Goal: Communication & Community: Answer question/provide support

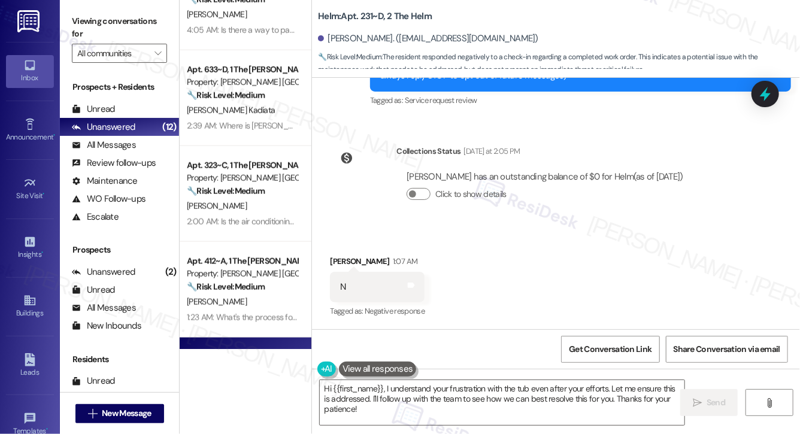
scroll to position [620, 0]
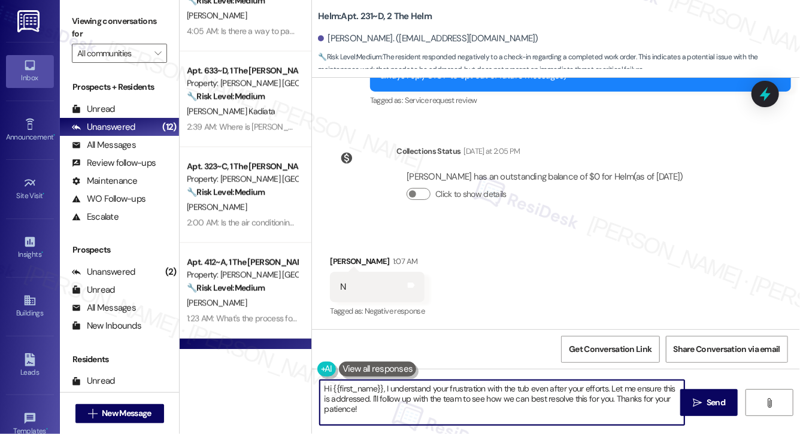
click at [420, 411] on textarea "Hi {{first_name}}, I understand your frustration with the tub even after your e…" at bounding box center [502, 402] width 365 height 45
click at [422, 419] on textarea "Hi {{first_name}}, I understand your frustration with the tub even after your e…" at bounding box center [502, 402] width 365 height 45
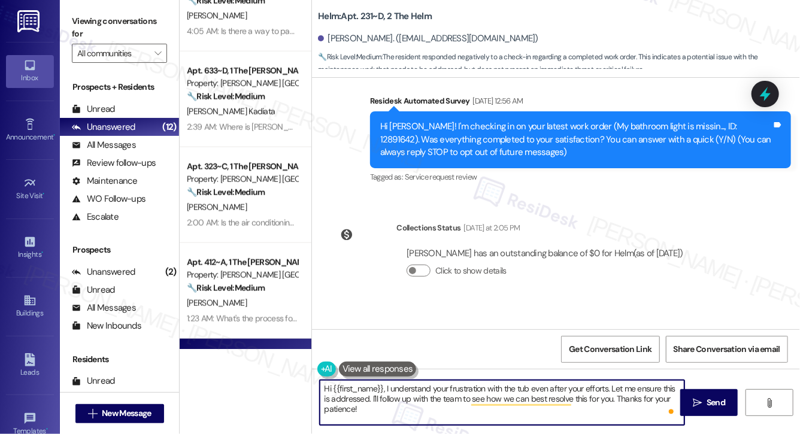
scroll to position [80, 0]
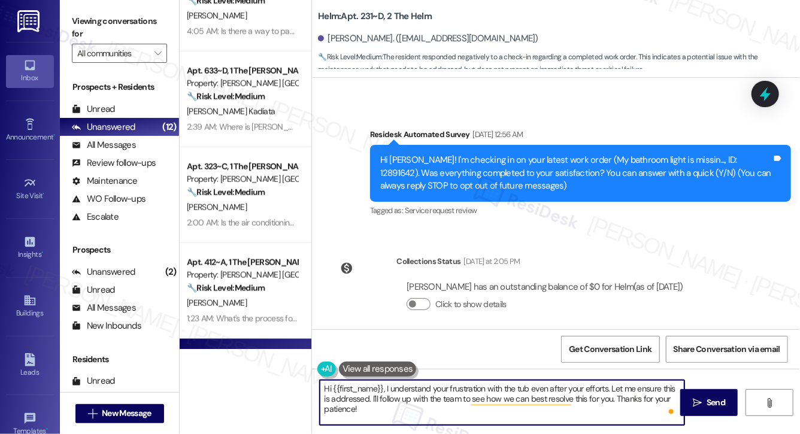
click at [357, 411] on textarea "Hi {{first_name}}, I understand your frustration with the tub even after your e…" at bounding box center [502, 402] width 365 height 45
paste textarea "! I'm sorry to hear that the request hasn't been resolved yet. Has the maintena…"
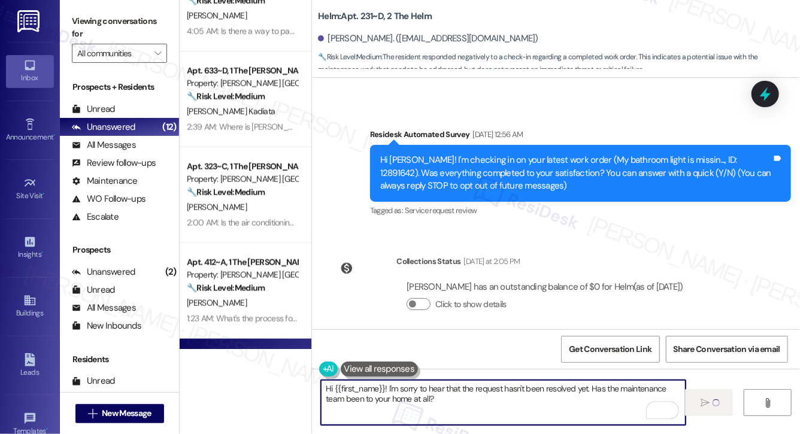
type textarea "Hi {{first_name}}! I'm sorry to hear that the request hasn't been resolved yet.…"
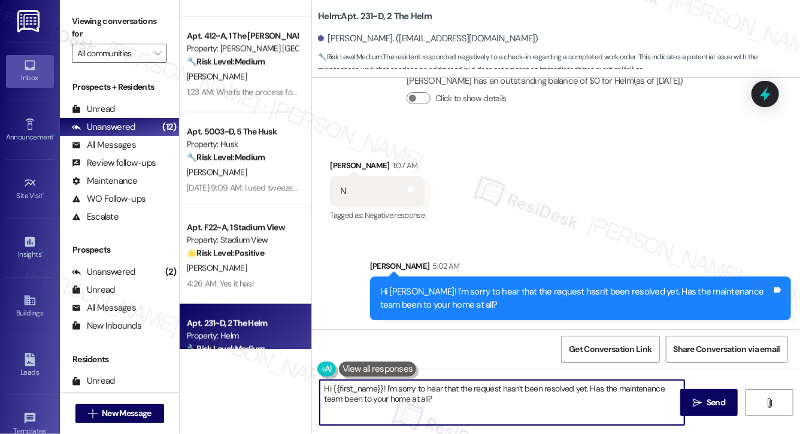
scroll to position [896, 0]
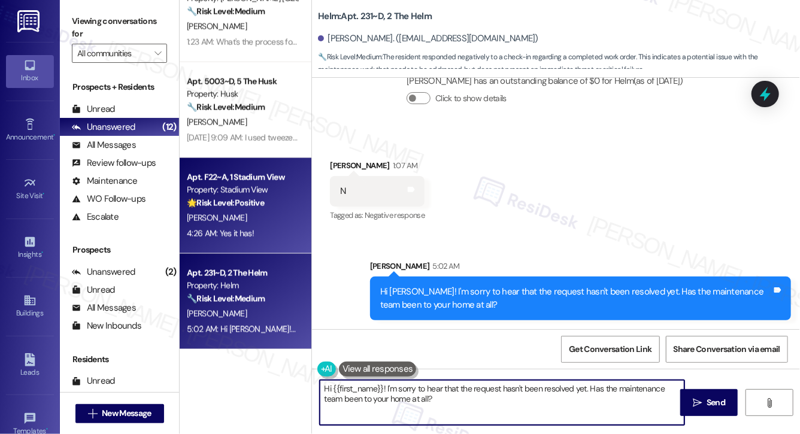
click at [234, 215] on div "T. Tucker" at bounding box center [242, 218] width 113 height 15
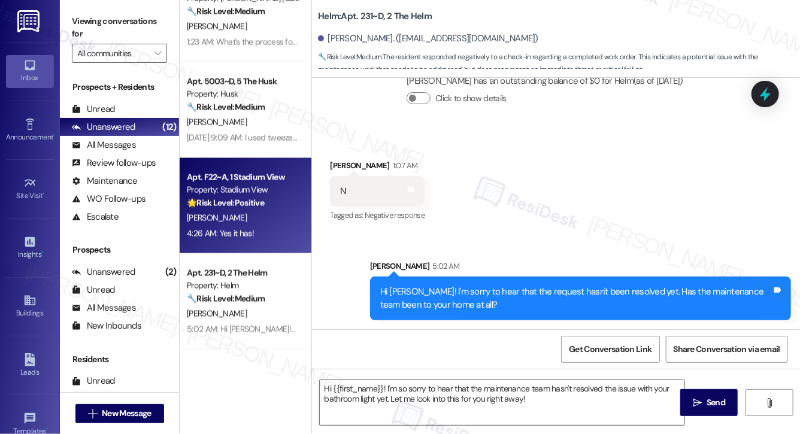
type textarea "Fetching suggested responses. Please feel free to read through the conversation…"
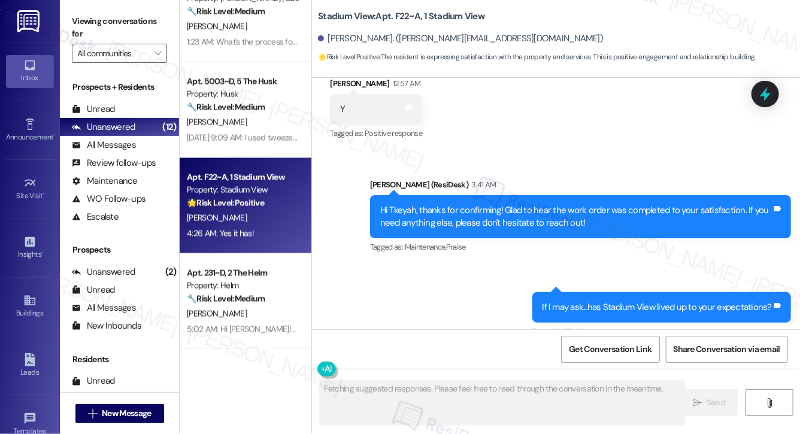
scroll to position [190, 0]
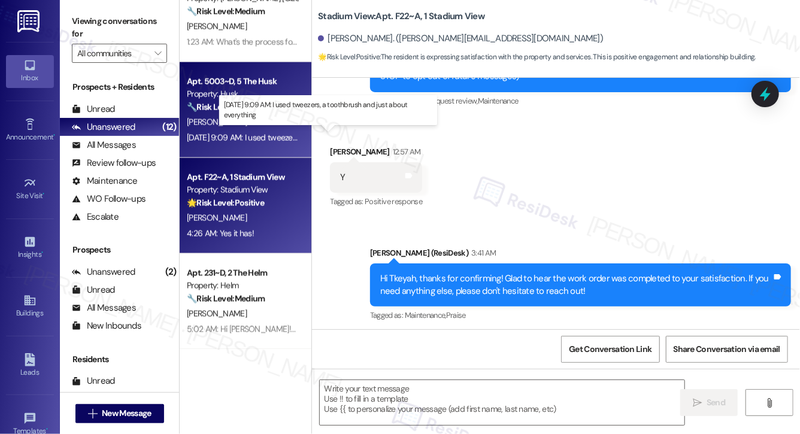
click at [264, 132] on div "Aug 23, 2025 at 9:09 AM: I used tweezers, a toothbrush and just about everythin…" at bounding box center [312, 137] width 251 height 11
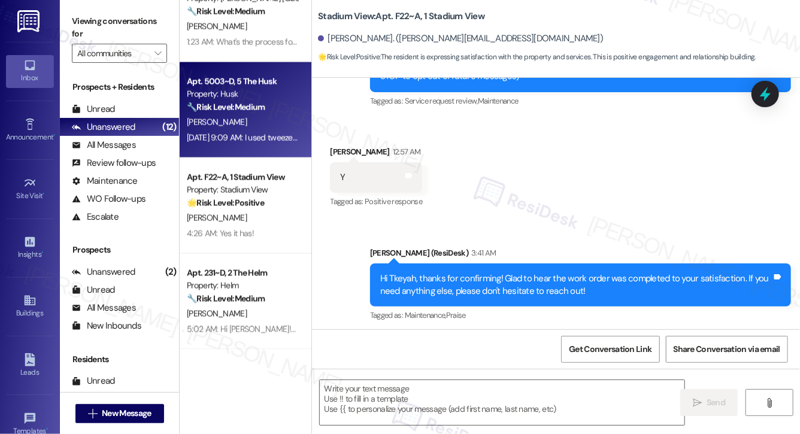
type textarea "Fetching suggested responses. Please feel free to read through the conversation…"
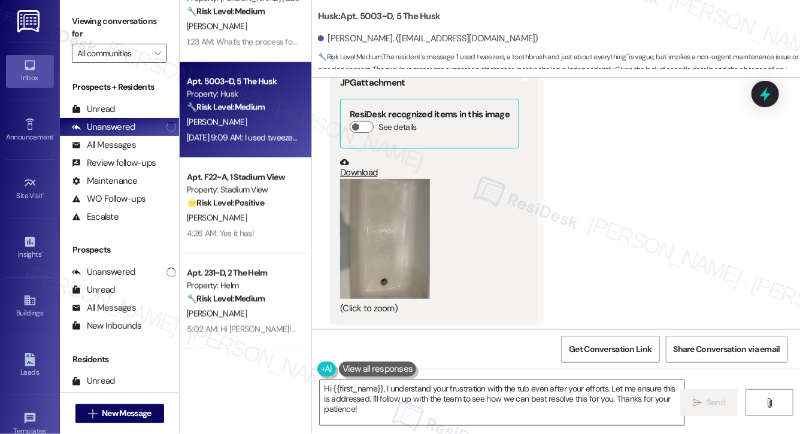
scroll to position [1061, 0]
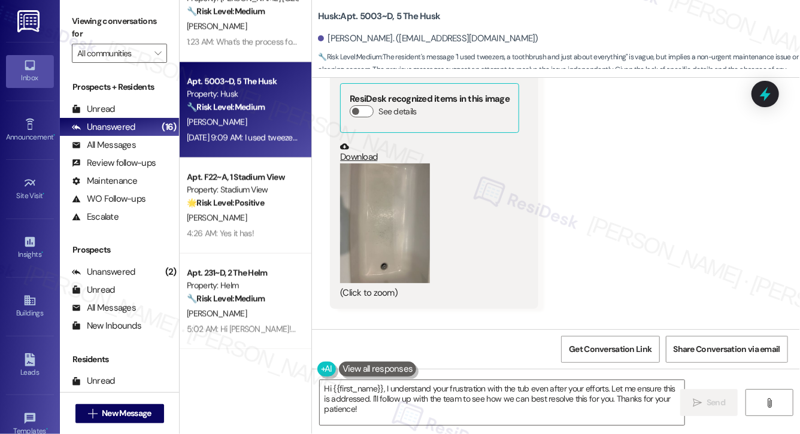
click at [395, 209] on button "Zoom image" at bounding box center [385, 224] width 90 height 120
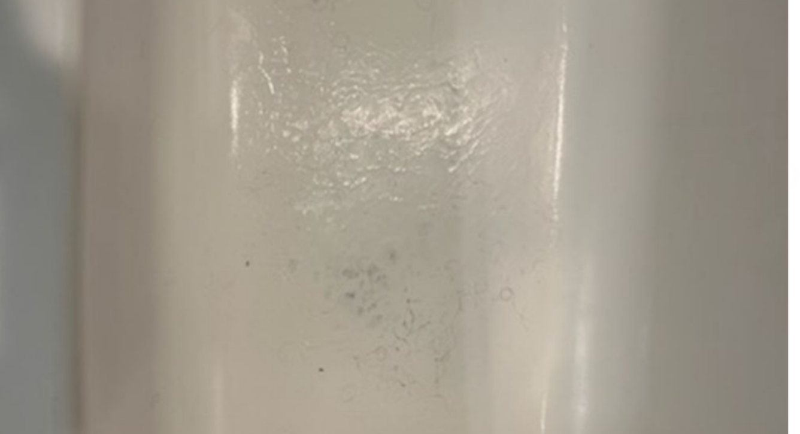
click at [406, 234] on button "Unzoom image" at bounding box center [400, 217] width 800 height 434
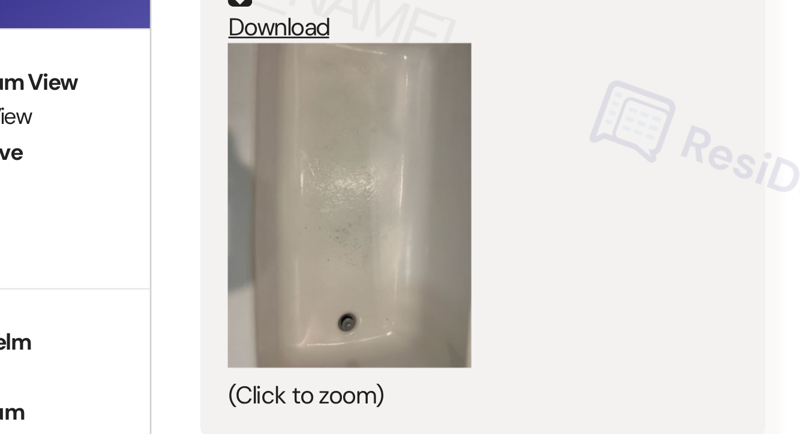
click at [406, 234] on button "Unzoom image" at bounding box center [400, 217] width 800 height 434
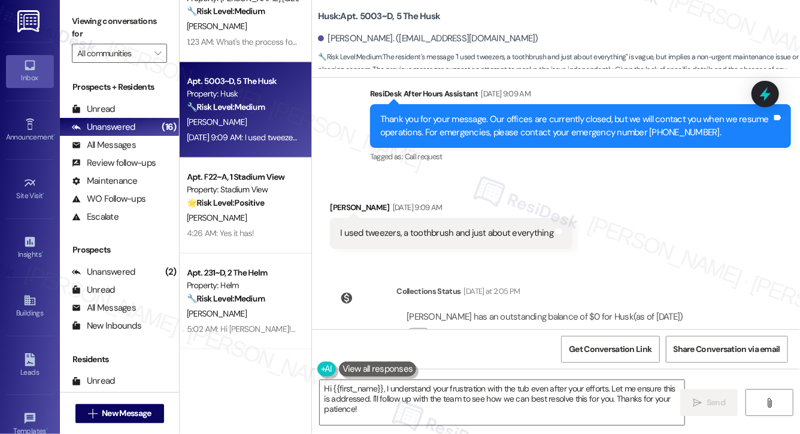
scroll to position [1522, 0]
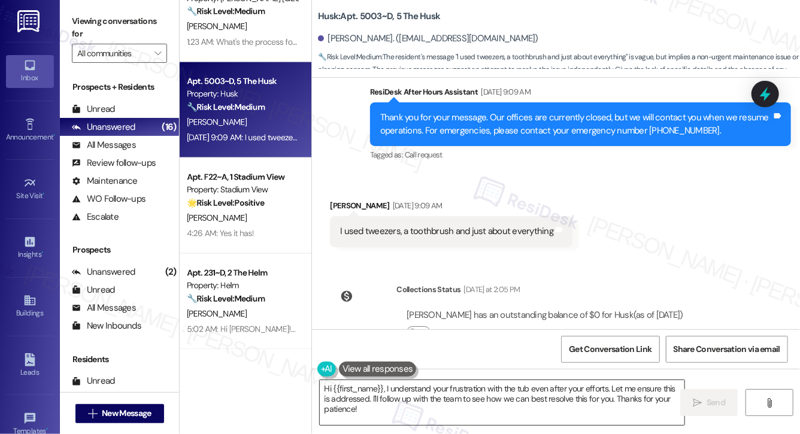
click at [416, 395] on textarea "Hi {{first_name}}, I understand your frustration with the tub even after your e…" at bounding box center [502, 402] width 365 height 45
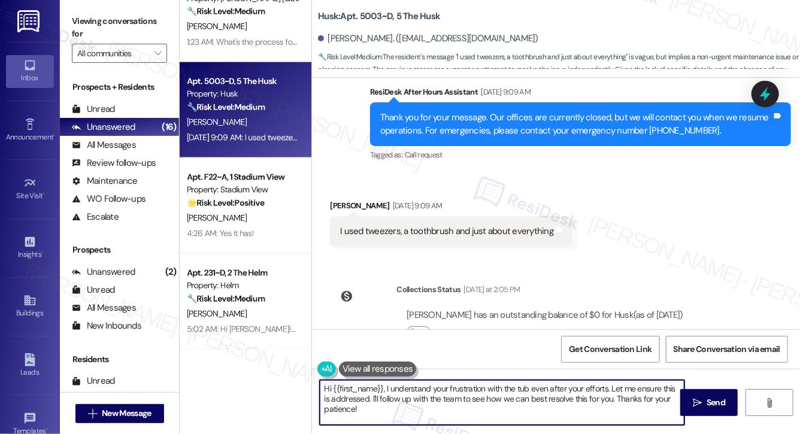
click at [416, 395] on textarea "Hi {{first_name}}, I understand your frustration with the tub even after your e…" at bounding box center [502, 402] width 365 height 45
click at [415, 396] on textarea "Hi {{first_name}}, I understand your frustration with the tub even after your e…" at bounding box center [502, 402] width 365 height 45
type textarea "aHi {{first_name}}, I understand your frustration with the tub even after your …"
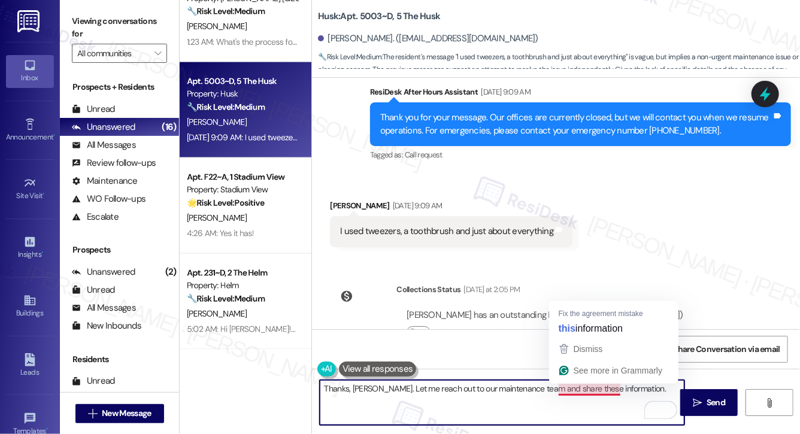
click at [593, 392] on textarea "Thanks, Tana. Let me reach out to our maintenance team and share these informat…" at bounding box center [502, 402] width 365 height 45
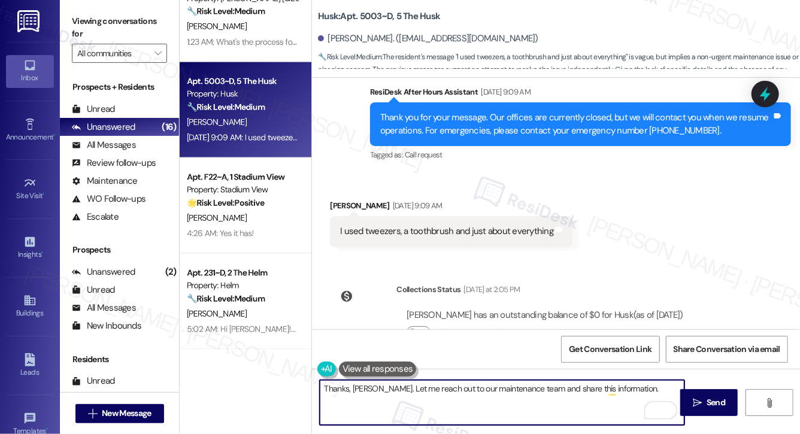
click at [626, 393] on textarea "Thanks, Tana. Let me reach out to our maintenance team and share this informati…" at bounding box center [502, 402] width 365 height 45
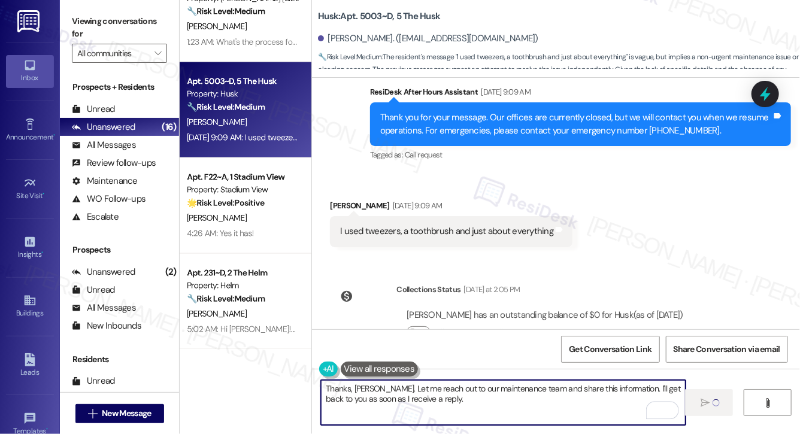
type textarea "Thanks, Tana. Let me reach out to our maintenance team and share this informati…"
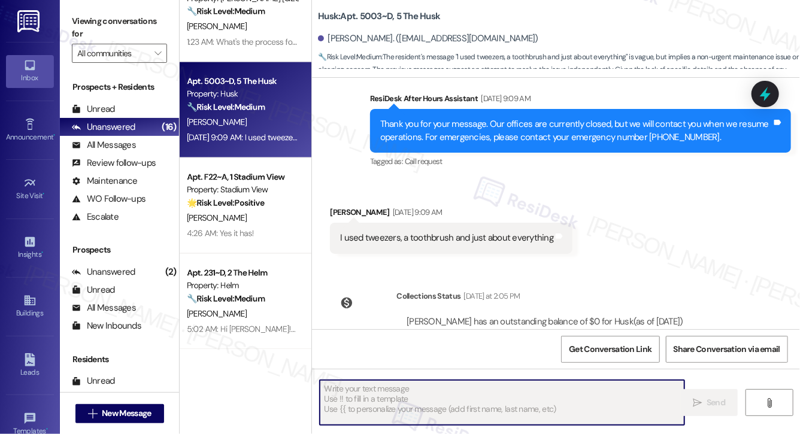
scroll to position [1654, 0]
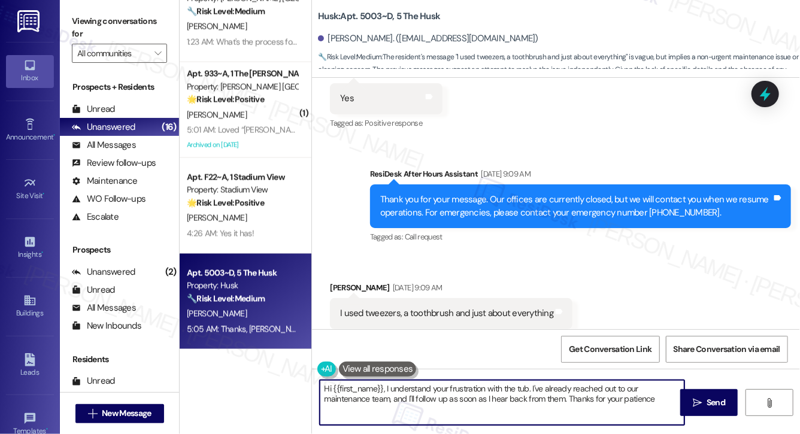
type textarea "Hi {{first_name}}, I understand your frustration with the tub. I've already rea…"
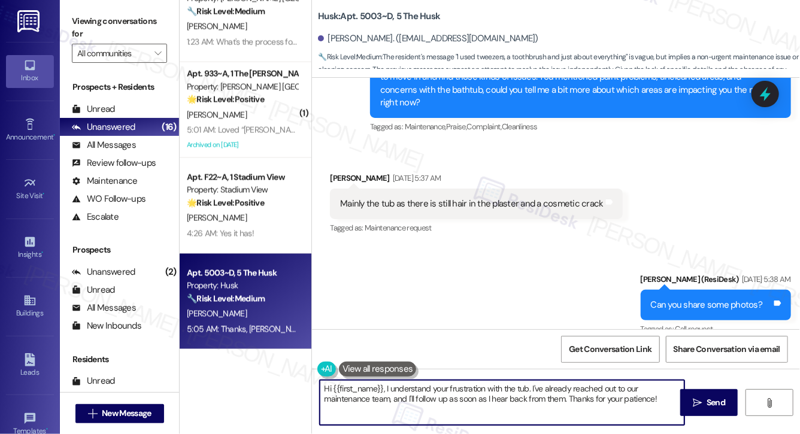
scroll to position [707, 0]
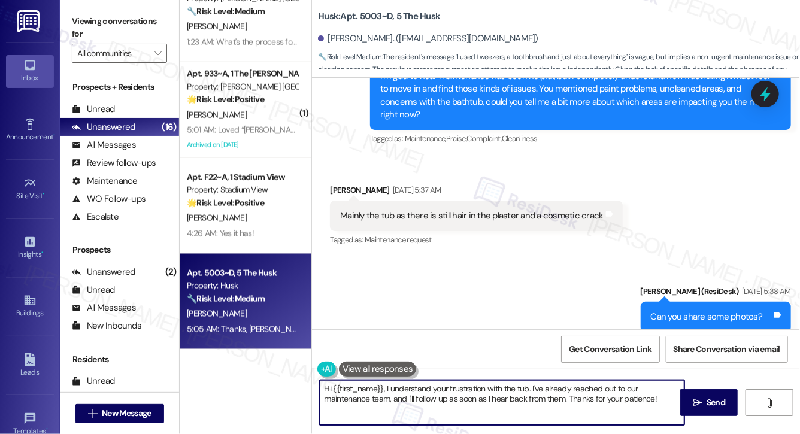
click at [490, 221] on div "Mainly the tub as there is still hair in the plaster and a cosmetic crack" at bounding box center [471, 216] width 263 height 13
click at [490, 220] on div "Mainly the tub as there is still hair in the plaster and a cosmetic crack" at bounding box center [471, 216] width 263 height 13
copy div "Mainly the tub as there is still hair in the plaster and a cosmetic crack Tags …"
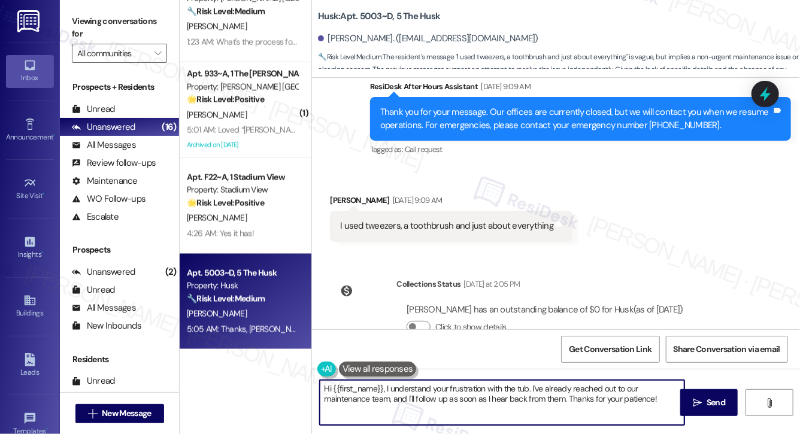
scroll to position [1654, 0]
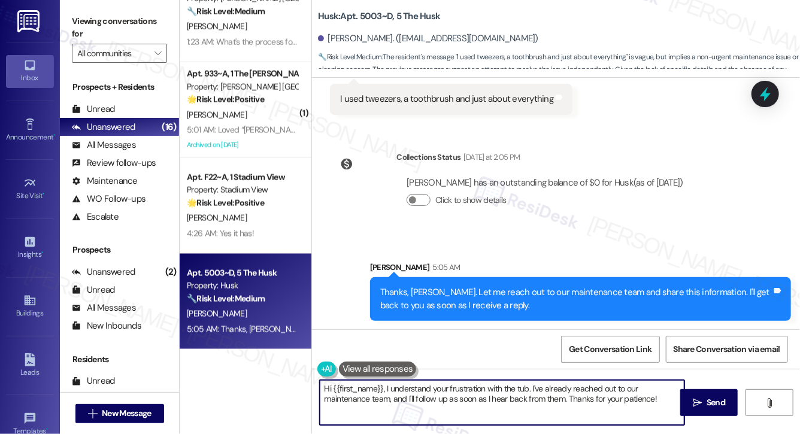
click at [442, 393] on textarea "Hi {{first_name}}, I understand your frustration with the tub. I've already rea…" at bounding box center [502, 402] width 365 height 45
click at [443, 392] on textarea "Hi {{first_name}}, I understand your frustration with the tub. I've already rea…" at bounding box center [502, 402] width 365 height 45
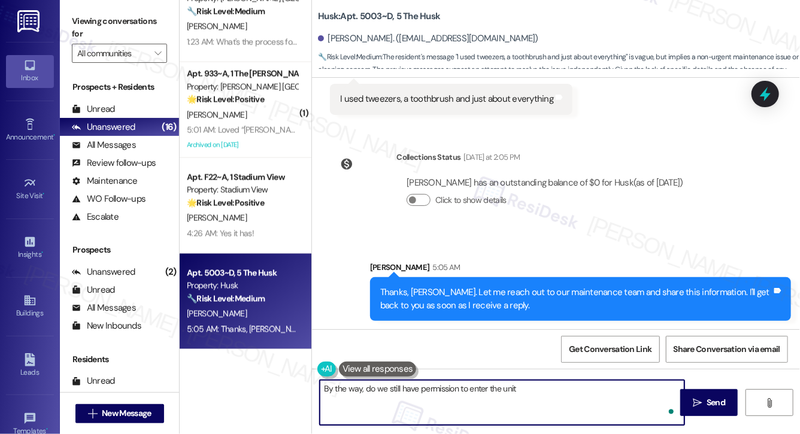
type textarea "By the way, do we still have permission to enter the unit?"
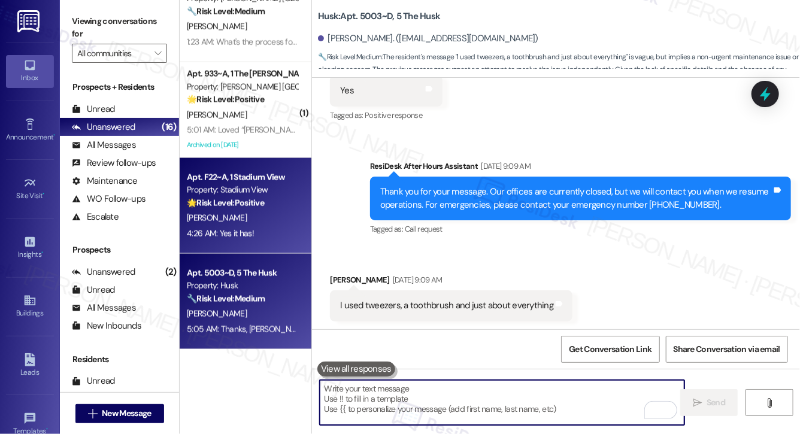
click at [274, 221] on div "T. Tucker" at bounding box center [242, 218] width 113 height 15
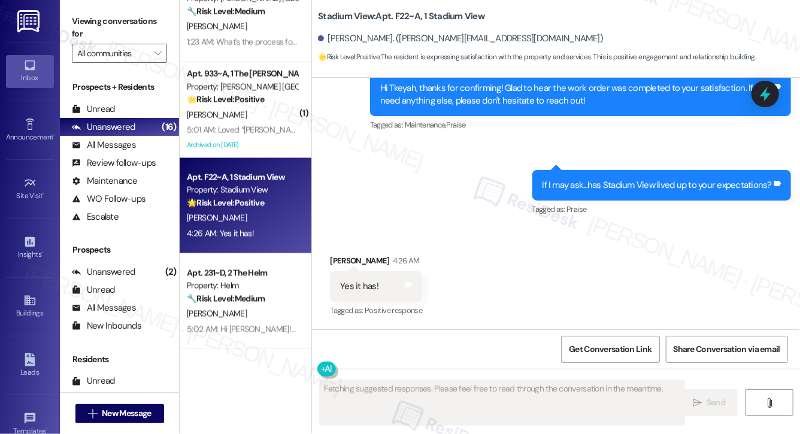
scroll to position [380, 0]
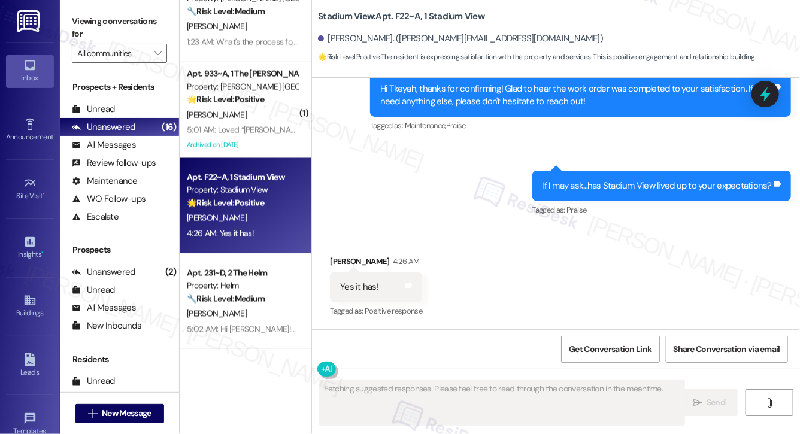
click at [274, 220] on div "T. Tucker" at bounding box center [242, 218] width 113 height 15
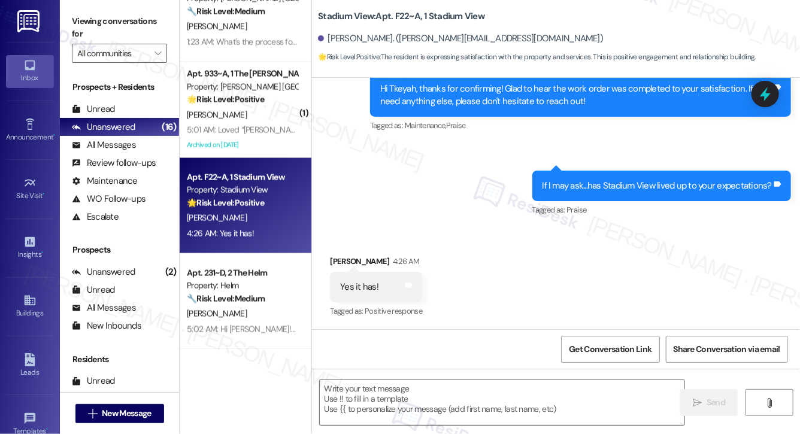
click at [390, 428] on div " Send " at bounding box center [556, 414] width 488 height 90
click at [392, 409] on textarea at bounding box center [502, 402] width 365 height 45
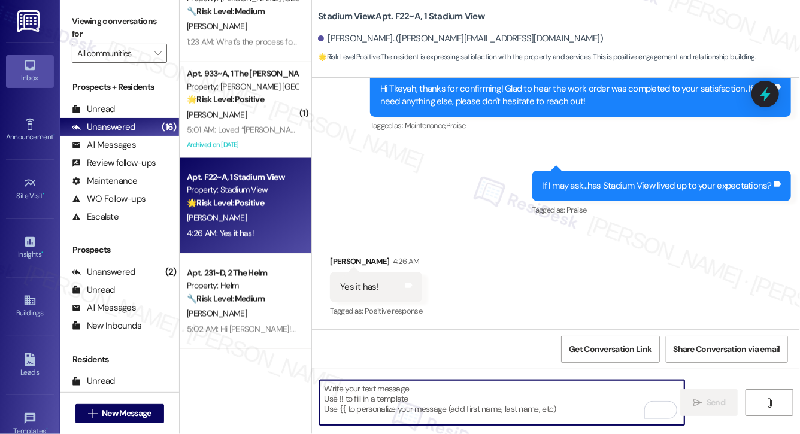
click at [346, 404] on textarea "To enrich screen reader interactions, please activate Accessibility in Grammarl…" at bounding box center [502, 402] width 365 height 45
click at [361, 285] on div "Yes it has!" at bounding box center [359, 287] width 38 height 13
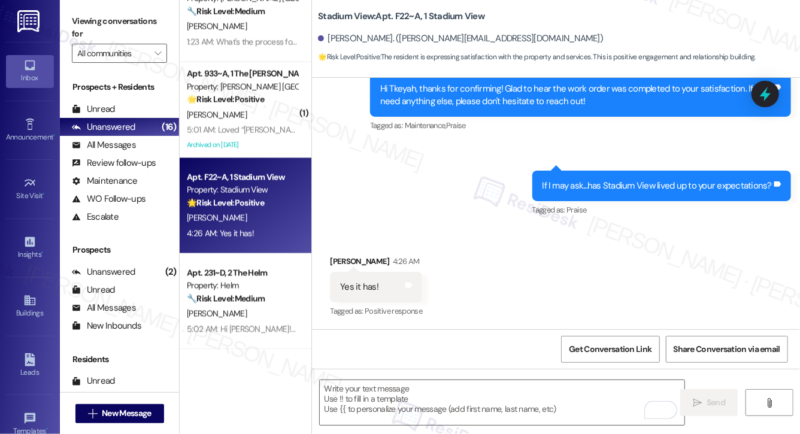
click at [482, 95] on div "Hi Tkeyah, thanks for confirming! Glad to hear the work order was completed to …" at bounding box center [576, 96] width 392 height 26
click at [592, 188] on div "If I may ask...has Stadium View lived up to your expectations?" at bounding box center [658, 186] width 230 height 13
click at [591, 188] on div "If I may ask...has Stadium View lived up to your expectations?" at bounding box center [658, 186] width 230 height 13
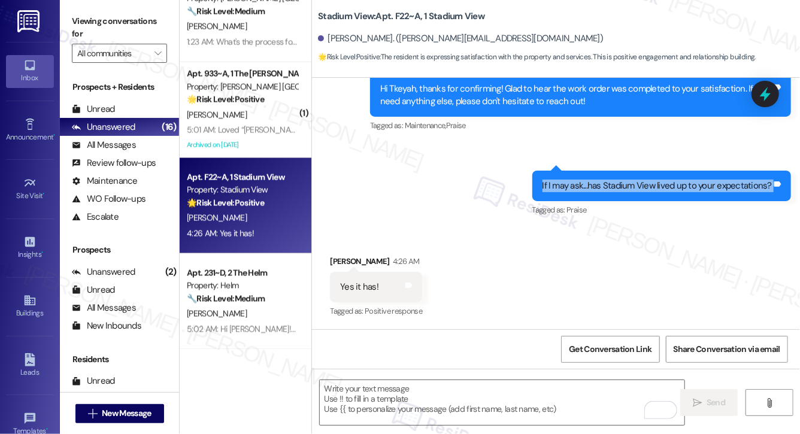
copy div "If I may ask...has Stadium View lived up to your expectations? Tags and notes"
click at [376, 381] on textarea "To enrich screen reader interactions, please activate Accessibility in Grammarl…" at bounding box center [502, 402] width 365 height 45
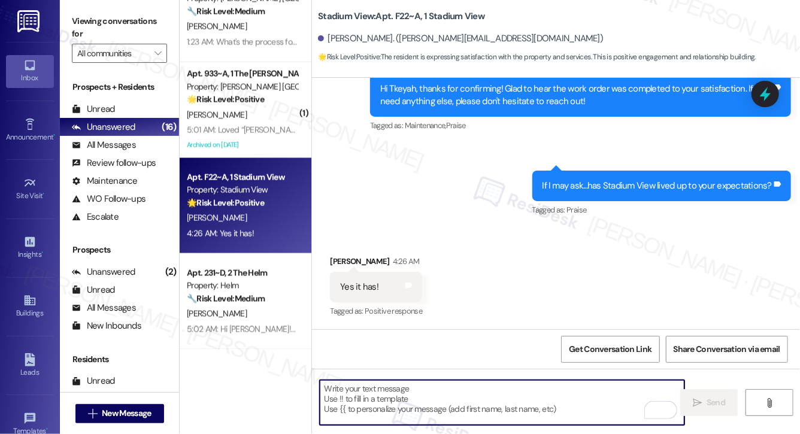
click at [375, 381] on textarea "To enrich screen reader interactions, please activate Accessibility in Grammarl…" at bounding box center [502, 402] width 365 height 45
paste textarea "That’s wonderful to hear—thank you for sharing! We’re so glad Stadium View has …"
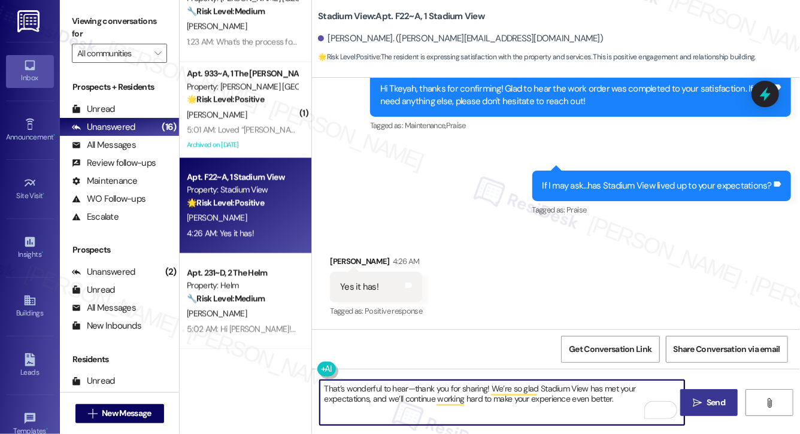
type textarea "That’s wonderful to hear—thank you for sharing! We’re so glad Stadium View has …"
click at [691, 401] on span " Send" at bounding box center [710, 403] width 38 height 13
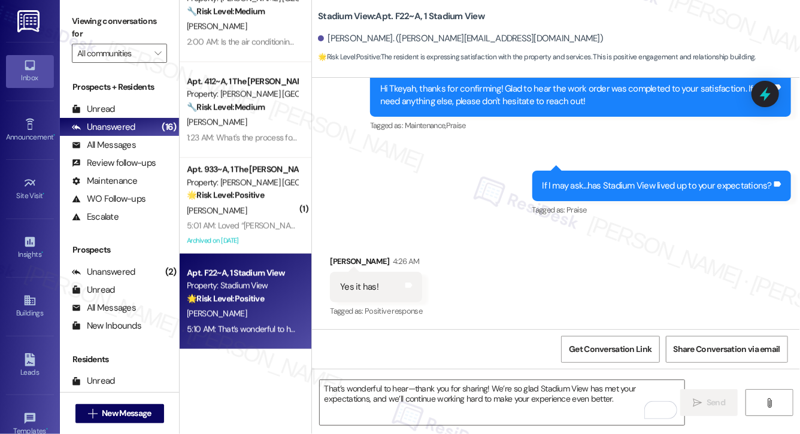
scroll to position [476, 0]
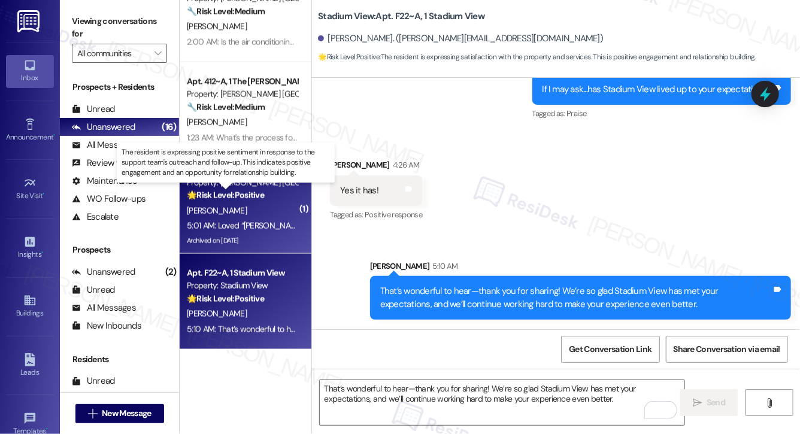
click at [239, 190] on strong "🌟 Risk Level: Positive" at bounding box center [225, 195] width 77 height 11
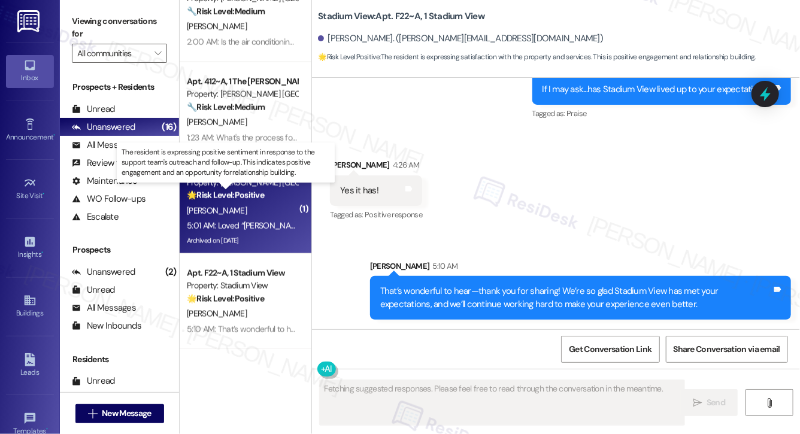
click at [240, 190] on strong "🌟 Risk Level: Positive" at bounding box center [225, 195] width 77 height 11
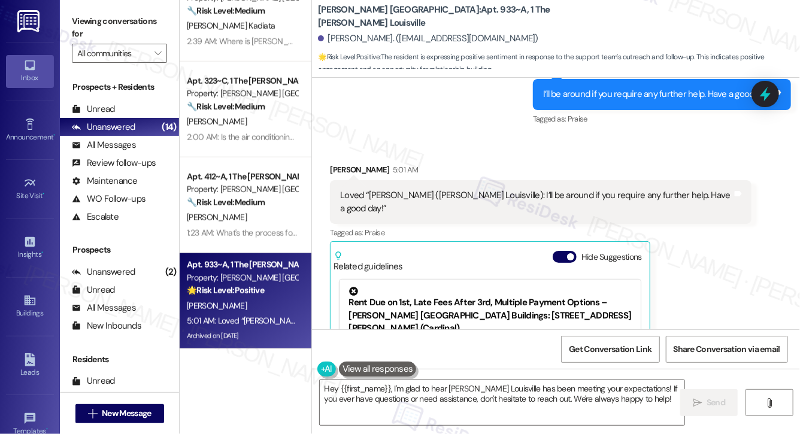
scroll to position [705, 0]
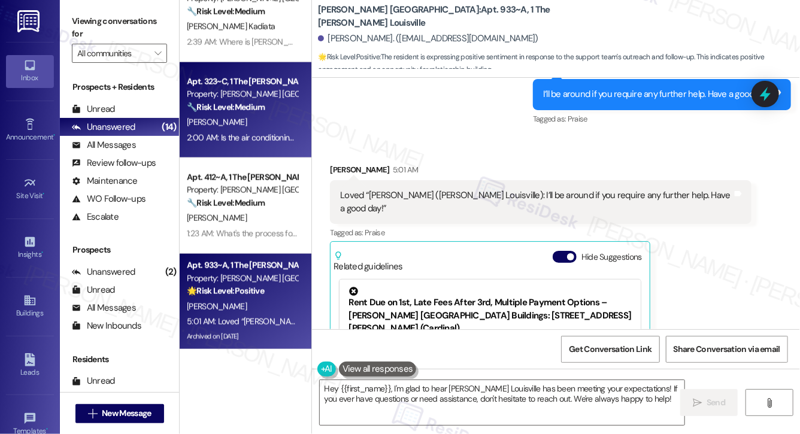
click at [235, 153] on div "Apt. 323~C, 1 The Marshall Louisville Property: Marshall Louisville 🔧 Risk Leve…" at bounding box center [246, 110] width 132 height 96
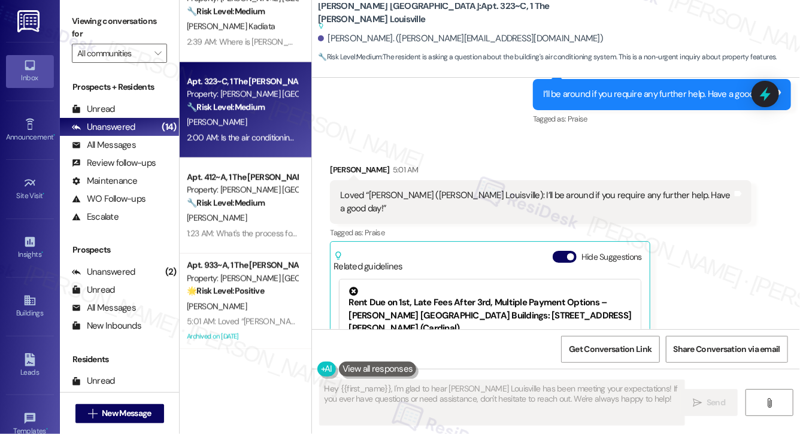
scroll to position [304, 0]
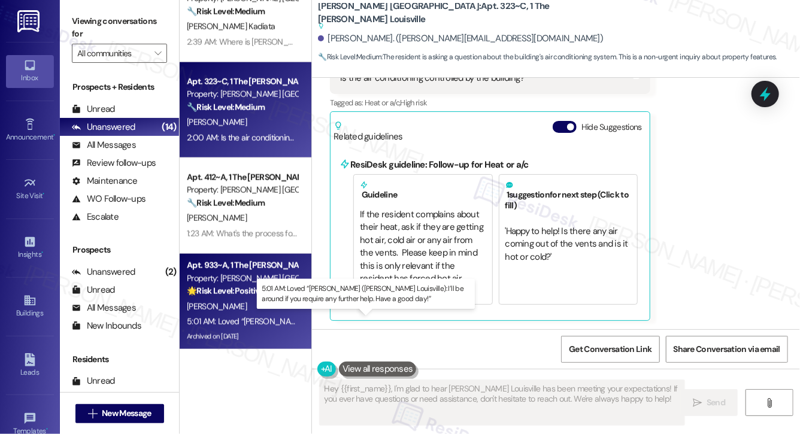
click at [197, 325] on div "5:01 AM: Loved “Emily (Marshall Louisville): I’ll be around if you require any …" at bounding box center [405, 321] width 436 height 11
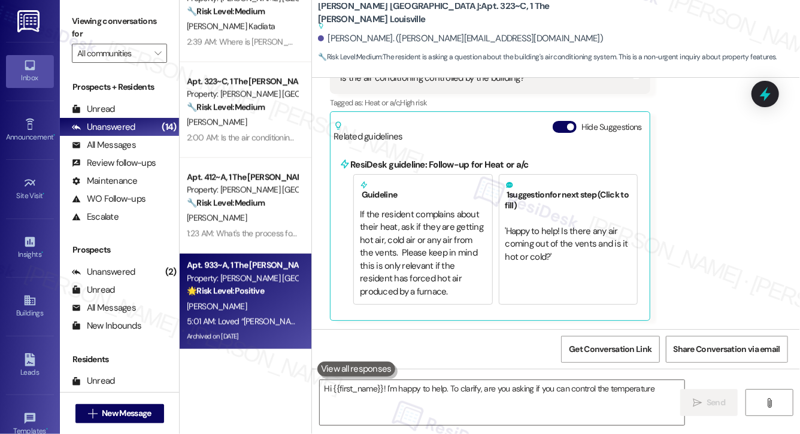
click at [224, 300] on div "J. Thames" at bounding box center [242, 307] width 113 height 15
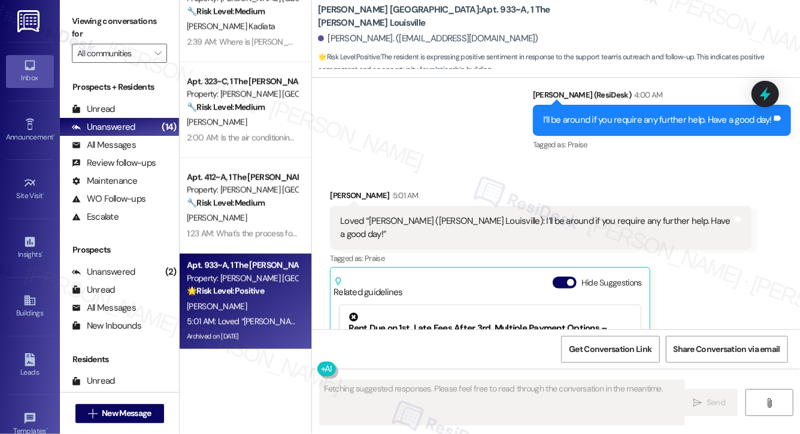
scroll to position [9494, 0]
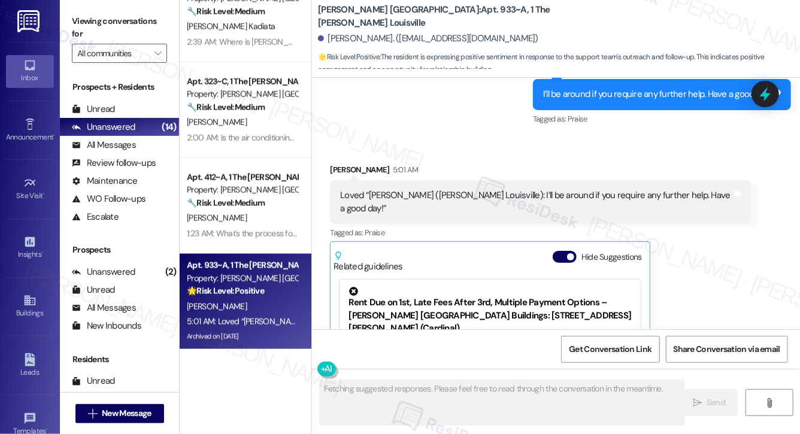
click at [370, 410] on textarea "Fetching suggested responses. Please feel free to read through the conversation…" at bounding box center [502, 402] width 365 height 45
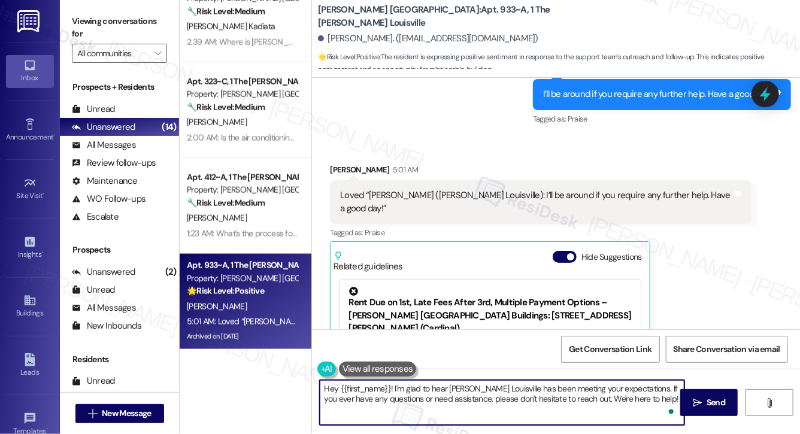
click at [376, 386] on textarea "Hey {{first_name}}! I'm glad to hear Marshall Louisville has been meeting your …" at bounding box center [502, 402] width 365 height 45
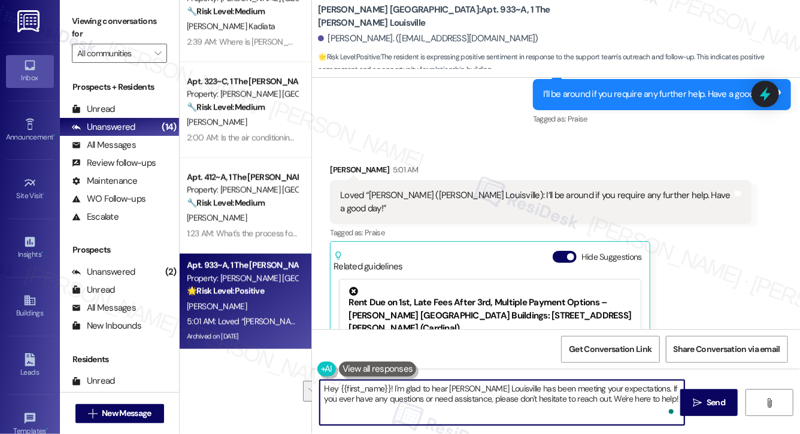
type textarea "Hey {{first_name}}! I'm glad to hear Marshall Louisville has been meeting your …"
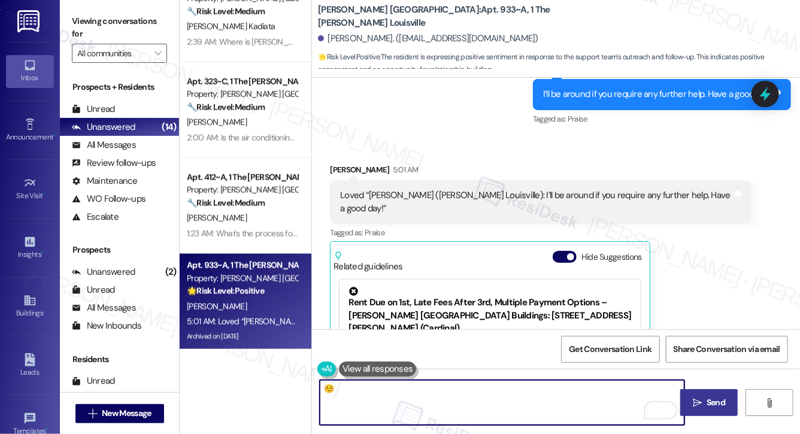
type textarea "☺️"
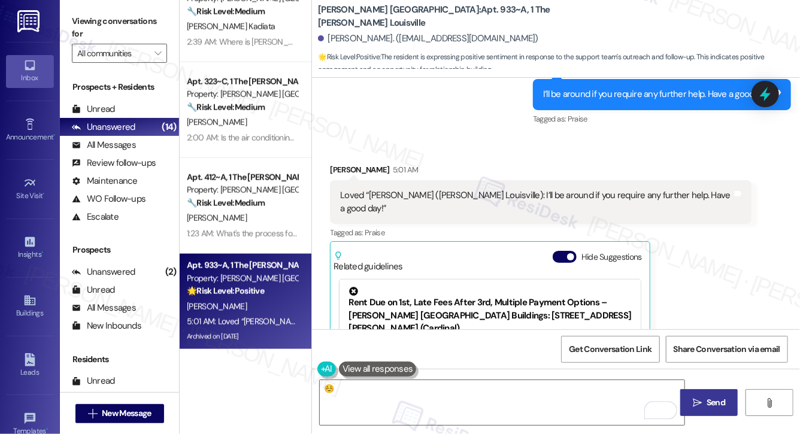
click at [716, 397] on span "Send" at bounding box center [716, 403] width 19 height 13
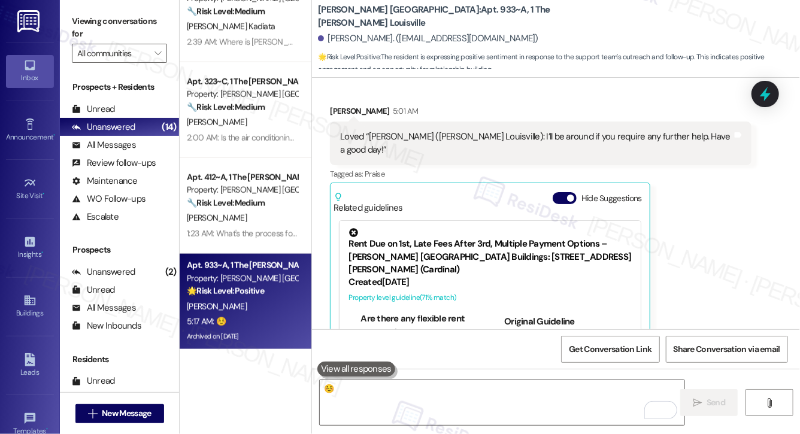
scroll to position [9578, 0]
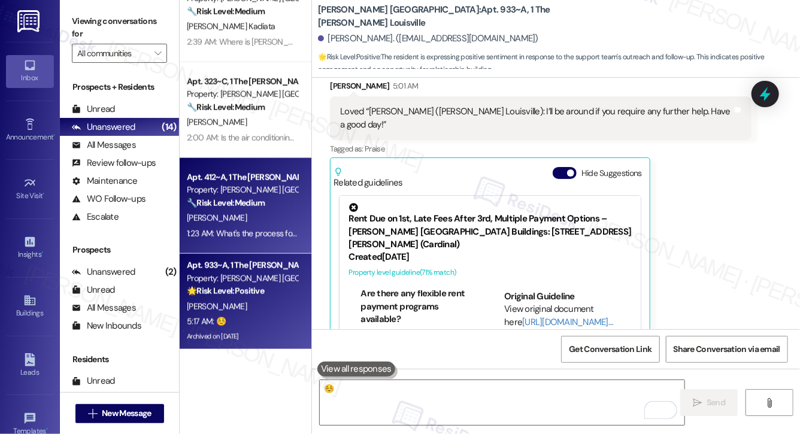
click at [264, 198] on strong "🔧 Risk Level: Medium" at bounding box center [226, 203] width 78 height 11
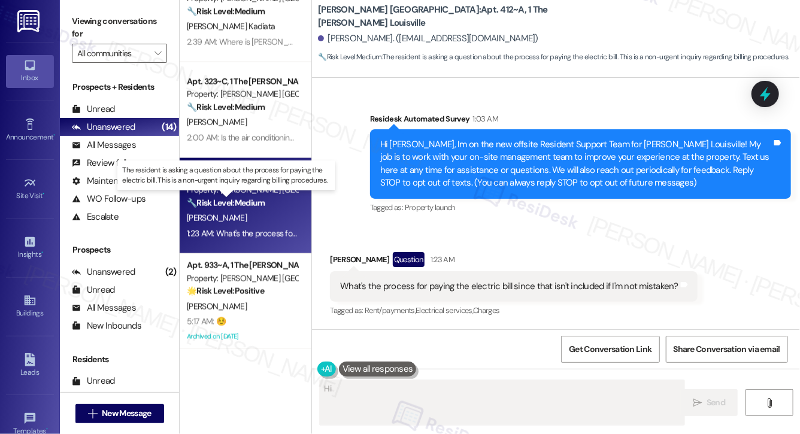
scroll to position [72, 0]
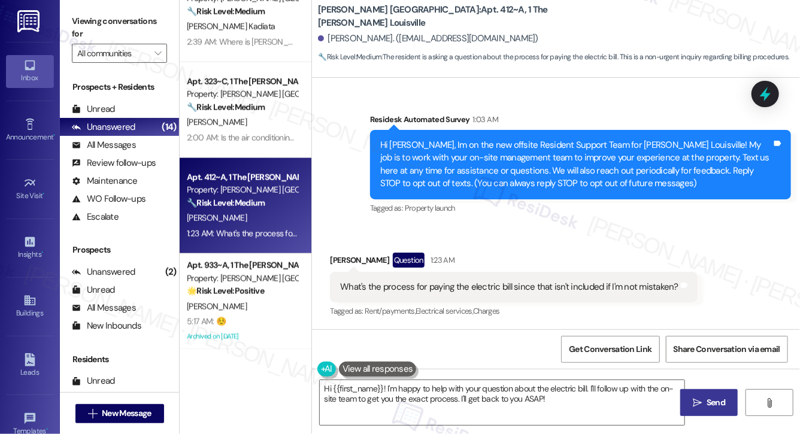
click at [406, 288] on div "What's the process for paying the electric bill since that isn't included if I'…" at bounding box center [509, 287] width 339 height 13
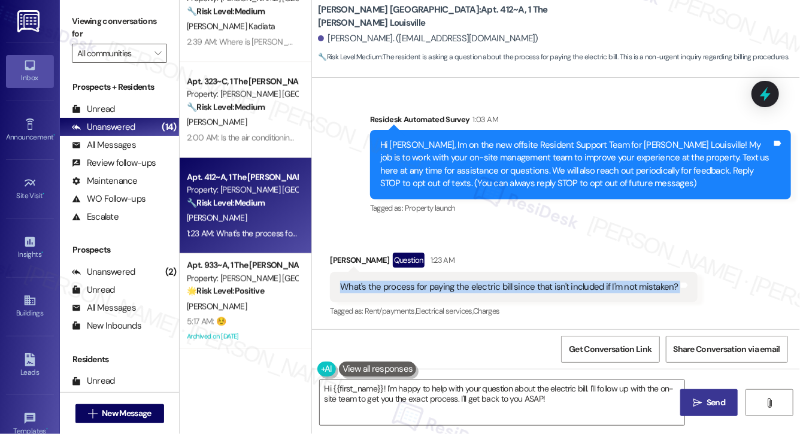
click at [406, 288] on div "What's the process for paying the electric bill since that isn't included if I'…" at bounding box center [509, 287] width 339 height 13
copy div "What's the process for paying the electric bill since that isn't included if I'…"
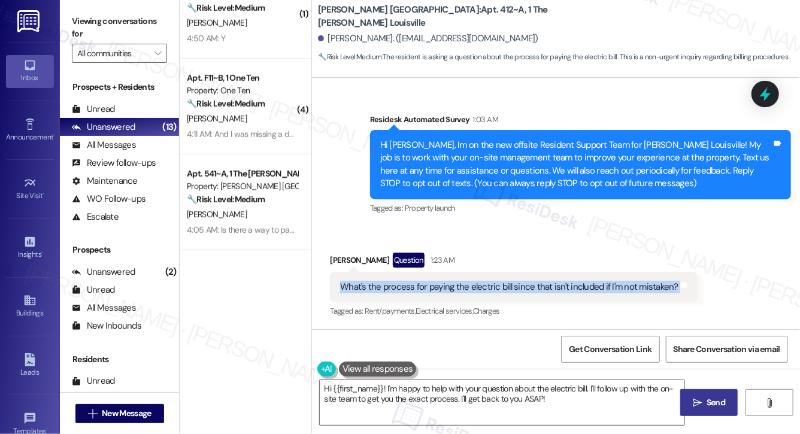
scroll to position [116, 0]
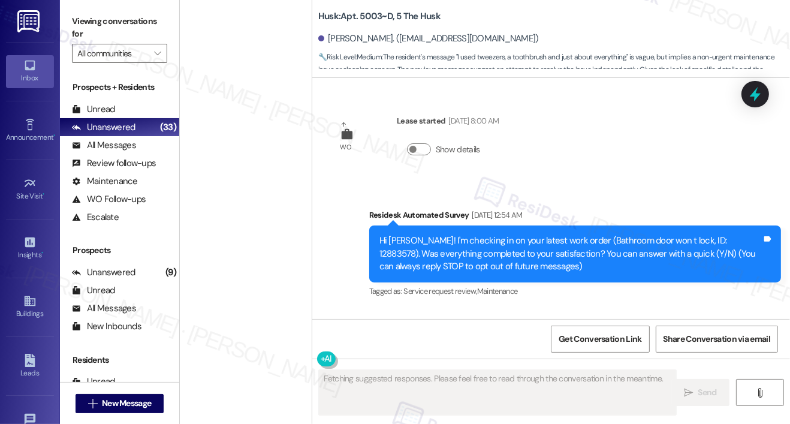
scroll to position [620, 0]
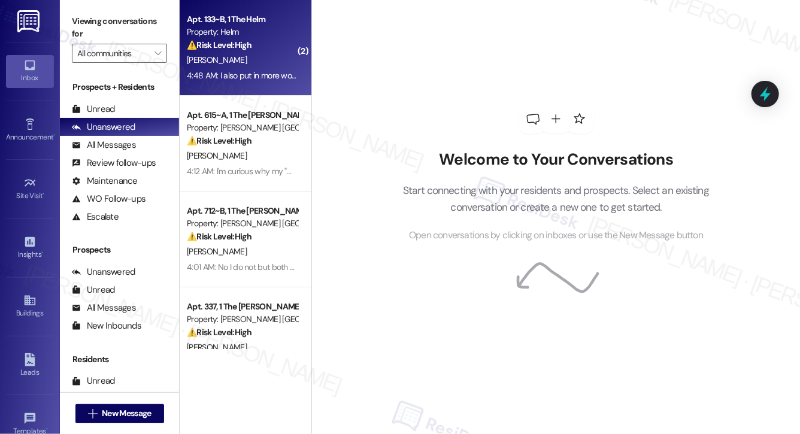
click at [217, 55] on div "[PERSON_NAME]" at bounding box center [242, 60] width 113 height 15
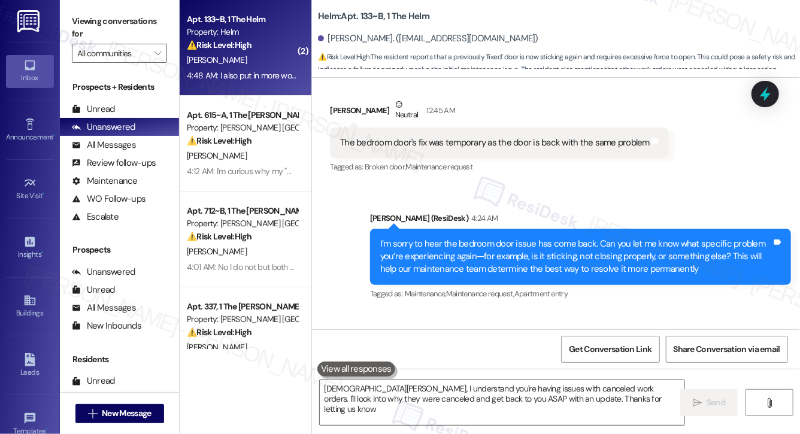
type textarea "[DEMOGRAPHIC_DATA][PERSON_NAME], I understand you're having issues with cancele…"
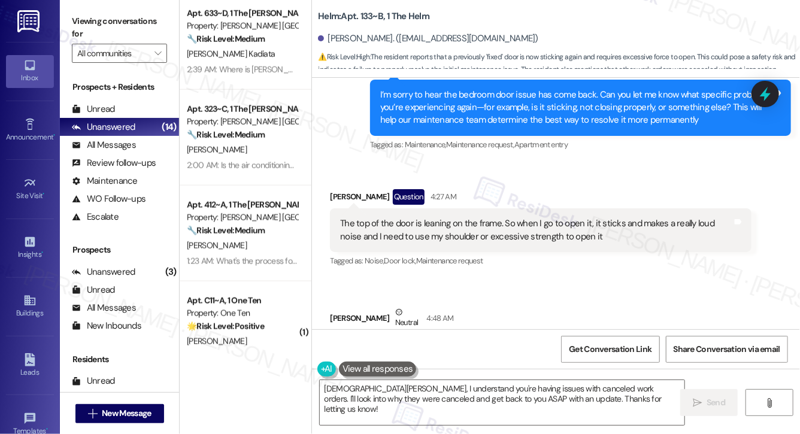
scroll to position [449, 0]
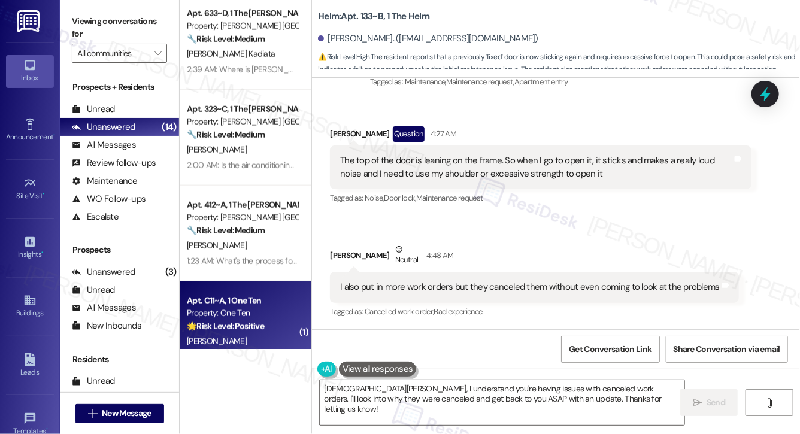
click at [256, 288] on div "Apt. C11~A, 1 One Ten Property: One Ten 🌟 Risk Level: Positive The resident res…" at bounding box center [246, 330] width 132 height 96
type textarea "[DEMOGRAPHIC_DATA][PERSON_NAME], I understand you're having issues with cancele…"
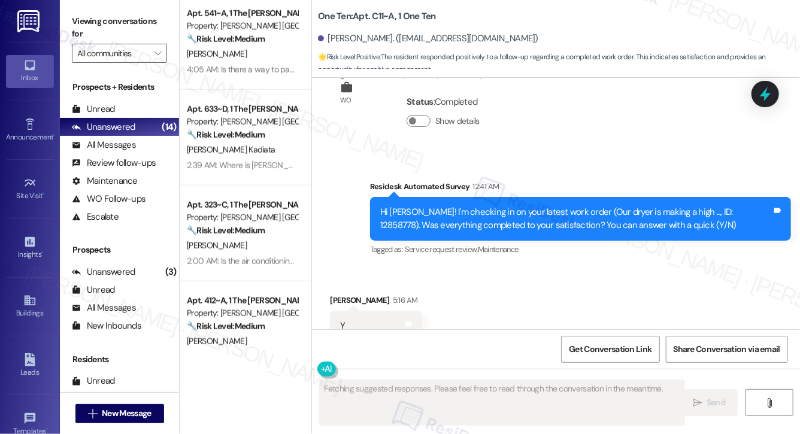
scroll to position [1980, 0]
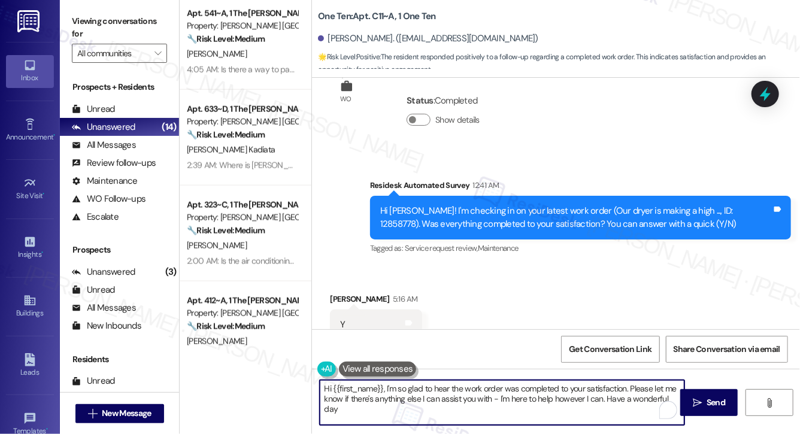
type textarea "Hi {{first_name}}, I'm so glad to hear the work order was completed to your sat…"
click at [500, 418] on textarea "Hi {{first_name}}, I'm so glad to hear the work order was completed to your sat…" at bounding box center [502, 402] width 365 height 45
click at [708, 402] on span "Send" at bounding box center [716, 403] width 19 height 13
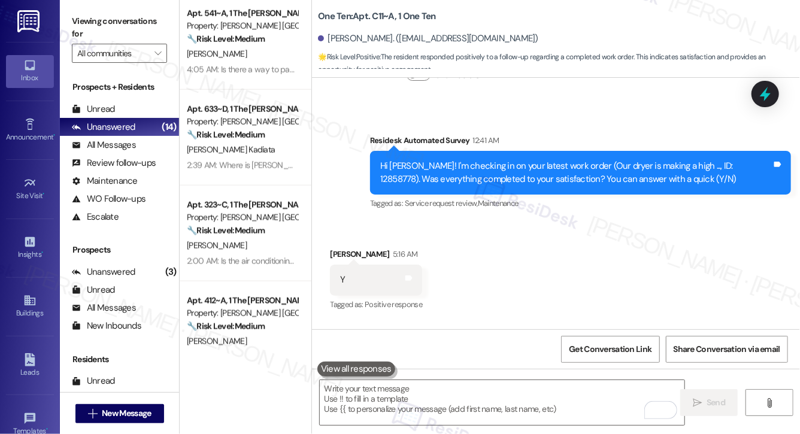
scroll to position [2076, 0]
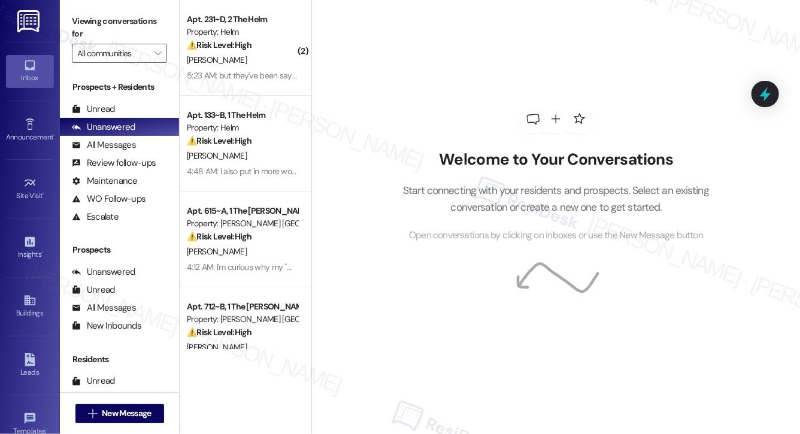
scroll to position [276, 0]
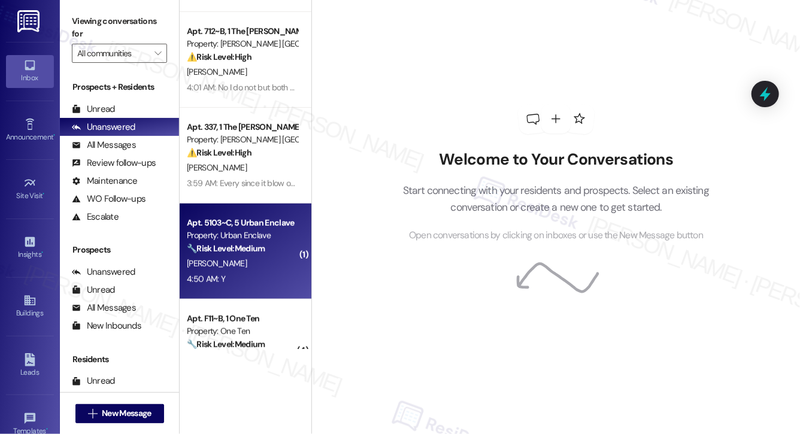
click at [259, 241] on div "Property: Urban Enclave" at bounding box center [242, 235] width 111 height 13
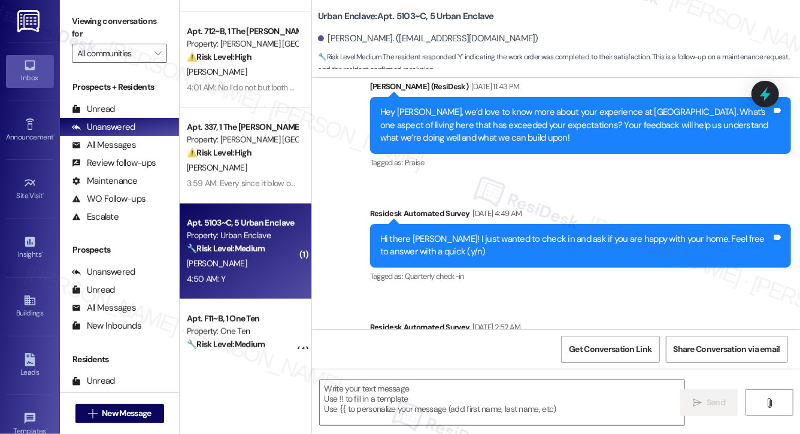
type textarea "Fetching suggested responses. Please feel free to read through the conversation…"
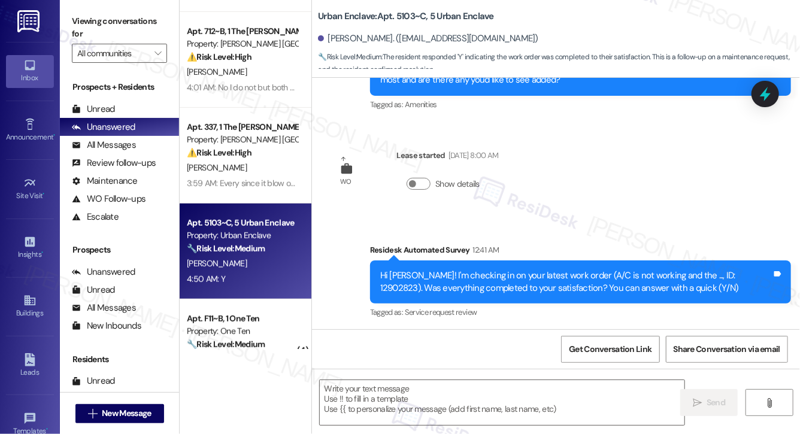
scroll to position [1202, 0]
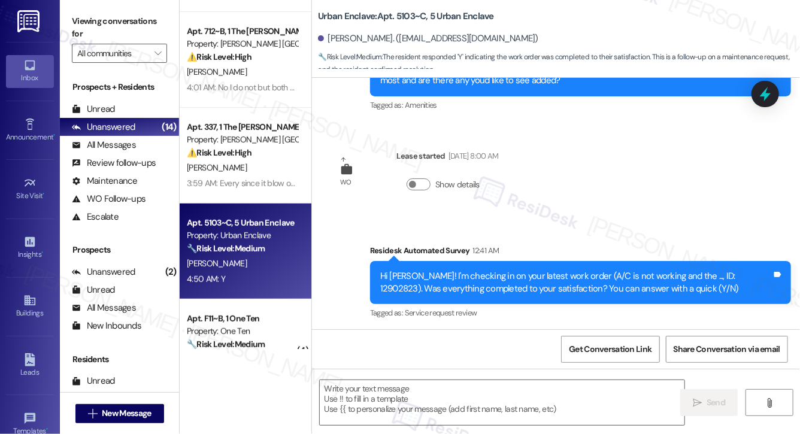
click at [551, 277] on div "Hi Isabella! I'm checking in on your latest work order (A/C is not working and …" at bounding box center [576, 283] width 392 height 26
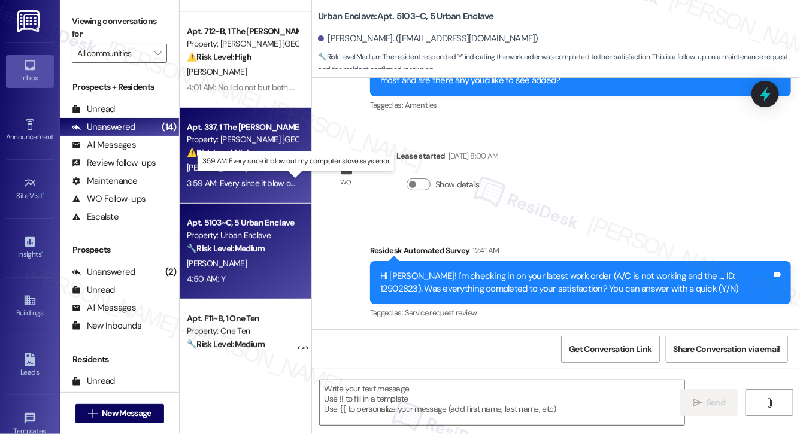
click at [245, 179] on div "3:59 AM: Every since it blow out my computer stove says error 3:59 AM: Every si…" at bounding box center [296, 183] width 218 height 11
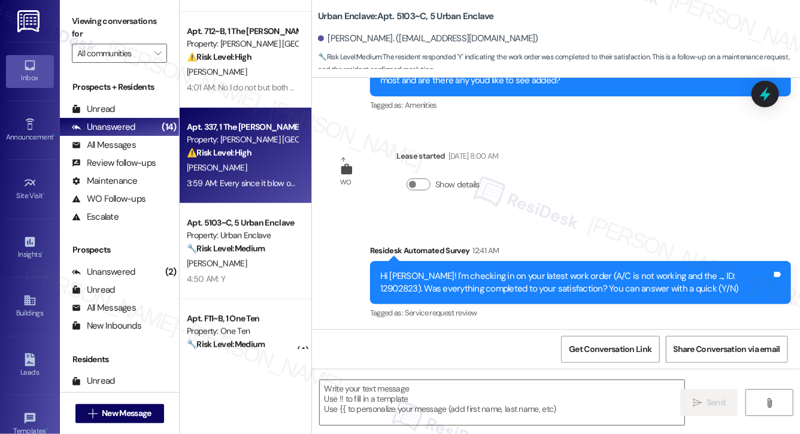
click at [245, 179] on div "3:59 AM: Every since it blow out my computer stove says error 3:59 AM: Every si…" at bounding box center [296, 183] width 218 height 11
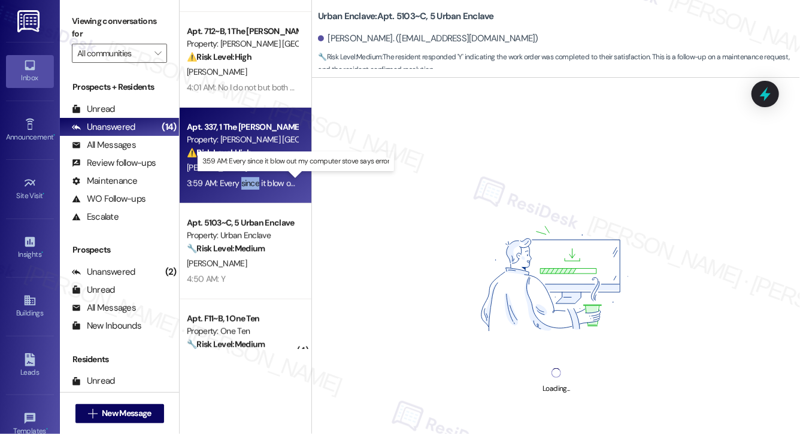
click at [245, 179] on div "3:59 AM: Every since it blow out my computer stove says error 3:59 AM: Every si…" at bounding box center [296, 183] width 218 height 11
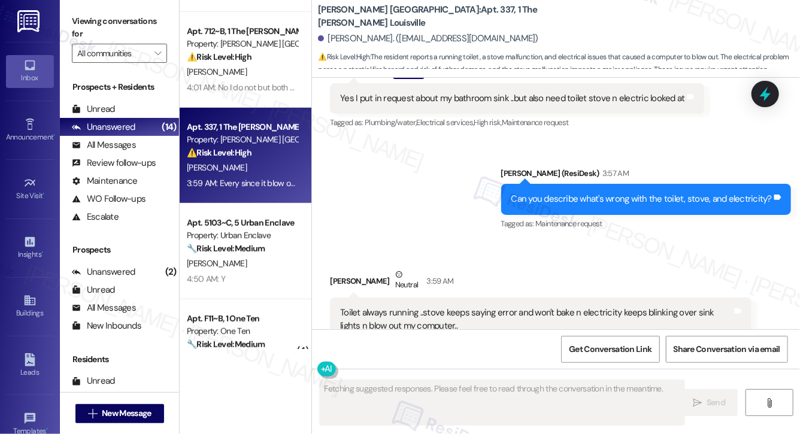
scroll to position [2669, 0]
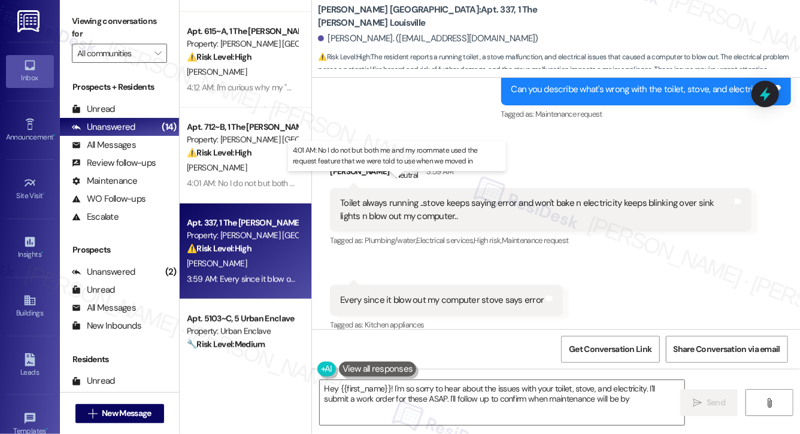
type textarea "Hey {{first_name}}! I'm so sorry to hear about the issues with your toilet, sto…"
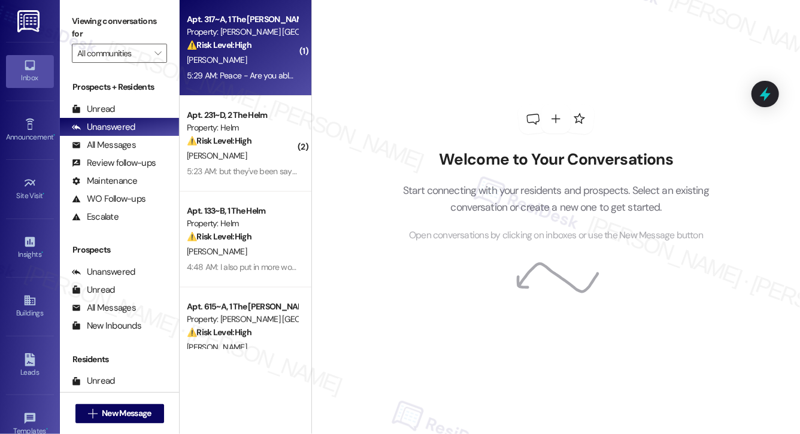
click at [261, 57] on div "[PERSON_NAME]" at bounding box center [242, 60] width 113 height 15
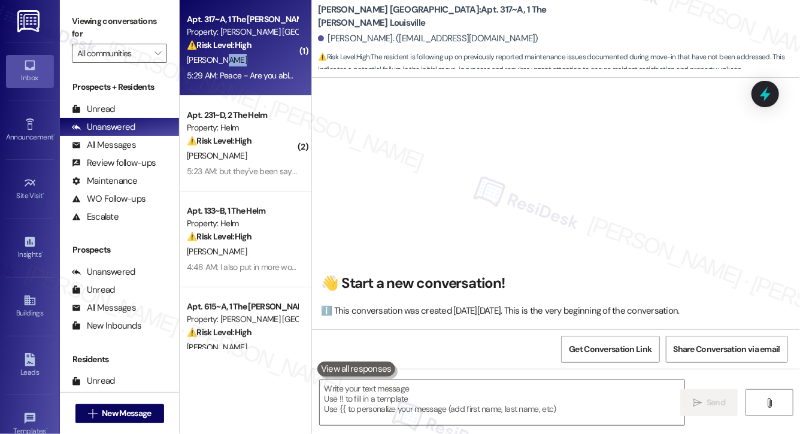
click at [261, 57] on div "[PERSON_NAME]" at bounding box center [242, 60] width 113 height 15
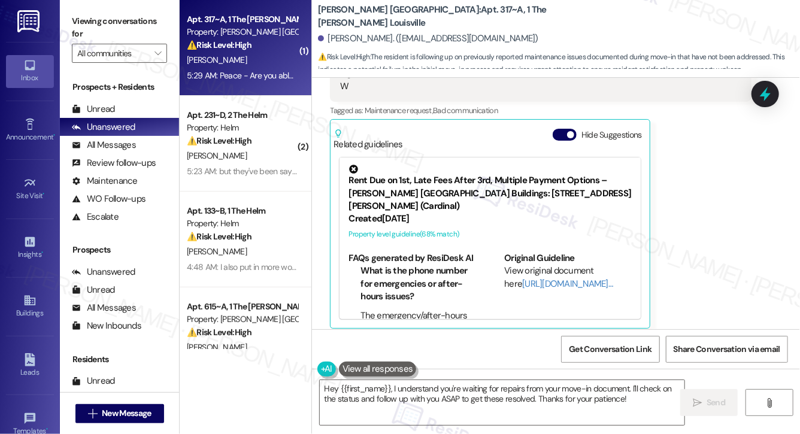
scroll to position [771, 0]
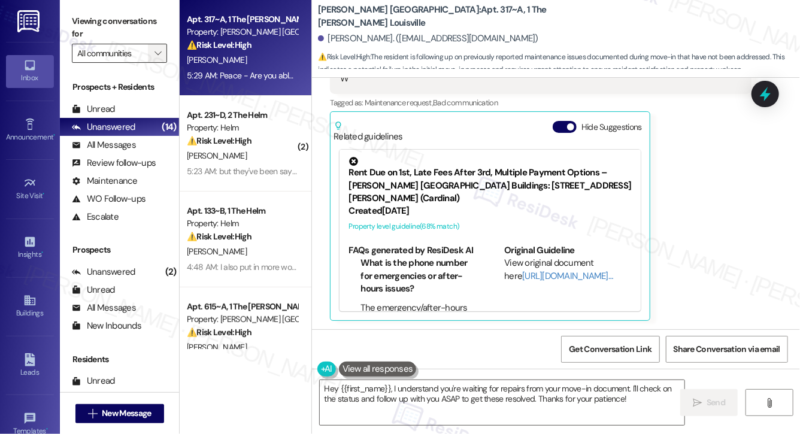
click at [156, 52] on icon "" at bounding box center [158, 54] width 7 height 10
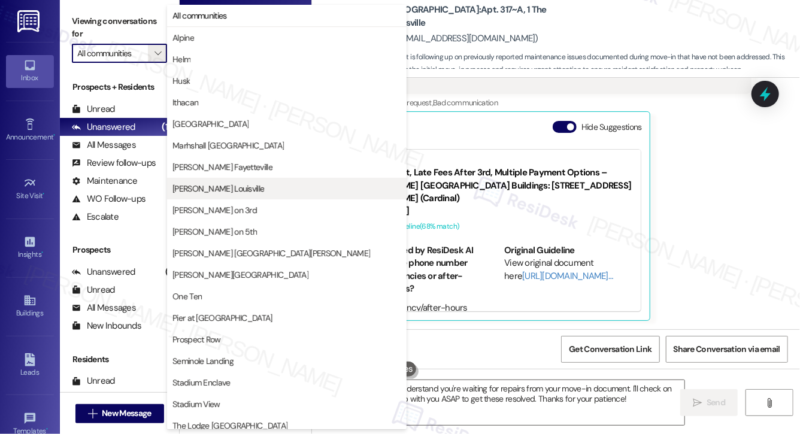
click at [223, 183] on span "Marshall Louisville" at bounding box center [219, 189] width 92 height 12
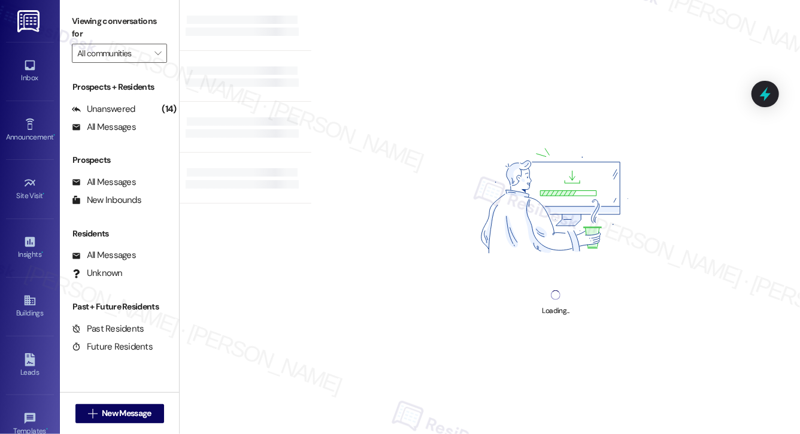
type input "Marshall Louisville"
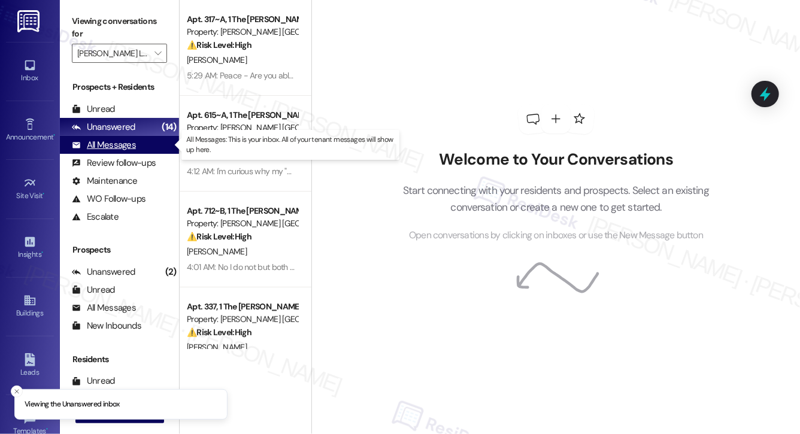
click at [101, 143] on div "All Messages" at bounding box center [104, 145] width 64 height 13
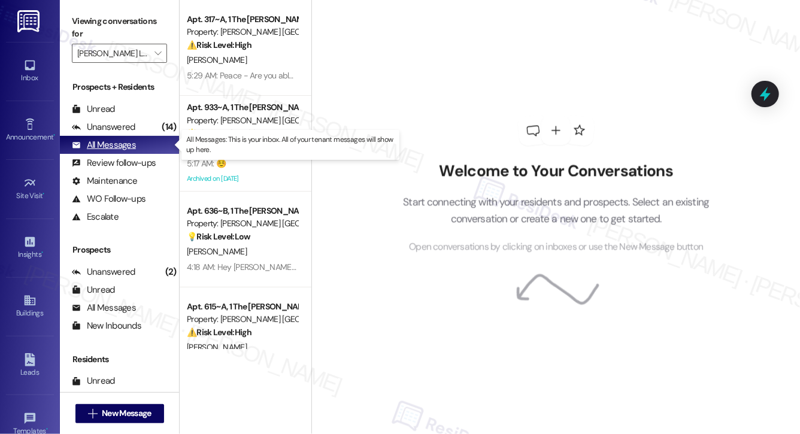
click at [101, 144] on div "All Messages" at bounding box center [104, 145] width 64 height 13
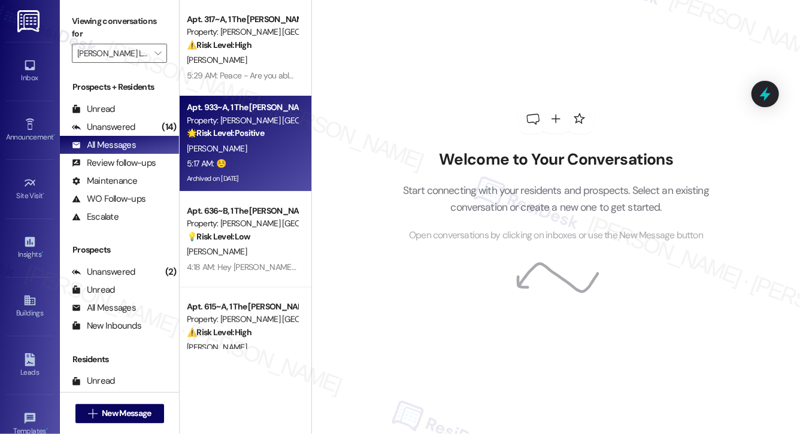
click at [252, 147] on div "[PERSON_NAME]" at bounding box center [242, 148] width 113 height 15
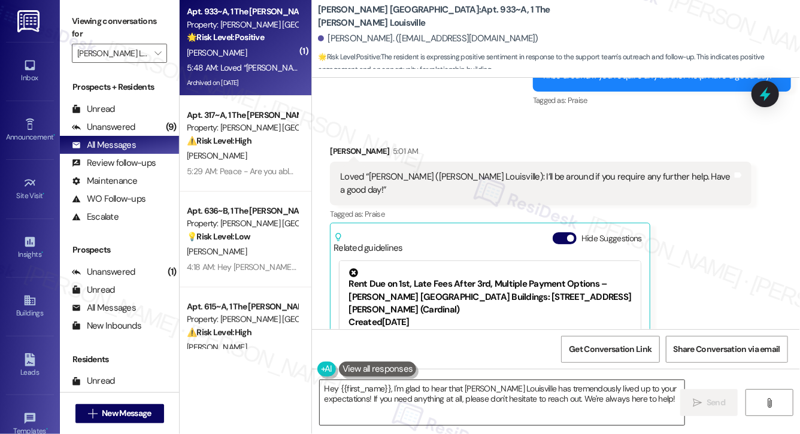
scroll to position [9679, 0]
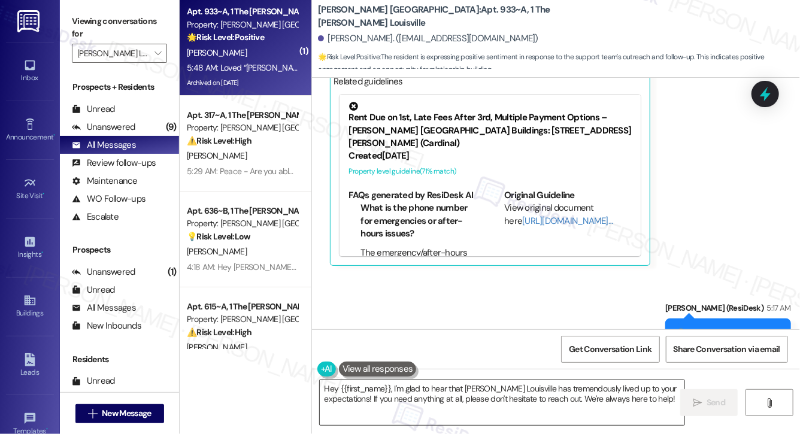
click at [440, 400] on textarea "Hey {{first_name}}, I'm glad to hear that Marshall Louisville has tremendously …" at bounding box center [502, 402] width 365 height 45
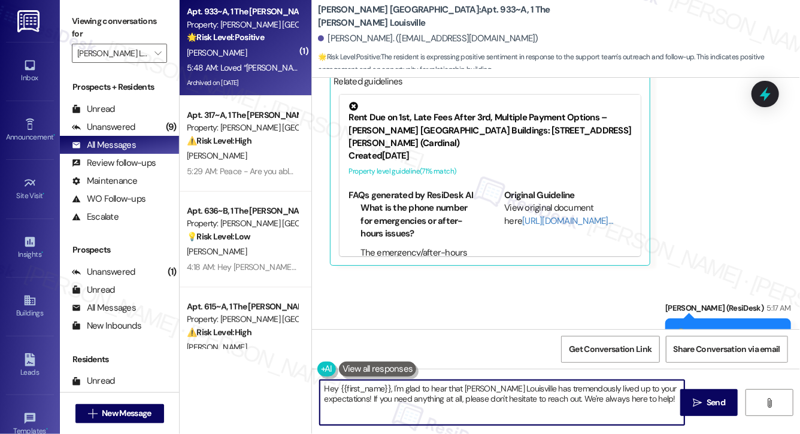
click at [441, 400] on textarea "Hey {{first_name}}, I'm glad to hear that Marshall Louisville has tremendously …" at bounding box center [502, 402] width 365 height 45
type textarea "Hey {{first_name}}, I'm glad to hear that Marshall Louisville has tremendously …"
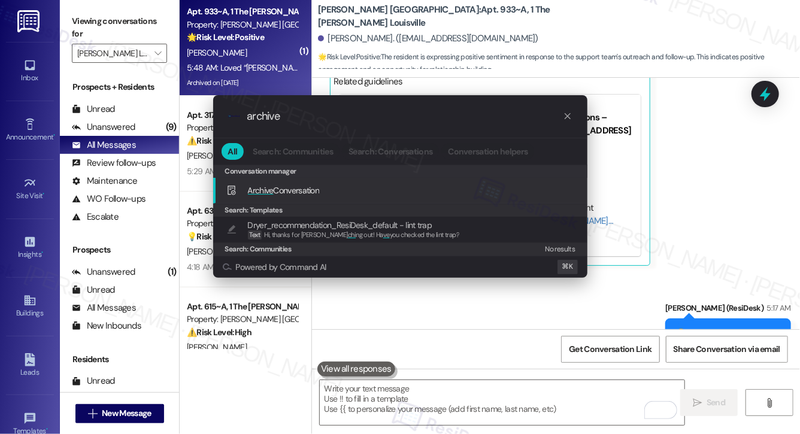
type input "archive"
click at [361, 192] on div "Archive Conversation Add shortcut" at bounding box center [401, 190] width 351 height 13
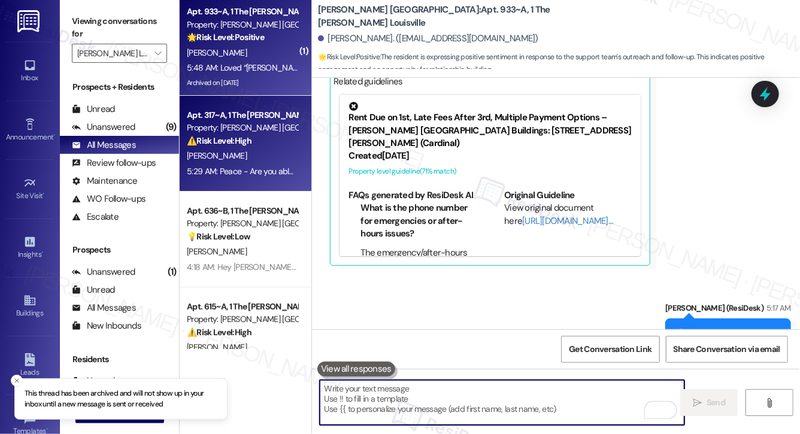
click at [252, 162] on div "[PERSON_NAME]" at bounding box center [242, 156] width 113 height 15
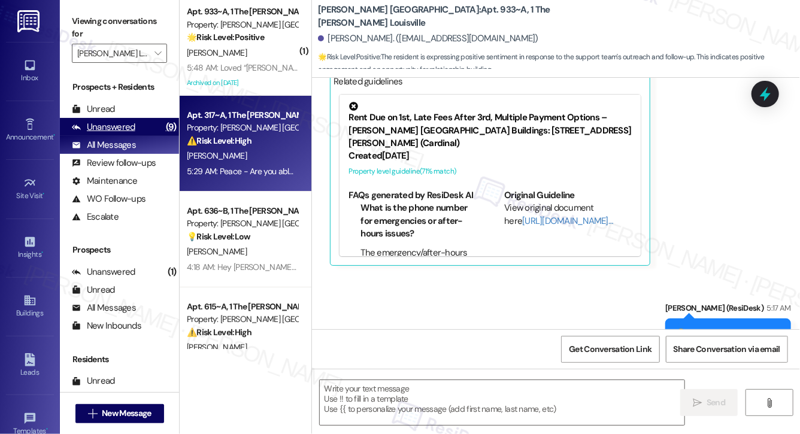
scroll to position [771, 0]
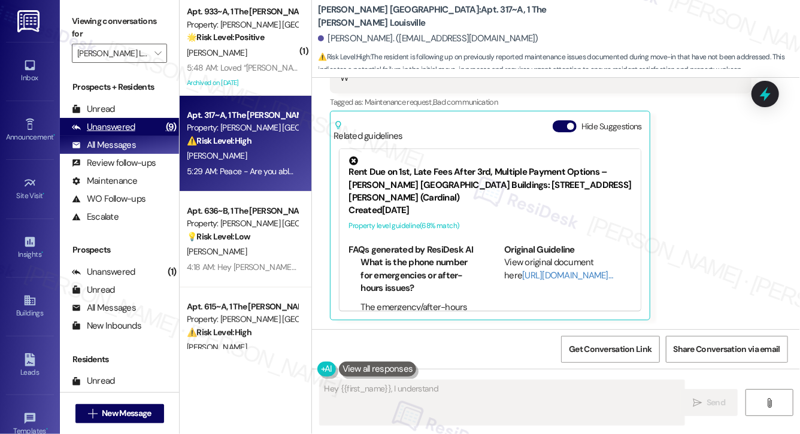
click at [111, 131] on div "Unanswered" at bounding box center [104, 127] width 64 height 13
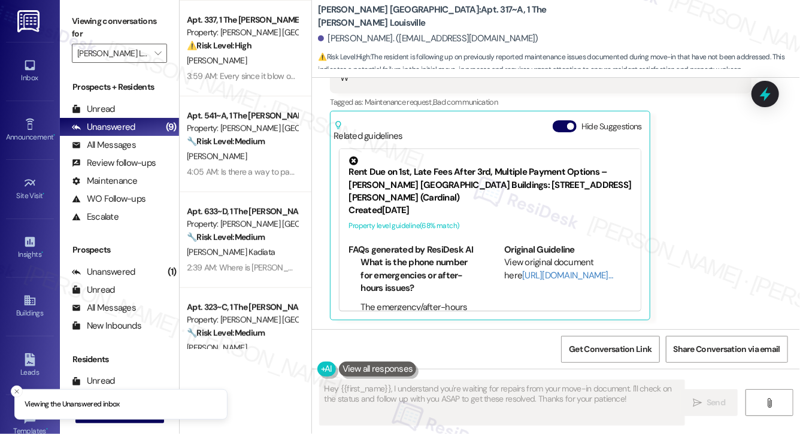
scroll to position [417, 0]
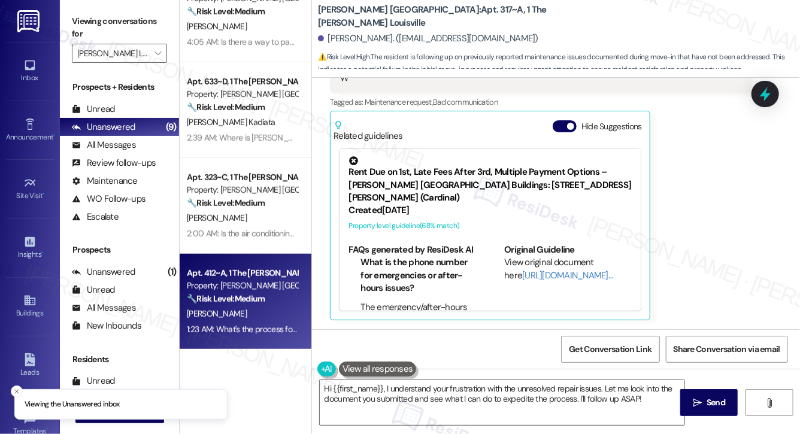
click at [251, 311] on div "[PERSON_NAME]" at bounding box center [242, 314] width 113 height 15
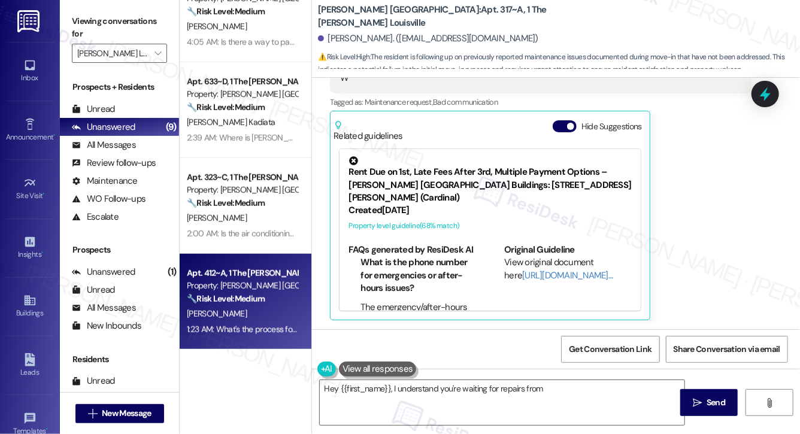
scroll to position [72, 0]
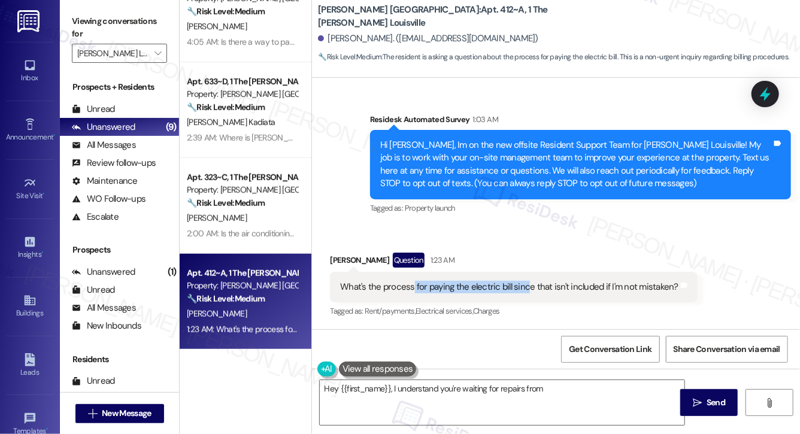
drag, startPoint x: 412, startPoint y: 286, endPoint x: 524, endPoint y: 285, distance: 112.7
click at [524, 285] on div "What's the process for paying the electric bill since that isn't included if I'…" at bounding box center [509, 287] width 339 height 13
click at [486, 290] on div "What's the process for paying the electric bill since that isn't included if I'…" at bounding box center [509, 287] width 339 height 13
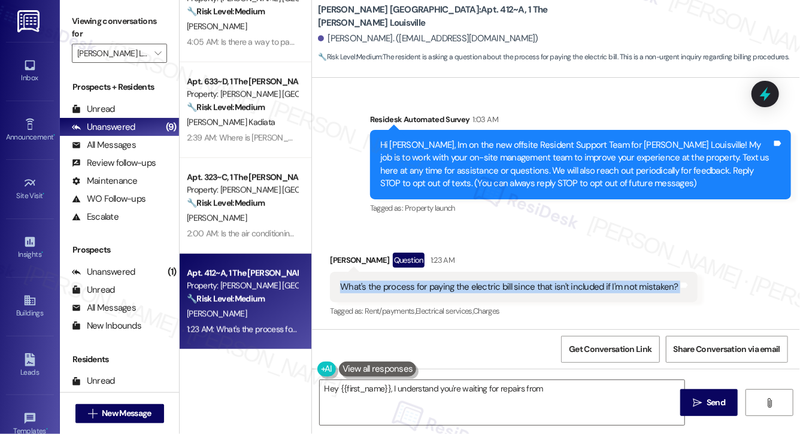
click at [486, 290] on div "What's the process for paying the electric bill since that isn't included if I'…" at bounding box center [509, 287] width 339 height 13
click at [515, 295] on div "What's the process for paying the electric bill since that isn't included if I'…" at bounding box center [514, 287] width 368 height 31
drag, startPoint x: 522, startPoint y: 289, endPoint x: 623, endPoint y: 294, distance: 100.8
click at [623, 294] on div "What's the process for paying the electric bill since that isn't included if I'…" at bounding box center [514, 287] width 368 height 31
drag, startPoint x: 360, startPoint y: 289, endPoint x: 513, endPoint y: 295, distance: 153.5
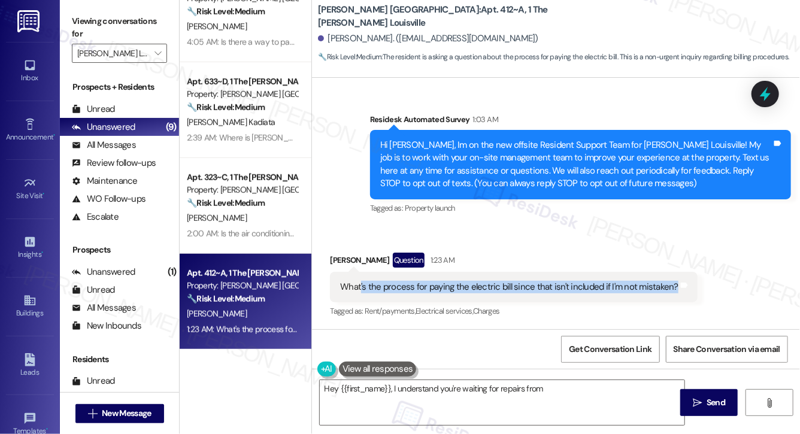
click at [513, 295] on div "What's the process for paying the electric bill since that isn't included if I'…" at bounding box center [514, 287] width 368 height 31
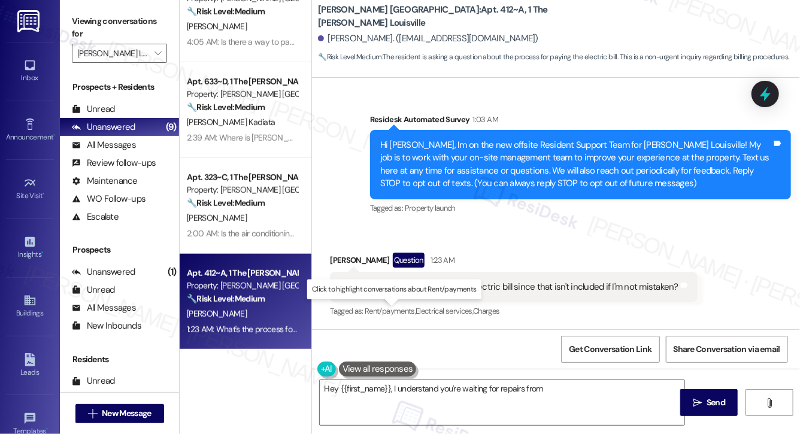
click at [405, 306] on span "Rent/payments ," at bounding box center [390, 311] width 51 height 10
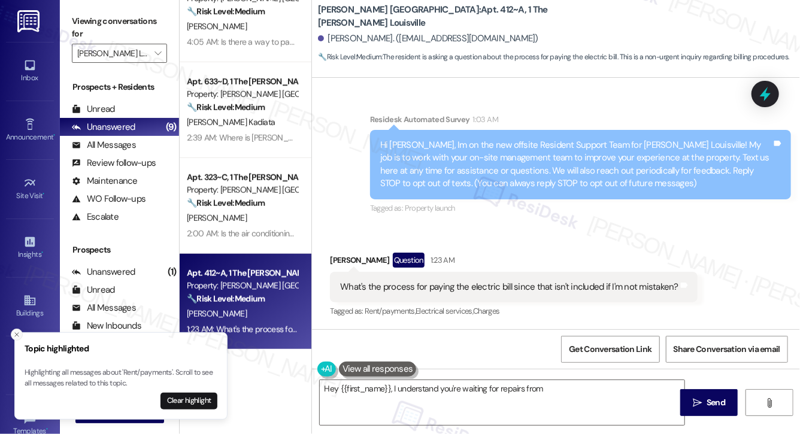
click at [14, 336] on icon "Close toast" at bounding box center [16, 334] width 7 height 7
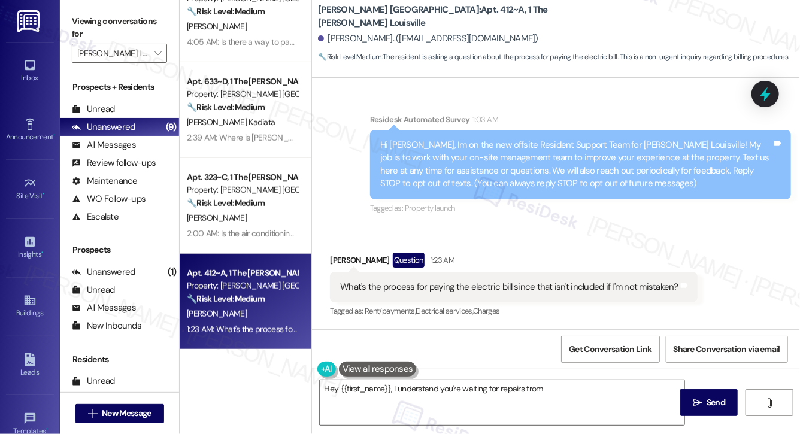
click at [536, 285] on div "What's the process for paying the electric bill since that isn't included if I'…" at bounding box center [509, 287] width 339 height 13
drag, startPoint x: 467, startPoint y: 289, endPoint x: 525, endPoint y: 289, distance: 58.7
click at [525, 289] on div "What's the process for paying the electric bill since that isn't included if I'…" at bounding box center [509, 287] width 339 height 13
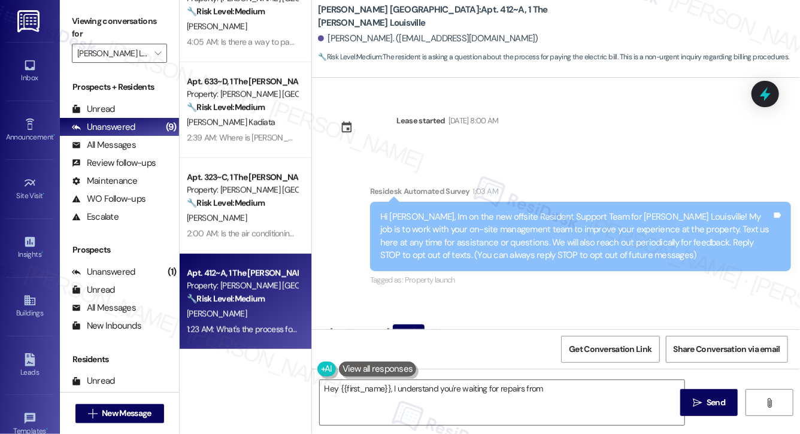
scroll to position [0, 0]
click at [413, 400] on textarea "Hey {{first_name}}, I understand you're waiting for repairs from your move-in d…" at bounding box center [502, 402] width 365 height 45
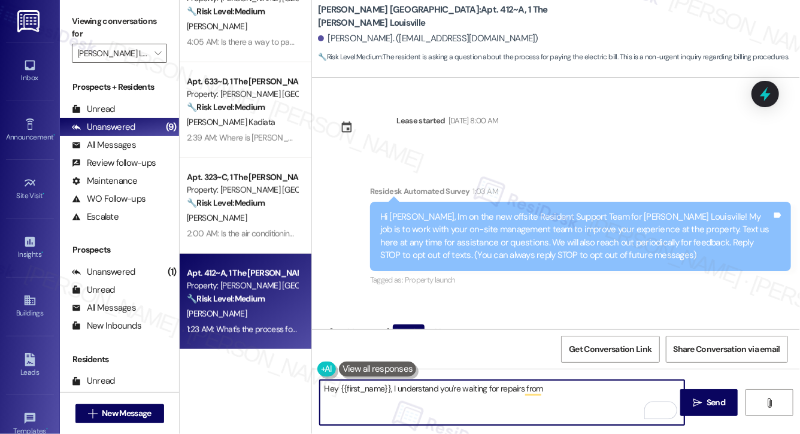
drag, startPoint x: 392, startPoint y: 391, endPoint x: 583, endPoint y: 413, distance: 191.8
click at [583, 413] on textarea "Hey {{first_name}}, I understand you're waiting for repairs from your move-in d…" at bounding box center [502, 402] width 365 height 45
paste textarea "Thank you for reaching out! To clarify, are you asking about how to set up and …"
click at [397, 388] on textarea "Hey {{first_name}}, Thank you for reaching out! To clarify, are you asking abou…" at bounding box center [502, 402] width 365 height 45
click at [643, 394] on textarea "Hey {{first_name}}, thank you for reaching out! To clarify, are you asking abou…" at bounding box center [502, 402] width 365 height 45
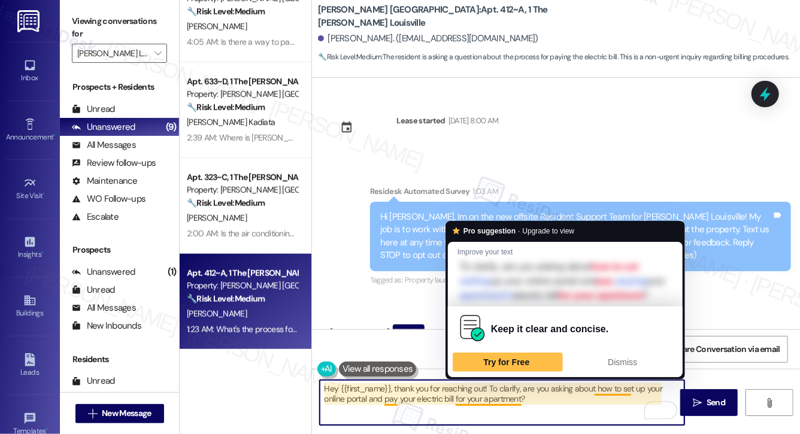
click at [381, 402] on textarea "Hey {{first_name}}, thank you for reaching out! To clarify, are you asking abou…" at bounding box center [502, 402] width 365 height 45
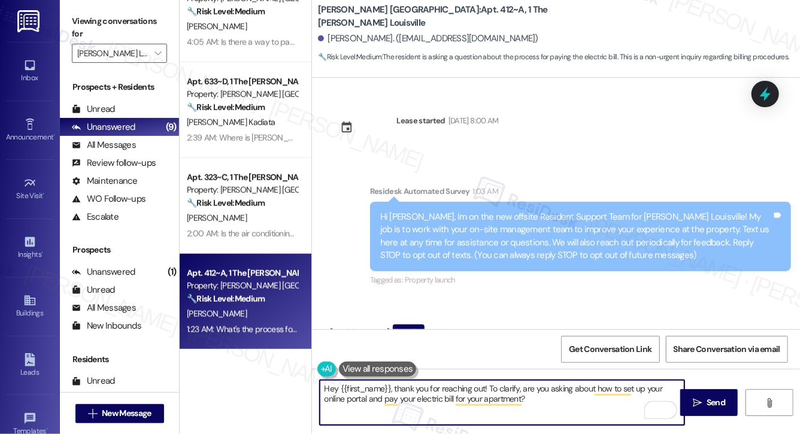
click at [339, 39] on div "Danye Frazier. (danyefrazier11@gmail.com)" at bounding box center [428, 38] width 220 height 13
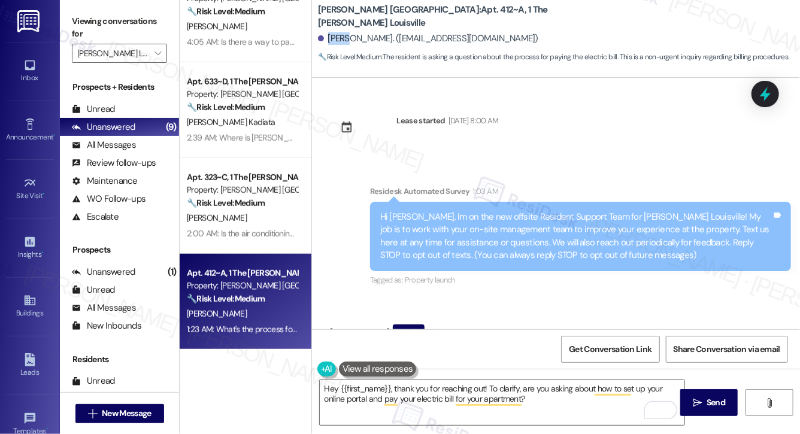
click at [339, 39] on div "Danye Frazier. (danyefrazier11@gmail.com)" at bounding box center [428, 38] width 220 height 13
copy div "Danye"
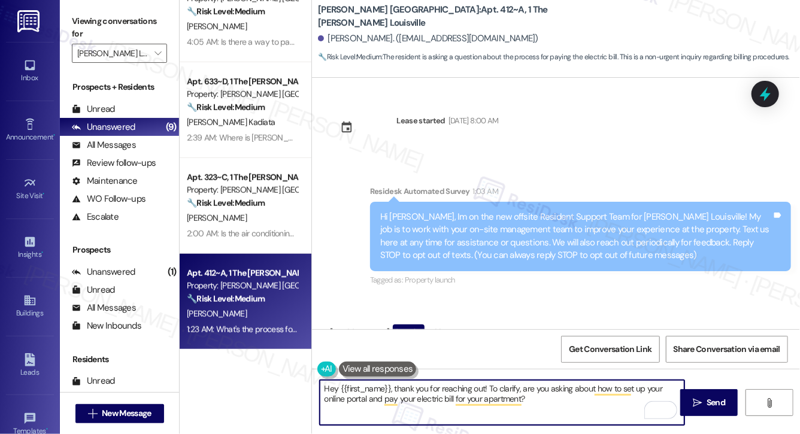
drag, startPoint x: 340, startPoint y: 391, endPoint x: 389, endPoint y: 394, distance: 49.2
click at [389, 394] on textarea "Hey {{first_name}}, thank you for reaching out! To clarify, are you asking abou…" at bounding box center [502, 402] width 365 height 45
paste textarea "Danye"
type textarea "Hey Danye, thank you for reaching out! To clarify, are you asking about how to …"
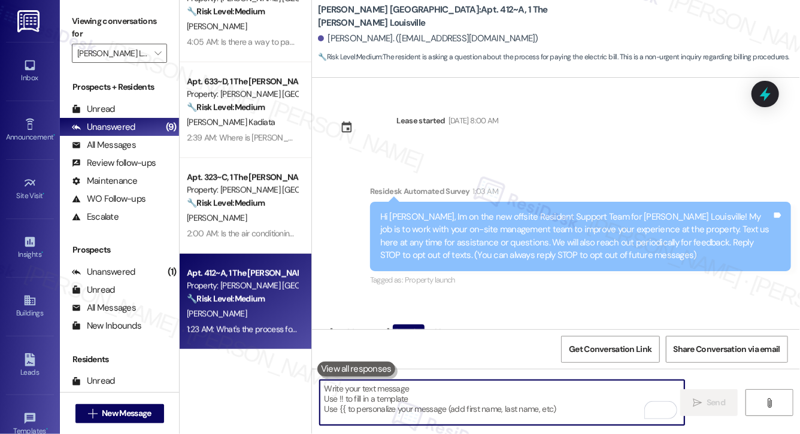
click at [386, 401] on textarea "To enrich screen reader interactions, please activate Accessibility in Grammarl…" at bounding box center [502, 402] width 365 height 45
paste textarea "Hi Danye, thanks for reaching out! Just to clarify—are you asking about setting…"
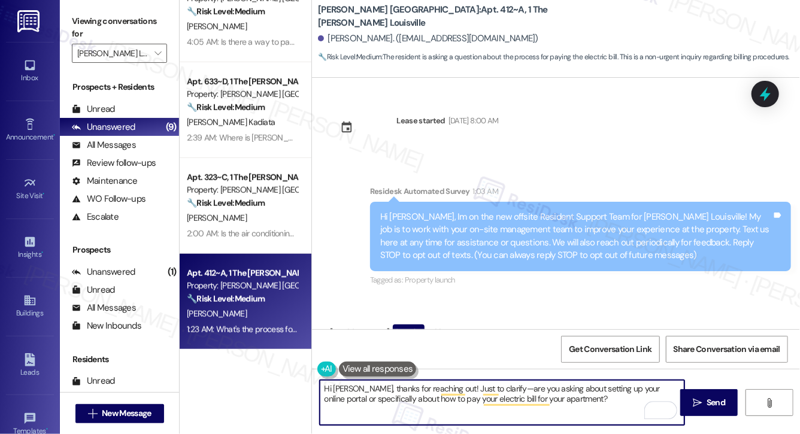
scroll to position [84, 0]
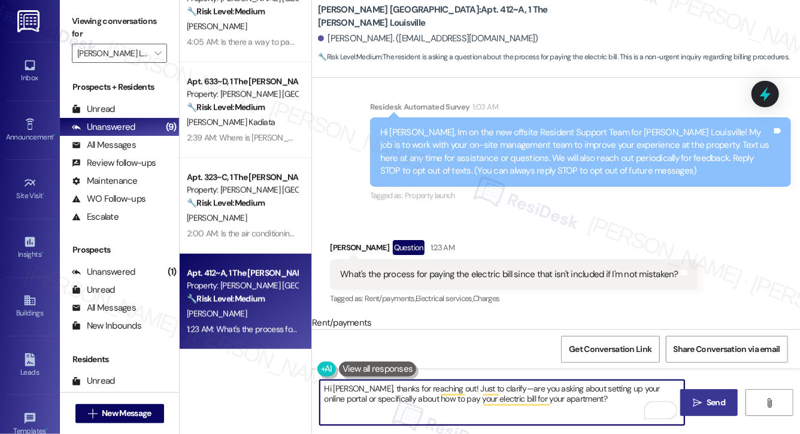
type textarea "Hi Danye, thanks for reaching out! Just to clarify—are you asking about setting…"
click at [707, 403] on span "Send" at bounding box center [716, 403] width 19 height 13
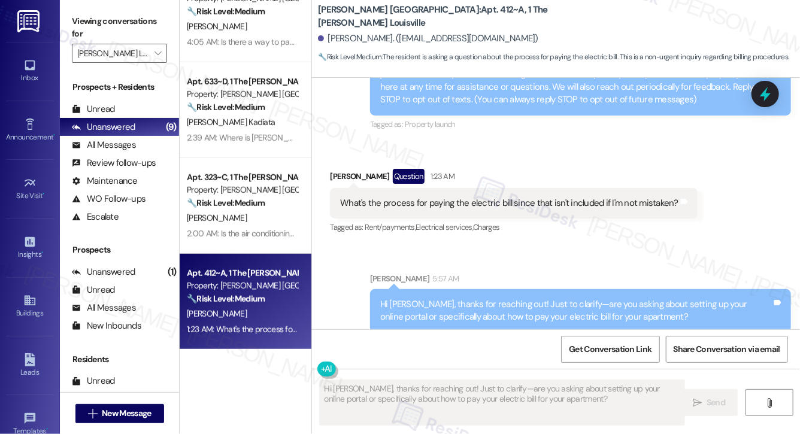
scroll to position [181, 0]
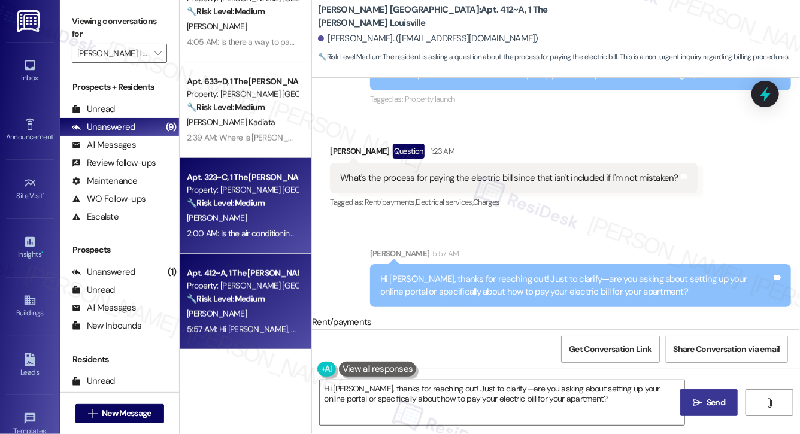
click at [263, 218] on div "[PERSON_NAME]" at bounding box center [242, 218] width 113 height 15
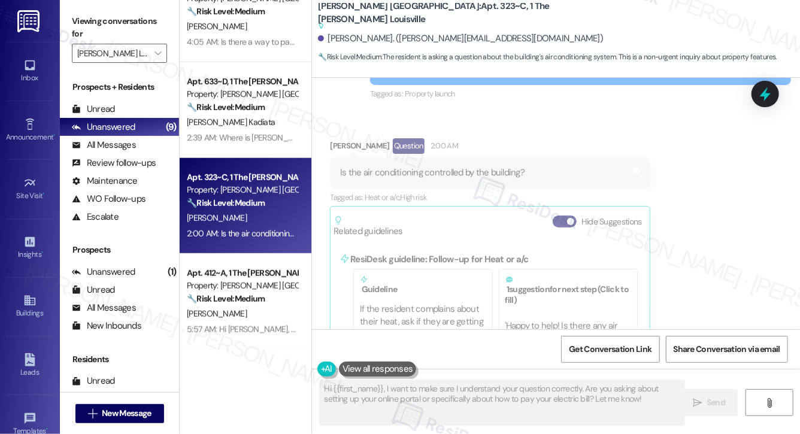
scroll to position [306, 0]
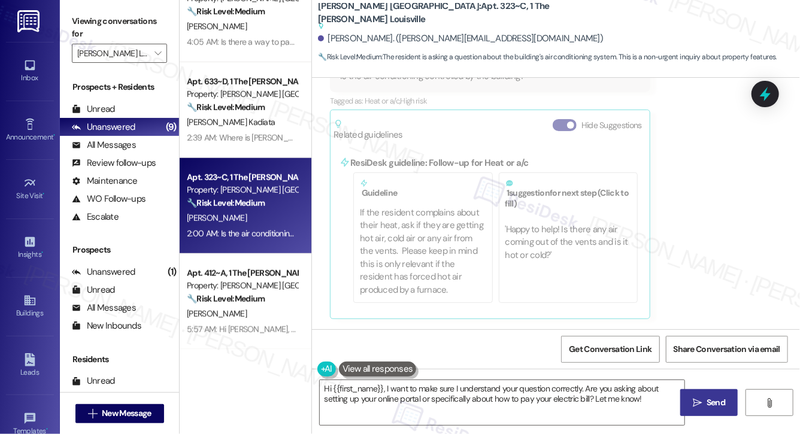
click at [563, 122] on button "Hide Suggestions" at bounding box center [565, 125] width 24 height 12
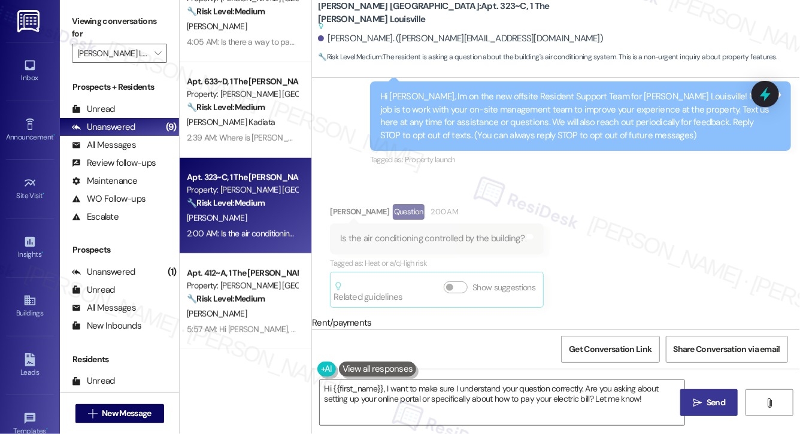
drag, startPoint x: 479, startPoint y: 155, endPoint x: 448, endPoint y: 173, distance: 35.7
click at [448, 173] on div "Survey, sent via SMS Residesk Automated Survey 1:08 AM Hi Ella, Im on the new o…" at bounding box center [580, 117] width 439 height 122
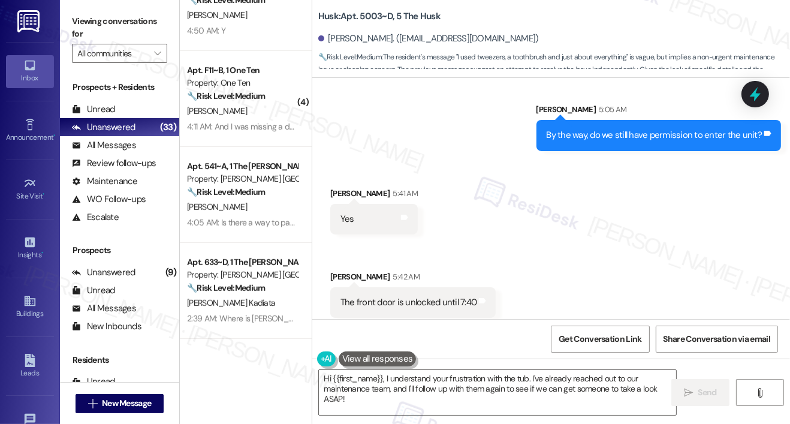
scroll to position [1915, 0]
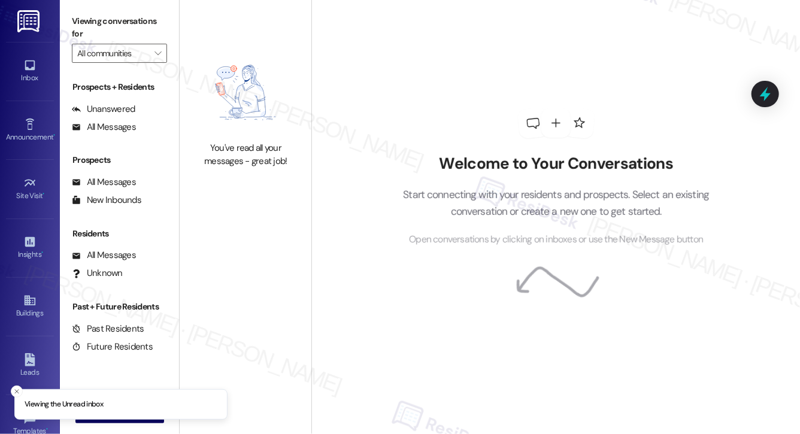
type input "[PERSON_NAME] Louisville"
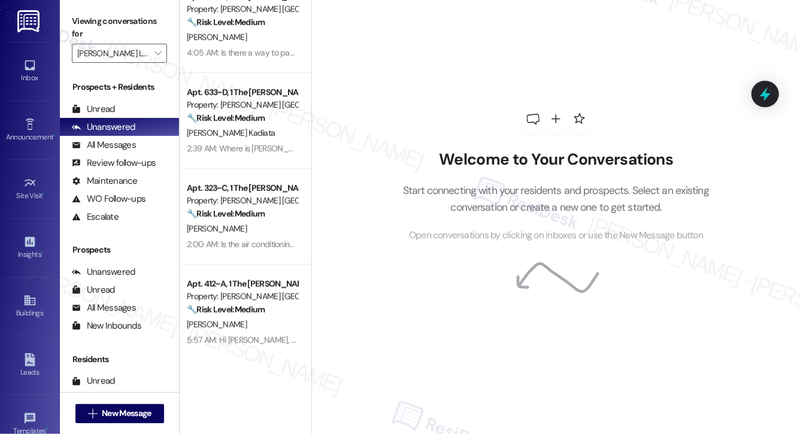
scroll to position [417, 0]
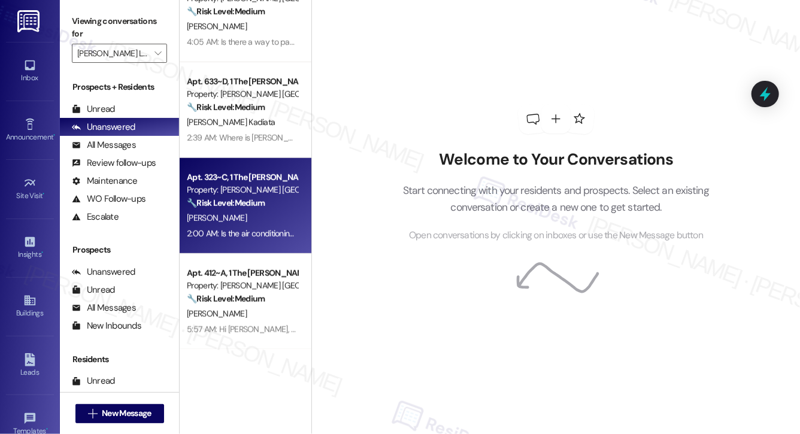
click at [253, 215] on div "[PERSON_NAME]" at bounding box center [242, 218] width 113 height 15
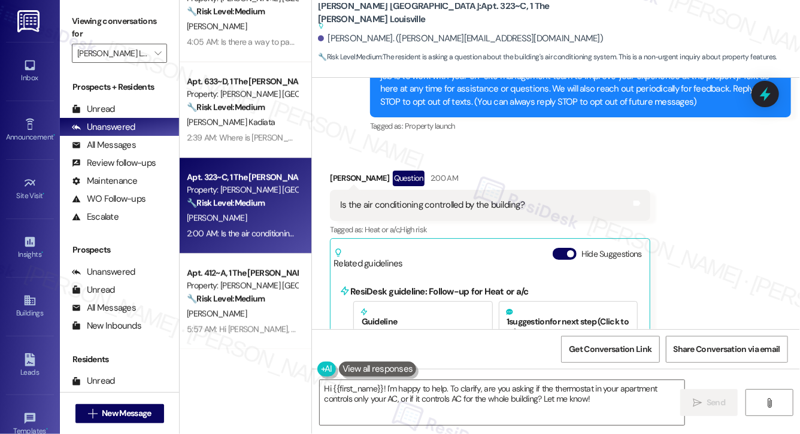
scroll to position [161, 0]
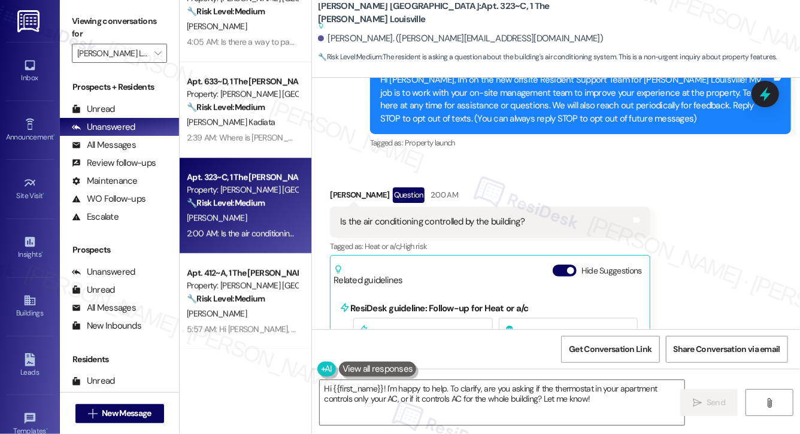
click at [455, 227] on div "Is the air conditioning controlled by the building?" at bounding box center [432, 222] width 185 height 13
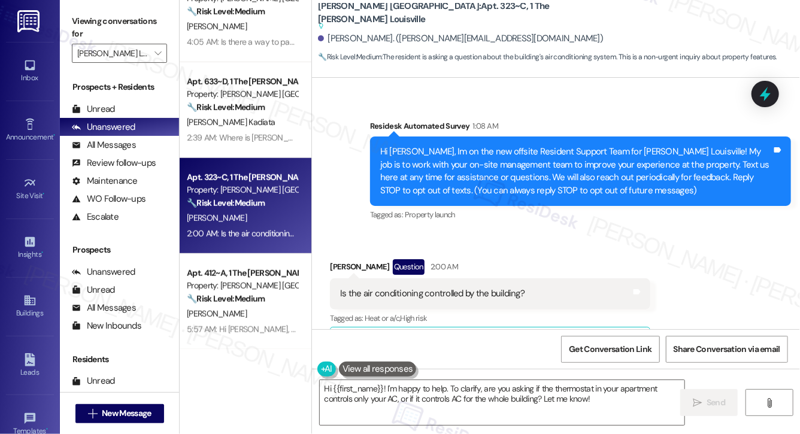
scroll to position [305, 0]
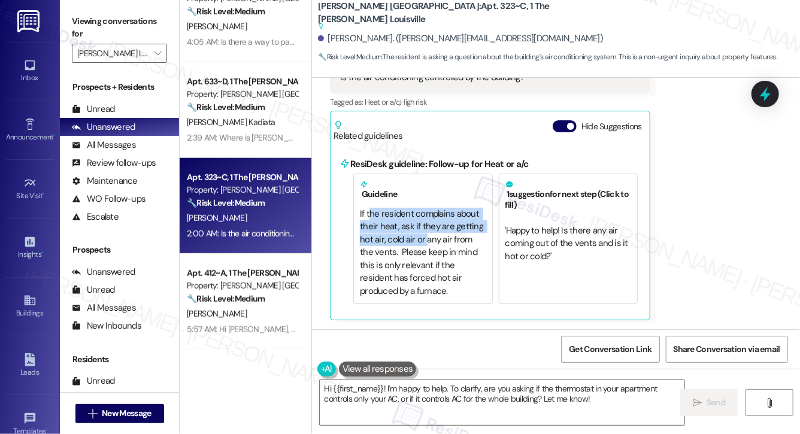
drag, startPoint x: 370, startPoint y: 216, endPoint x: 427, endPoint y: 237, distance: 61.4
click at [427, 237] on div "If the resident complains about their heat, ask if they are getting hot air, co…" at bounding box center [423, 253] width 126 height 90
click at [421, 245] on div "If the resident complains about their heat, ask if they are getting hot air, co…" at bounding box center [423, 253] width 126 height 90
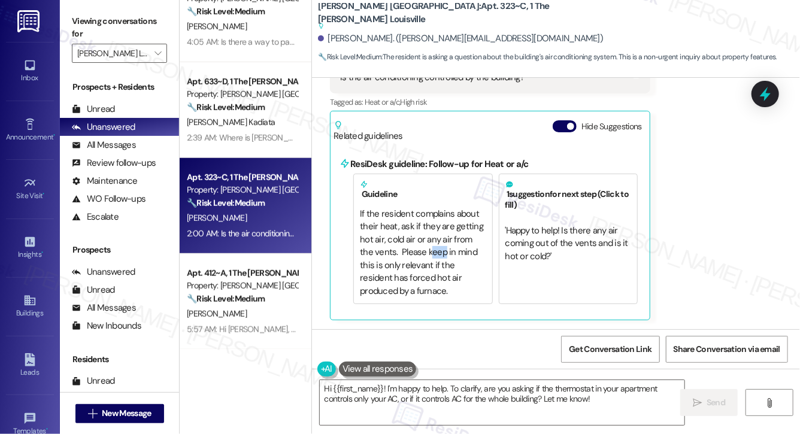
drag, startPoint x: 413, startPoint y: 257, endPoint x: 428, endPoint y: 259, distance: 14.5
click at [428, 259] on div "If the resident complains about their heat, ask if they are getting hot air, co…" at bounding box center [423, 253] width 126 height 90
drag, startPoint x: 400, startPoint y: 271, endPoint x: 451, endPoint y: 272, distance: 50.9
click at [451, 272] on div "If the resident complains about their heat, ask if they are getting hot air, co…" at bounding box center [423, 253] width 126 height 90
click at [440, 286] on div "If the resident complains about their heat, ask if they are getting hot air, co…" at bounding box center [423, 253] width 126 height 90
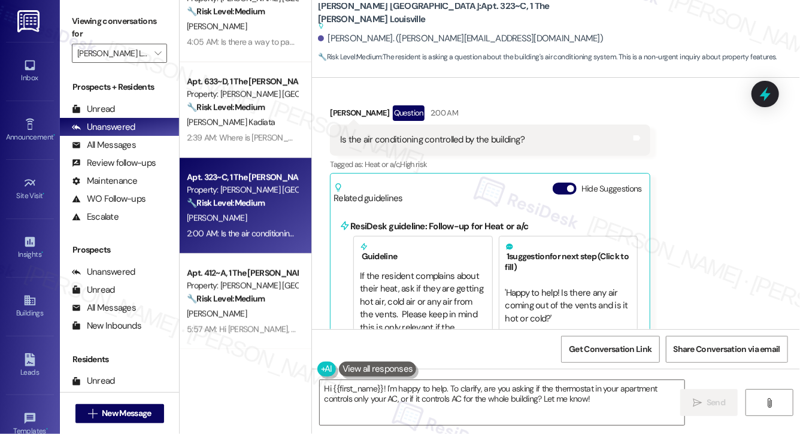
scroll to position [215, 0]
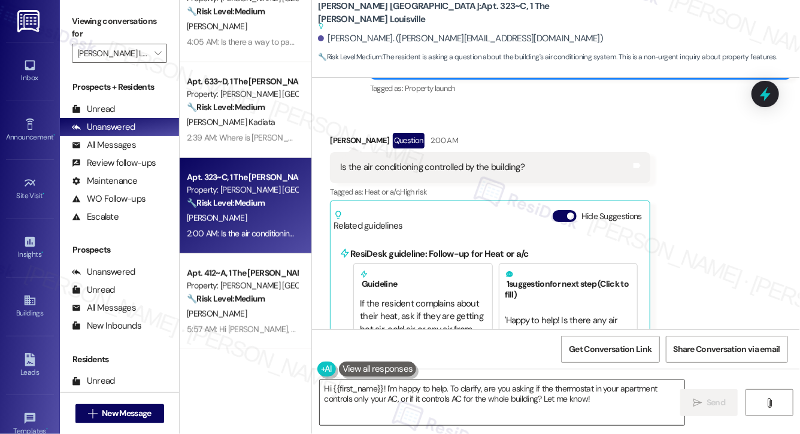
click at [449, 398] on textarea "Hi {{first_name}}! I'm happy to help. To clarify, are you asking if the thermos…" at bounding box center [502, 402] width 365 height 45
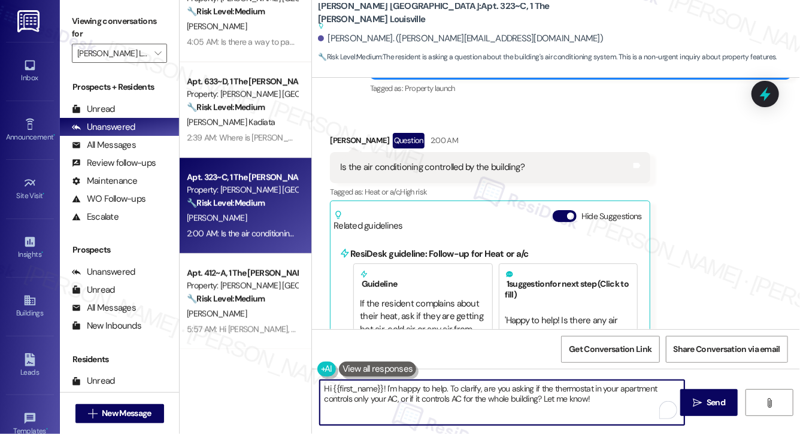
click at [449, 398] on textarea "Hi {{first_name}}! I'm happy to help. To clarify, are you asking if the thermos…" at bounding box center [502, 402] width 365 height 45
drag, startPoint x: 449, startPoint y: 398, endPoint x: 455, endPoint y: 400, distance: 6.3
click at [451, 401] on textarea "Hi {{first_name}}! I'm happy to help. To clarify, are you asking if the thermos…" at bounding box center [502, 402] width 365 height 45
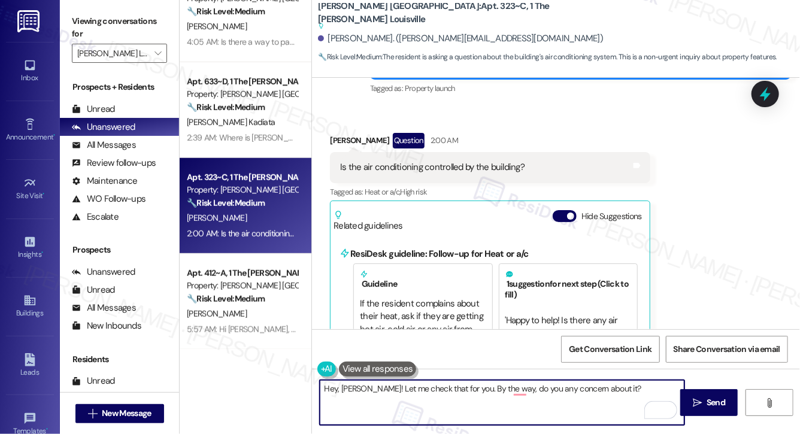
click at [397, 391] on textarea "Hey, [PERSON_NAME]! Let me check that for you. By the way, do you any concern a…" at bounding box center [502, 402] width 365 height 45
type textarea "Hey, [PERSON_NAME]! Let me check that for you. By the way, do you any concern a…"
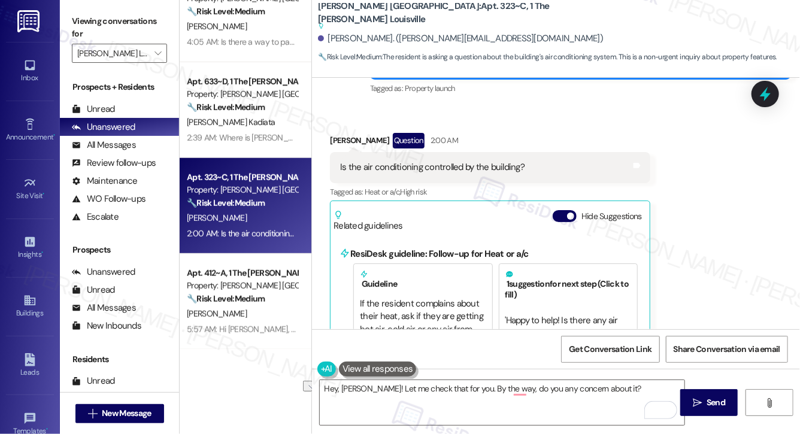
click at [417, 170] on div "Is the air conditioning controlled by the building?" at bounding box center [432, 167] width 185 height 13
click at [384, 391] on textarea "Hey, [PERSON_NAME]! Let me check that for you. By the way, do you any concern a…" at bounding box center [502, 402] width 365 height 45
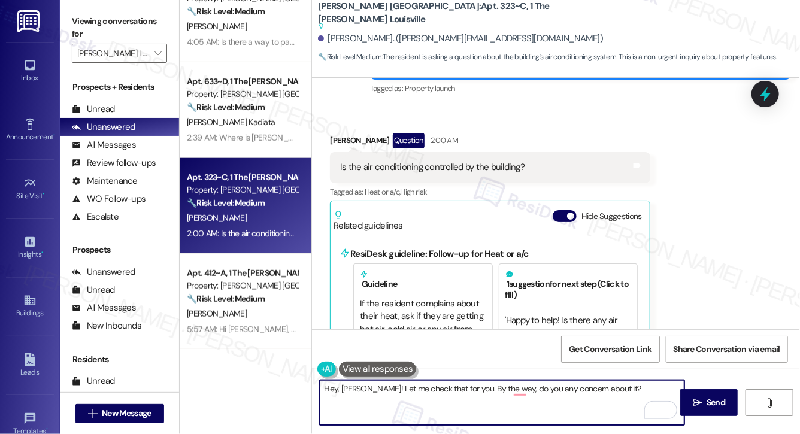
click at [384, 391] on textarea "Hey, [PERSON_NAME]! Let me check that for you. By the way, do you any concern a…" at bounding box center [502, 402] width 365 height 45
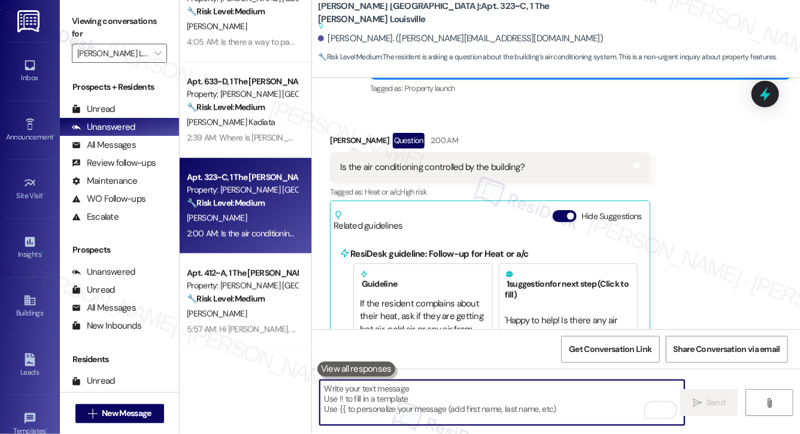
click at [349, 397] on textarea "To enrich screen reader interactions, please activate Accessibility in Grammarl…" at bounding box center [502, 402] width 365 height 45
paste textarea "Hey [PERSON_NAME]! Let me check on that for you. In the meantime, do you have a…"
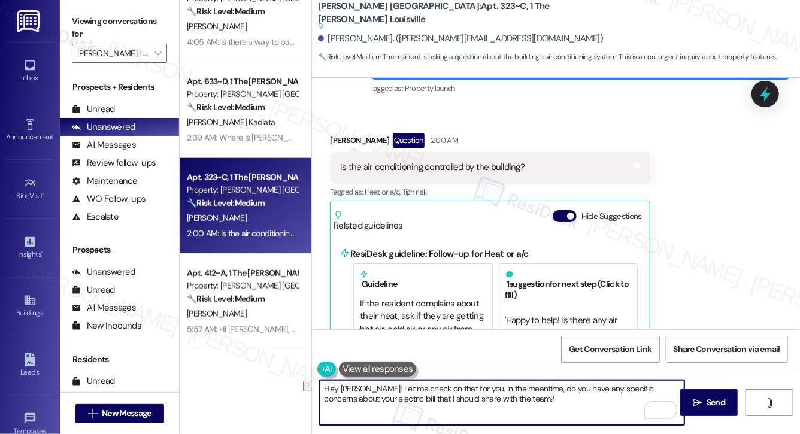
drag, startPoint x: 324, startPoint y: 400, endPoint x: 361, endPoint y: 401, distance: 37.2
click at [361, 401] on textarea "Hey [PERSON_NAME]! Let me check on that for you. In the meantime, do you have a…" at bounding box center [502, 402] width 365 height 45
click at [498, 402] on textarea "Hey [PERSON_NAME]! Let me check on that for you. In the meantime, do you have a…" at bounding box center [502, 402] width 365 height 45
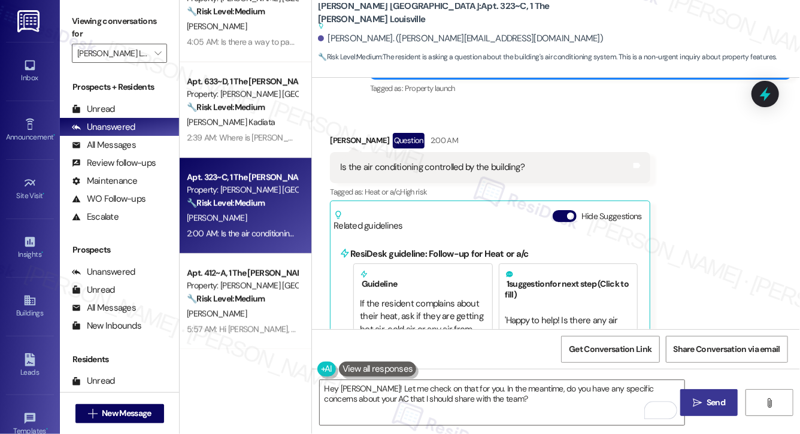
click at [706, 402] on span "Send" at bounding box center [716, 403] width 23 height 13
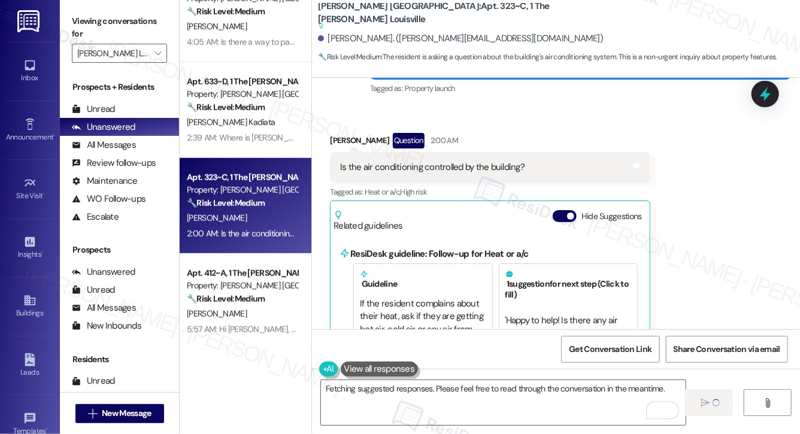
scroll to position [95, 0]
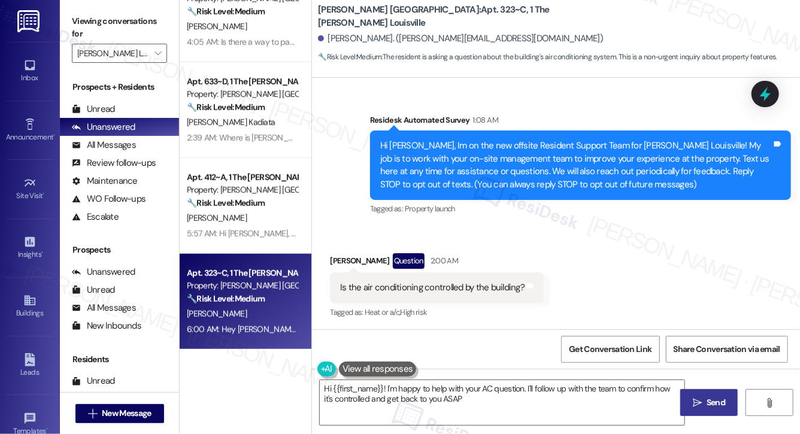
type textarea "Hi {{first_name}}! I'm happy to help with your AC question. I'll follow up with…"
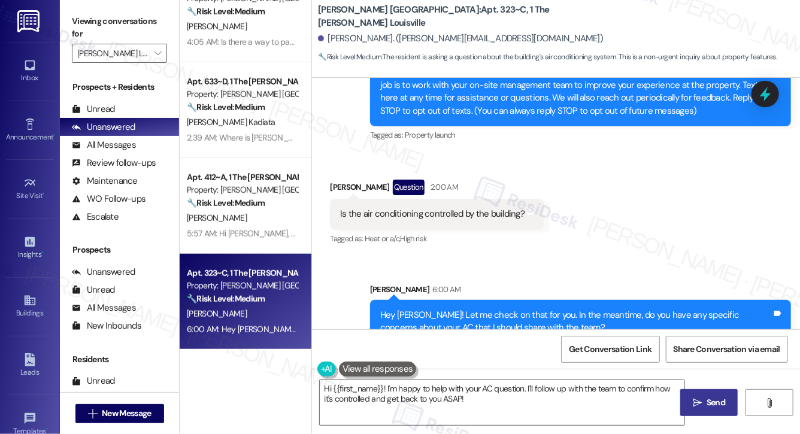
scroll to position [192, 0]
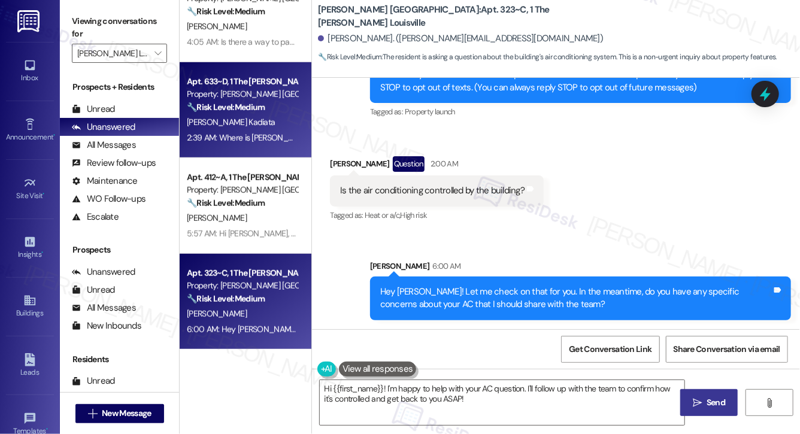
click at [248, 126] on div "[PERSON_NAME] Kadiata" at bounding box center [242, 122] width 113 height 15
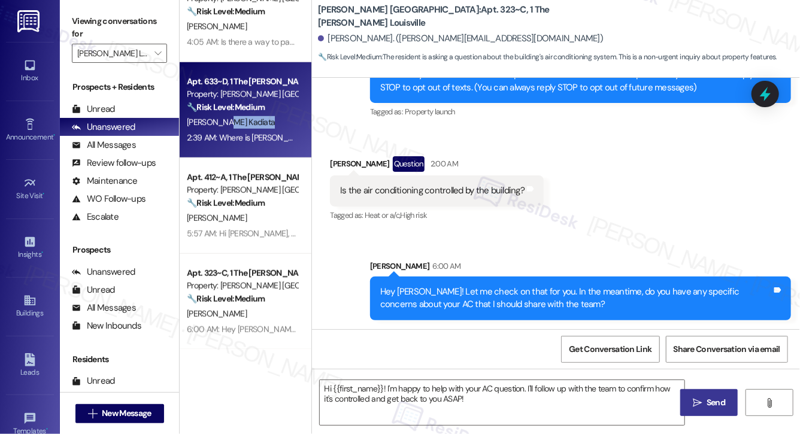
type textarea "Fetching suggested responses. Please feel free to read through the conversation…"
click at [248, 126] on div "[PERSON_NAME] Kadiata" at bounding box center [242, 122] width 113 height 15
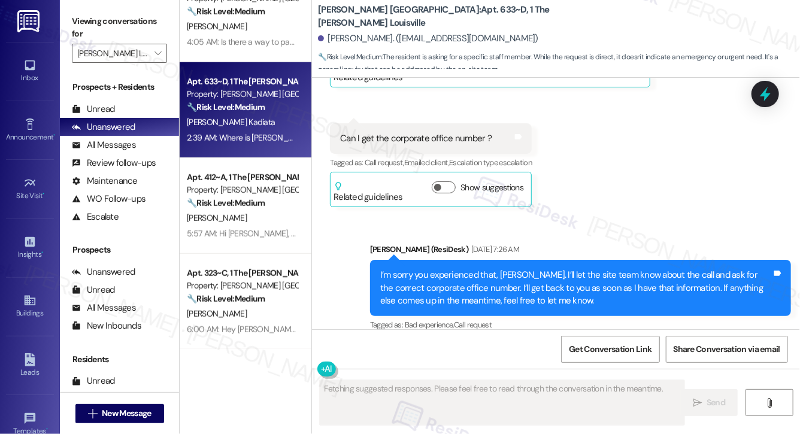
scroll to position [14551, 0]
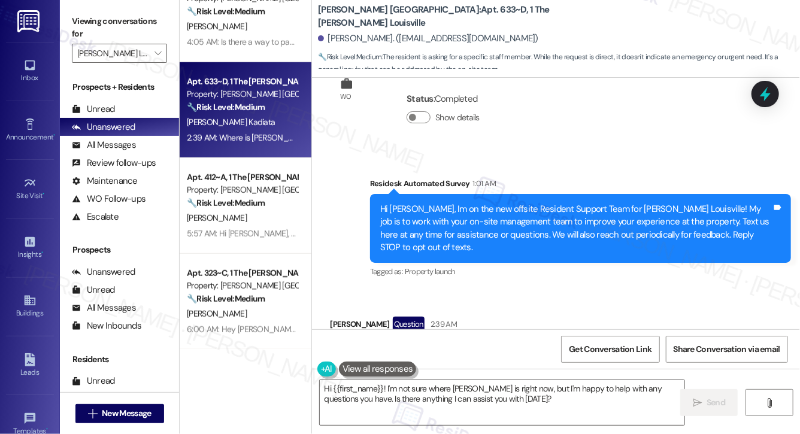
click at [481, 203] on div "Hi Jesus, Im on the new offsite Resident Support Team for Marshall Louisville! …" at bounding box center [576, 229] width 392 height 52
click at [415, 403] on textarea "Hi {{first_name}}! I'm not sure where Emily is right now, but I'm happy to help…" at bounding box center [502, 402] width 365 height 45
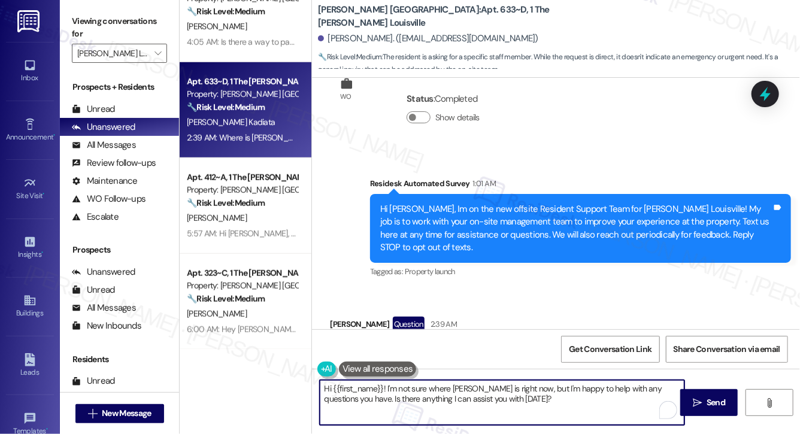
click at [415, 403] on textarea "Hi {{first_name}}! I'm not sure where Emily is right now, but I'm happy to help…" at bounding box center [502, 402] width 365 height 45
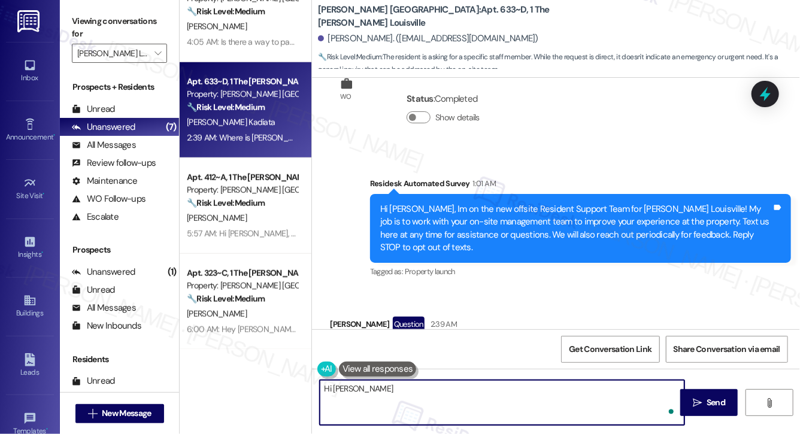
type textarea "Hi Jesus"
click at [440, 390] on textarea "Hi Jesus" at bounding box center [502, 402] width 365 height 45
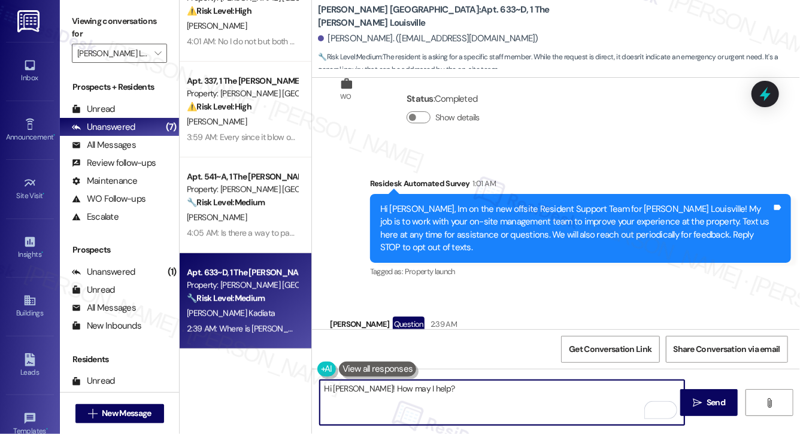
scroll to position [225, 0]
click at [355, 390] on textarea "Hi Jesus! How may I help?" at bounding box center [502, 402] width 365 height 45
click at [466, 395] on textarea "Hi Jesus! Emily here, how may I help?" at bounding box center [502, 402] width 365 height 45
drag, startPoint x: 406, startPoint y: 390, endPoint x: 454, endPoint y: 386, distance: 47.5
click at [454, 386] on textarea "Hi Jesus! Emily here, how may I help? We just had to re-send the welcome message" at bounding box center [502, 402] width 365 height 45
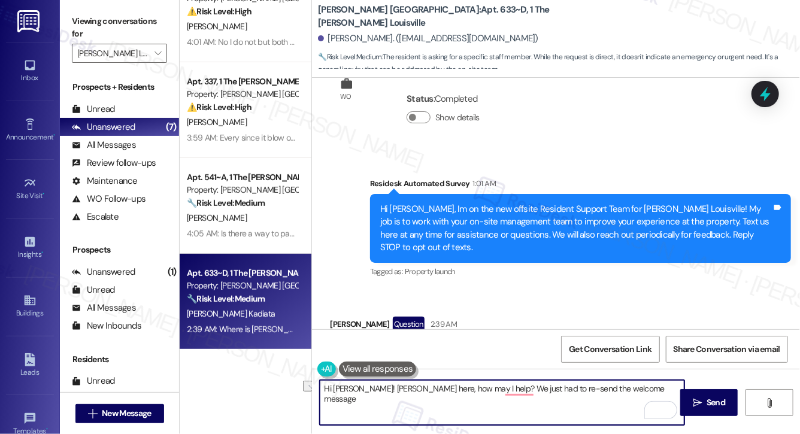
drag, startPoint x: 460, startPoint y: 389, endPoint x: 522, endPoint y: 408, distance: 64.4
click at [397, 390] on textarea "Hi Jesus! Emily here, how may I help? We just had to re-send the welcome message" at bounding box center [502, 402] width 365 height 45
click at [657, 388] on textarea "Hi Jesus! Emily here, apologies for the confusion, we just had to re-send the w…" at bounding box center [502, 402] width 365 height 45
click at [470, 401] on textarea "Hi Jesus! Emily here, apologies for the confusion, we just had to re-send the w…" at bounding box center [502, 402] width 365 height 45
drag, startPoint x: 493, startPoint y: 391, endPoint x: 497, endPoint y: 403, distance: 12.7
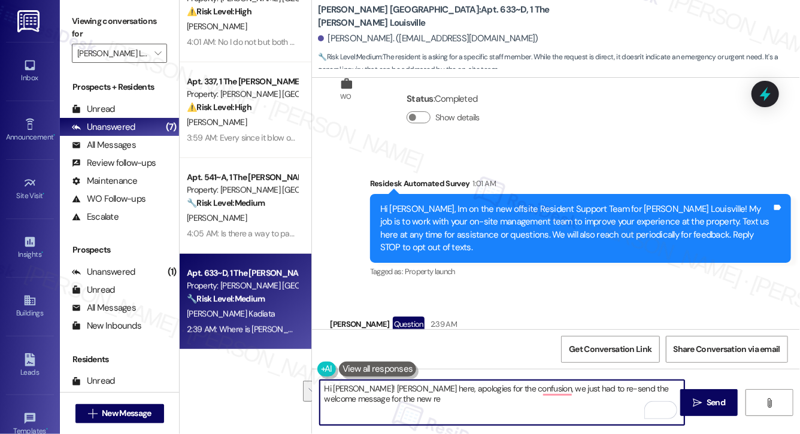
click at [497, 403] on textarea "Hi Jesus! Emily here, apologies for the confusion, we just had to re-send the w…" at bounding box center [502, 402] width 365 height 45
type textarea "Hi Jesus! Emily here, apologies for the confusion, you received an automated we…"
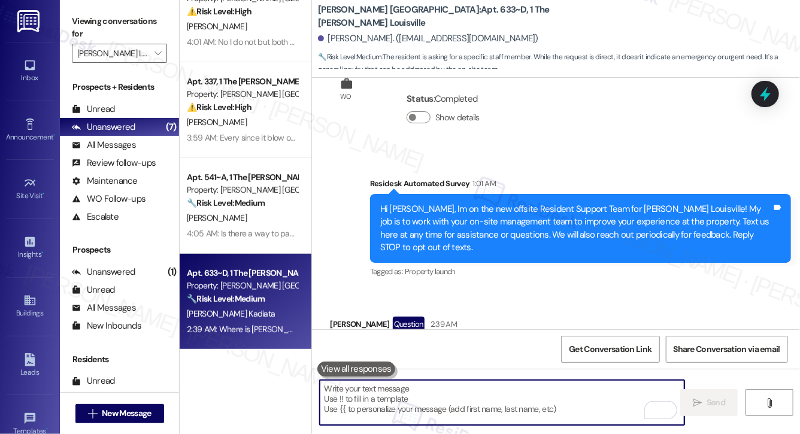
click at [370, 407] on textarea "To enrich screen reader interactions, please activate Accessibility in Grammarl…" at bounding box center [502, 402] width 365 height 45
click at [341, 401] on textarea "To enrich screen reader interactions, please activate Accessibility in Grammarl…" at bounding box center [502, 402] width 365 height 45
paste textarea "Hi [PERSON_NAME], this is [PERSON_NAME]. My apologies for the confusion—you rec…"
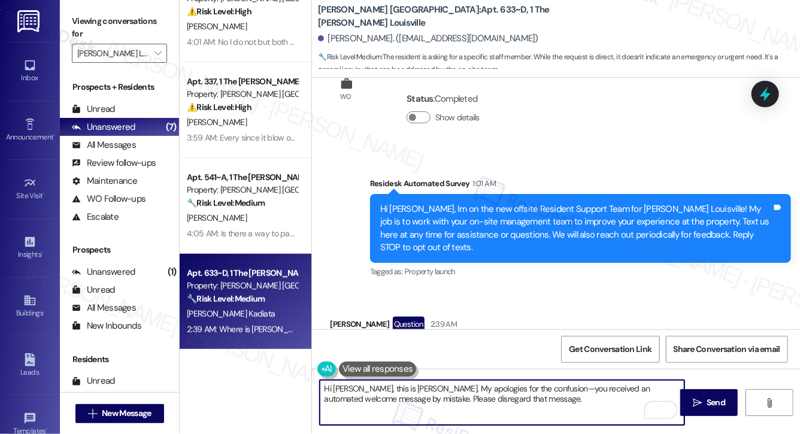
click at [502, 406] on textarea "Hi Jesus, this is Emily. My apologies for the confusion—you received an automat…" at bounding box center [502, 402] width 365 height 45
type textarea "Hi Jesus, this is Emily. My apologies for the confusion—you received an automat…"
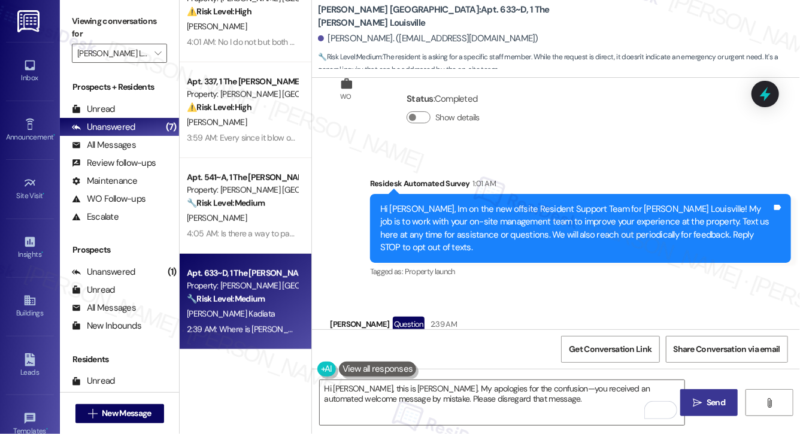
click at [689, 404] on button " Send" at bounding box center [710, 402] width 58 height 27
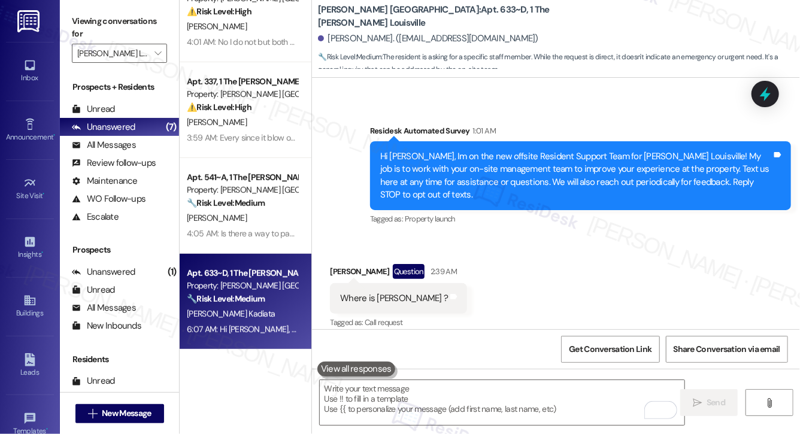
scroll to position [14647, 0]
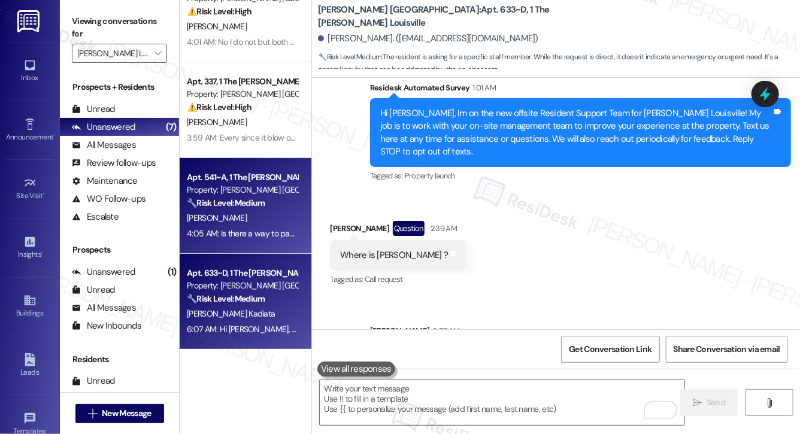
click at [259, 210] on div "Apt. 541~A, 1 The Marshall Louisville Property: Marshall Louisville 🔧 Risk Leve…" at bounding box center [242, 190] width 113 height 41
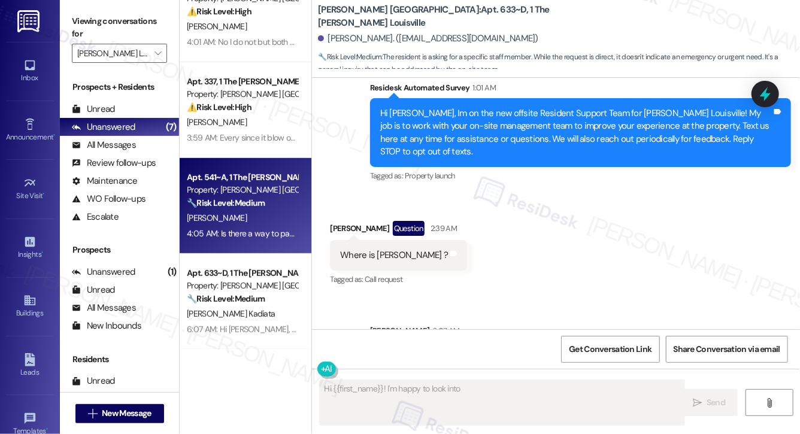
scroll to position [95, 0]
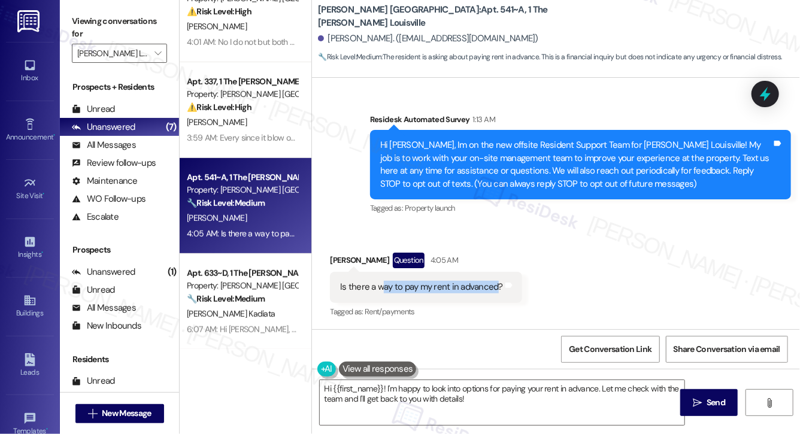
drag, startPoint x: 380, startPoint y: 289, endPoint x: 494, endPoint y: 293, distance: 113.9
click at [494, 293] on div "Is there a way to pay my rent in advanced?" at bounding box center [421, 287] width 163 height 13
click at [409, 398] on textarea "Hi {{first_name}}! I'm happy to look into options for paying your rent in advan…" at bounding box center [502, 402] width 365 height 45
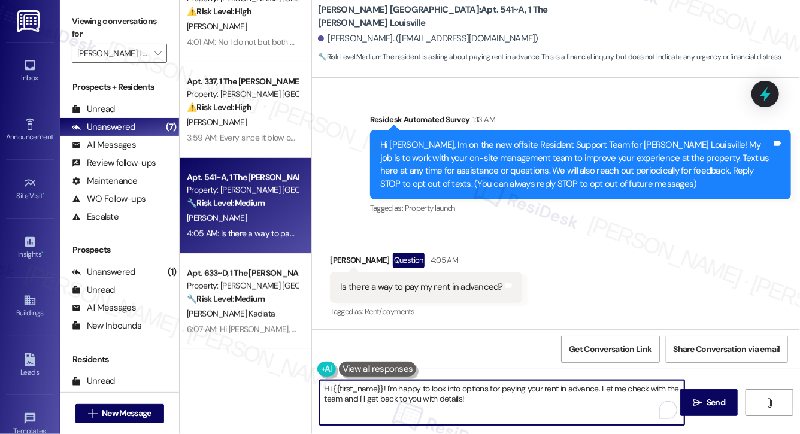
click at [409, 398] on textarea "Hi {{first_name}}! I'm happy to look into options for paying your rent in advan…" at bounding box center [502, 402] width 365 height 45
click at [470, 394] on textarea "Let me check that for you, Ashley. I'll circle back shortly." at bounding box center [502, 402] width 365 height 45
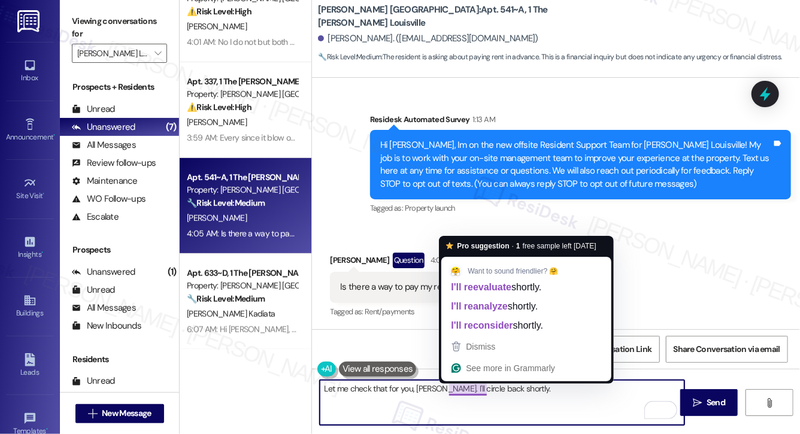
click at [533, 401] on textarea "Let me check that for you, Ashley. I'll circle back shortly." at bounding box center [502, 402] width 365 height 45
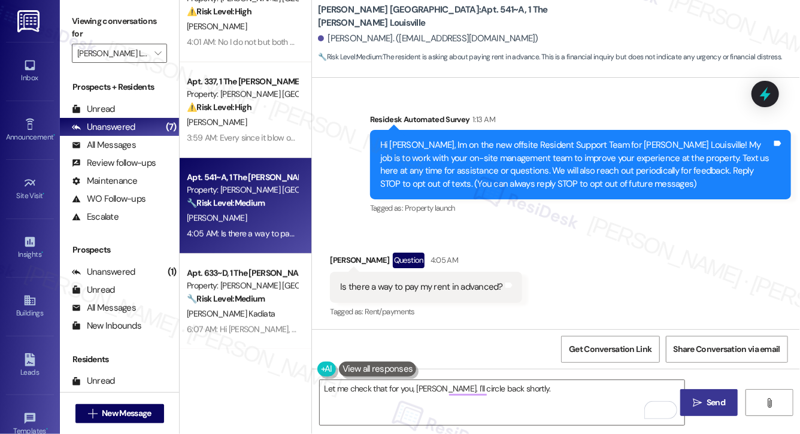
click at [721, 408] on span "Send" at bounding box center [716, 403] width 19 height 13
type textarea "Hi {{first_name}}! I'm happy to look into options for paying your rent in advan…"
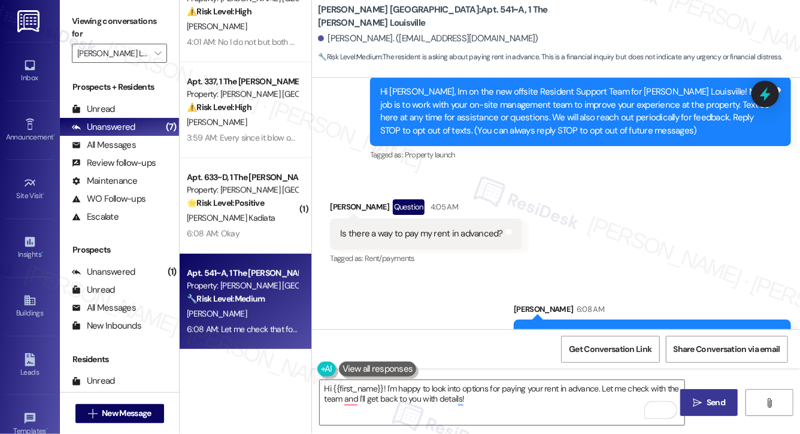
scroll to position [179, 0]
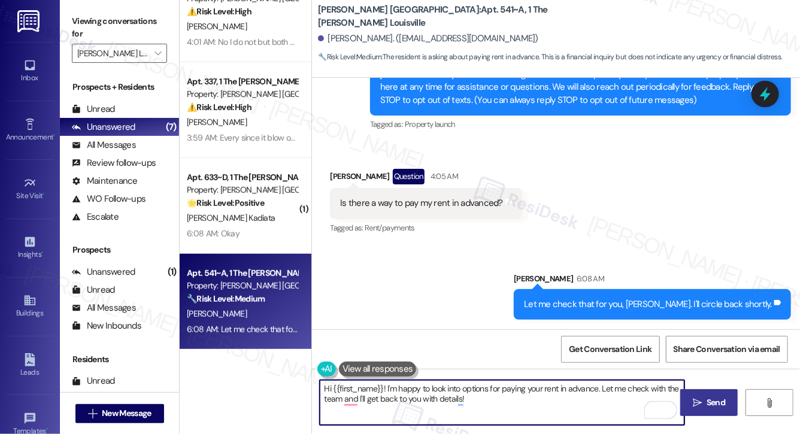
click at [434, 398] on textarea "Hi {{first_name}}! I'm happy to look into options for paying your rent in advan…" at bounding box center [502, 402] width 365 height 45
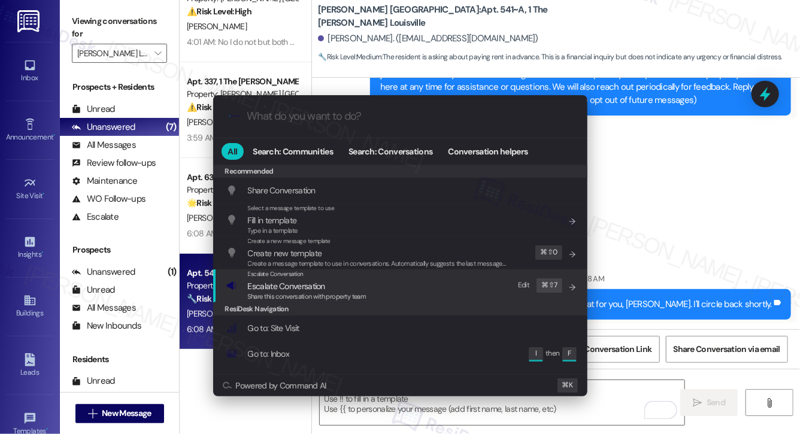
click at [732, 221] on div ".cls-1{fill:#0a055f;}.cls-2{fill:#0cc4c4;} resideskLogoBlueOrange All Search: C…" at bounding box center [400, 217] width 800 height 434
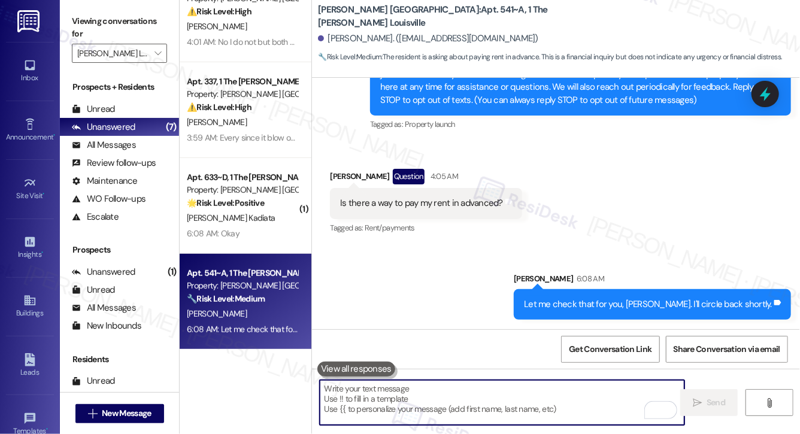
click at [452, 409] on textarea "To enrich screen reader interactions, please activate Accessibility in Grammarl…" at bounding box center [502, 402] width 365 height 45
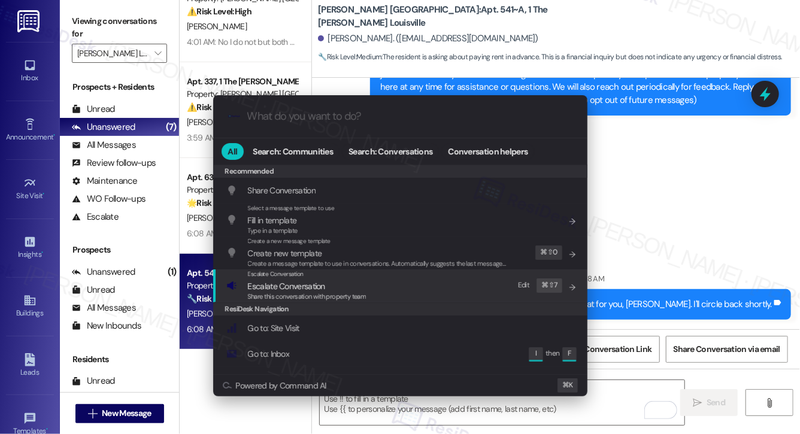
click at [326, 288] on span "Escalate Conversation" at bounding box center [307, 286] width 119 height 13
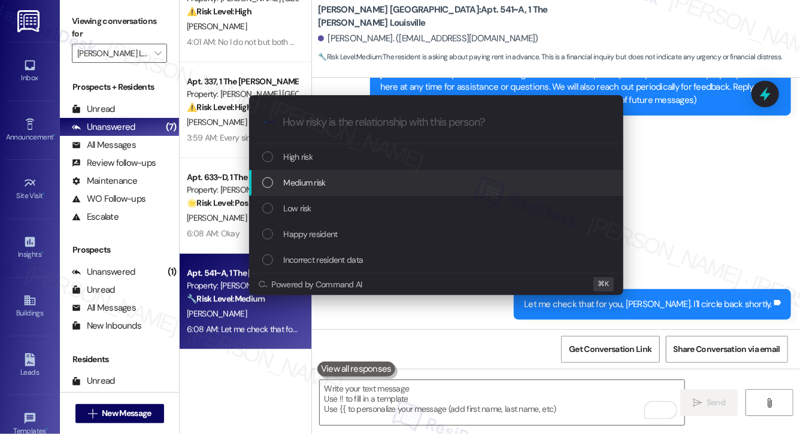
click at [342, 185] on div "Medium risk" at bounding box center [437, 182] width 351 height 13
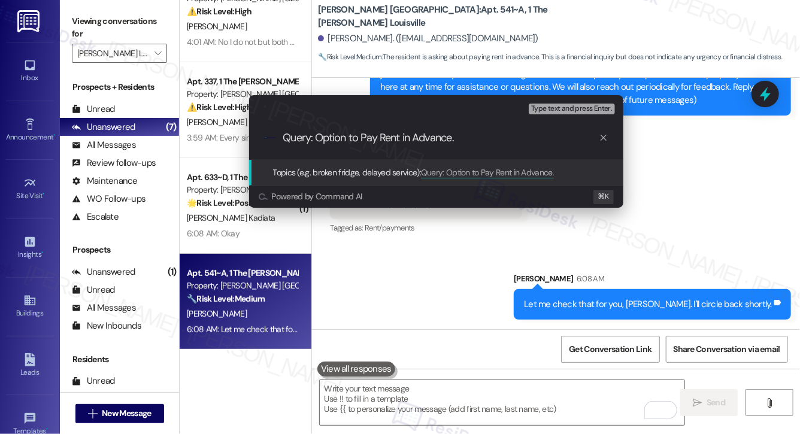
type input "Query: Option to Pay Rent in Advance"
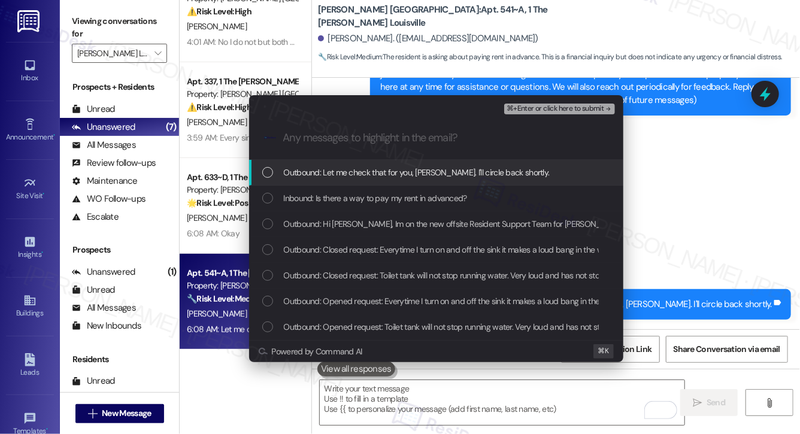
click at [372, 164] on div "Outbound: Let me check that for you, Ashley. I'll circle back shortly." at bounding box center [436, 173] width 374 height 26
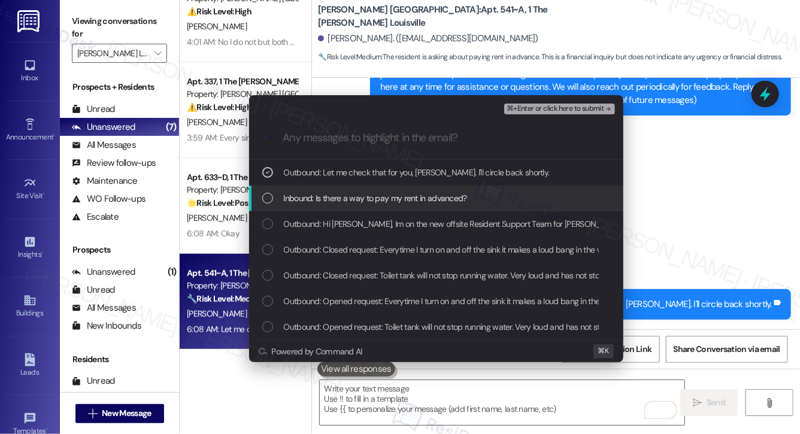
click at [366, 200] on span "Inbound: Is there a way to pay my rent in advanced?" at bounding box center [375, 198] width 183 height 13
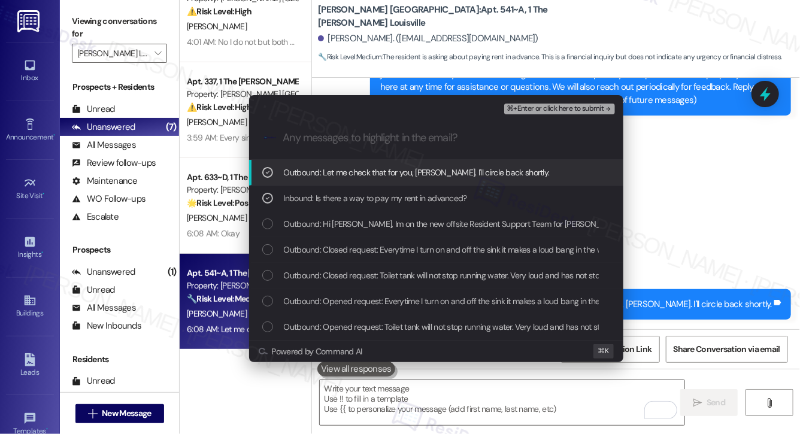
click at [534, 108] on span "⌘+Enter or click here to submit" at bounding box center [555, 109] width 97 height 8
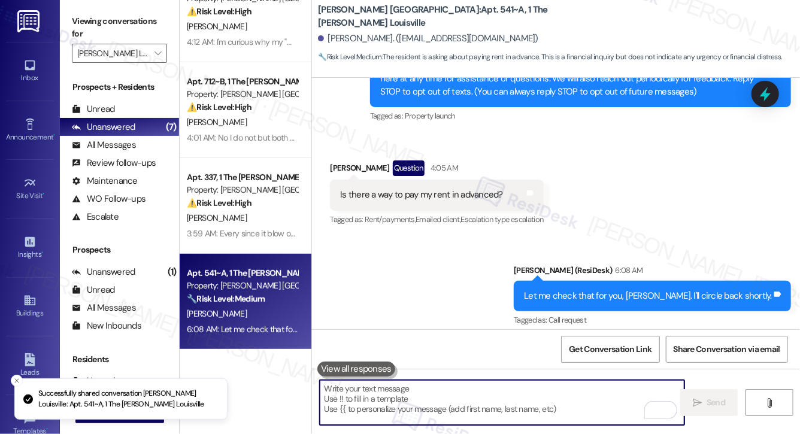
scroll to position [197, 0]
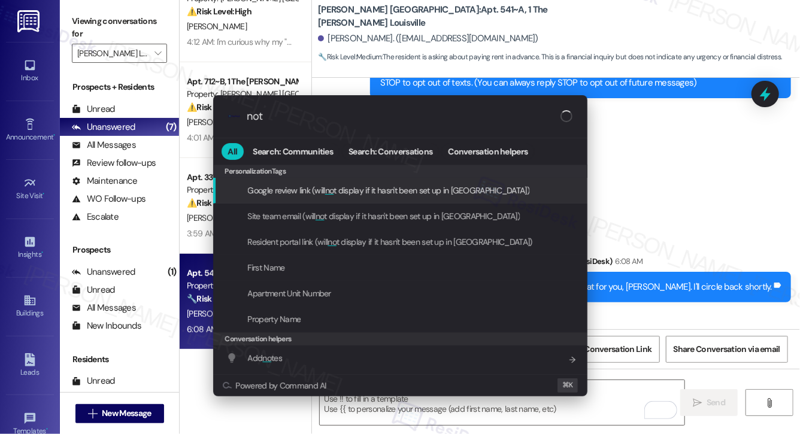
type input "note"
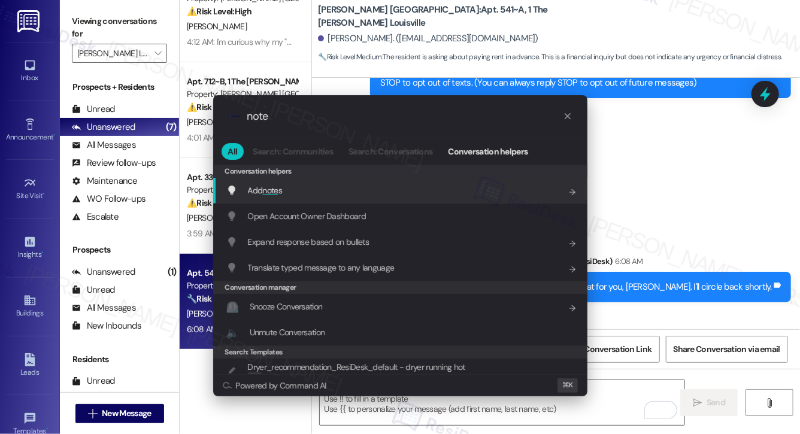
click at [444, 194] on div "Add note s Add shortcut" at bounding box center [401, 190] width 351 height 13
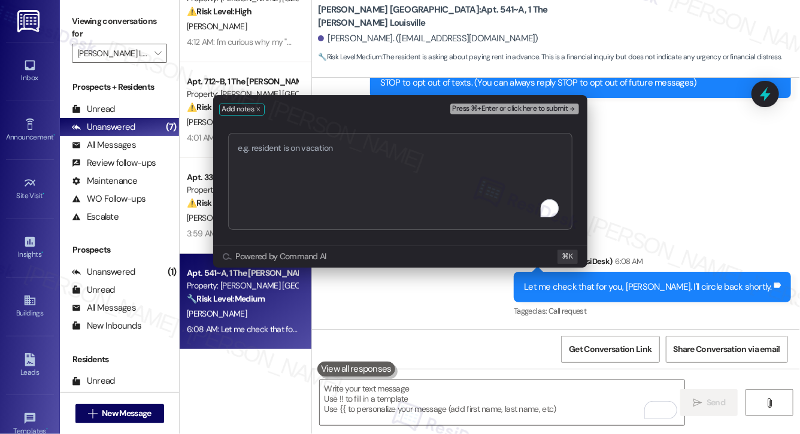
type textarea "Query: Option to Pay Rent in Advance"
click at [541, 111] on span "Press ⌘+Enter or click here to submit" at bounding box center [511, 109] width 116 height 8
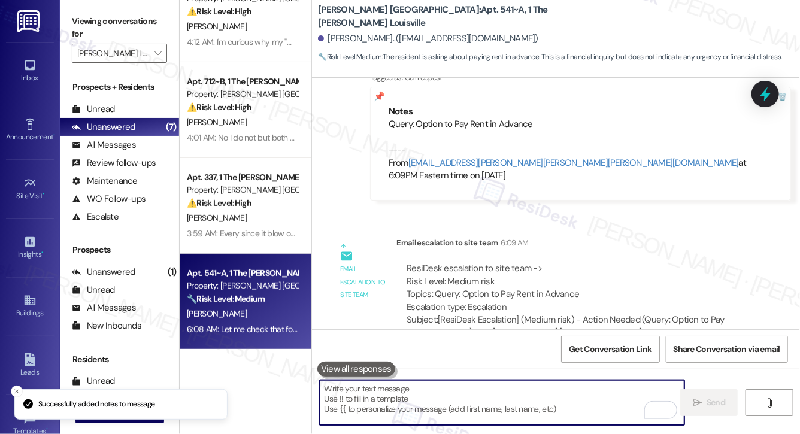
scroll to position [458, 0]
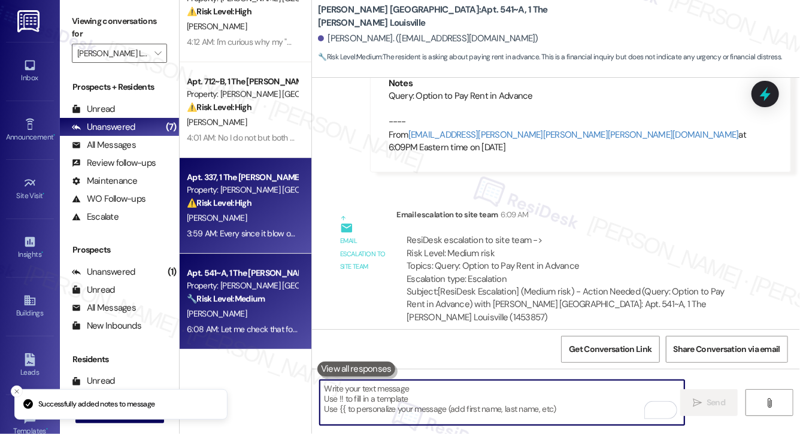
click at [252, 240] on div "3:59 AM: Every since it blow out my computer stove says error 3:59 AM: Every si…" at bounding box center [242, 233] width 113 height 15
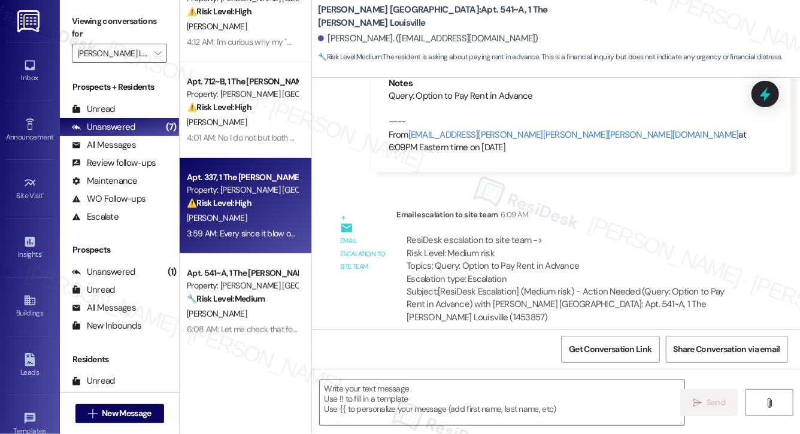
type textarea "Fetching suggested responses. Please feel free to read through the conversation…"
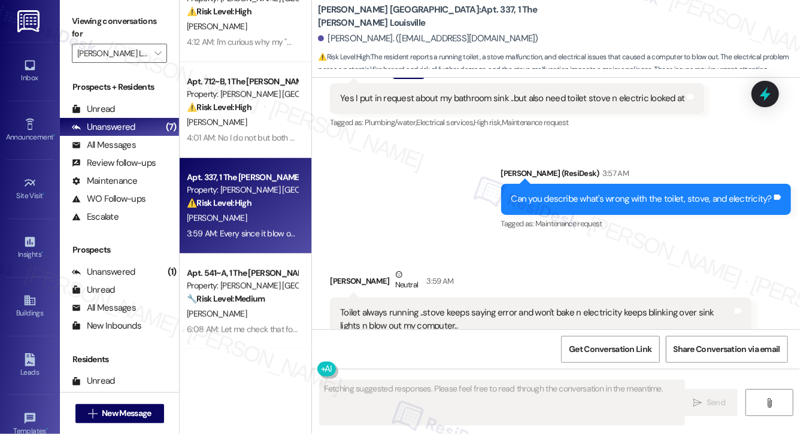
scroll to position [2669, 0]
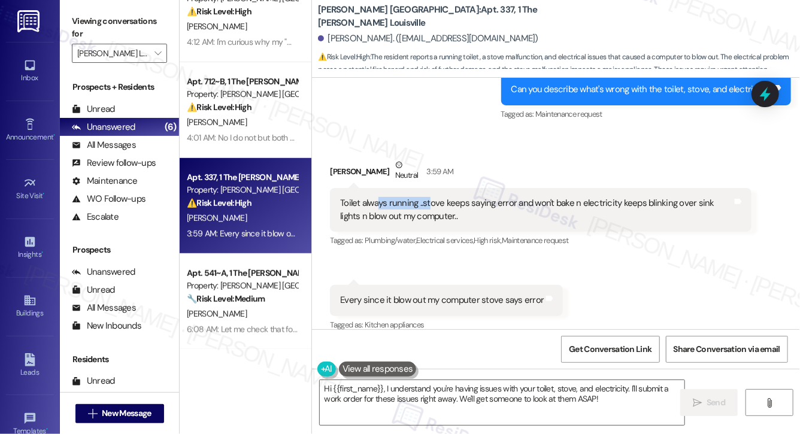
drag, startPoint x: 379, startPoint y: 193, endPoint x: 429, endPoint y: 195, distance: 50.4
click at [429, 197] on div "Toilet always running ..stove keeps saying error and won't bake n electricity k…" at bounding box center [536, 210] width 392 height 26
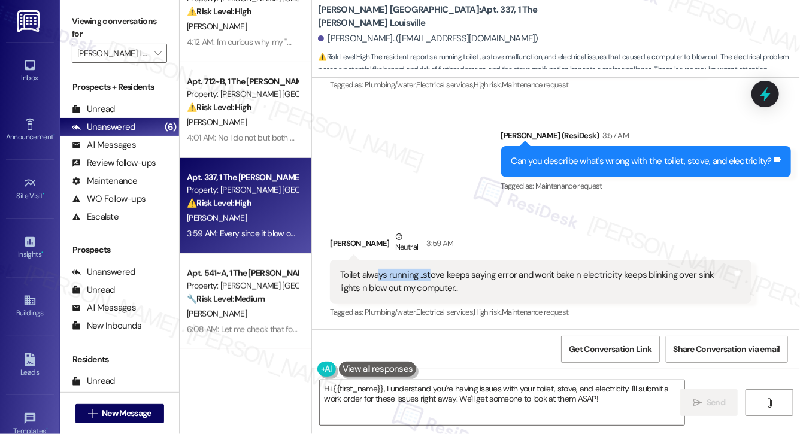
scroll to position [2595, 0]
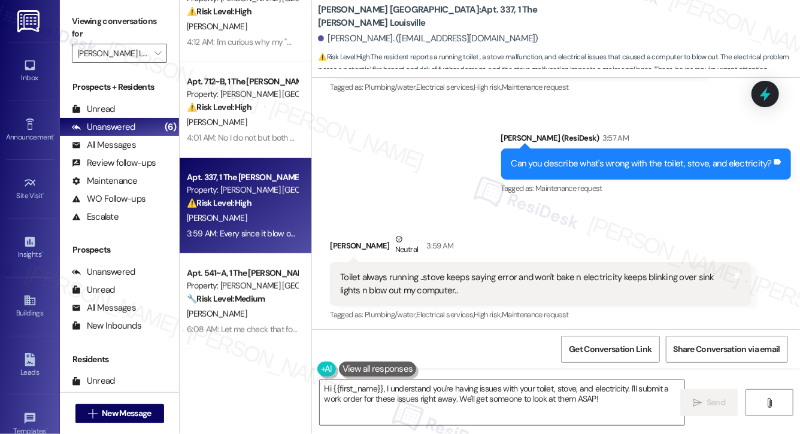
click at [412, 282] on div "Toilet always running ..stove keeps saying error and won't bake n electricity k…" at bounding box center [536, 284] width 392 height 26
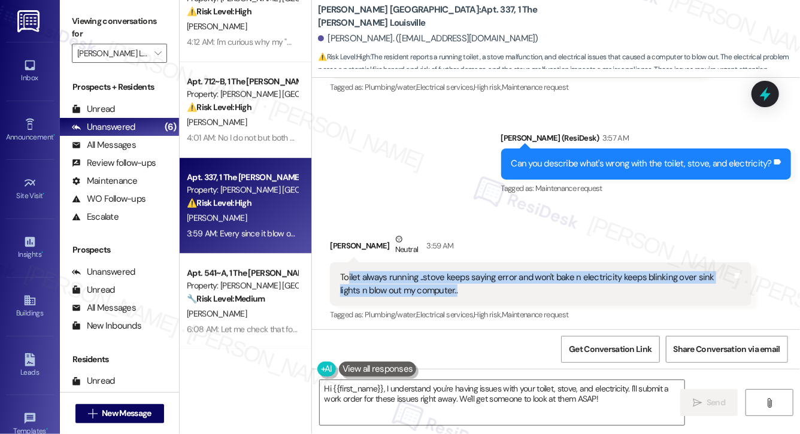
drag, startPoint x: 348, startPoint y: 264, endPoint x: 518, endPoint y: 271, distance: 170.9
click at [518, 271] on div "Toilet always running ..stove keeps saying error and won't bake n electricity k…" at bounding box center [536, 284] width 392 height 26
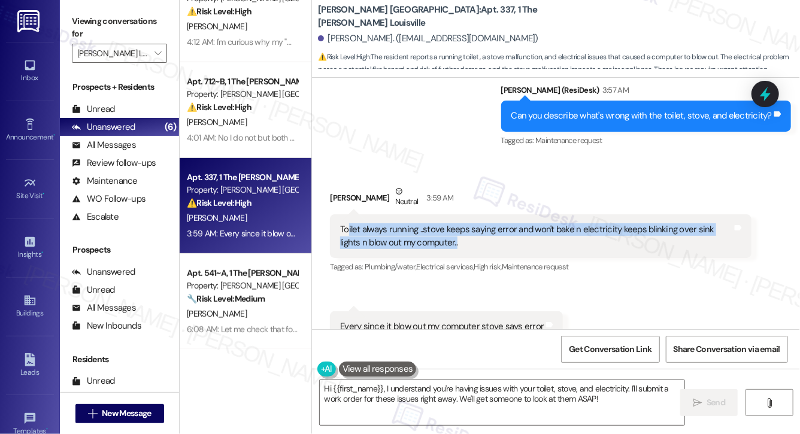
scroll to position [2669, 0]
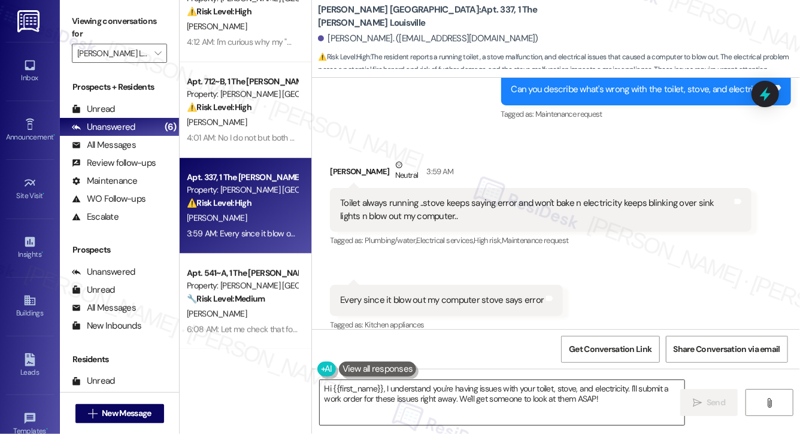
click at [479, 397] on textarea "Hi {{first_name}}, I understand you're having issues with your toilet, stove, a…" at bounding box center [502, 402] width 365 height 45
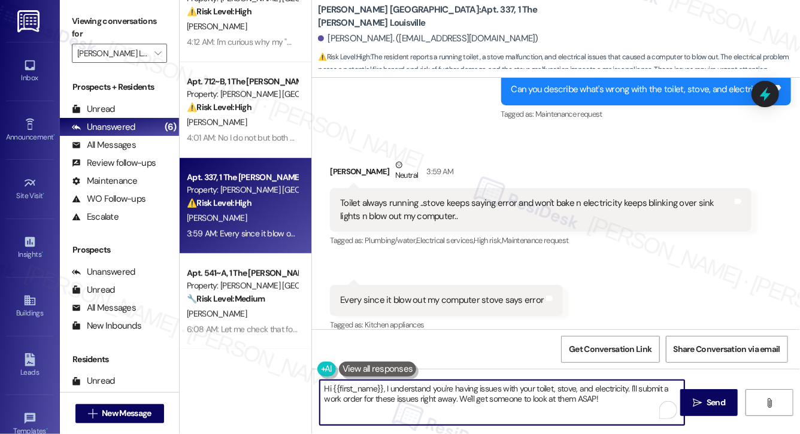
click at [479, 397] on textarea "Hi {{first_name}}, I understand you're having issues with your toilet, stove, a…" at bounding box center [502, 402] width 365 height 45
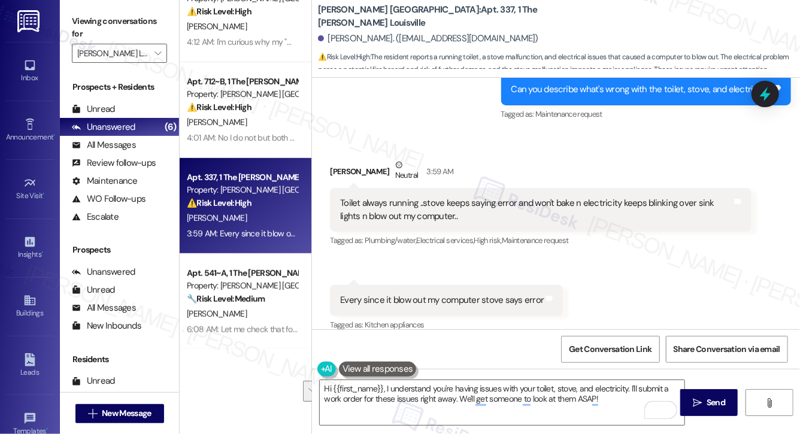
click at [463, 197] on div "Toilet always running ..stove keeps saying error and won't bake n electricity k…" at bounding box center [536, 210] width 392 height 26
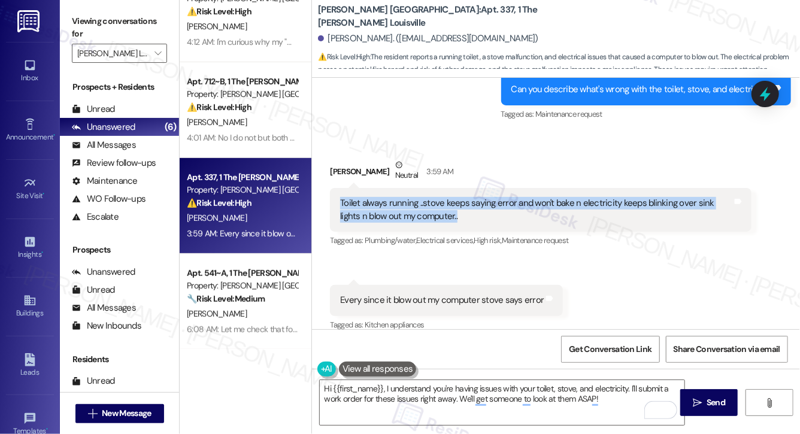
drag, startPoint x: 343, startPoint y: 188, endPoint x: 470, endPoint y: 201, distance: 128.4
click at [470, 201] on div "Toilet always running ..stove keeps saying error and won't bake n electricity k…" at bounding box center [540, 210] width 421 height 44
copy div "Toilet always running ..stove keeps saying error and won't bake n electricity k…"
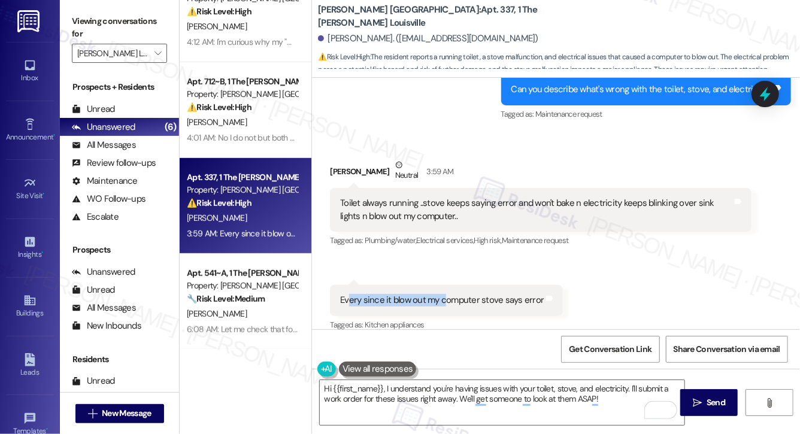
drag, startPoint x: 348, startPoint y: 289, endPoint x: 442, endPoint y: 292, distance: 94.7
click at [442, 294] on div "Every since it blow out my computer stove says error" at bounding box center [442, 300] width 204 height 13
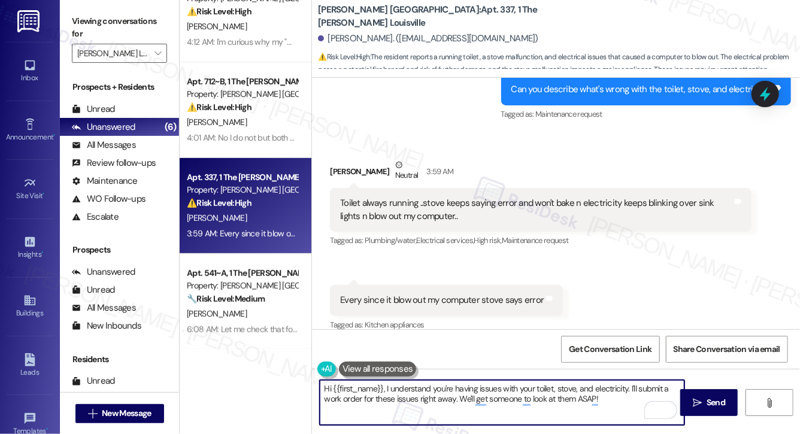
click at [432, 406] on textarea "Hi {{first_name}}, I understand you're having issues with your toilet, stove, a…" at bounding box center [502, 402] width 365 height 45
paste textarea "I’m sorry to hear you’re dealing with all of these issues—I can imagine how fru…"
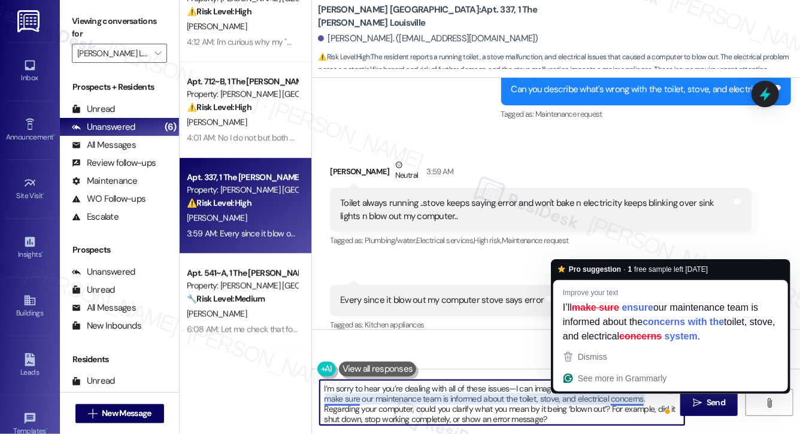
drag, startPoint x: 382, startPoint y: 401, endPoint x: 640, endPoint y: 403, distance: 257.7
click at [640, 403] on textarea "I’m sorry to hear you’re dealing with all of these issues—I can imagine how fru…" at bounding box center [502, 402] width 365 height 45
click at [383, 412] on textarea "I’m sorry to hear you’re dealing with all of these issues—I can imagine how fru…" at bounding box center [502, 402] width 365 height 45
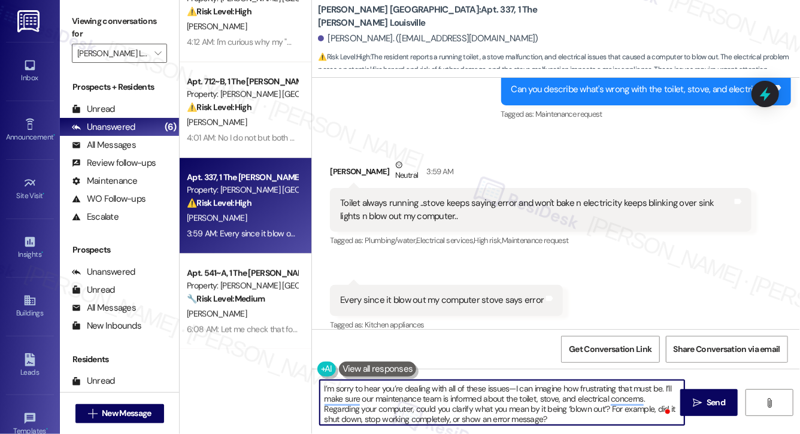
drag, startPoint x: 375, startPoint y: 412, endPoint x: 541, endPoint y: 416, distance: 166.0
click at [541, 416] on textarea "I’m sorry to hear you’re dealing with all of these issues—I can imagine how fru…" at bounding box center [502, 402] width 365 height 45
click at [569, 421] on textarea "I’m sorry to hear you’re dealing with all of these issues—I can imagine how fru…" at bounding box center [502, 402] width 365 height 45
type textarea "I’m sorry to hear you’re dealing with all of these issues—I can imagine how fru…"
click at [713, 408] on span "Send" at bounding box center [716, 403] width 19 height 13
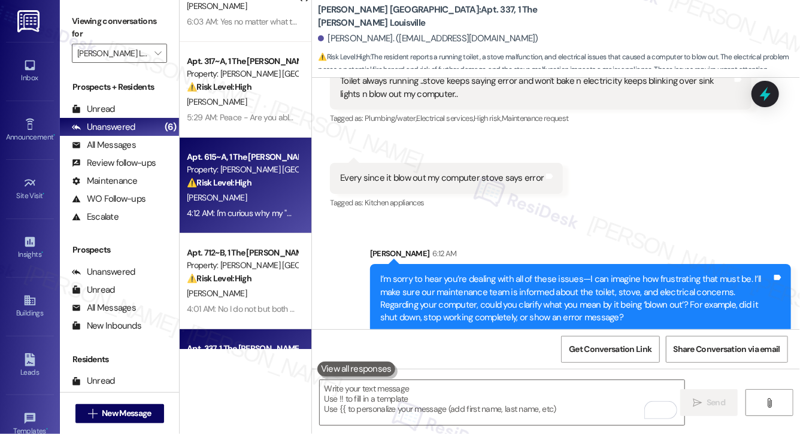
scroll to position [73, 0]
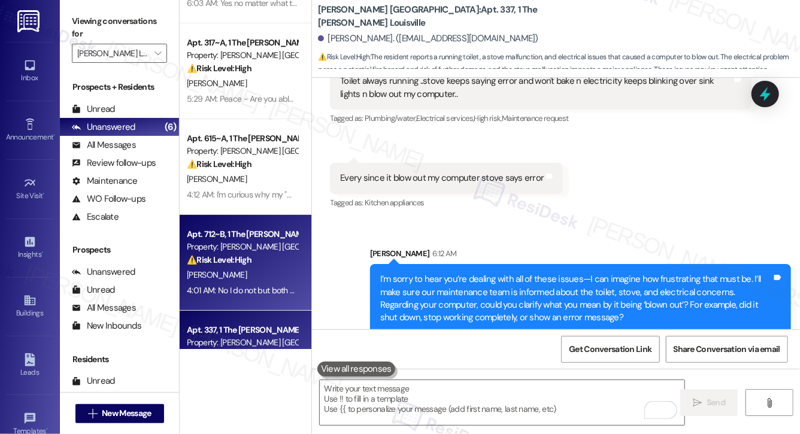
click at [261, 280] on div "J. Strauss" at bounding box center [242, 275] width 113 height 15
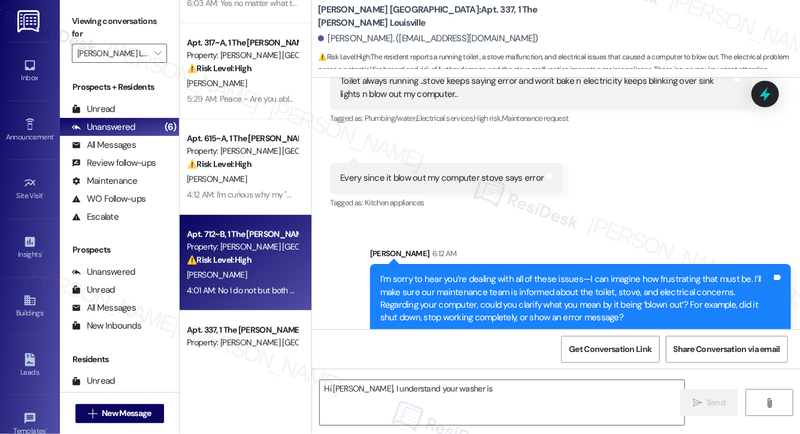
scroll to position [394, 0]
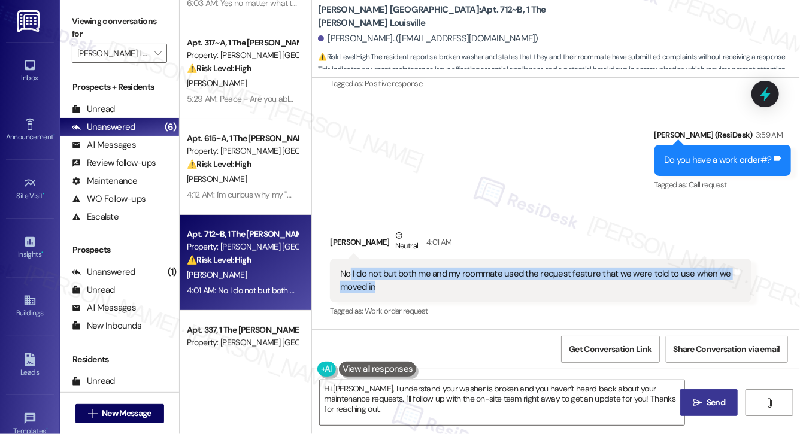
drag, startPoint x: 349, startPoint y: 274, endPoint x: 484, endPoint y: 288, distance: 135.5
click at [484, 287] on div "No I do not but both me and my roommate used the request feature that we were t…" at bounding box center [536, 281] width 392 height 26
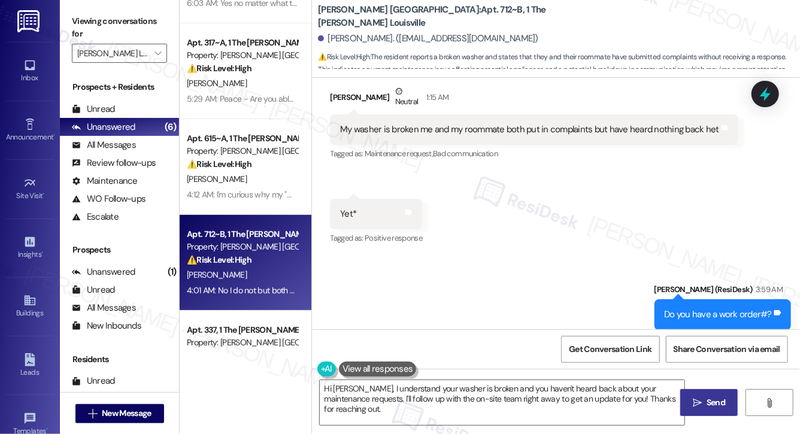
scroll to position [240, 0]
click at [418, 134] on div "My washer is broken me and my roommate both put in complaints but have heard no…" at bounding box center [529, 129] width 379 height 13
click at [418, 129] on div "My washer is broken me and my roommate both put in complaints but have heard no…" at bounding box center [529, 129] width 379 height 13
click at [417, 128] on div "My washer is broken me and my roommate both put in complaints but have heard no…" at bounding box center [529, 129] width 379 height 13
click at [417, 126] on div "My washer is broken me and my roommate both put in complaints but have heard no…" at bounding box center [529, 129] width 379 height 13
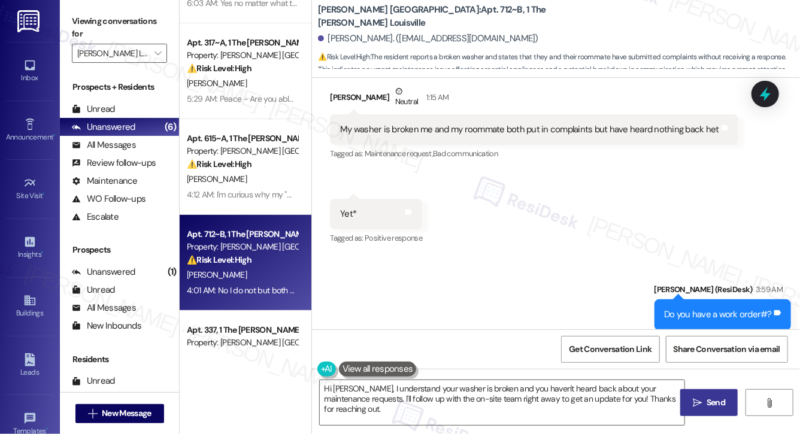
click at [417, 123] on div "My washer is broken me and my roommate both put in complaints but have heard no…" at bounding box center [529, 129] width 379 height 13
click at [406, 130] on div "My washer is broken me and my roommate both put in complaints but have heard no…" at bounding box center [529, 129] width 379 height 13
click at [407, 130] on div "My washer is broken me and my roommate both put in complaints but have heard no…" at bounding box center [529, 129] width 379 height 13
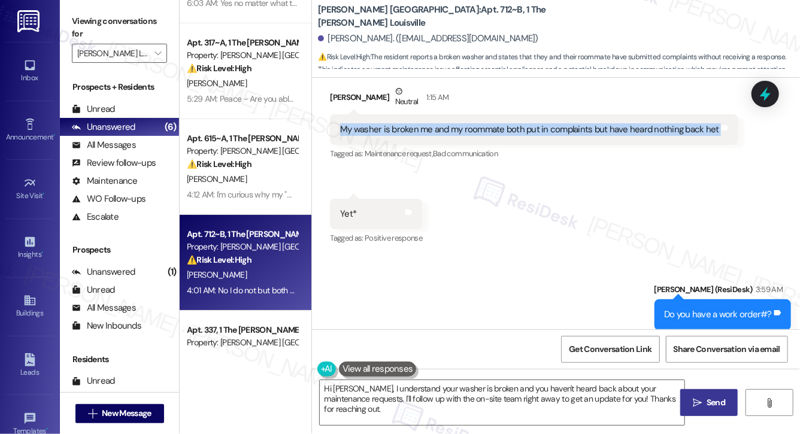
click at [407, 130] on div "My washer is broken me and my roommate both put in complaints but have heard no…" at bounding box center [529, 129] width 379 height 13
copy div "My washer is broken me and my roommate both put in complaints but have heard no…"
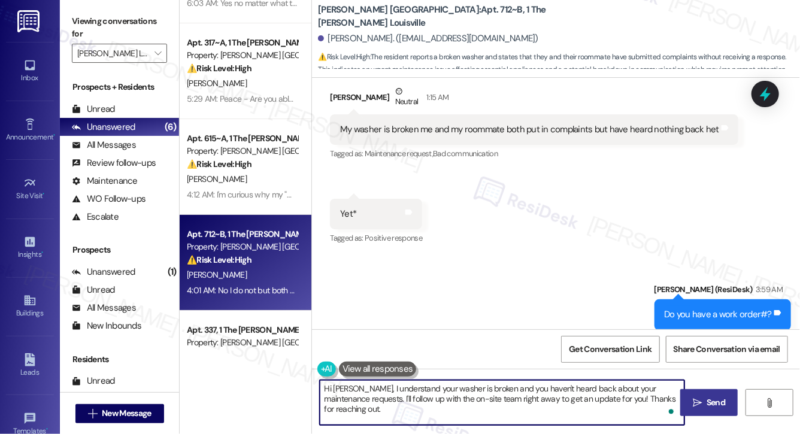
drag, startPoint x: 357, startPoint y: 391, endPoint x: 394, endPoint y: 431, distance: 54.7
click at [393, 434] on div "Hi Jacob, I understand your washer is broken and you haven't heard back about y…" at bounding box center [556, 414] width 488 height 90
paste textarea "’m sorry to hear your washer is still not working and that you haven’t received…"
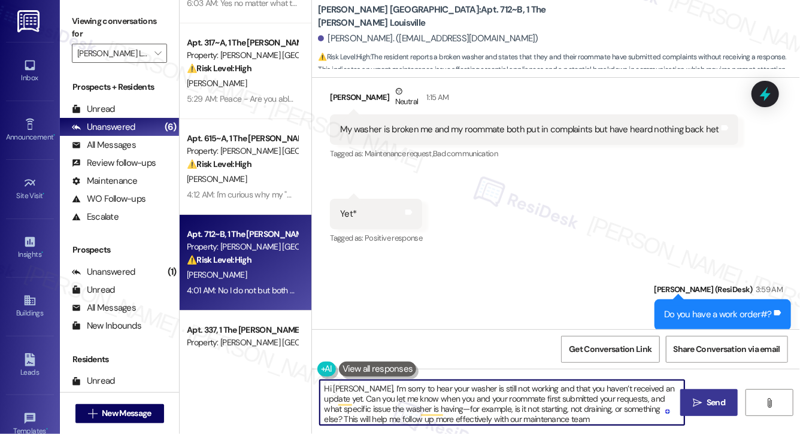
drag, startPoint x: 337, startPoint y: 397, endPoint x: 360, endPoint y: 400, distance: 23.6
click at [360, 400] on textarea "Hi Jacob, I’m sorry to hear your washer is still not working and that you haven…" at bounding box center [502, 402] width 365 height 45
drag, startPoint x: 412, startPoint y: 405, endPoint x: 423, endPoint y: 403, distance: 11.5
click at [412, 405] on textarea "Hi Jacob, I’m sorry to hear your washer is still not working and that you haven…" at bounding box center [502, 402] width 365 height 45
drag, startPoint x: 413, startPoint y: 400, endPoint x: 638, endPoint y: 400, distance: 225.3
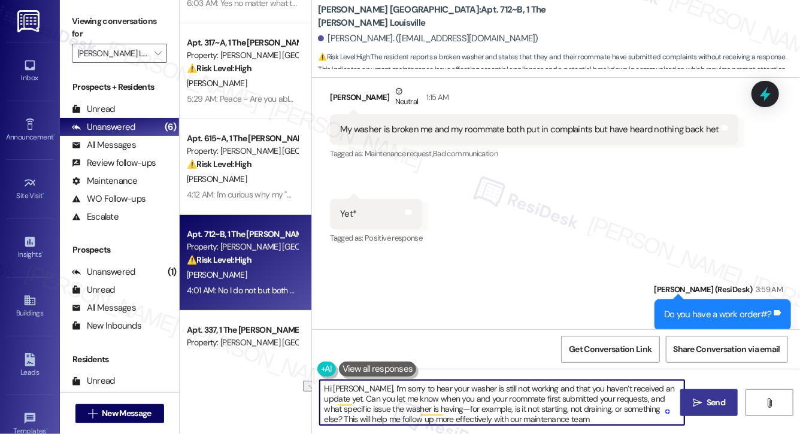
click at [638, 400] on textarea "Hi Jacob, I’m sorry to hear your washer is still not working and that you haven…" at bounding box center [502, 402] width 365 height 45
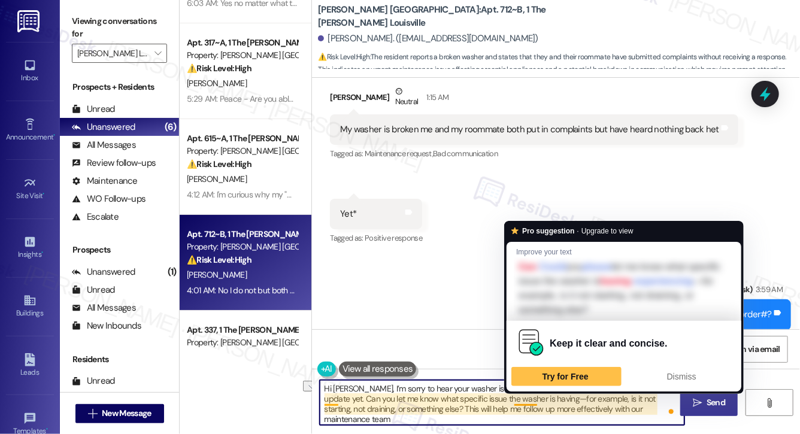
drag, startPoint x: 391, startPoint y: 401, endPoint x: 552, endPoint y: 401, distance: 161.8
click at [552, 401] on textarea "Hi Jacob, I’m sorry to hear your washer is still not working and that you haven…" at bounding box center [502, 402] width 365 height 45
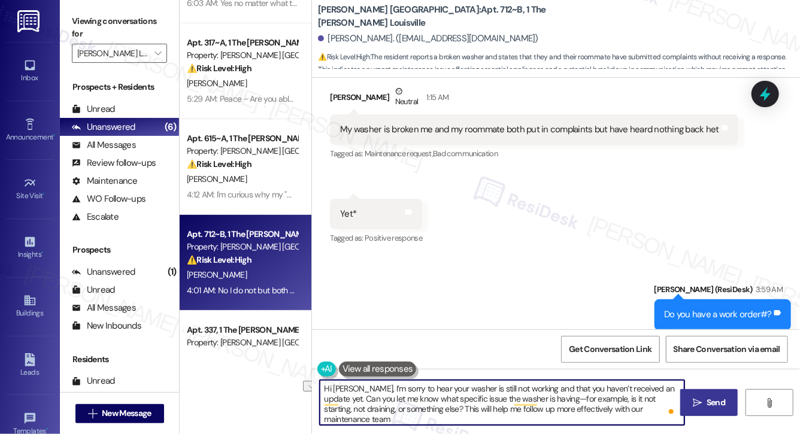
click at [592, 404] on textarea "Hi Jacob, I’m sorry to hear your washer is still not working and that you haven…" at bounding box center [502, 402] width 365 height 45
drag, startPoint x: 337, startPoint y: 410, endPoint x: 596, endPoint y: 413, distance: 259.5
click at [596, 413] on textarea "Hi Jacob, I’m sorry to hear your washer is still not working and that you haven…" at bounding box center [502, 402] width 365 height 45
type textarea "Hi Jacob, I’m sorry to hear your washer is still not working and that you haven…"
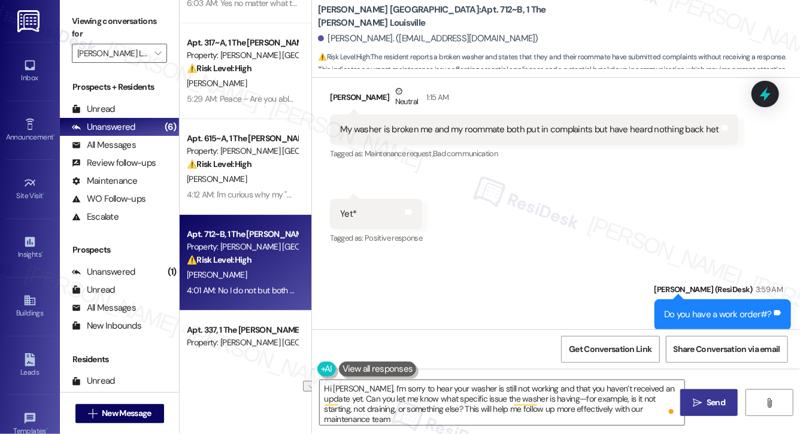
click at [709, 400] on span "Send" at bounding box center [716, 403] width 19 height 13
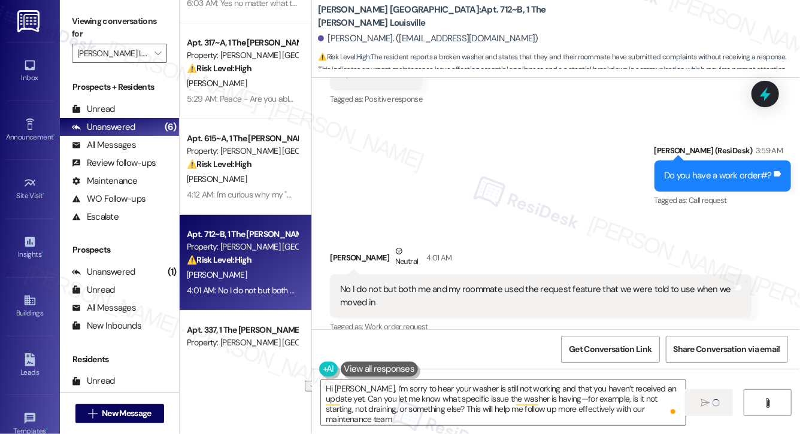
scroll to position [394, 0]
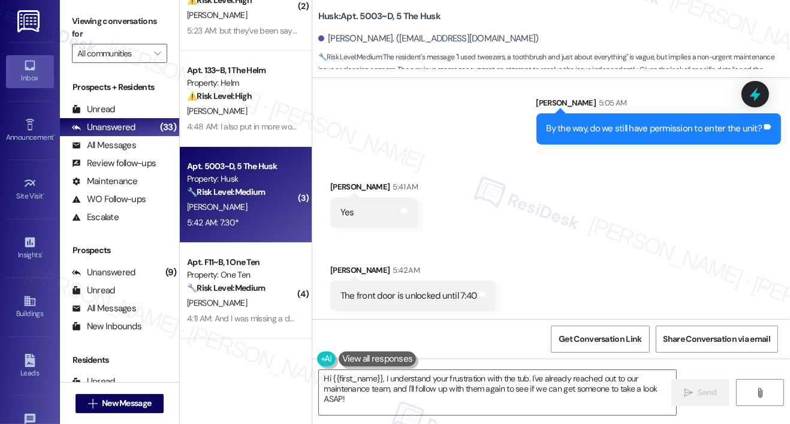
scroll to position [237, 0]
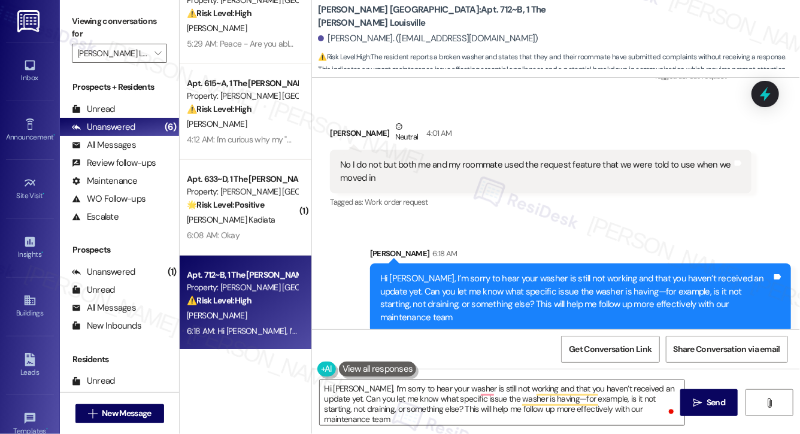
scroll to position [125, 0]
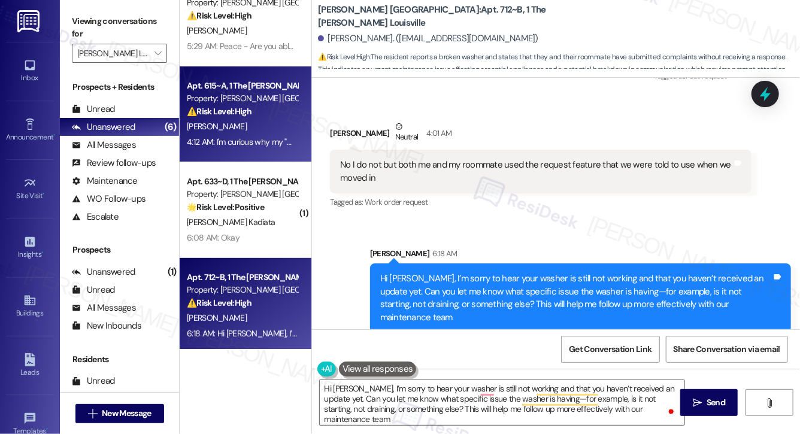
click at [269, 119] on div "[PERSON_NAME]" at bounding box center [242, 126] width 113 height 15
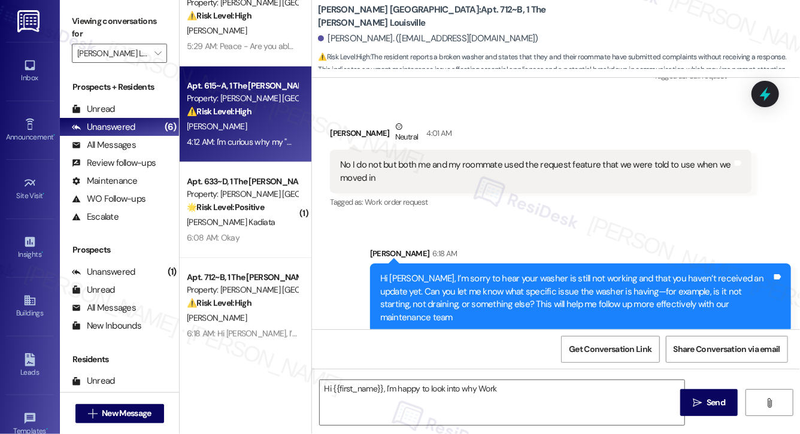
scroll to position [119, 0]
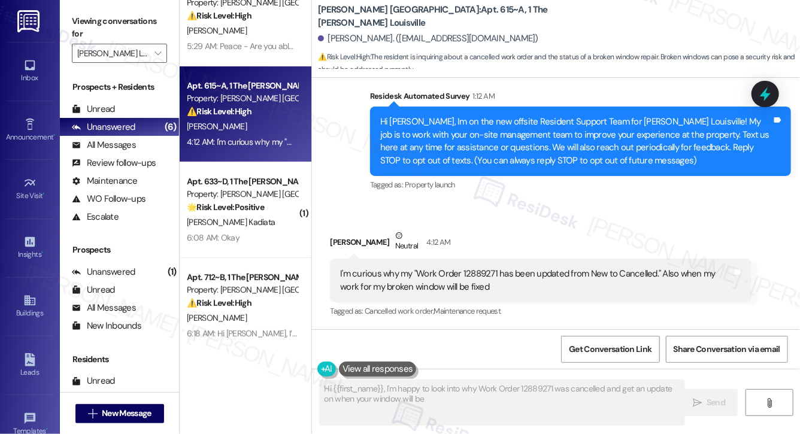
click at [269, 120] on div "[PERSON_NAME]" at bounding box center [242, 126] width 113 height 15
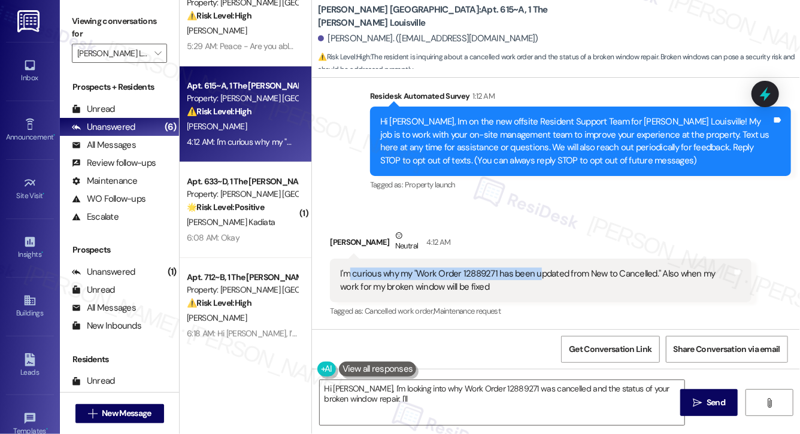
drag, startPoint x: 352, startPoint y: 273, endPoint x: 538, endPoint y: 273, distance: 185.7
click at [538, 273] on div "I'm curious why my "Work Order 12889271 has been updated from New to Cancelled.…" at bounding box center [536, 281] width 392 height 26
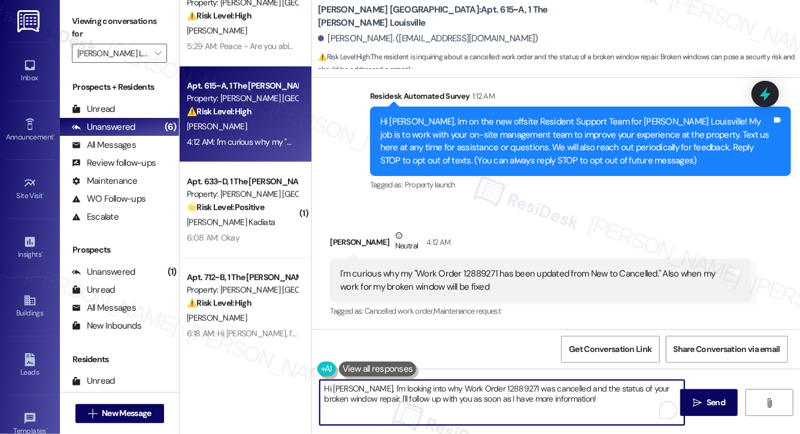
click at [441, 398] on textarea "Hi [PERSON_NAME], I'm looking into why Work Order 12889271 was cancelled and th…" at bounding box center [502, 402] width 365 height 45
click at [440, 399] on textarea "Hi Joseph, I'm looking into why Work Order 12889271 was cancelled and the statu…" at bounding box center [502, 402] width 365 height 45
click at [441, 398] on textarea "Hi Joseph, I'm looking into why Work Order 12889271 was cancelled and the statu…" at bounding box center [502, 402] width 365 height 45
click at [442, 398] on textarea "Hi Joseph, I'm looking into why Work Order 12889271 was cancelled and the statu…" at bounding box center [502, 402] width 365 height 45
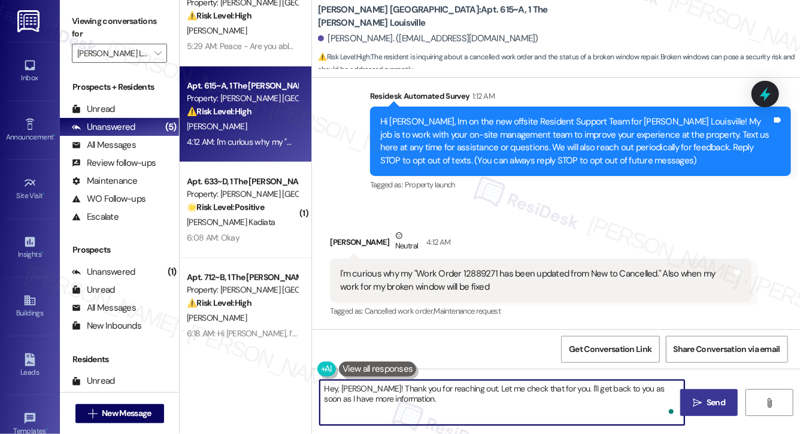
type textarea "Hey, Joseph! Thank you for reaching out. Let me check that for you. I'll get ba…"
drag, startPoint x: 413, startPoint y: 401, endPoint x: 271, endPoint y: 380, distance: 144.1
click at [271, 380] on div "Apt. 323~C, 1 The Marshall Louisville Property: Marshall Louisville ⚠️ Risk Lev…" at bounding box center [490, 217] width 621 height 434
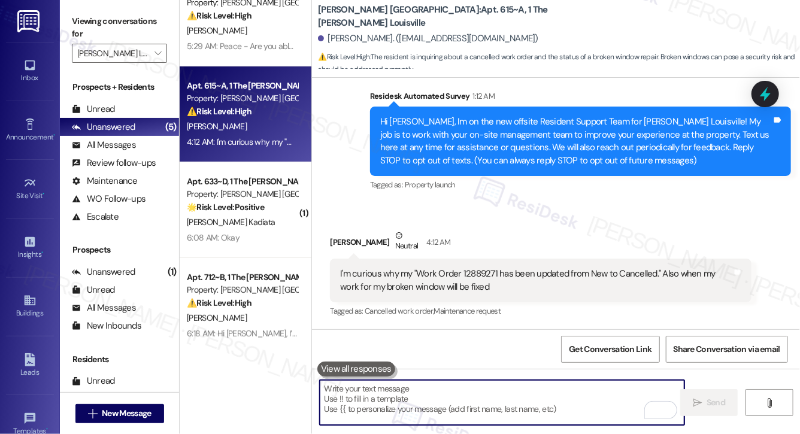
click at [375, 405] on textarea "To enrich screen reader interactions, please activate Accessibility in Grammarl…" at bounding box center [502, 402] width 365 height 45
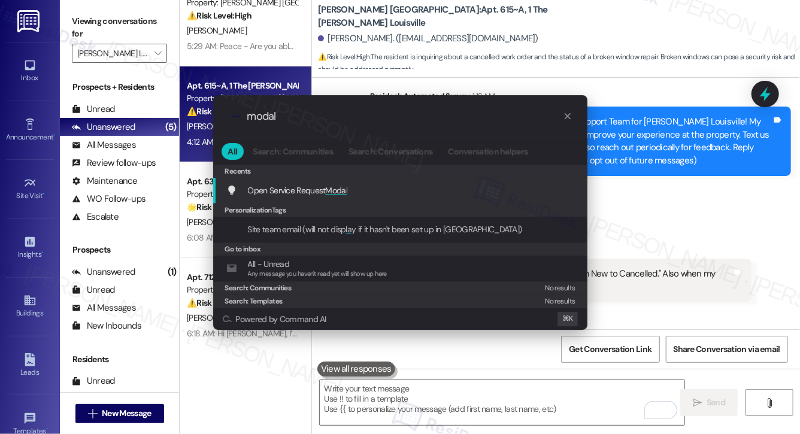
type input "modal"
click at [344, 189] on span "Modal" at bounding box center [337, 190] width 22 height 11
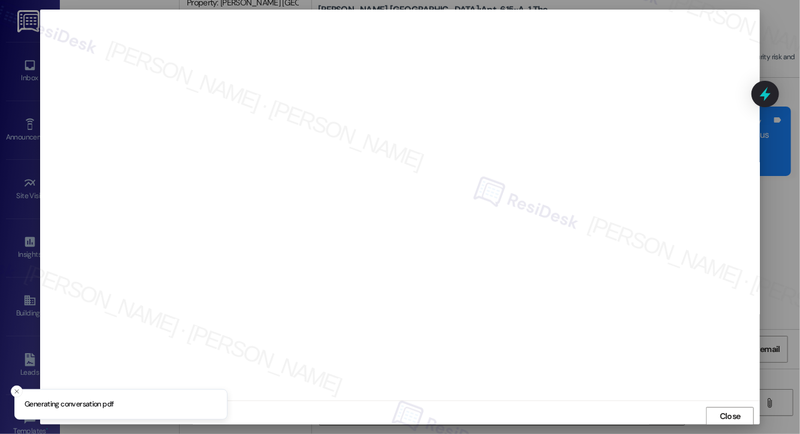
scroll to position [1, 0]
click at [720, 418] on span "Close" at bounding box center [730, 415] width 21 height 13
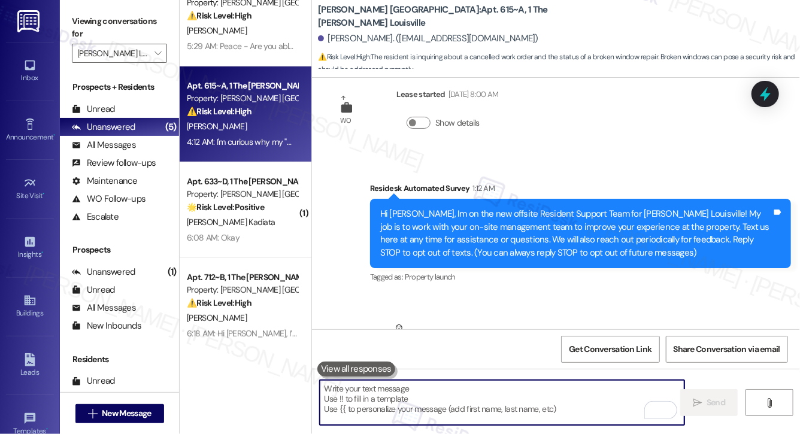
scroll to position [0, 0]
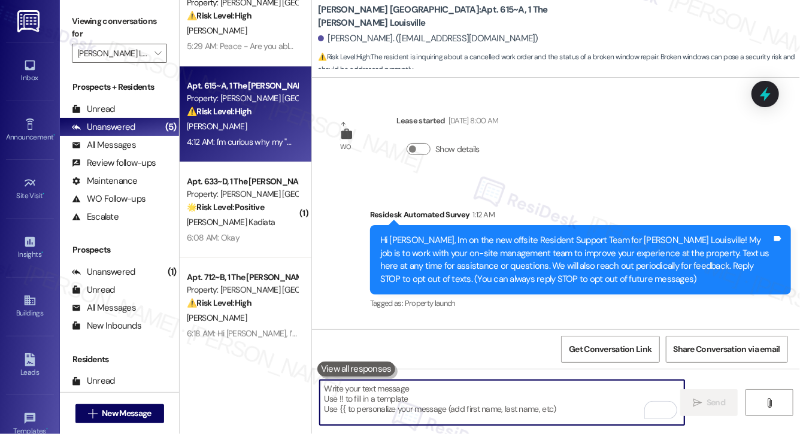
click at [339, 395] on textarea "To enrich screen reader interactions, please activate Accessibility in Grammarl…" at bounding box center [502, 402] width 365 height 45
paste textarea "Hi Joseph! Thanks for reaching out. I’ll look into this for you and follow up a…"
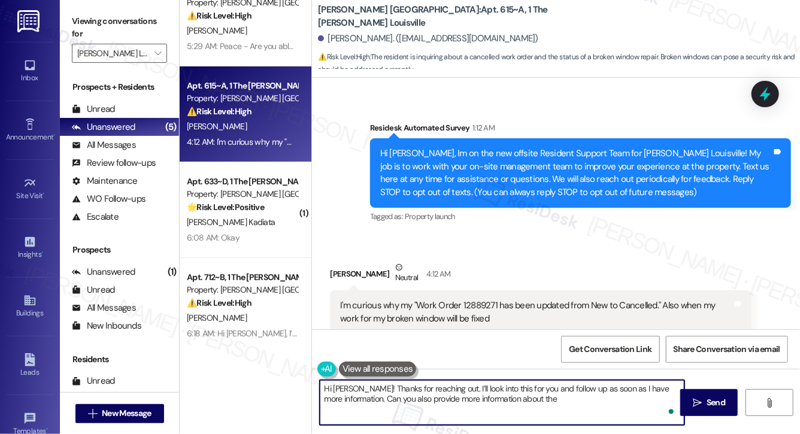
scroll to position [119, 0]
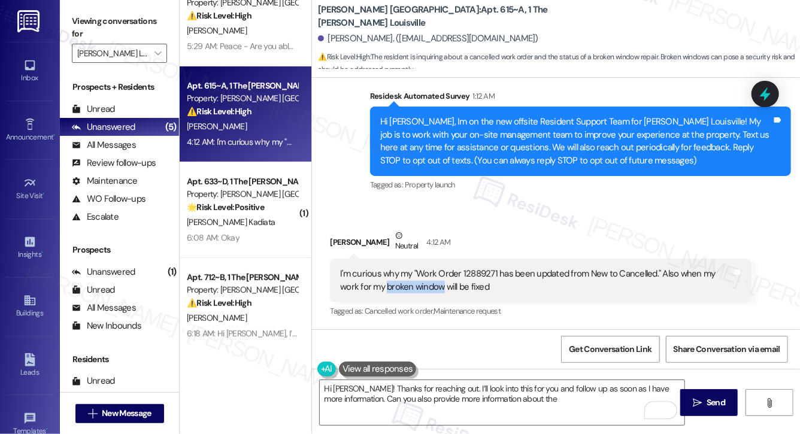
drag, startPoint x: 386, startPoint y: 288, endPoint x: 443, endPoint y: 288, distance: 57.5
click at [443, 288] on div "I'm curious why my "Work Order 12889271 has been updated from New to Cancelled.…" at bounding box center [536, 281] width 392 height 26
copy div "broken window"
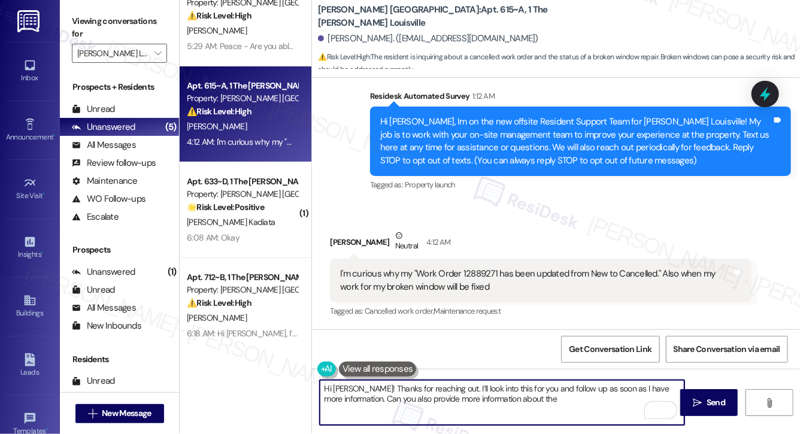
click at [572, 402] on textarea "Hi Joseph! Thanks for reaching out. I’ll look into this for you and follow up a…" at bounding box center [502, 402] width 365 height 45
paste textarea "broken window"
type textarea "Hi Joseph! Thanks for reaching out. I’ll look into this for you and follow up a…"
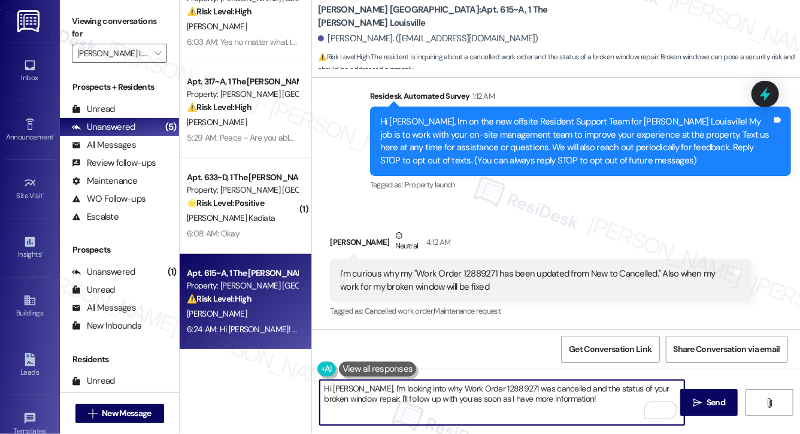
type textarea "Hi Joseph, I'm looking into why Work Order 12889271 was cancelled and the statu…"
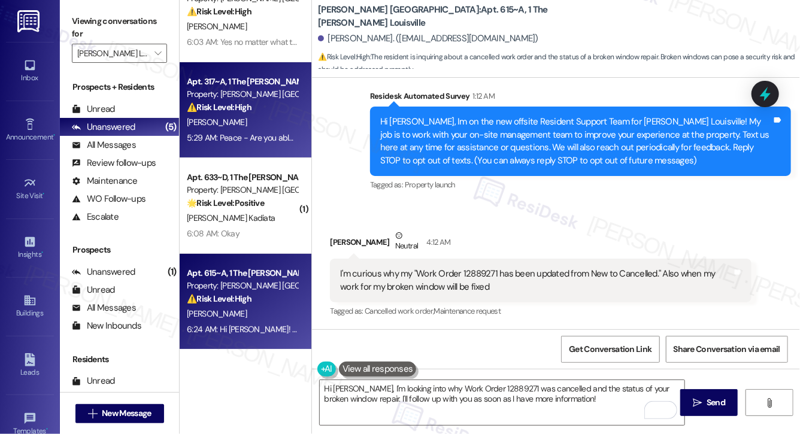
click at [242, 144] on div "Apt. 317~A, 1 The Marshall Louisville Property: Marshall Louisville ⚠️ Risk Lev…" at bounding box center [246, 110] width 132 height 96
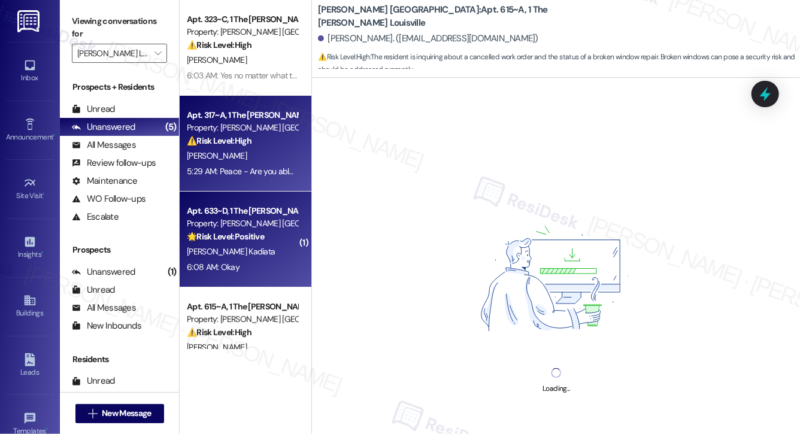
scroll to position [0, 0]
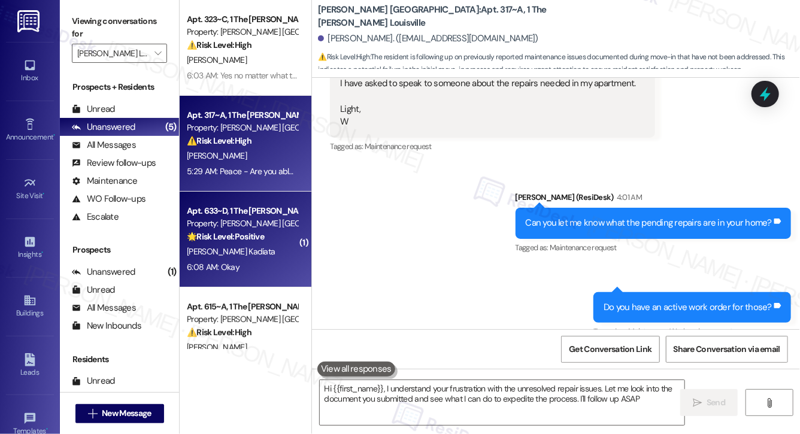
type textarea "Hi {{first_name}}, I understand your frustration with the unresolved repair iss…"
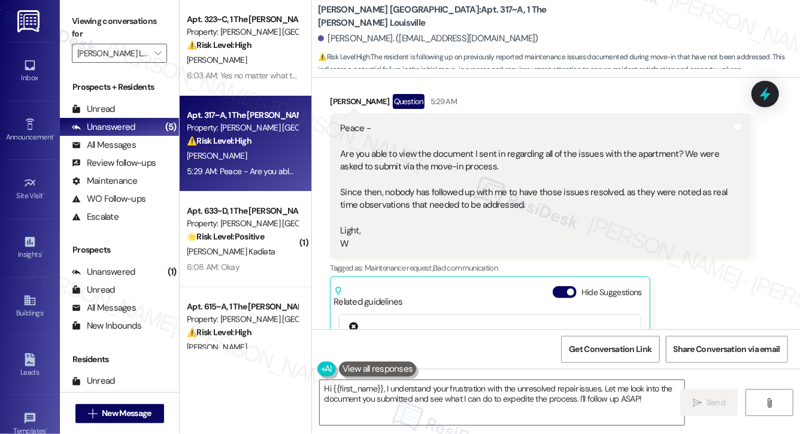
scroll to position [604, 0]
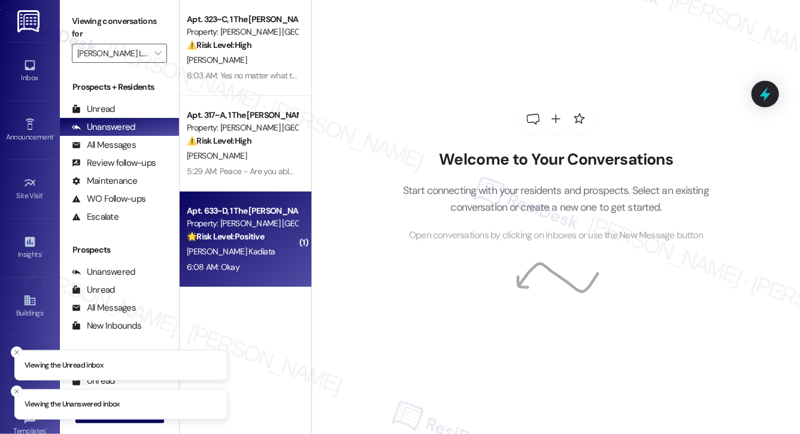
click at [264, 243] on div "🌟 Risk Level: Positive The resident's question was answered and acknowledged. T…" at bounding box center [242, 237] width 111 height 13
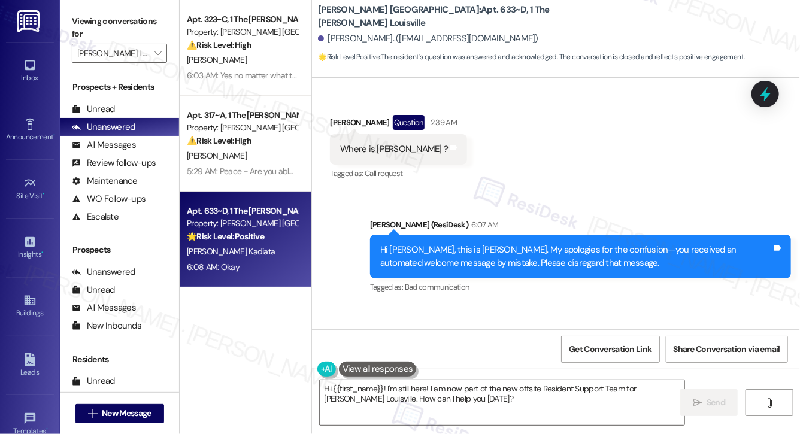
scroll to position [14766, 0]
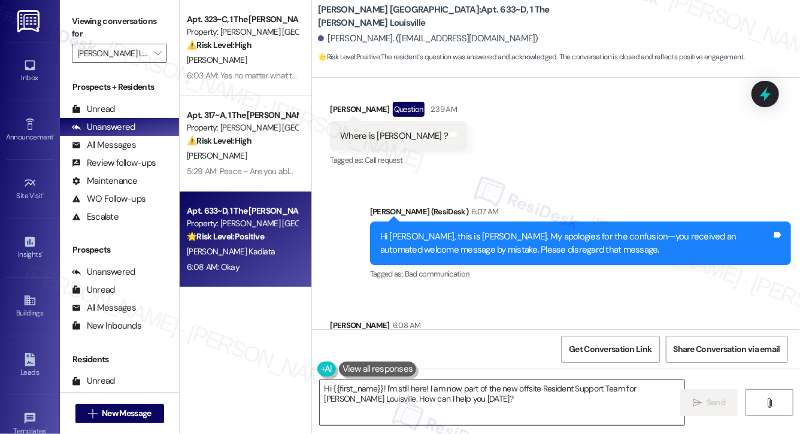
click at [470, 402] on textarea "Hi {{first_name}}! I'm still here! I am now part of the new offsite Resident Su…" at bounding box center [502, 402] width 365 height 45
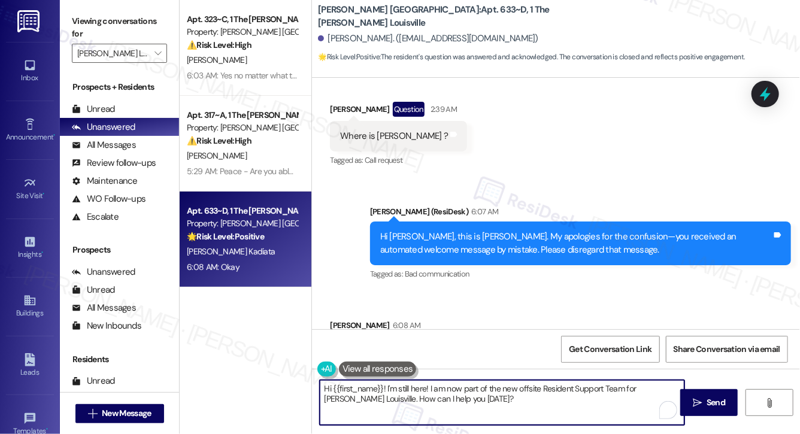
click at [470, 402] on textarea "Hi {{first_name}}! I'm still here! I am now part of the new offsite Resident Su…" at bounding box center [502, 402] width 365 height 45
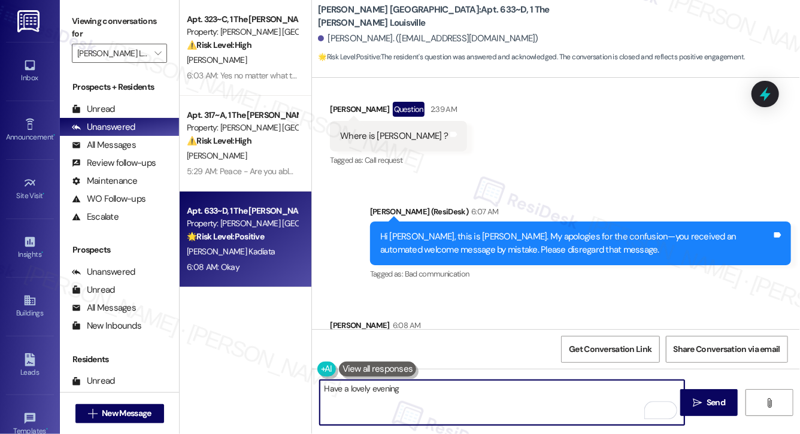
type textarea "Have a lovely evening."
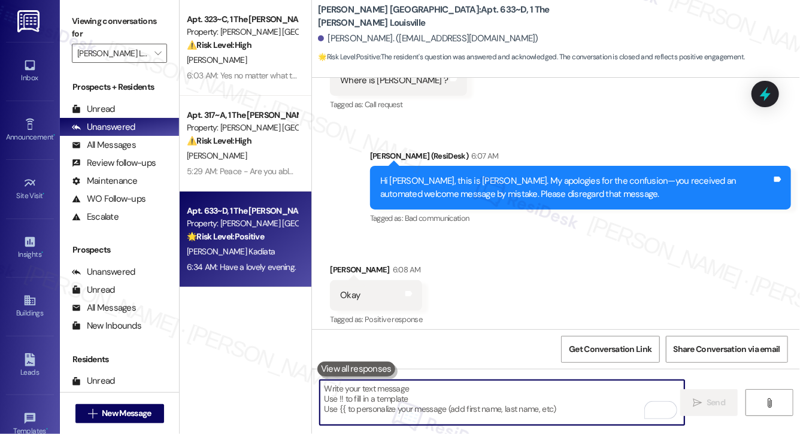
scroll to position [14849, 0]
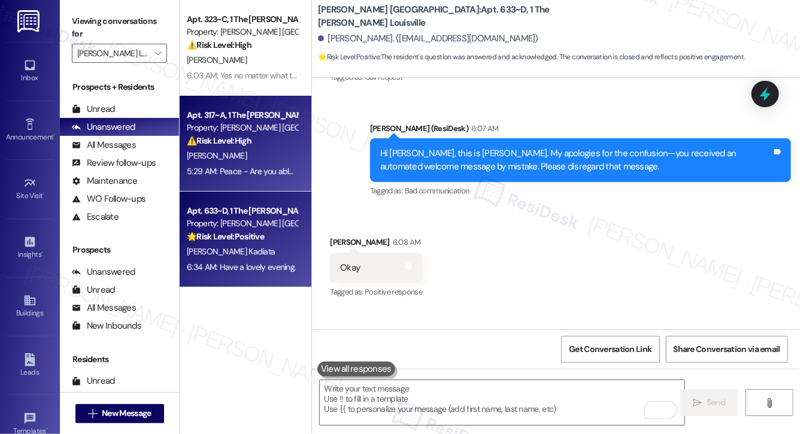
click at [253, 155] on div "[PERSON_NAME]" at bounding box center [242, 156] width 113 height 15
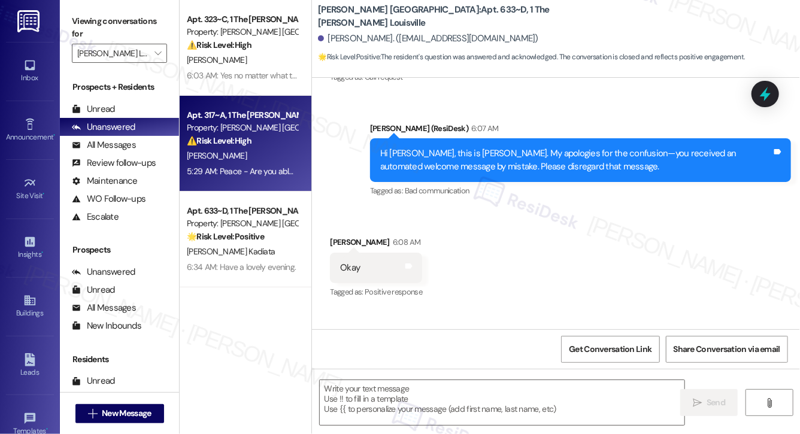
type textarea "Fetching suggested responses. Please feel free to read through the conversation…"
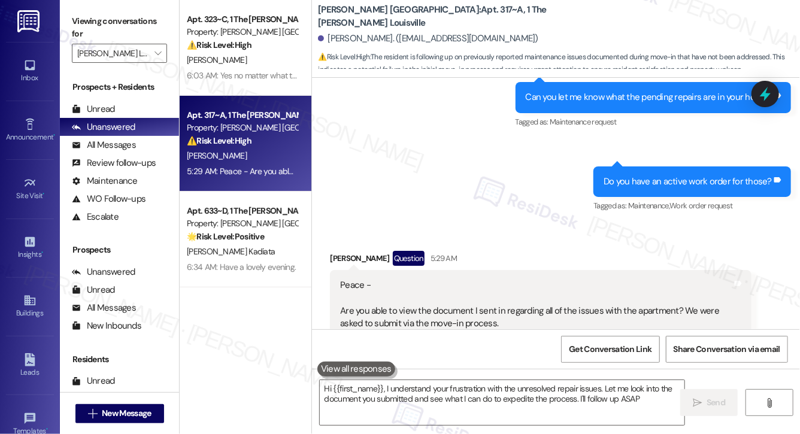
type textarea "Hi {{first_name}}, I understand your frustration with the unresolved repair iss…"
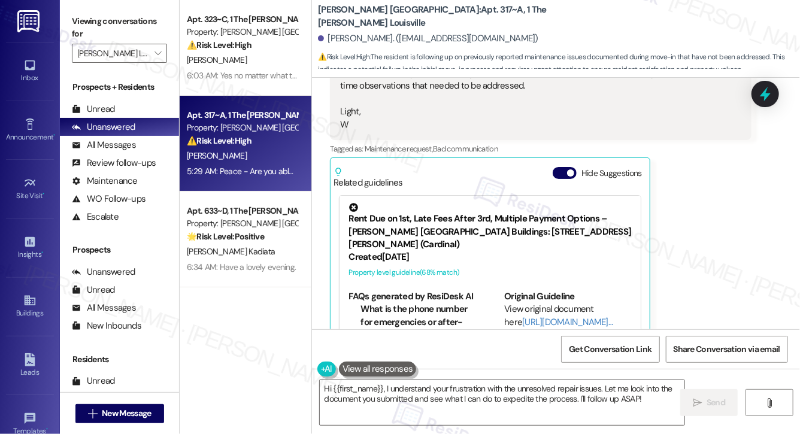
scroll to position [679, 0]
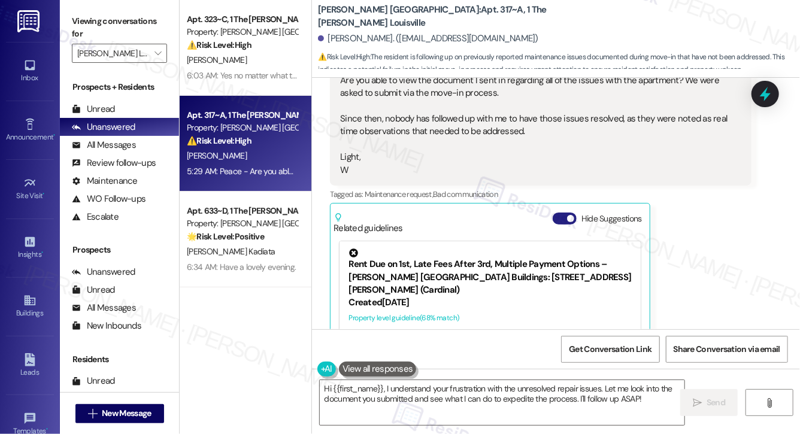
click at [561, 219] on button "Hide Suggestions" at bounding box center [565, 219] width 24 height 12
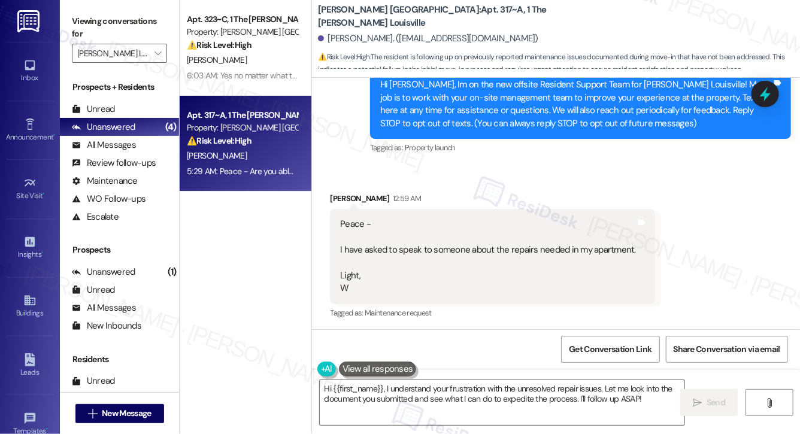
scroll to position [183, 0]
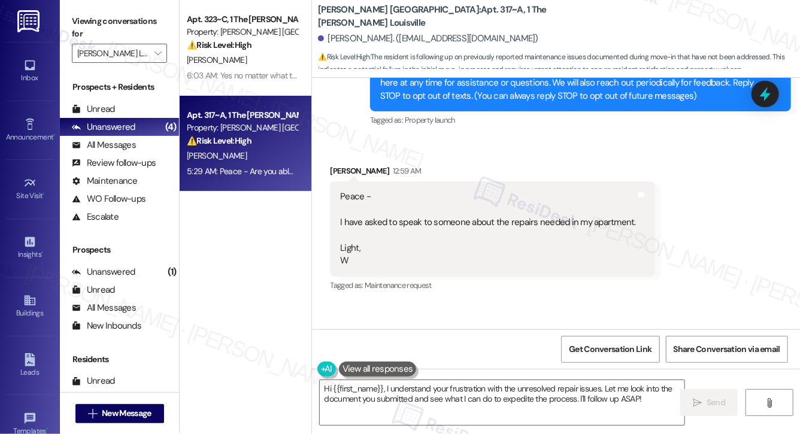
click at [452, 228] on div "Peace - I have asked to speak to someone about the repairs needed in my apartme…" at bounding box center [488, 229] width 296 height 77
click at [455, 218] on div "Peace - I have asked to speak to someone about the repairs needed in my apartme…" at bounding box center [488, 229] width 296 height 77
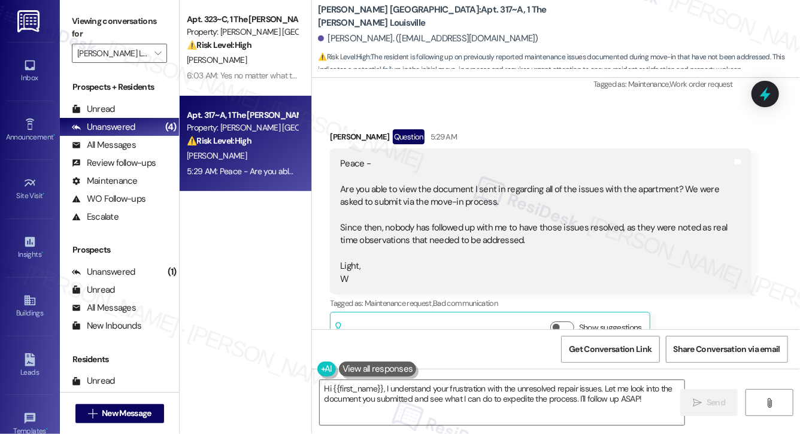
scroll to position [572, 0]
click at [446, 197] on div "Peace - Are you able to view the document I sent in regarding all of the issues…" at bounding box center [536, 220] width 392 height 128
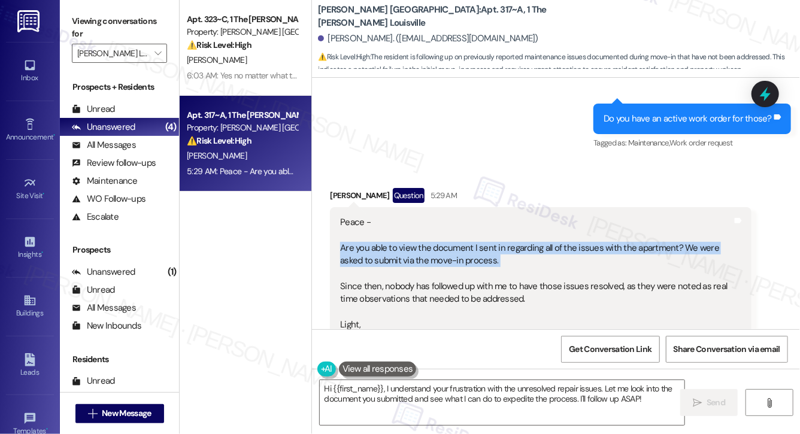
scroll to position [509, 0]
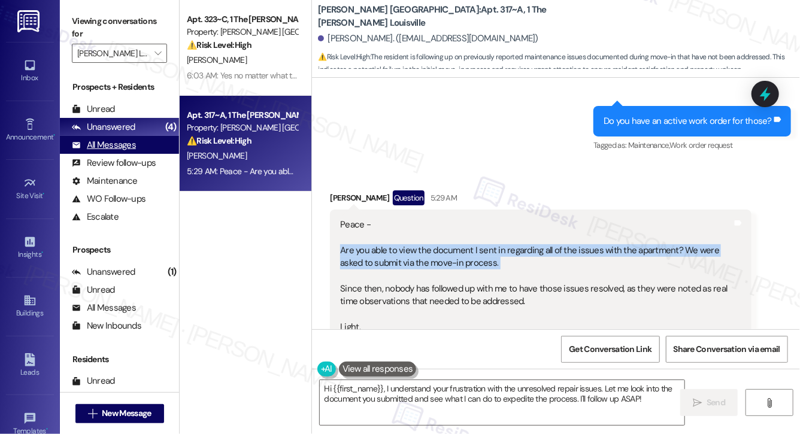
click at [116, 144] on div "All Messages" at bounding box center [104, 145] width 64 height 13
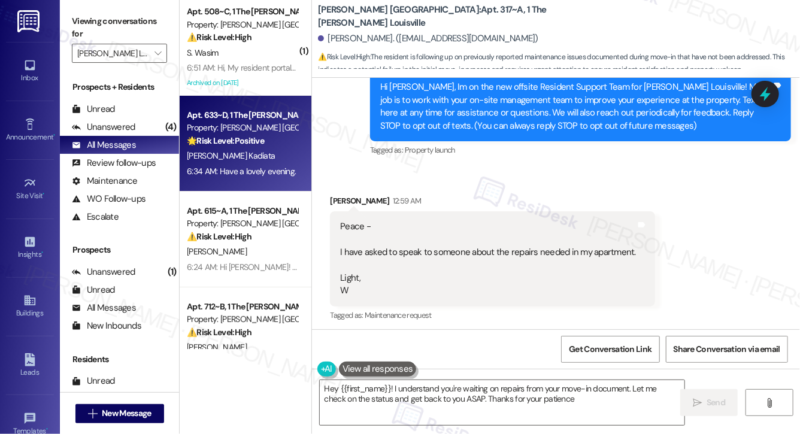
type textarea "Hey {{first_name}}! I understand you're waiting on repairs from your move-in do…"
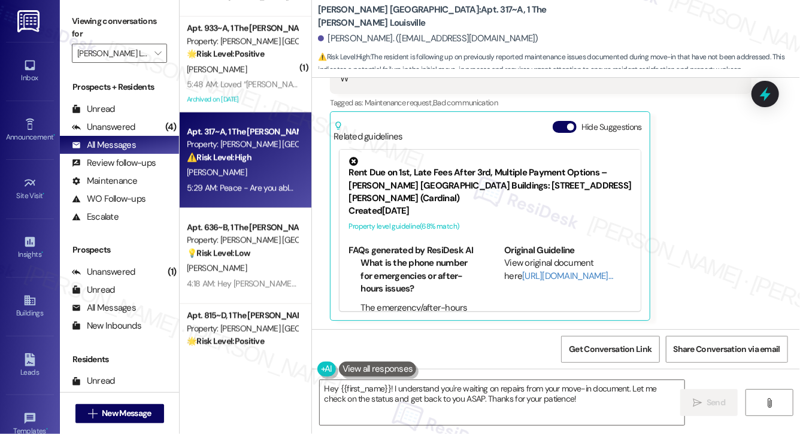
scroll to position [751, 0]
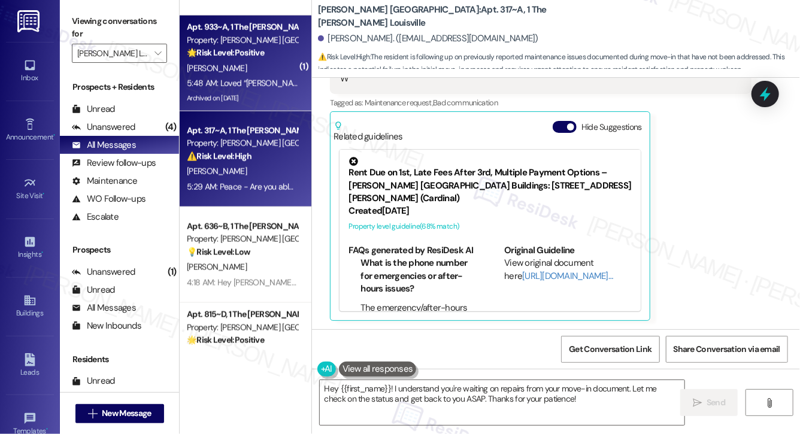
click at [259, 98] on div "Archived on 08/26/2025" at bounding box center [242, 98] width 113 height 15
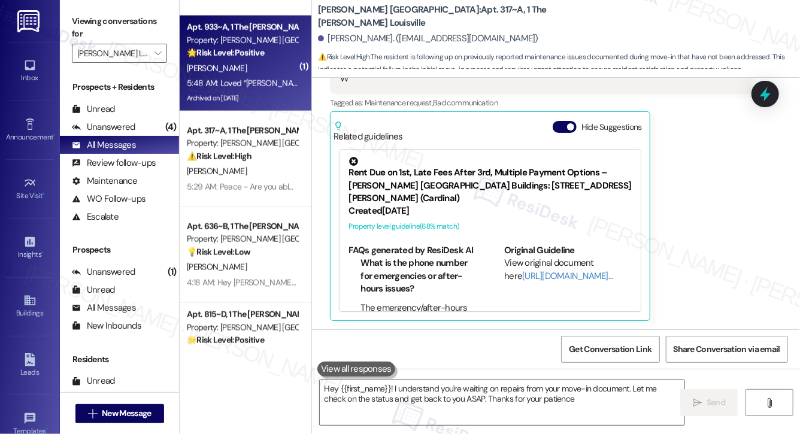
type textarea "Hey {{first_name}}! I understand you're waiting on repairs from your move-in do…"
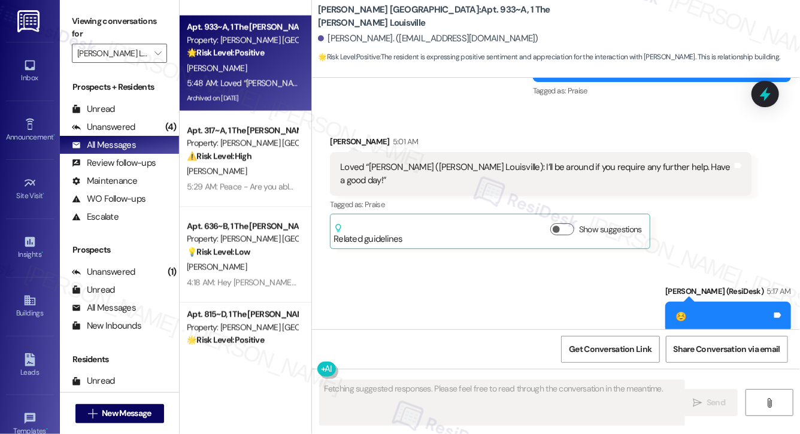
scroll to position [9523, 0]
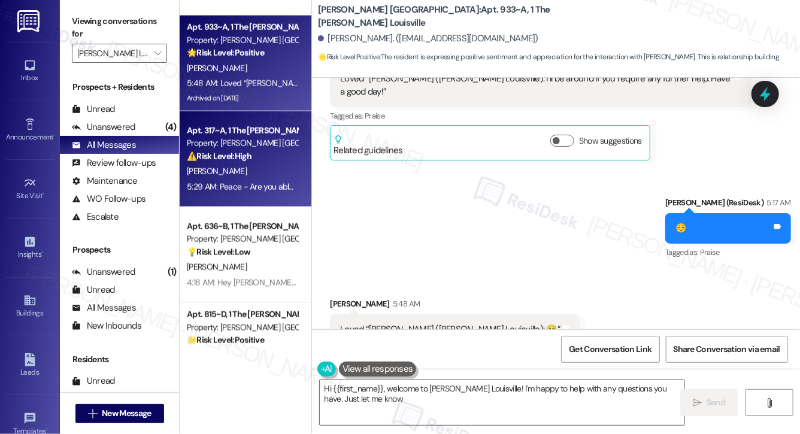
type textarea "Hi {{first_name}}, welcome to Marshall Louisville! I'm happy to help with any q…"
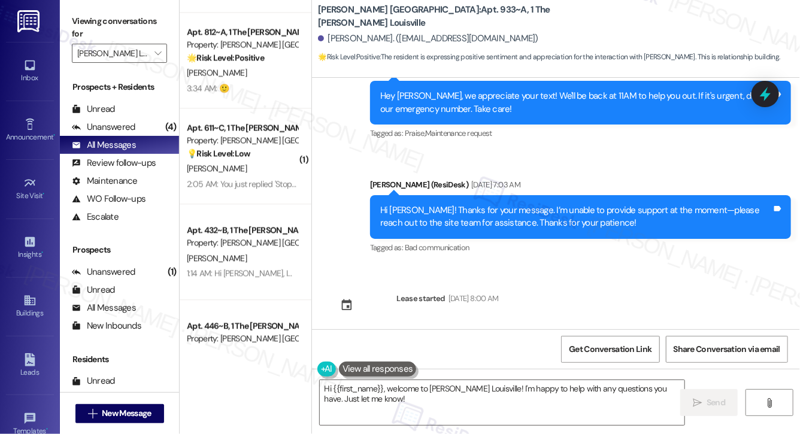
scroll to position [1246, 0]
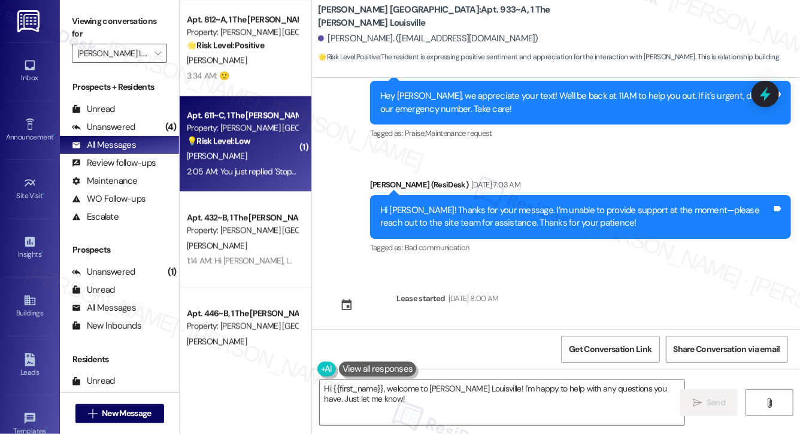
click at [227, 165] on div "2:05 AM: You just replied 'Stop '. Are you sure you want to opt out of this thr…" at bounding box center [242, 171] width 113 height 15
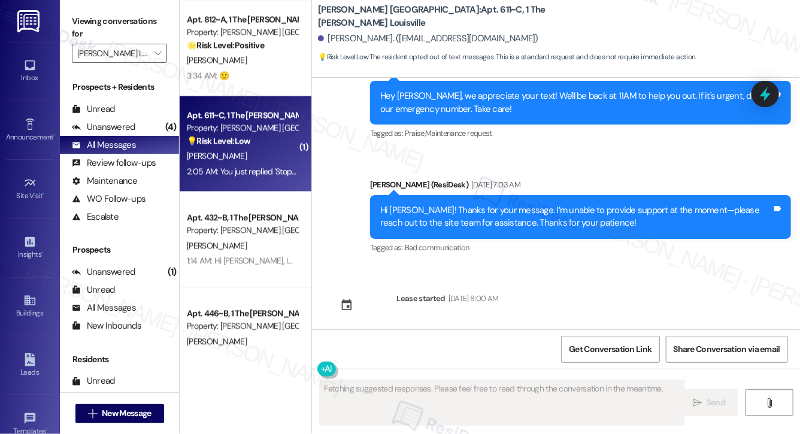
scroll to position [283, 0]
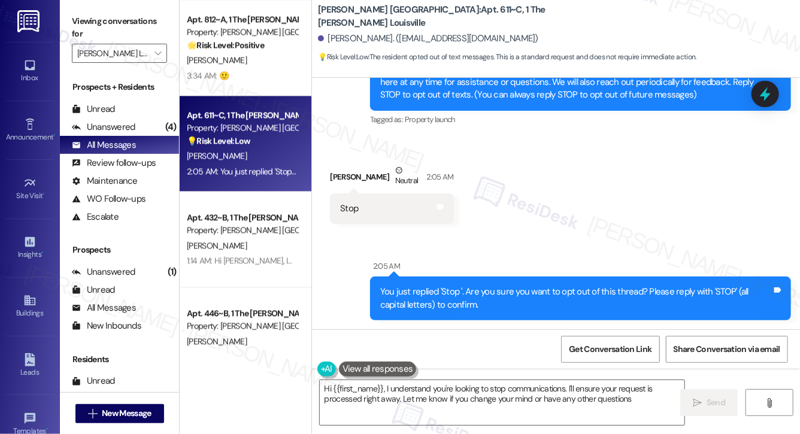
type textarea "Hi {{first_name}}, I understand you're looking to stop communications. I'll ens…"
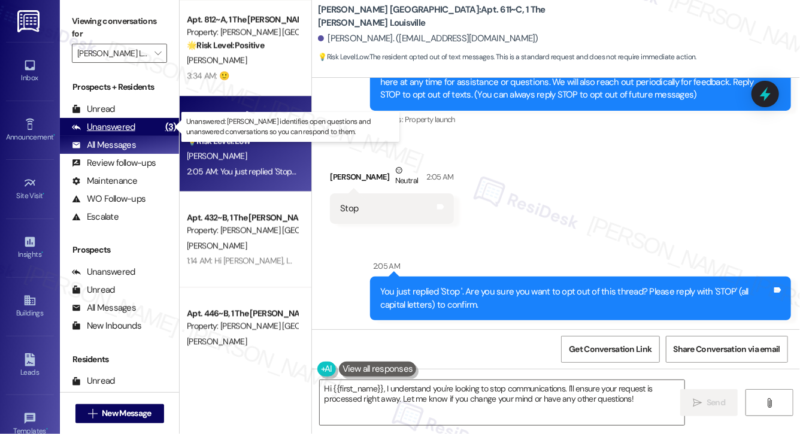
click at [84, 129] on div "Unanswered" at bounding box center [104, 127] width 64 height 13
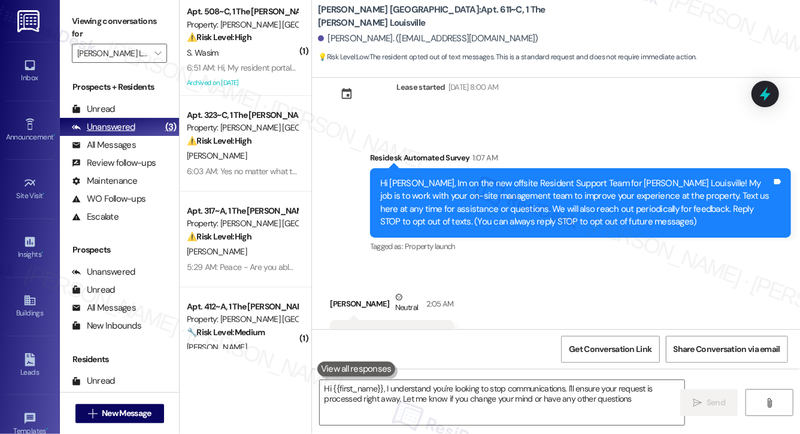
type textarea "Hi {{first_name}}, I understand you're looking to stop communications. I'll ens…"
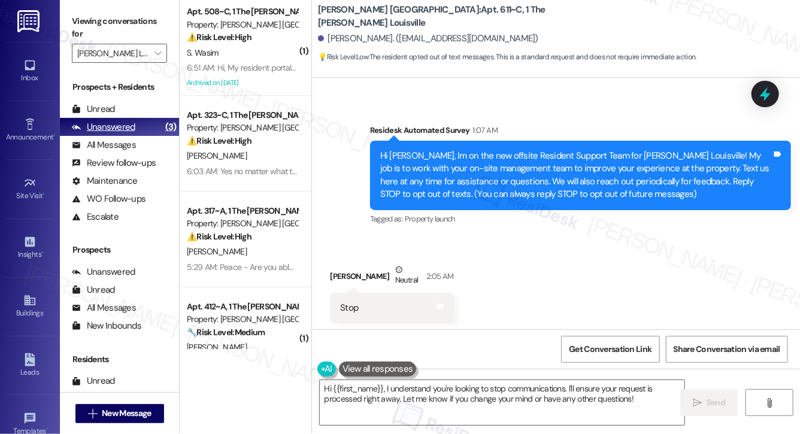
scroll to position [187, 0]
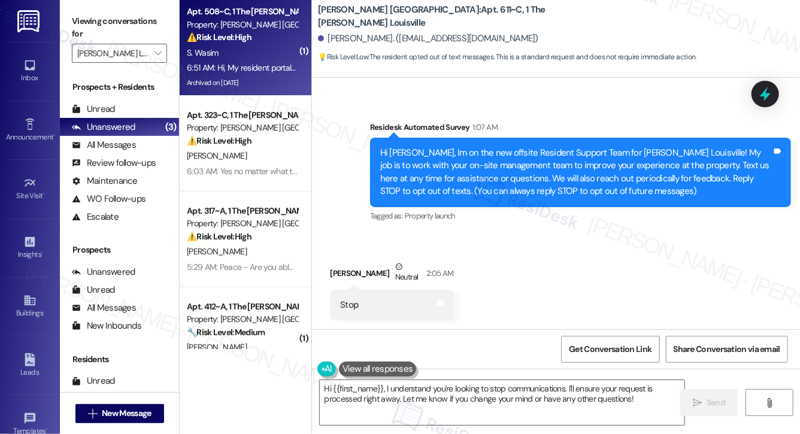
click at [279, 54] on div "S. Wasim" at bounding box center [242, 53] width 113 height 15
type textarea "Hi {{first_name}}, I understand you're looking to stop communications. I'll ens…"
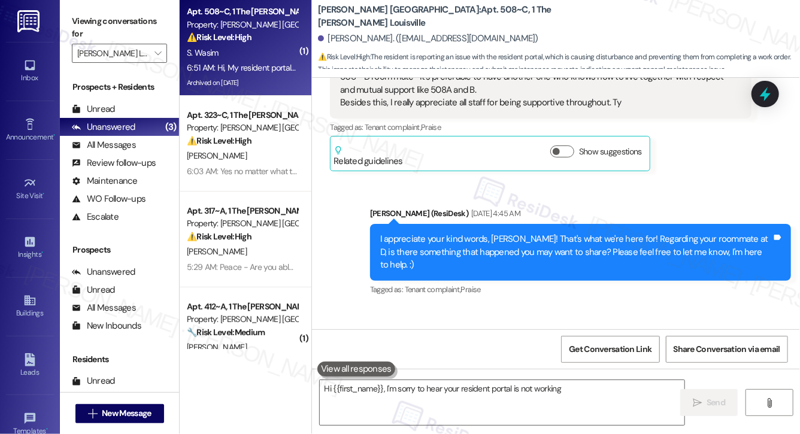
scroll to position [15503, 0]
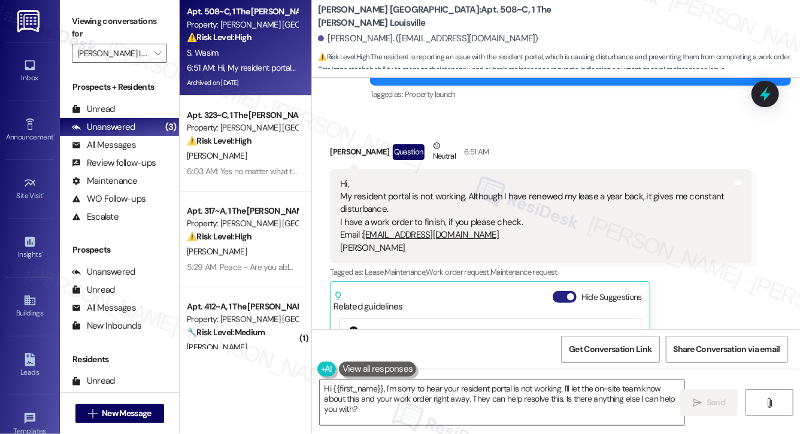
click at [559, 291] on button "Hide Suggestions" at bounding box center [565, 297] width 24 height 12
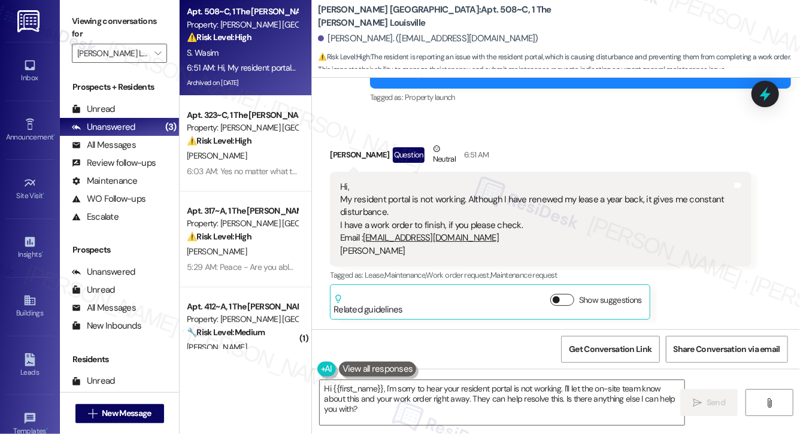
scroll to position [15329, 0]
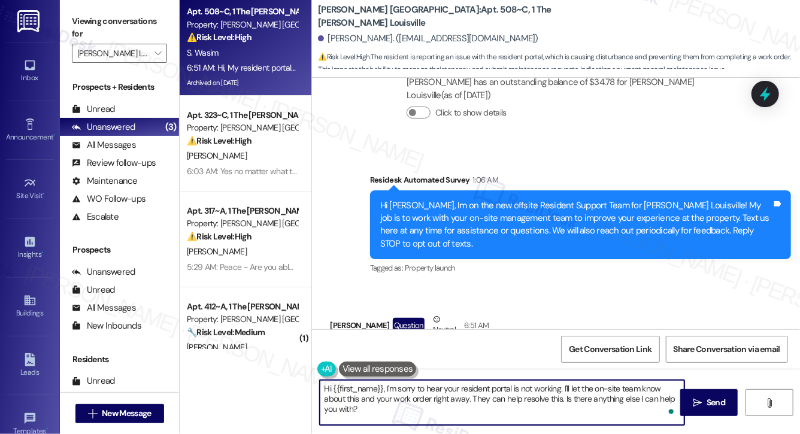
drag, startPoint x: 473, startPoint y: 398, endPoint x: 477, endPoint y: 432, distance: 33.8
click at [477, 432] on div "Hi {{first_name}}, I'm sorry to hear your resident portal is not working. I'll …" at bounding box center [556, 414] width 488 height 90
drag, startPoint x: 565, startPoint y: 388, endPoint x: 566, endPoint y: 422, distance: 33.6
click at [566, 422] on textarea "Hi {{first_name}}, I'm sorry to hear your resident portal is not working. I'll …" at bounding box center [502, 402] width 365 height 45
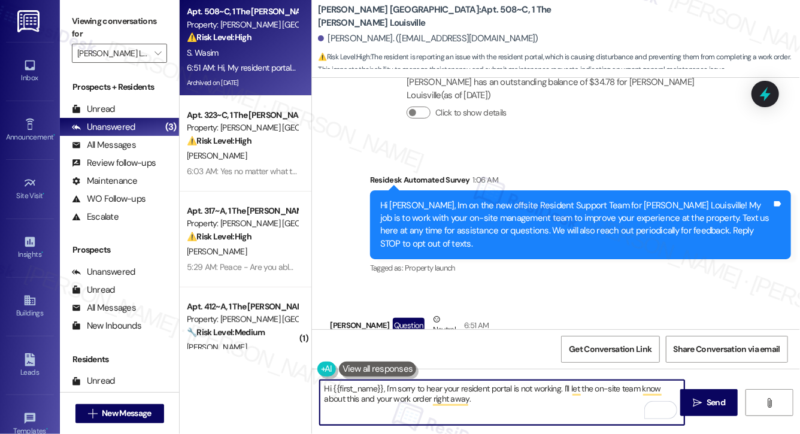
drag, startPoint x: 571, startPoint y: 389, endPoint x: 573, endPoint y: 397, distance: 8.7
click at [573, 404] on textarea "Hi {{first_name}}, I'm sorry to hear your resident portal is not working. I'll …" at bounding box center [502, 402] width 365 height 45
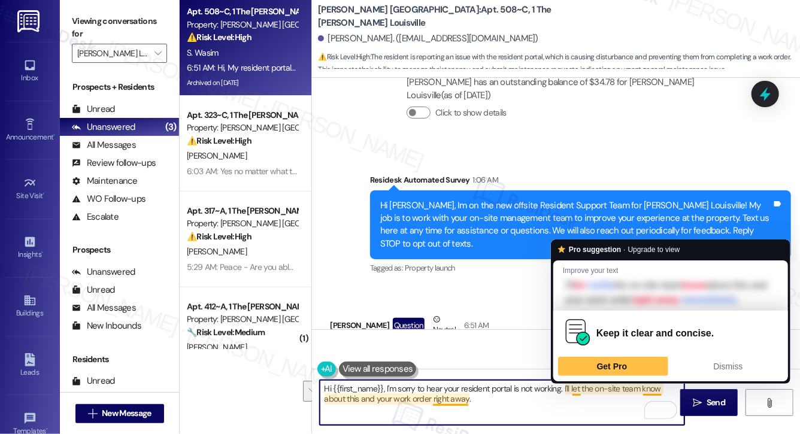
drag, startPoint x: 572, startPoint y: 392, endPoint x: 573, endPoint y: 407, distance: 15.6
click at [573, 407] on textarea "Hi {{first_name}}, I'm sorry to hear your resident portal is not working. I'll …" at bounding box center [502, 402] width 365 height 45
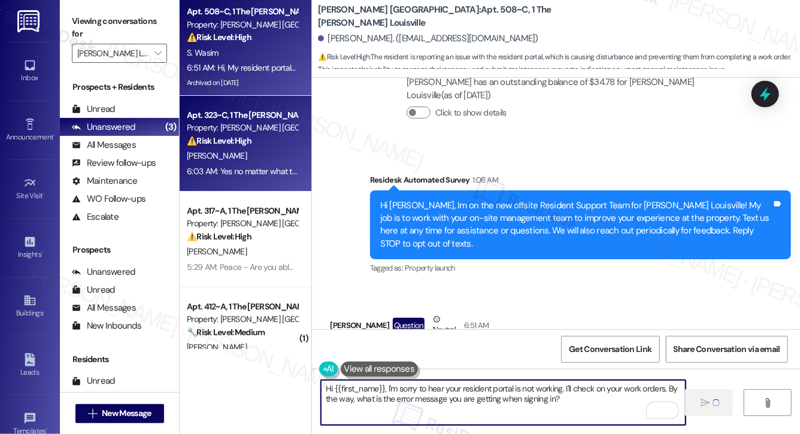
type textarea "Fetching suggested responses. Please feel free to read through the conversation…"
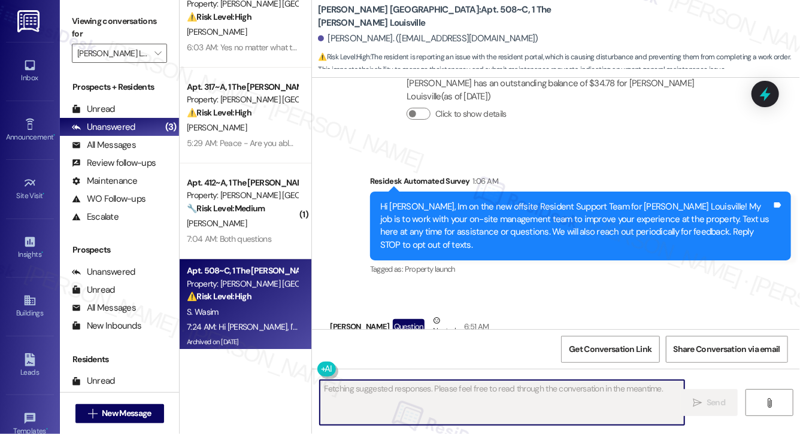
scroll to position [34, 0]
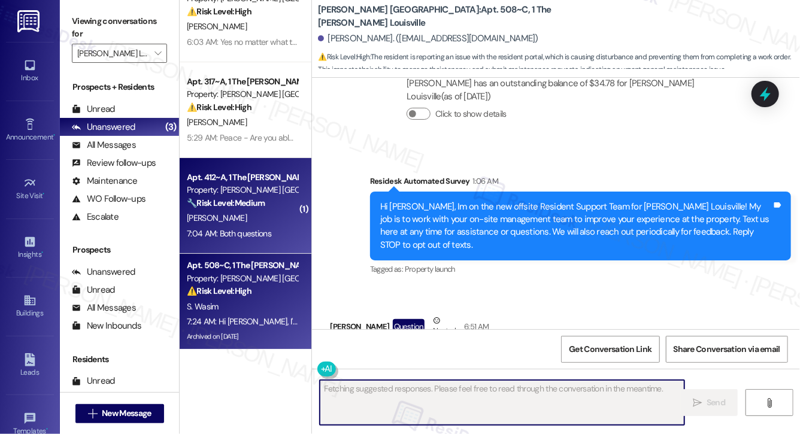
click at [268, 235] on div "7:04 AM: Both questions 7:04 AM: Both questions" at bounding box center [229, 233] width 84 height 11
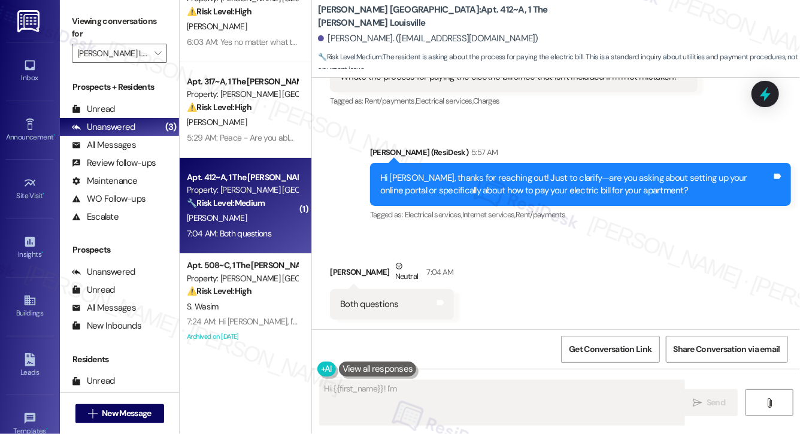
scroll to position [282, 0]
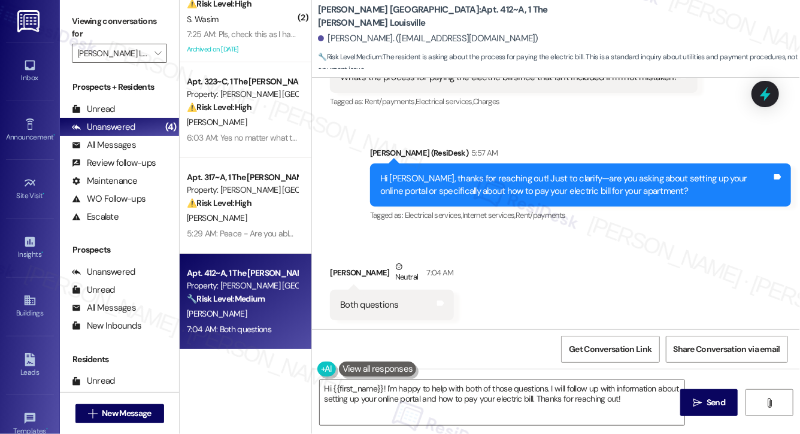
click at [638, 184] on div "Hi [PERSON_NAME], thanks for reaching out! Just to clarify—are you asking about…" at bounding box center [576, 186] width 392 height 26
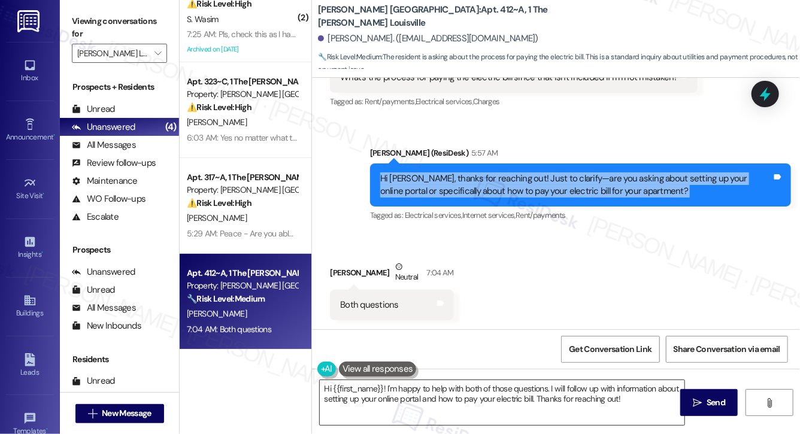
click at [474, 401] on textarea "Hi {{first_name}}! I'm happy to help with both of those questions. I will follo…" at bounding box center [502, 402] width 365 height 45
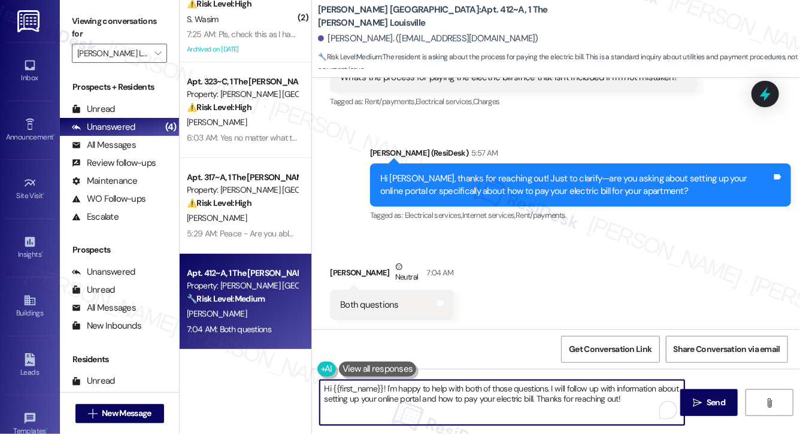
click at [474, 401] on textarea "Hi {{first_name}}! I'm happy to help with both of those questions. I will follo…" at bounding box center [502, 402] width 365 height 45
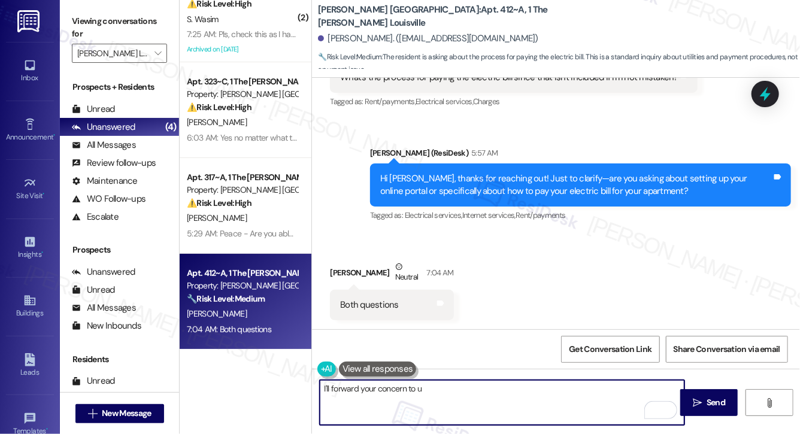
click at [447, 396] on textarea "I'll forward your concern to u" at bounding box center [502, 402] width 365 height 45
type textarea "Let me check with our onsite team and will get back to you shortly"
click at [413, 174] on div "Hi Danye, thanks for reaching out! Just to clarify—are you asking about setting…" at bounding box center [576, 186] width 392 height 26
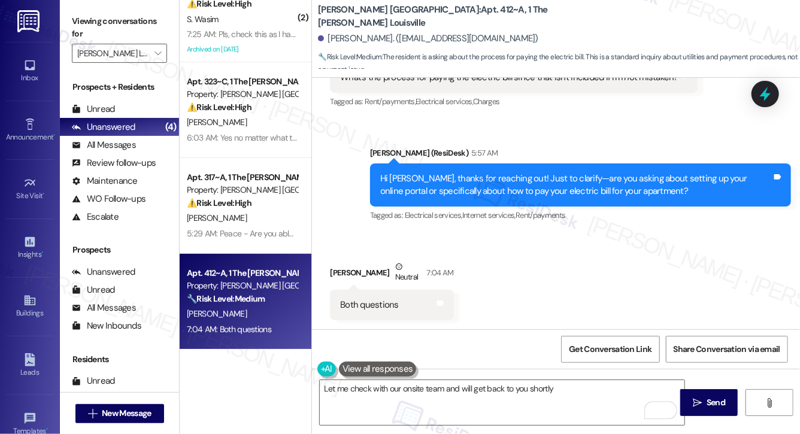
click at [413, 174] on div "Hi Danye, thanks for reaching out! Just to clarify—are you asking about setting…" at bounding box center [576, 186] width 392 height 26
click at [413, 175] on div "Hi Danye, thanks for reaching out! Just to clarify—are you asking about setting…" at bounding box center [576, 186] width 392 height 26
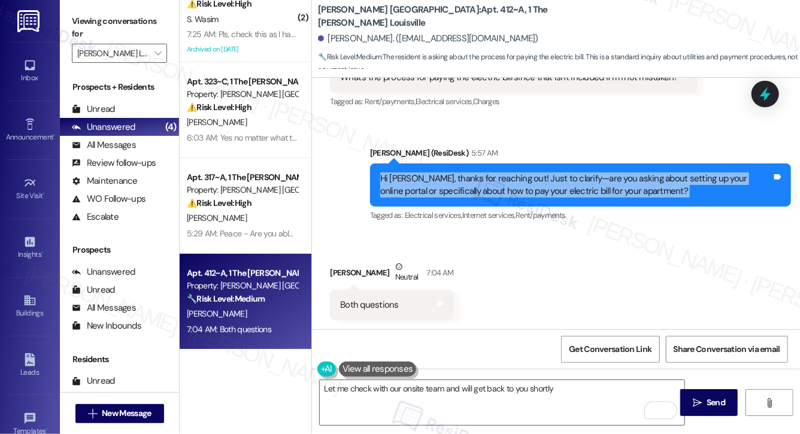
click at [414, 174] on div "Hi Danye, thanks for reaching out! Just to clarify—are you asking about setting…" at bounding box center [576, 186] width 392 height 26
copy div "Hi Danye, thanks for reaching out! Just to clarify—are you asking about setting…"
click at [369, 307] on div "Both questions" at bounding box center [369, 305] width 59 height 13
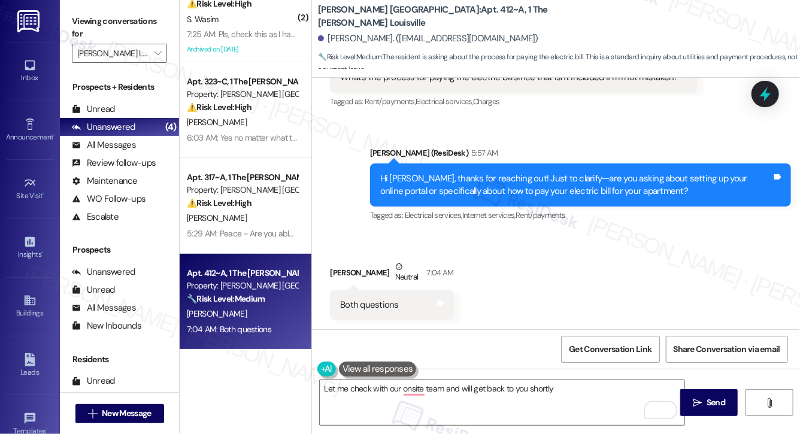
click at [368, 307] on div "Both questions" at bounding box center [369, 305] width 59 height 13
copy div "Both questions Tags and notes"
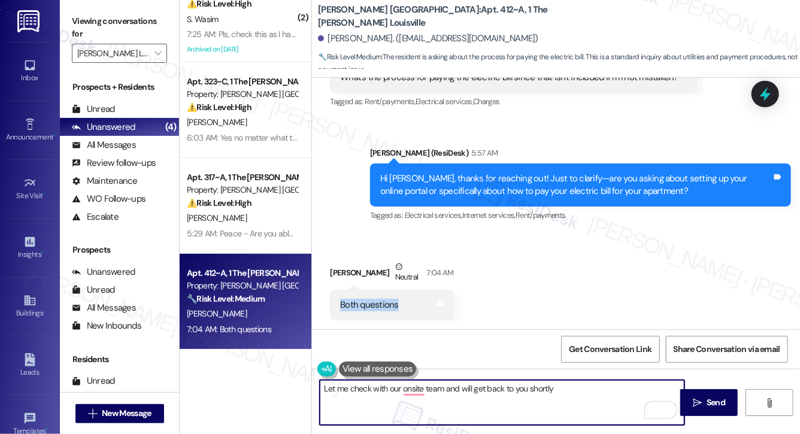
click at [573, 397] on textarea "Let me check with our onsite team and will get back to you shortly" at bounding box center [502, 402] width 365 height 45
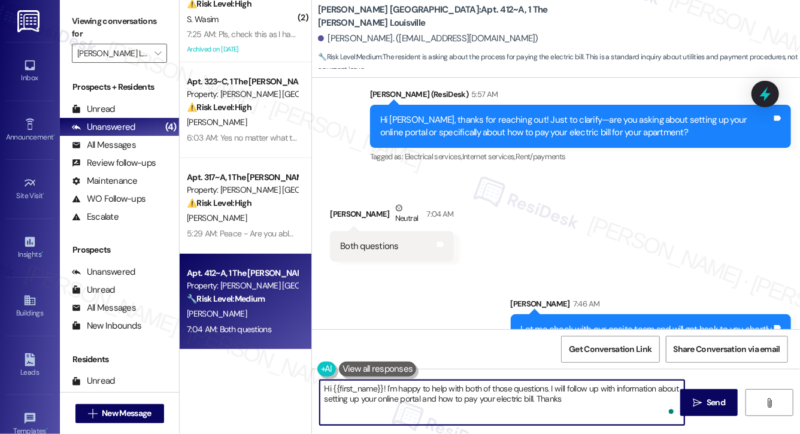
scroll to position [365, 0]
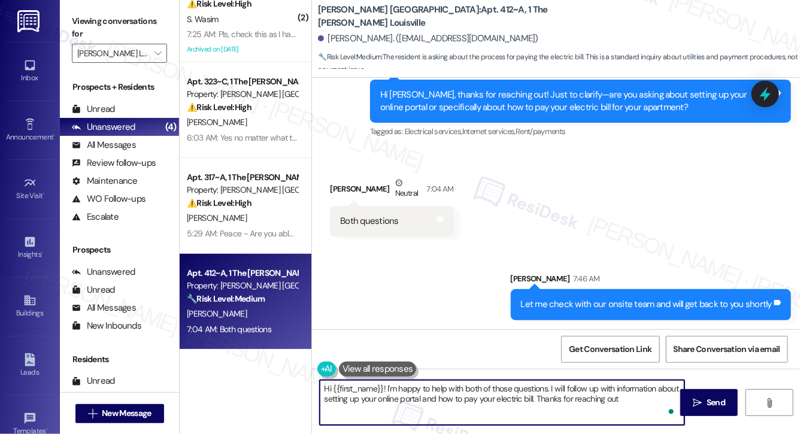
type textarea "Hi {{first_name}}! I'm happy to help with both of those questions. I will follo…"
click at [503, 406] on textarea "Hi {{first_name}}! I'm happy to help with both of those questions. I will follo…" at bounding box center [502, 402] width 365 height 45
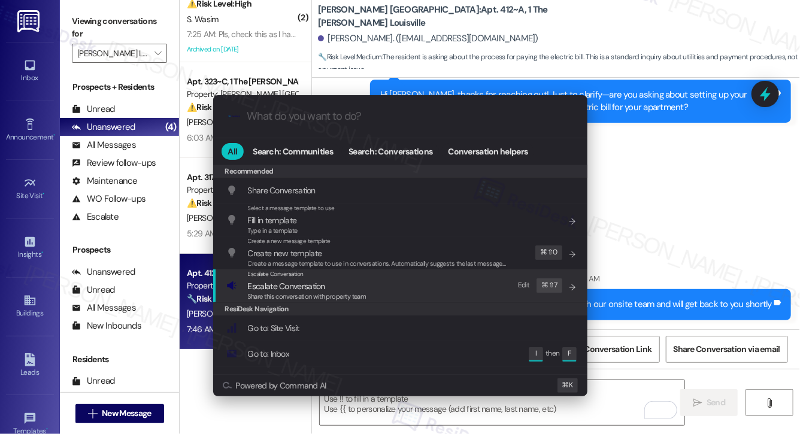
click at [367, 300] on div "Escalate Conversation Escalate Conversation Share this conversation with proper…" at bounding box center [401, 286] width 351 height 32
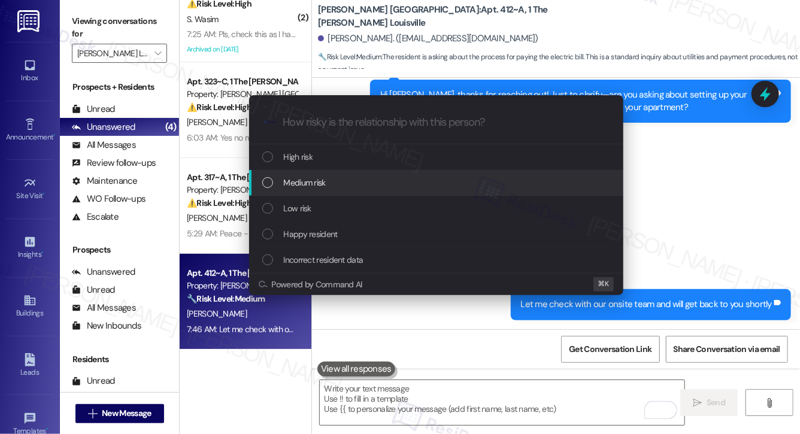
click at [358, 185] on div "Medium risk" at bounding box center [437, 182] width 351 height 13
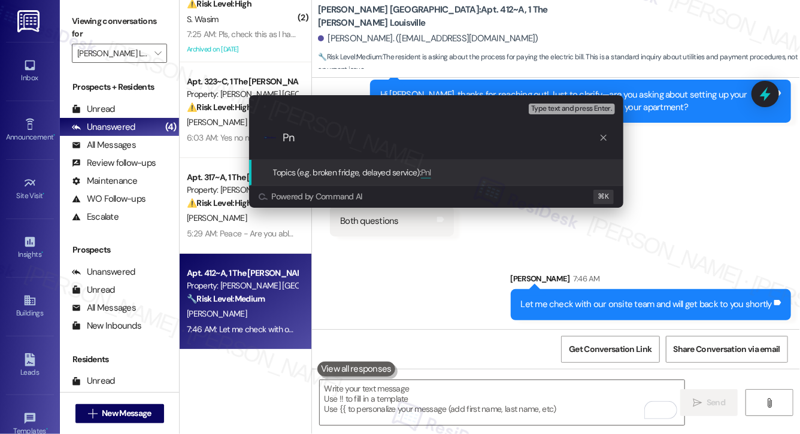
type input "P"
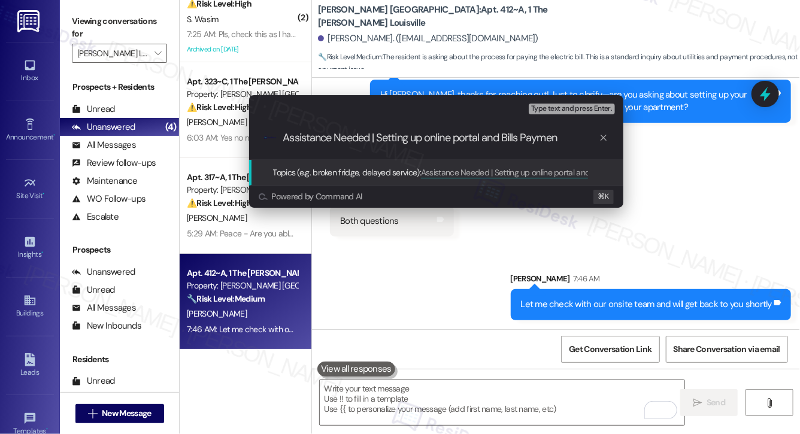
type input "Assistance Needed | Setting up online portal and Bills Payment"
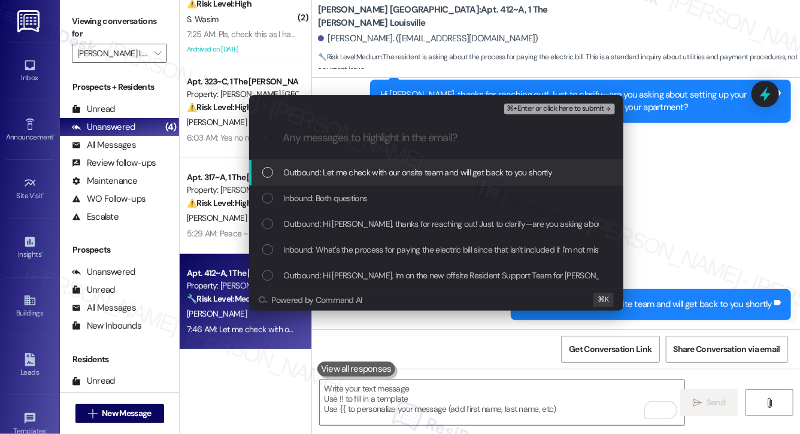
click at [365, 170] on span "Outbound: Let me check with our onsite team and will get back to you shortly" at bounding box center [418, 172] width 269 height 13
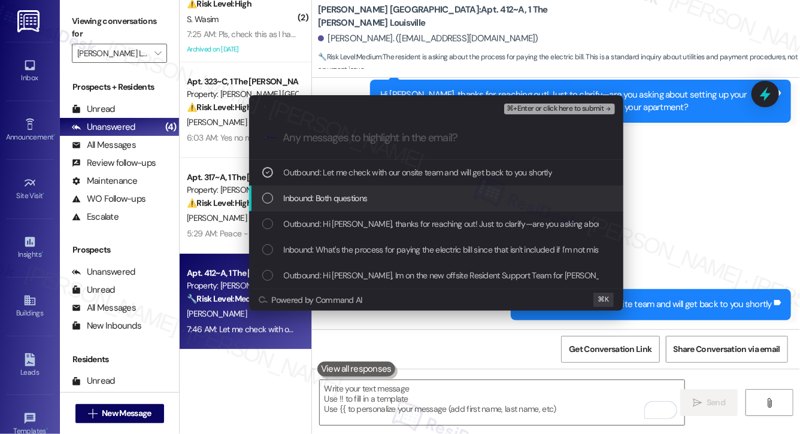
click at [360, 198] on span "Inbound: Both questions" at bounding box center [326, 198] width 84 height 13
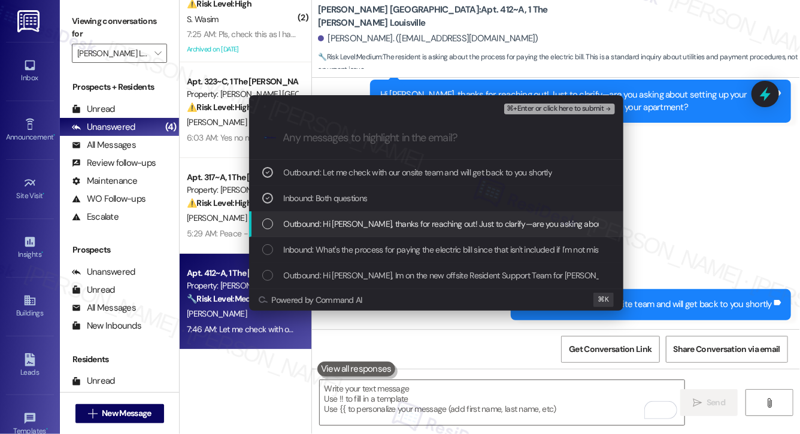
click at [357, 225] on span "Outbound: Hi Danye, thanks for reaching out! Just to clarify—are you asking abo…" at bounding box center [614, 224] width 660 height 13
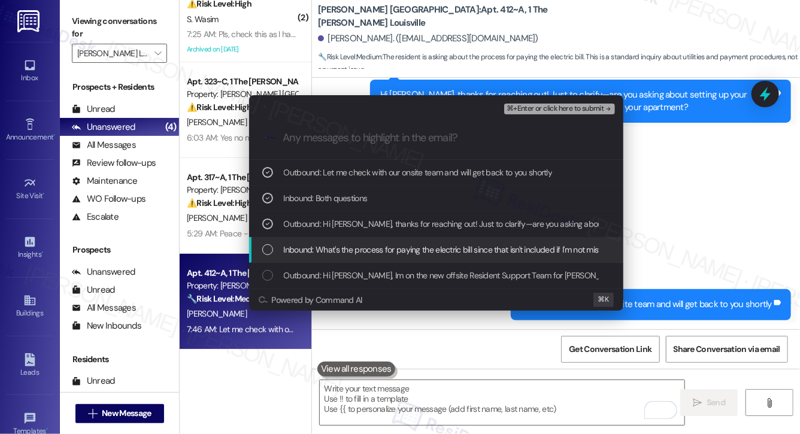
click at [354, 244] on span "Inbound: What's the process for paying the electric bill since that isn't inclu…" at bounding box center [453, 249] width 338 height 13
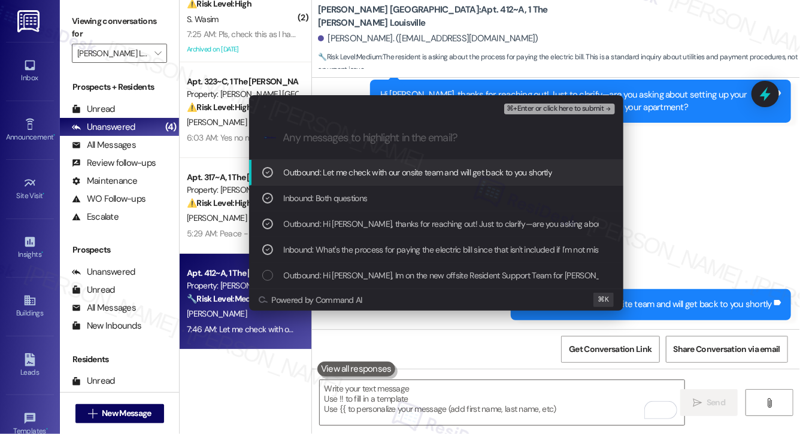
click at [532, 111] on span "⌘+Enter or click here to submit" at bounding box center [555, 109] width 97 height 8
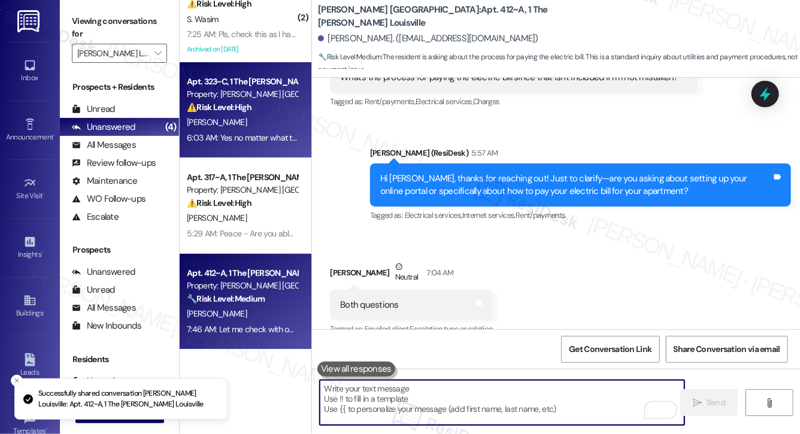
scroll to position [0, 0]
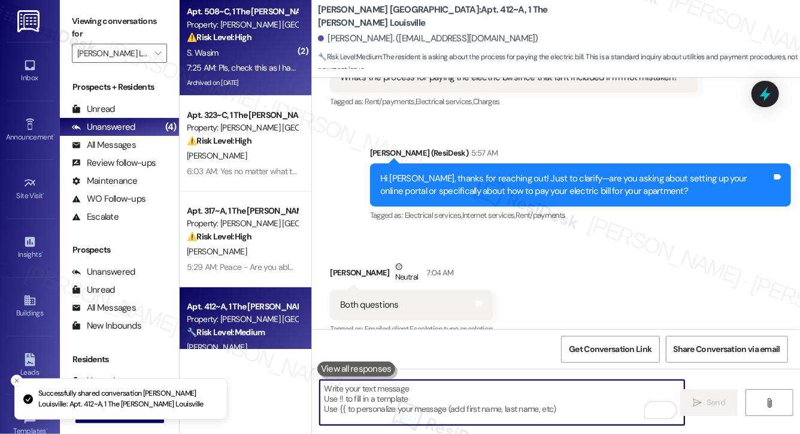
click at [266, 33] on div "⚠️ Risk Level: High The resident is unable to access the resident portal, which…" at bounding box center [242, 37] width 111 height 13
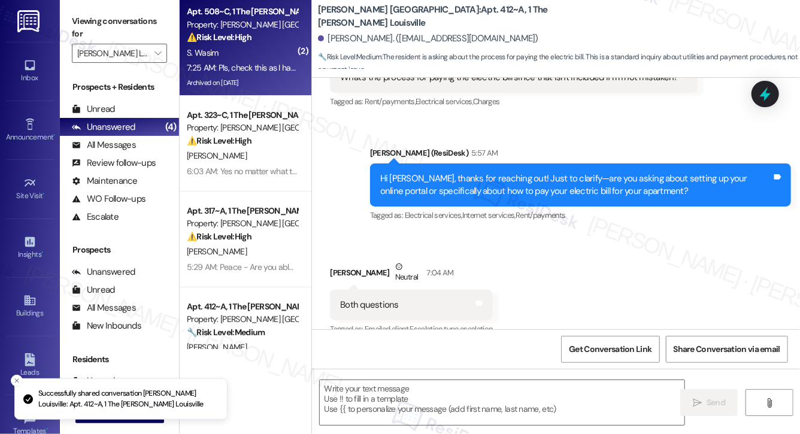
type textarea "Fetching suggested responses. Please feel free to read through the conversation…"
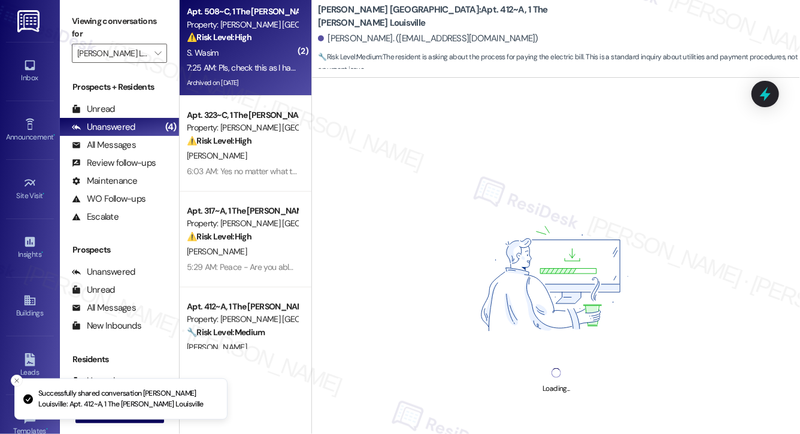
click at [266, 33] on div "⚠️ Risk Level: High The resident is unable to access the resident portal, which…" at bounding box center [242, 37] width 111 height 13
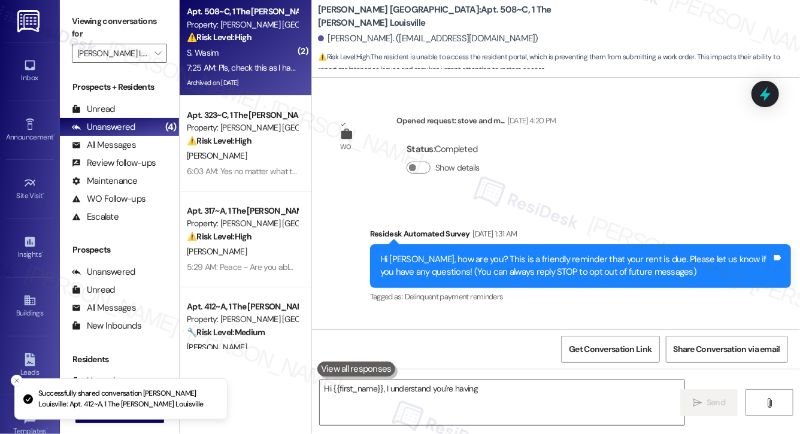
scroll to position [15628, 0]
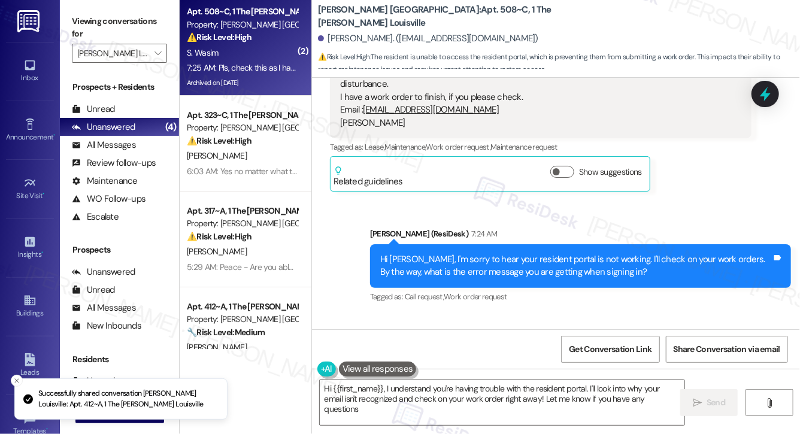
type textarea "Hi {{first_name}}, I understand you're having trouble with the resident portal.…"
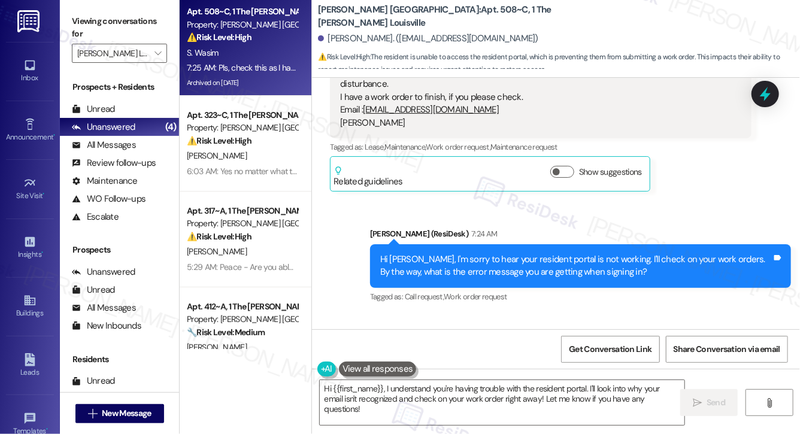
click at [370, 367] on div "This email address not found in the system when I try to sign in" at bounding box center [460, 373] width 240 height 13
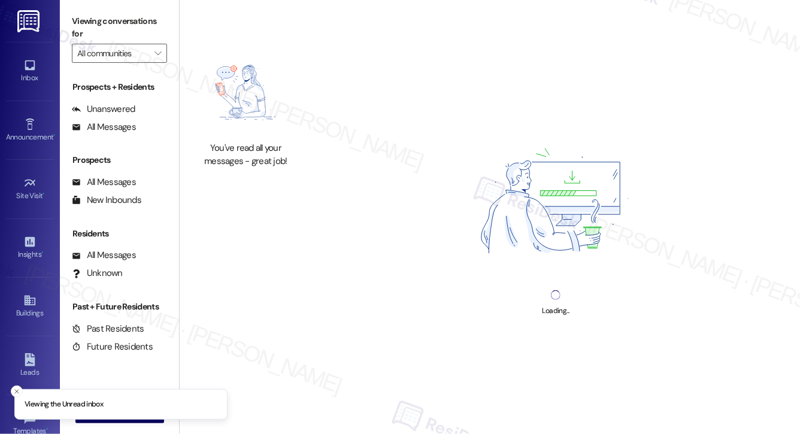
type input "[PERSON_NAME] Louisville"
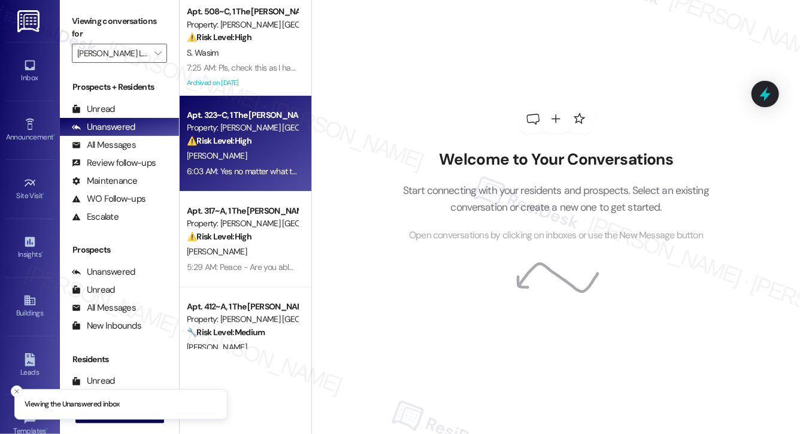
scroll to position [34, 0]
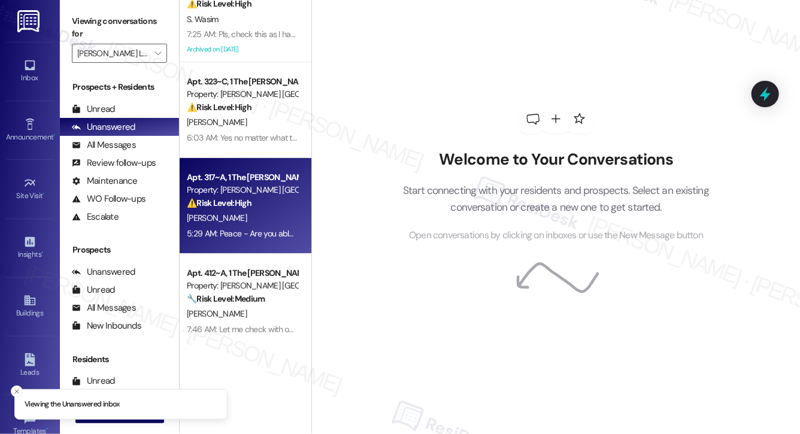
click at [254, 221] on div "[PERSON_NAME]" at bounding box center [242, 218] width 113 height 15
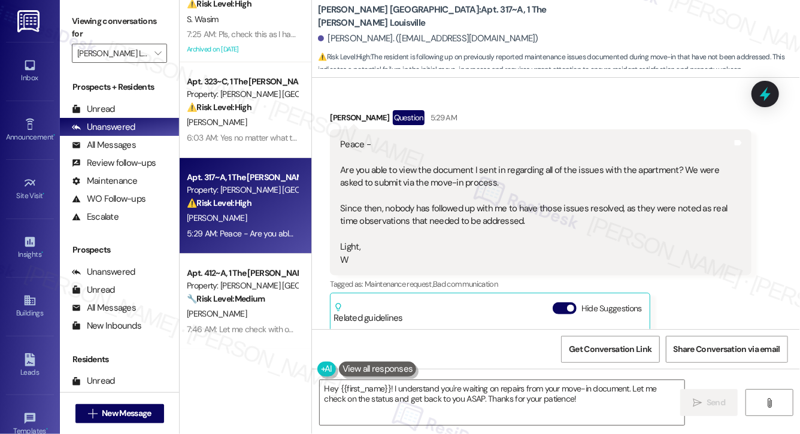
scroll to position [585, 0]
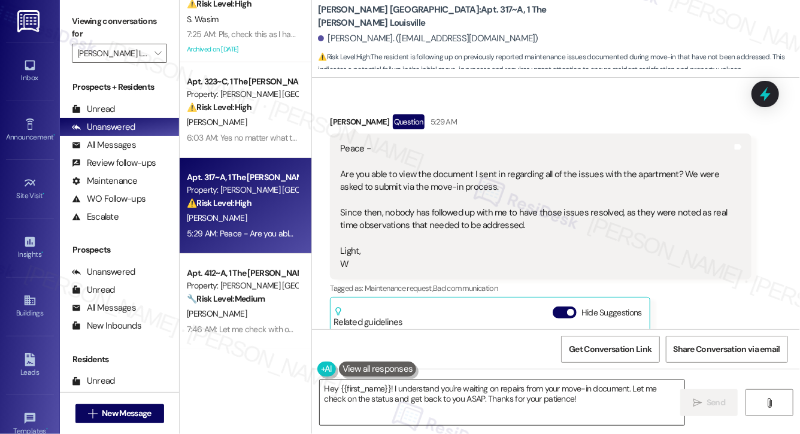
click at [497, 400] on textarea "Hey {{first_name}}! I understand you're waiting on repairs from your move-in do…" at bounding box center [502, 402] width 365 height 45
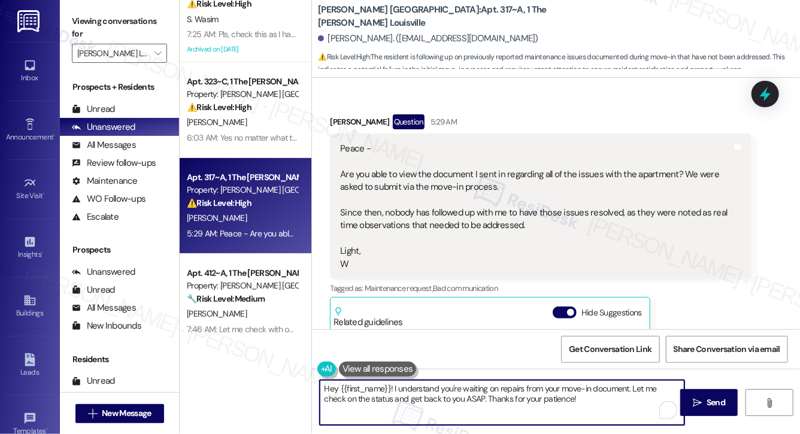
click at [497, 400] on textarea "Hey {{first_name}}! I understand you're waiting on repairs from your move-in do…" at bounding box center [502, 402] width 365 height 45
click at [499, 400] on textarea "Hey {{first_name}}! I understand you're waiting on repairs from your move-in do…" at bounding box center [502, 402] width 365 height 45
drag, startPoint x: 555, startPoint y: 399, endPoint x: 456, endPoint y: 407, distance: 99.8
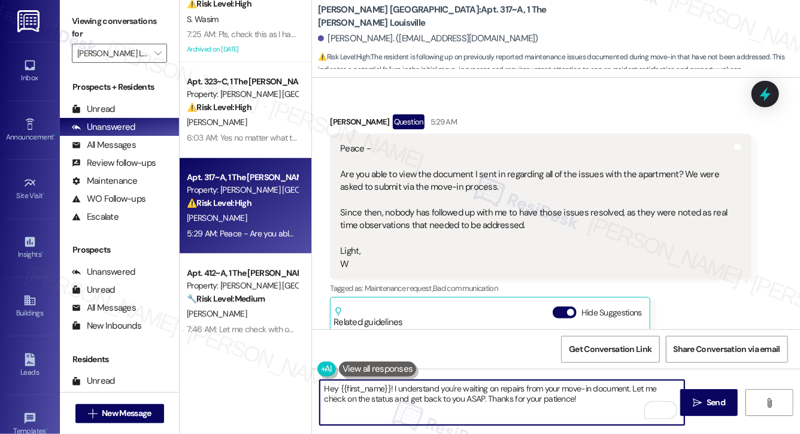
click at [456, 407] on textarea "Hey {{first_name}}! I understand you're waiting on repairs from your move-in do…" at bounding box center [502, 402] width 365 height 45
click at [467, 393] on textarea "Hey {{first_name}}! I understand you're waiting on repairs from your move-in do…" at bounding box center [502, 402] width 365 height 45
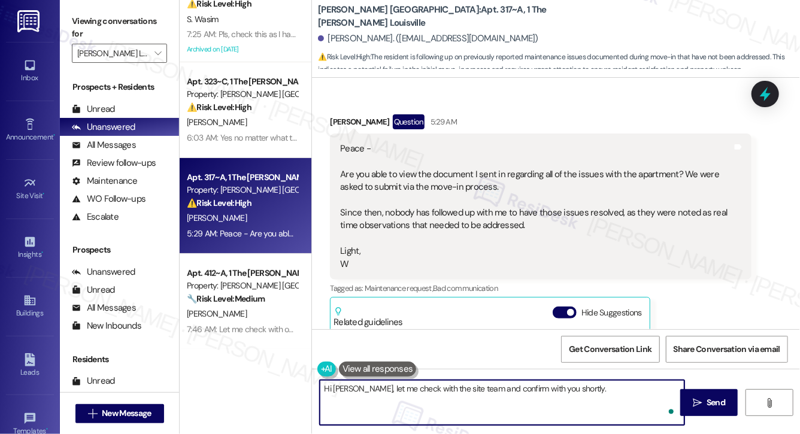
type textarea "Hi [PERSON_NAME], let me check with the site team and confirm with you shortly."
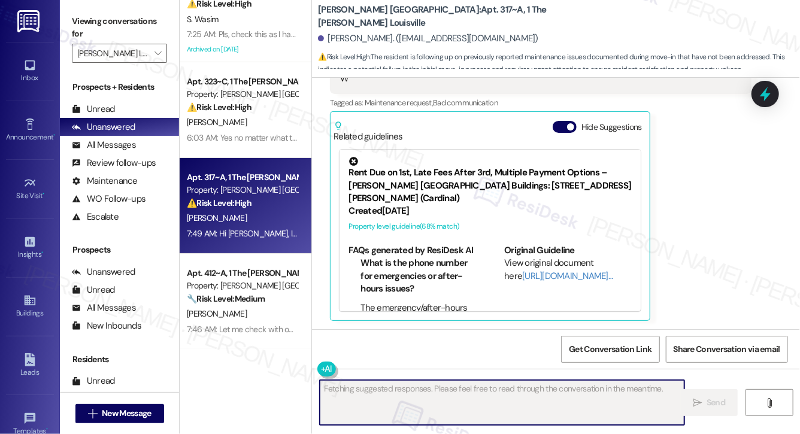
scroll to position [33, 0]
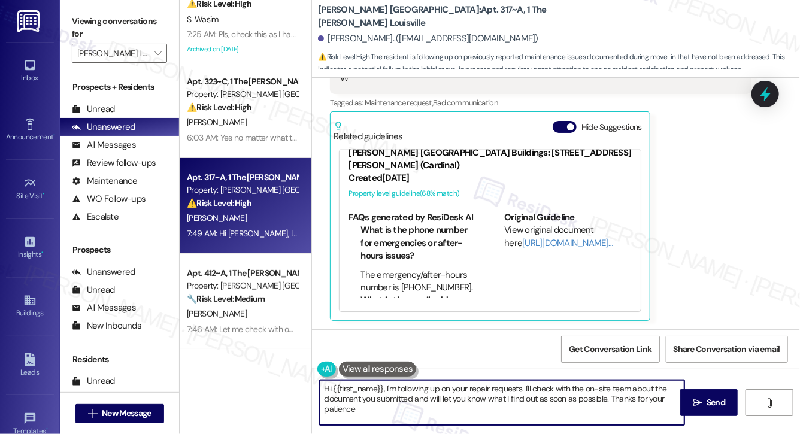
type textarea "Hi {{first_name}}, I'm following up on your repair requests. I'll check with th…"
click at [505, 397] on textarea "Hi {{first_name}}, I'm following up on your repair requests. I'll check with th…" at bounding box center [502, 402] width 365 height 45
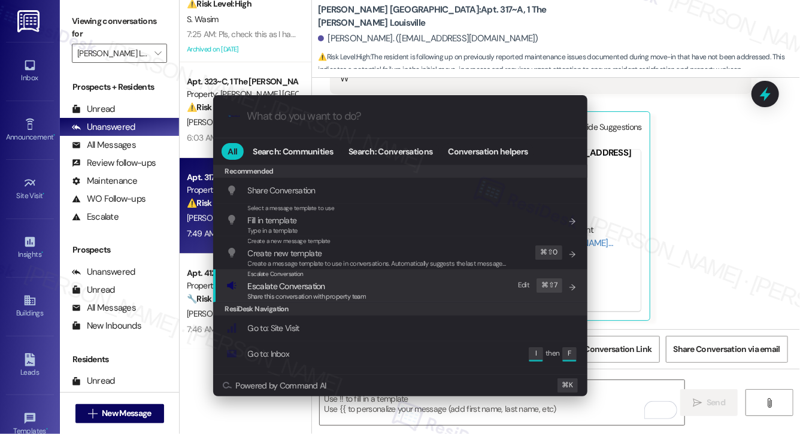
click at [352, 288] on span "Escalate Conversation" at bounding box center [307, 286] width 119 height 13
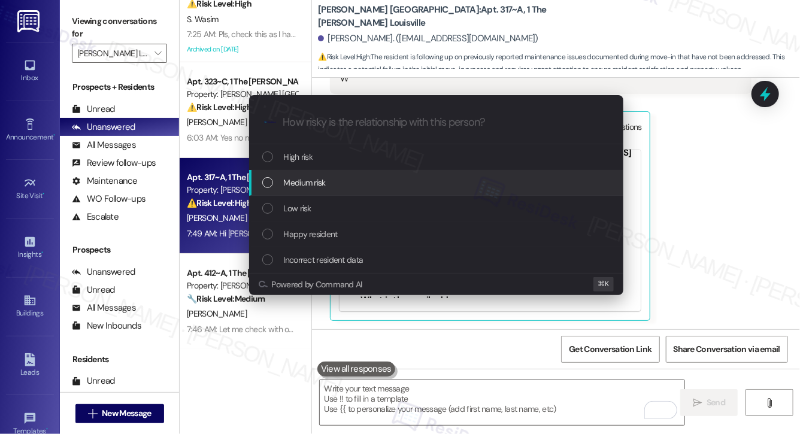
click at [334, 183] on div "Medium risk" at bounding box center [437, 182] width 351 height 13
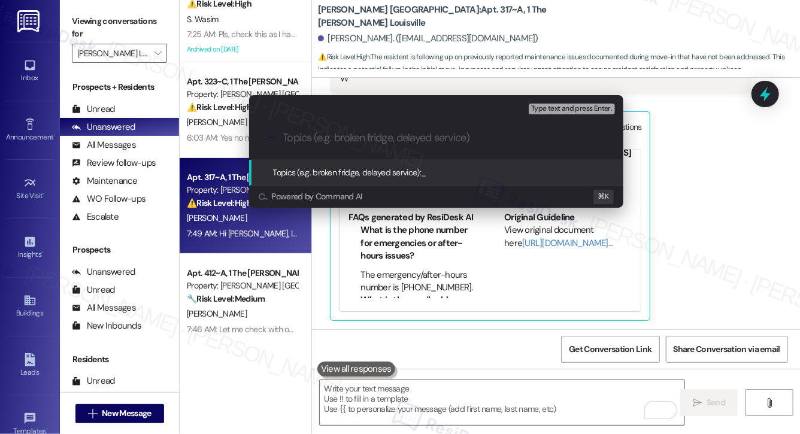
type input "."
click at [338, 132] on input "Move-in Apartments" at bounding box center [441, 138] width 316 height 13
click at [349, 140] on input "Move-in Apartments" at bounding box center [441, 138] width 316 height 13
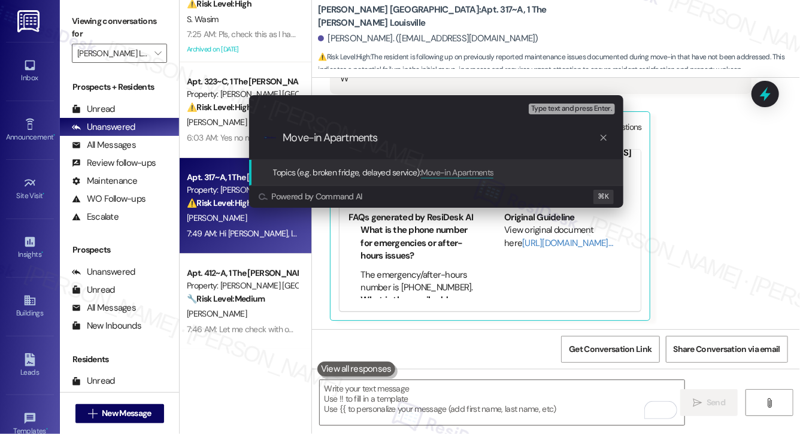
click at [349, 140] on input "Move-in Apartments" at bounding box center [441, 138] width 316 height 13
type input "Move-in Checklist Concern"
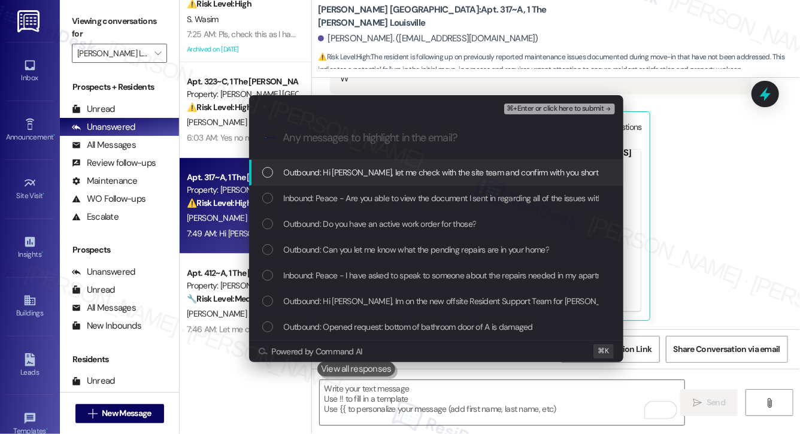
click at [321, 175] on span "Outbound: Hi [PERSON_NAME], let me check with the site team and confirm with yo…" at bounding box center [445, 172] width 322 height 13
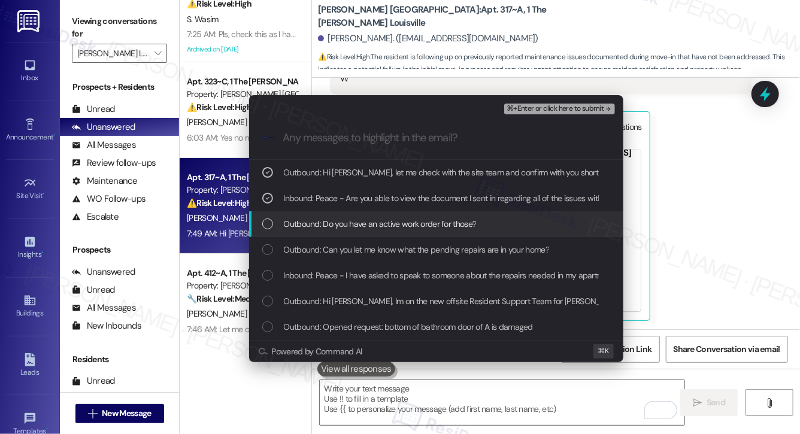
click at [303, 222] on span "Outbound: Do you have an active work order for those?" at bounding box center [380, 224] width 193 height 13
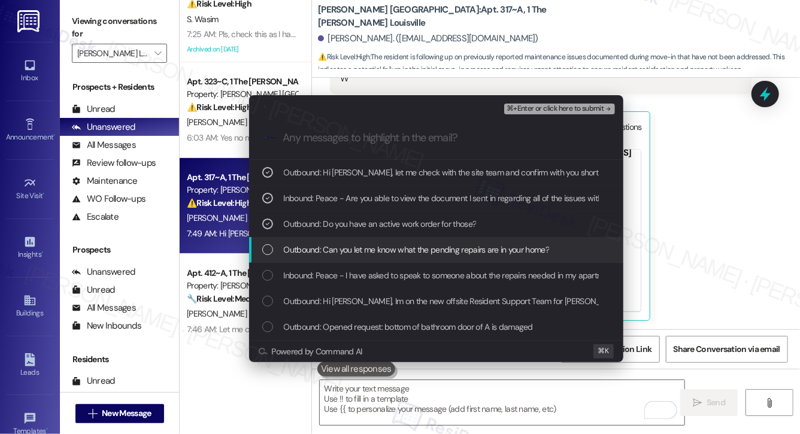
click at [296, 241] on div "Outbound: Can you let me know what the pending repairs are in your home?" at bounding box center [436, 250] width 374 height 26
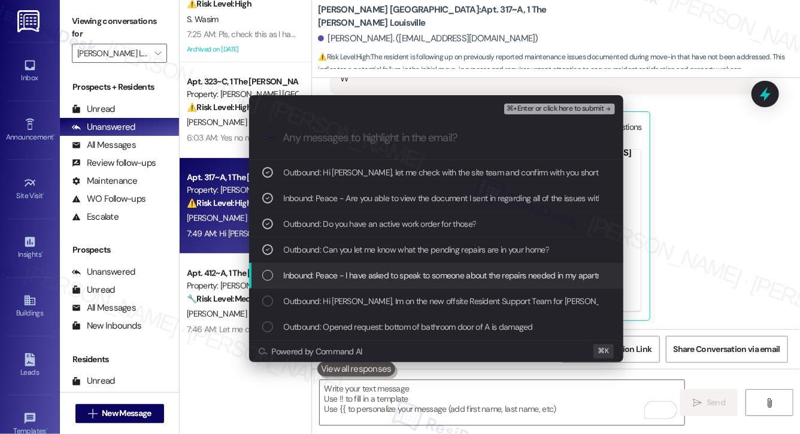
click at [295, 264] on div "Inbound: Peace - I have asked to speak to someone about the repairs needed in m…" at bounding box center [436, 276] width 374 height 26
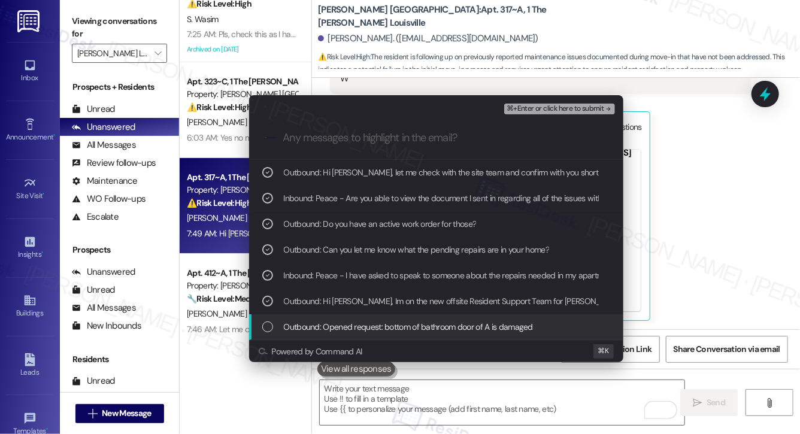
click at [288, 333] on span "Outbound: Opened request: bottom of bathroom door of A is damaged" at bounding box center [409, 327] width 250 height 13
click at [346, 366] on div "Escalate Conversation Medium risk Move-in Checklist Concern ⌘+Enter or click he…" at bounding box center [436, 228] width 404 height 291
click at [345, 328] on span "Outbound: Opened request: bottom of bathroom door of A is damaged" at bounding box center [409, 327] width 250 height 13
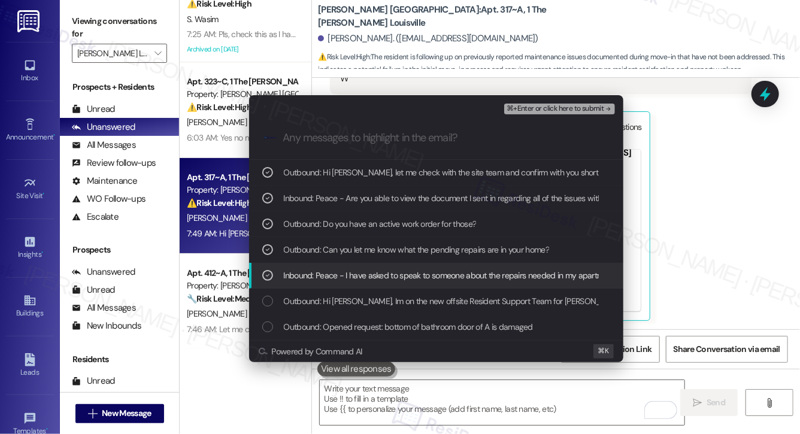
click at [368, 283] on div "Inbound: Peace - I have asked to speak to someone about the repairs needed in m…" at bounding box center [436, 276] width 374 height 26
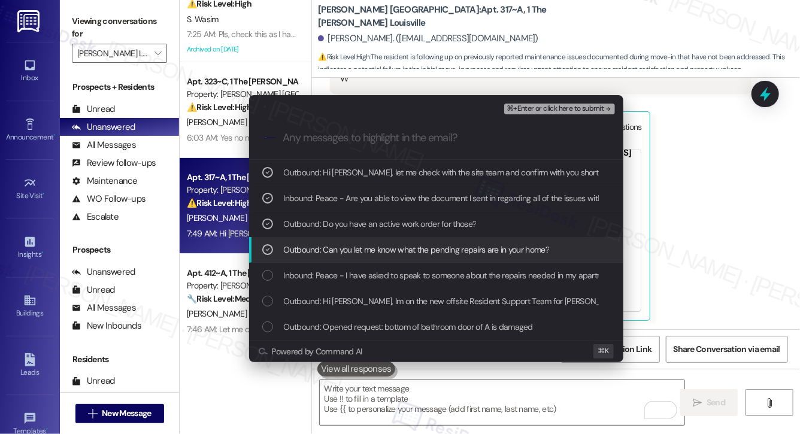
click at [383, 254] on span "Outbound: Can you let me know what the pending repairs are in your home?" at bounding box center [417, 249] width 266 height 13
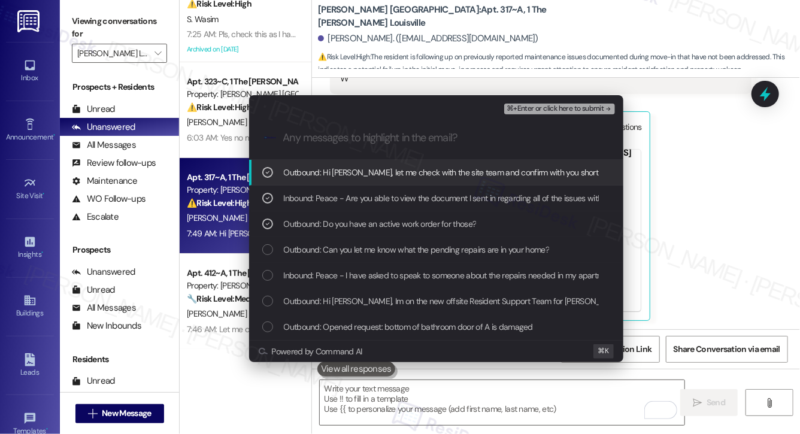
click at [540, 107] on span "⌘+Enter or click here to submit" at bounding box center [555, 109] width 97 height 8
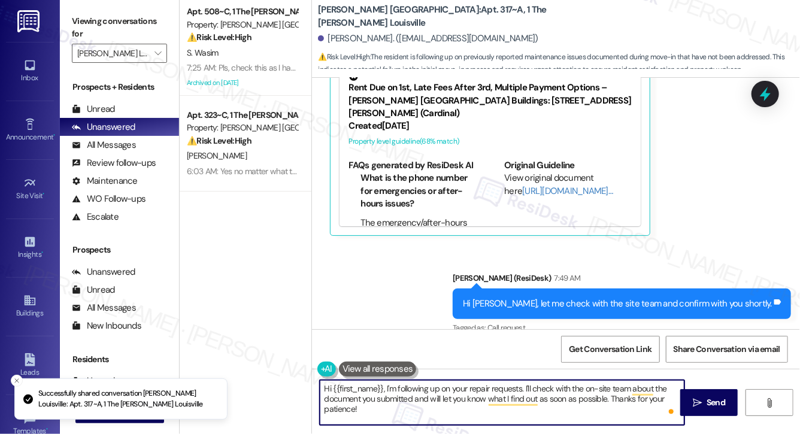
scroll to position [872, 0]
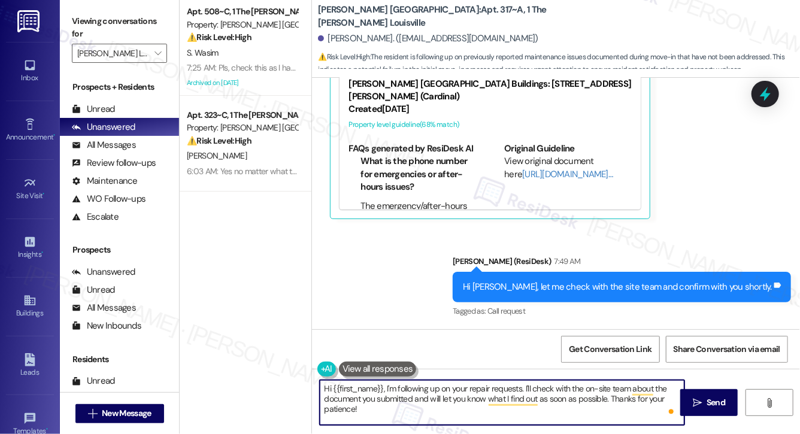
type textarea "Hi {{first_name}}, I'm following up on your repair requests. I'll check with th…"
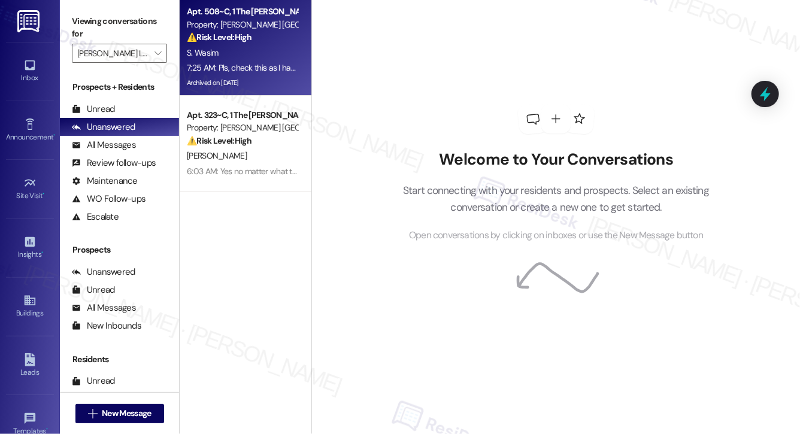
click at [278, 39] on div "⚠️ Risk Level: High The resident is unable to access the resident portal, which…" at bounding box center [242, 37] width 111 height 13
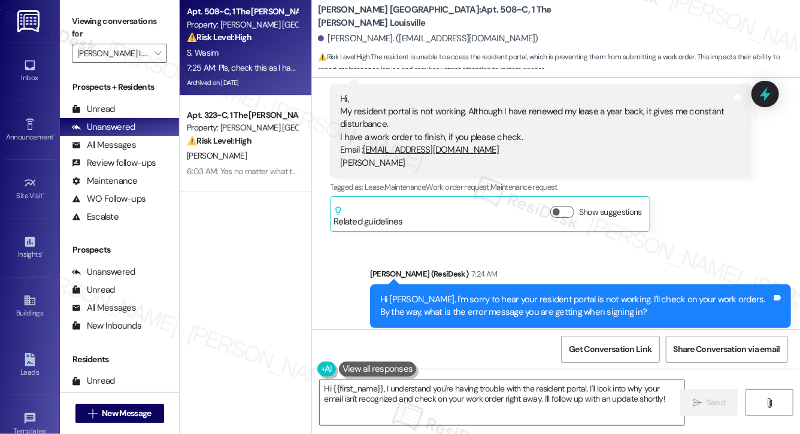
scroll to position [15628, 0]
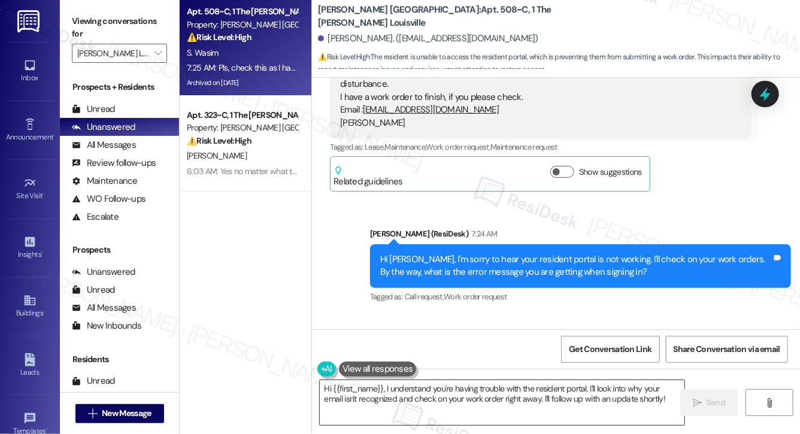
click at [435, 400] on textarea "Hi {{first_name}}, I understand you're having trouble with the resident portal.…" at bounding box center [502, 402] width 365 height 45
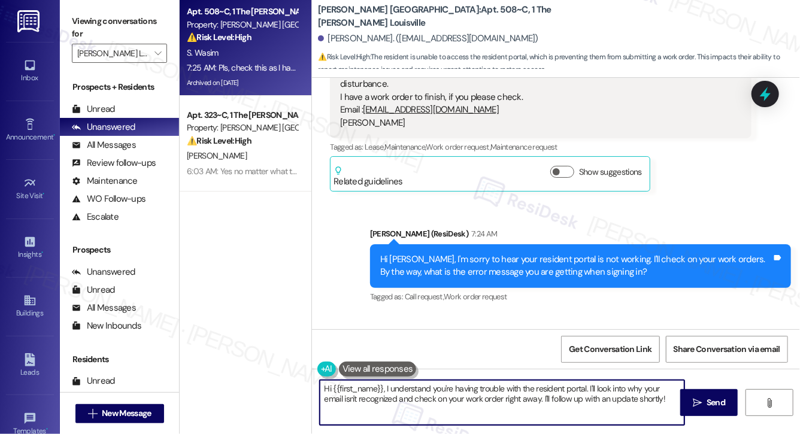
click at [435, 400] on textarea "Hi {{first_name}}, I understand you're having trouble with the resident portal.…" at bounding box center [502, 402] width 365 height 45
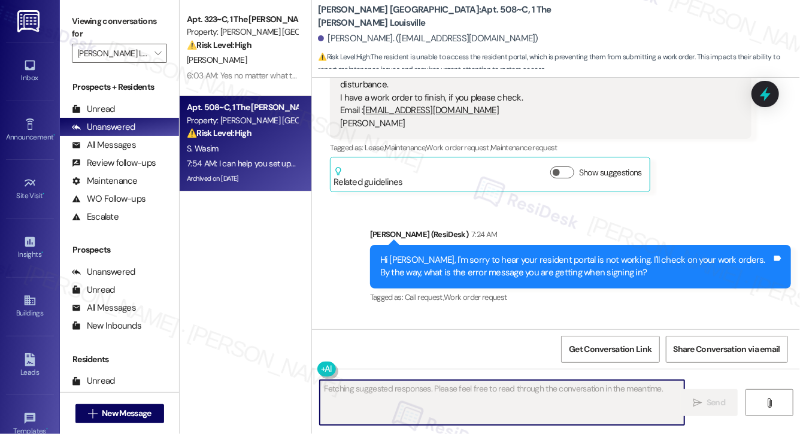
scroll to position [15712, 0]
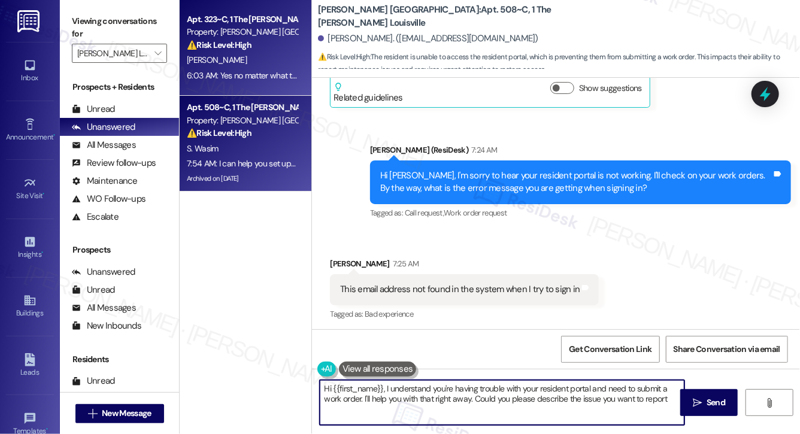
type textarea "Hi {{first_name}}, I understand you're having trouble with your resident portal…"
click at [281, 77] on div "6:03 AM: Yes no matter what temperature I try and set it on it always goes back…" at bounding box center [503, 75] width 632 height 11
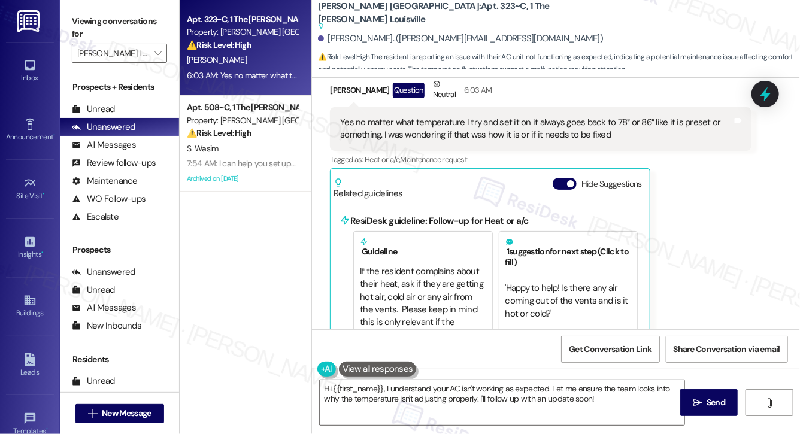
scroll to position [581, 0]
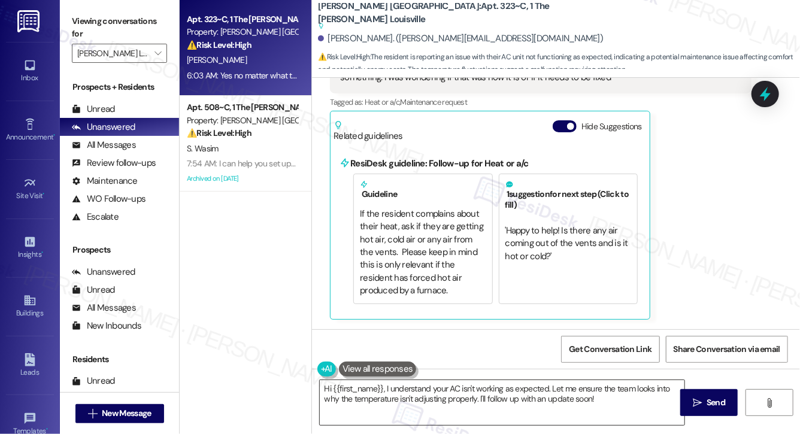
click at [382, 399] on textarea "Hi {{first_name}}, I understand your AC isn't working as expected. Let me ensur…" at bounding box center [502, 402] width 365 height 45
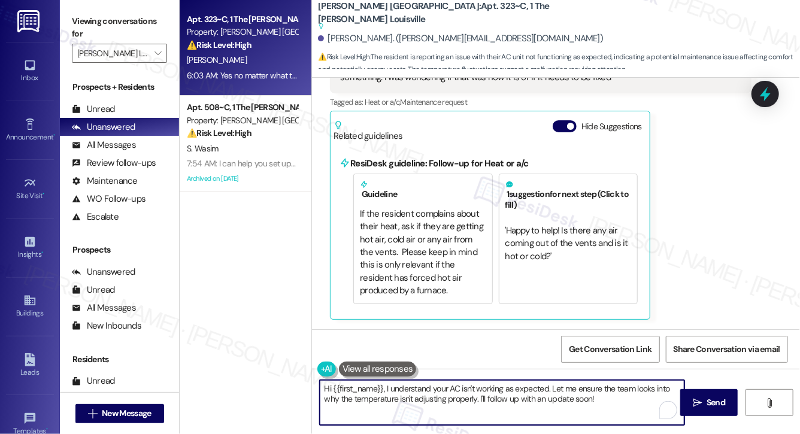
click at [382, 399] on textarea "Hi {{first_name}}, I understand your AC isn't working as expected. Let me ensur…" at bounding box center [502, 402] width 365 height 45
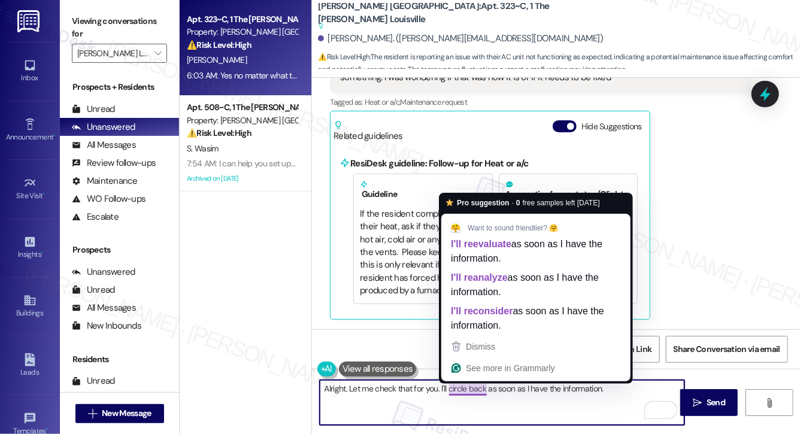
click at [530, 409] on textarea "Alright. Let me check that for you. I'll circle back as soon as I have the info…" at bounding box center [502, 402] width 365 height 45
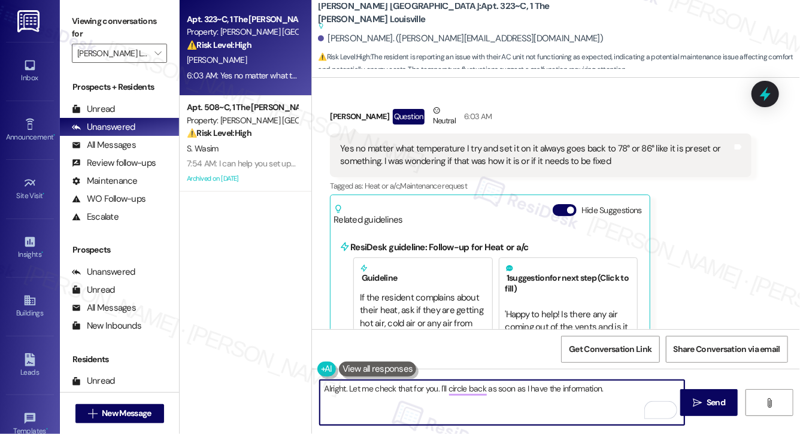
scroll to position [497, 0]
click at [706, 403] on span "Send" at bounding box center [716, 403] width 23 height 13
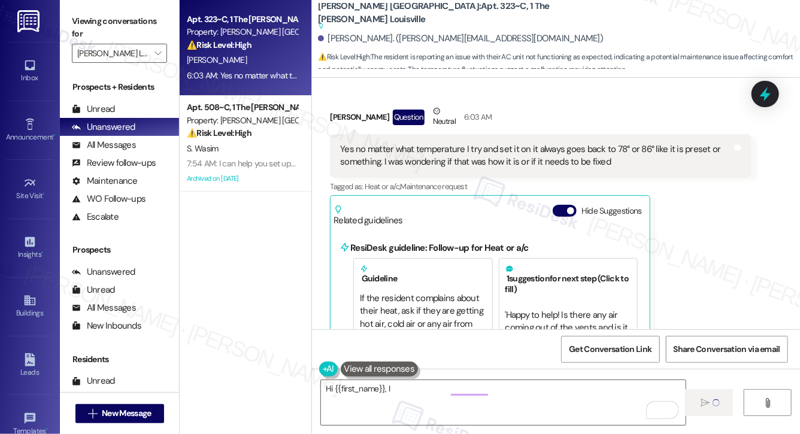
scroll to position [419, 0]
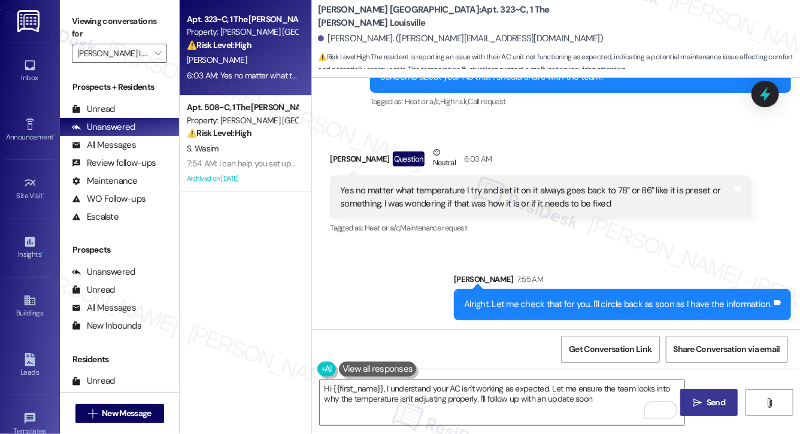
type textarea "Hi {{first_name}}, I understand your AC isn't working as expected. Let me ensur…"
click at [529, 406] on textarea "Hi {{first_name}}, I understand your AC isn't working as expected. Let me ensur…" at bounding box center [502, 402] width 365 height 45
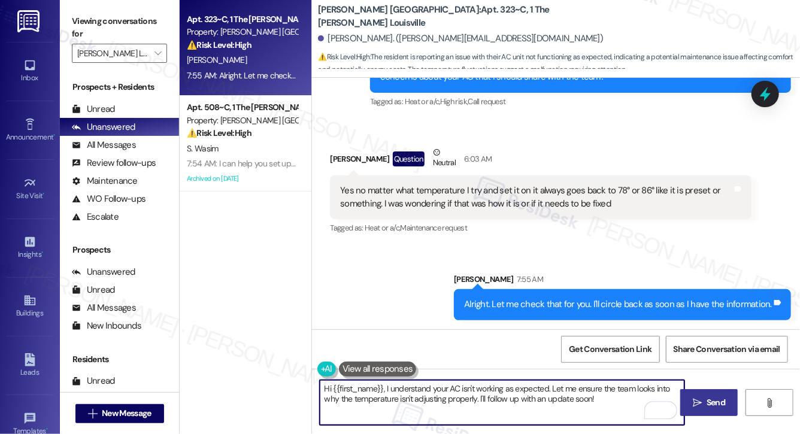
click at [529, 406] on textarea "Hi {{first_name}}, I understand your AC isn't working as expected. Let me ensur…" at bounding box center [502, 402] width 365 height 45
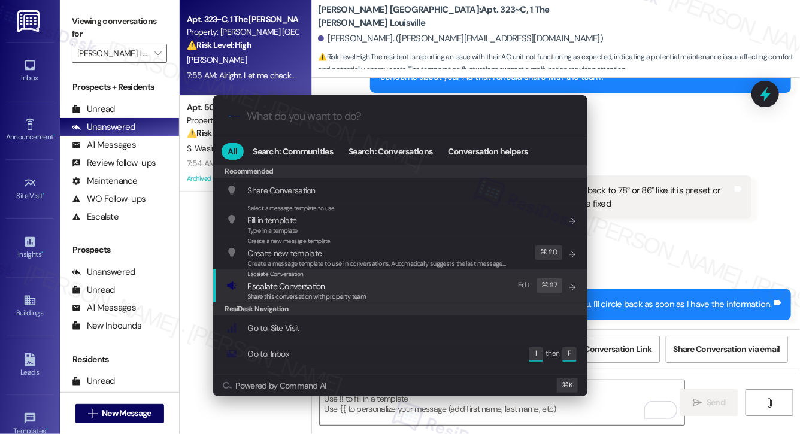
click at [443, 294] on div "Escalate Conversation Escalate Conversation Share this conversation with proper…" at bounding box center [401, 286] width 351 height 32
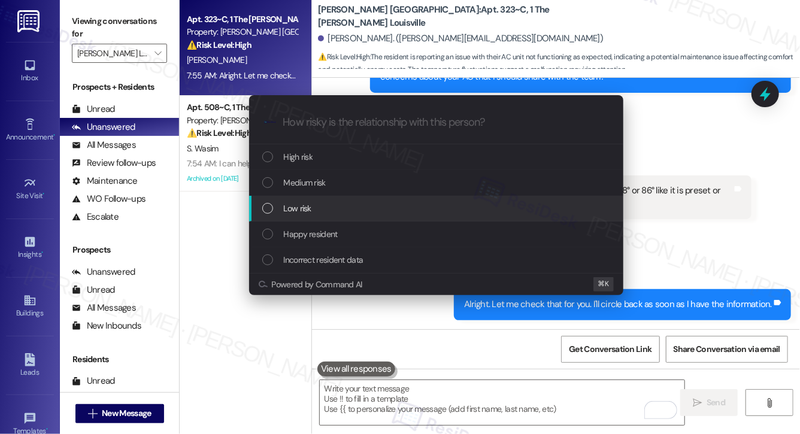
click at [447, 194] on div "Medium risk" at bounding box center [436, 183] width 374 height 26
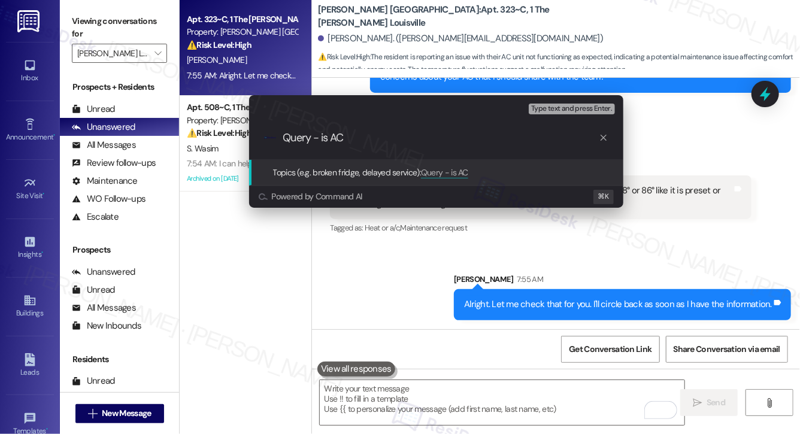
click at [447, 194] on button "Powered by Command AI" at bounding box center [420, 197] width 322 height 10
click at [363, 141] on input "Query - is AC" at bounding box center [441, 138] width 316 height 13
type input "Query - is AC centralized"
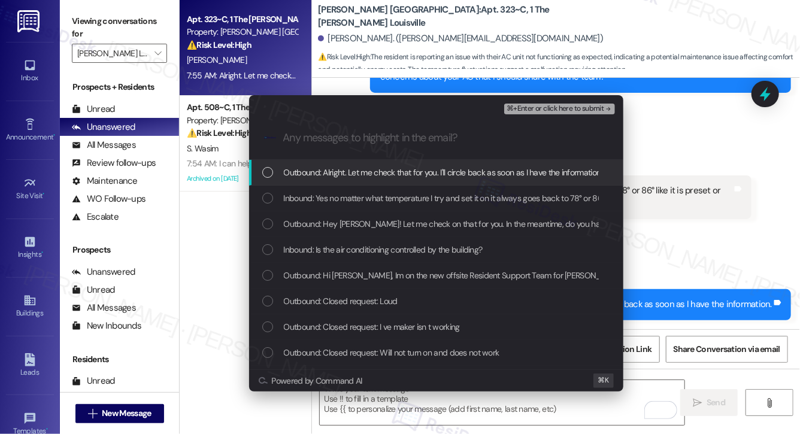
click at [365, 175] on span "Outbound: Alright. Let me check that for you. I'll circle back as soon as I hav…" at bounding box center [443, 172] width 319 height 13
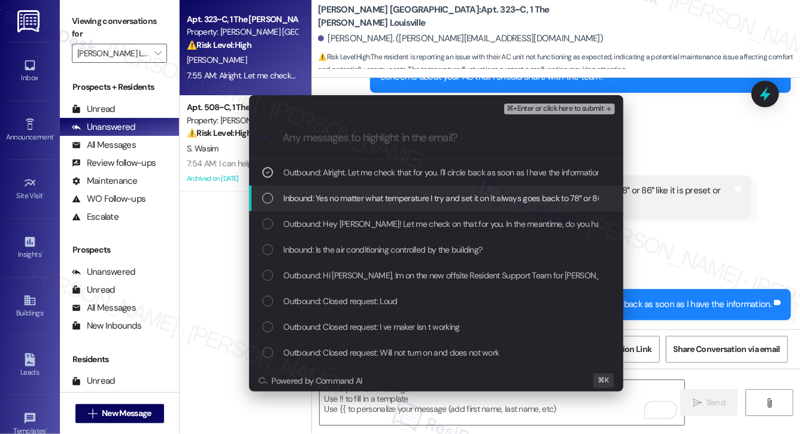
click at [361, 199] on span "Inbound: Yes no matter what temperature I try and set it on it always goes back…" at bounding box center [599, 198] width 631 height 13
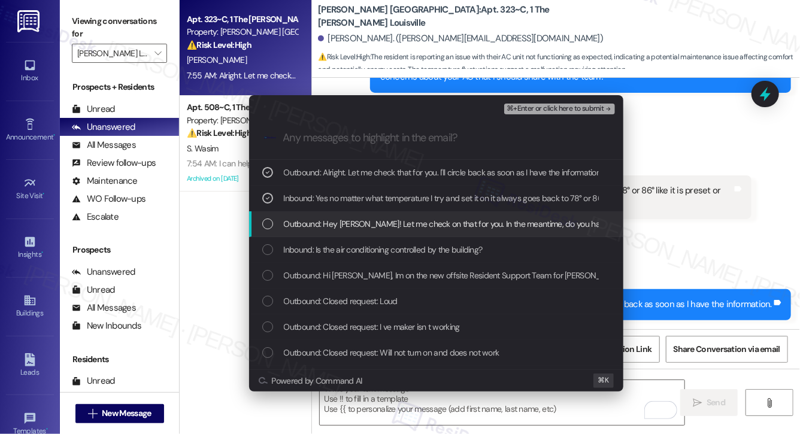
click at [377, 223] on span "Outbound: Hey Ella! Let me check on that for you. In the meantime, do you have …" at bounding box center [571, 224] width 575 height 13
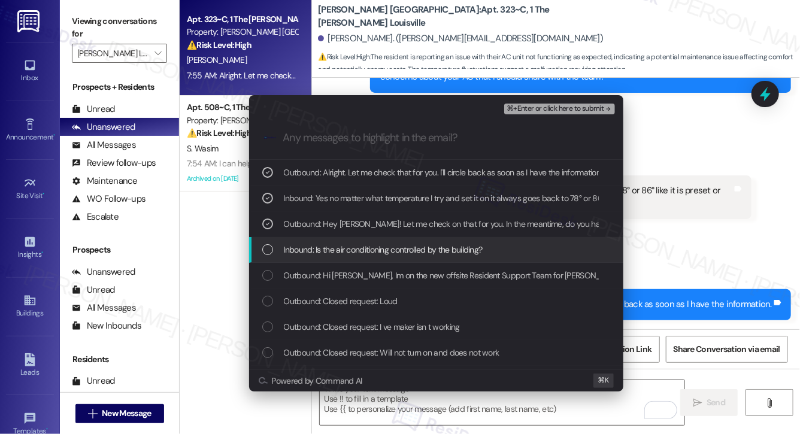
click at [371, 245] on span "Inbound: Is the air conditioning controlled by the building?" at bounding box center [383, 249] width 199 height 13
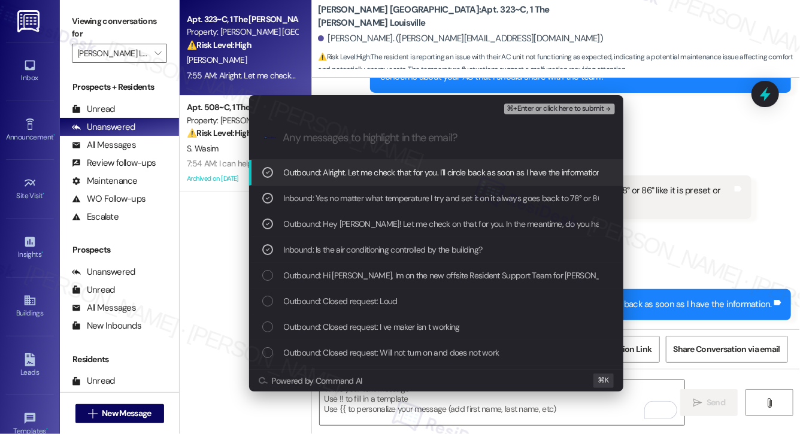
click at [570, 111] on span "⌘+Enter or click here to submit" at bounding box center [555, 109] width 97 height 8
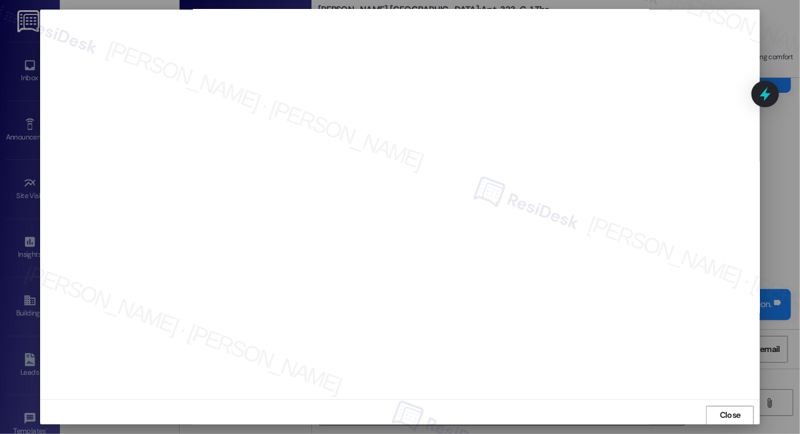
scroll to position [0, 0]
click at [718, 417] on span "Close" at bounding box center [731, 416] width 26 height 13
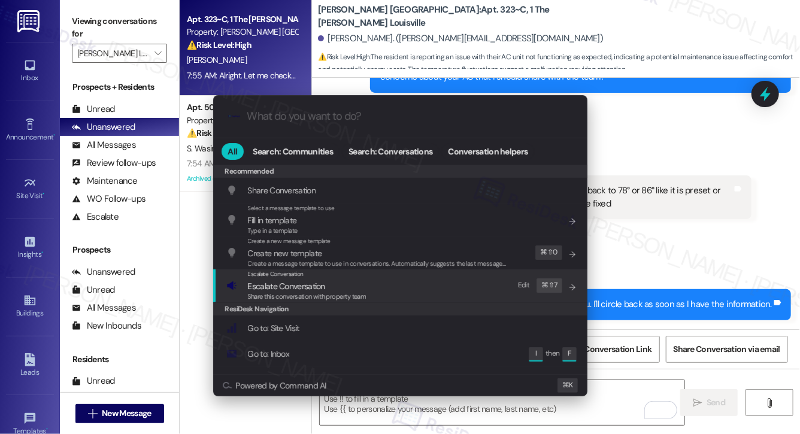
click at [365, 286] on span "Escalate Conversation" at bounding box center [307, 286] width 119 height 13
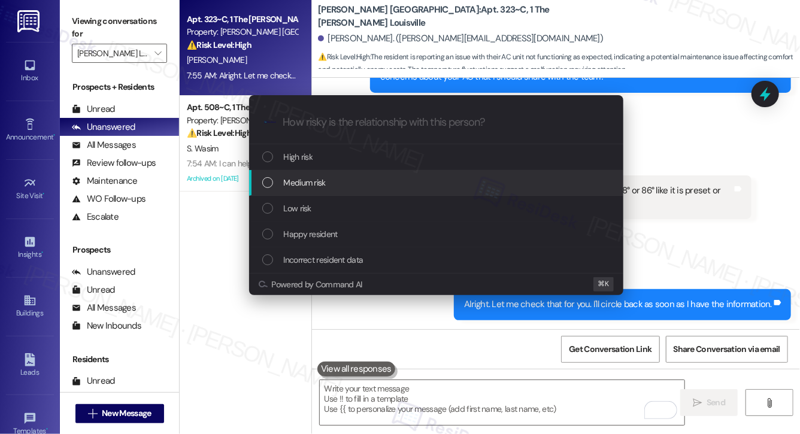
click at [367, 185] on div "Medium risk" at bounding box center [437, 182] width 351 height 13
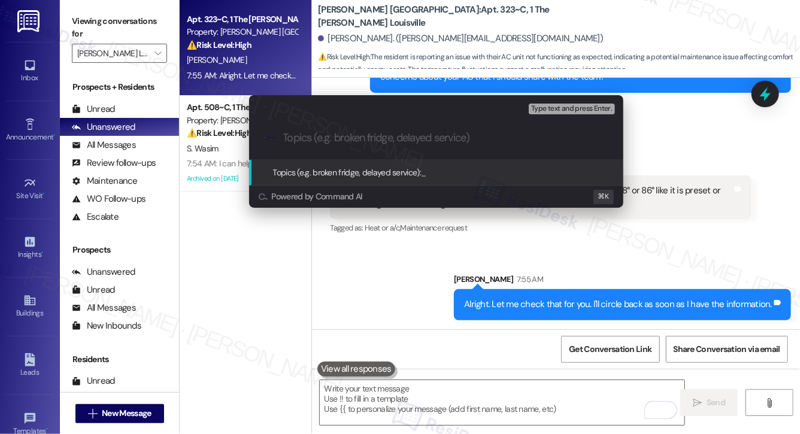
paste input "Query - is AC centralized"
type input "Query - is AC centralized"
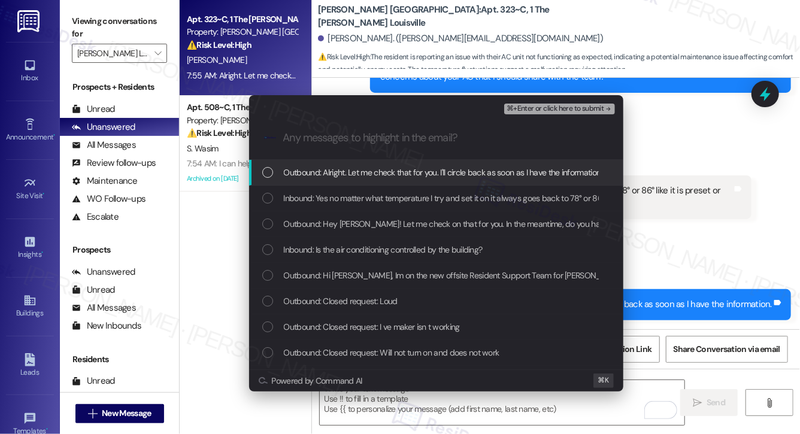
click at [381, 173] on span "Outbound: Alright. Let me check that for you. I'll circle back as soon as I hav…" at bounding box center [443, 172] width 319 height 13
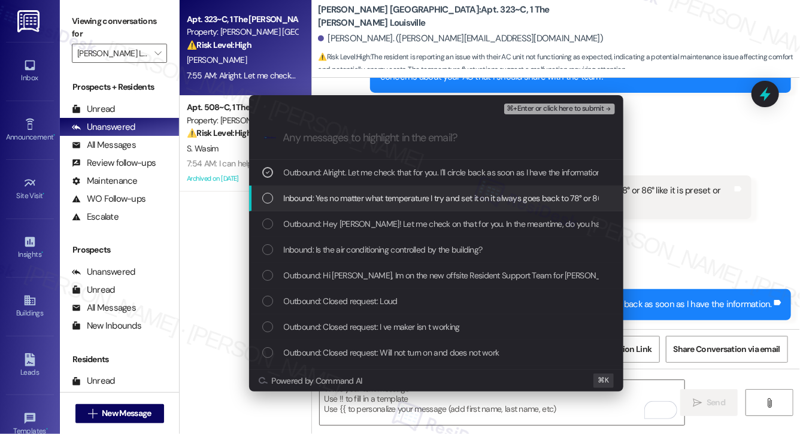
click at [376, 198] on span "Inbound: Yes no matter what temperature I try and set it on it always goes back…" at bounding box center [599, 198] width 631 height 13
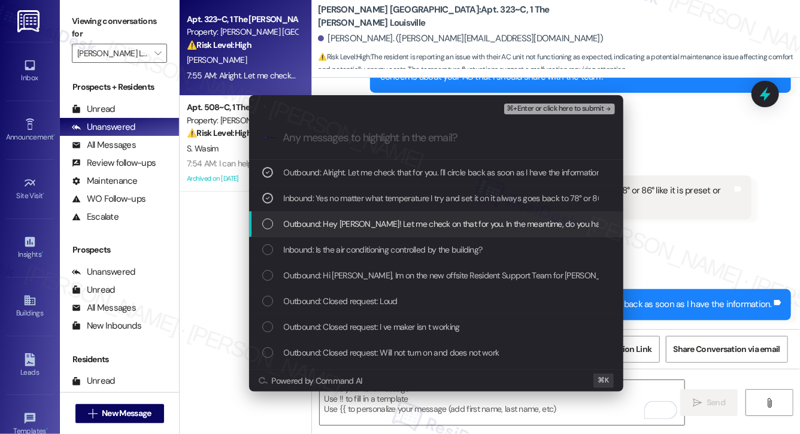
click at [373, 215] on div "Outbound: Hey Ella! Let me check on that for you. In the meantime, do you have …" at bounding box center [436, 225] width 374 height 26
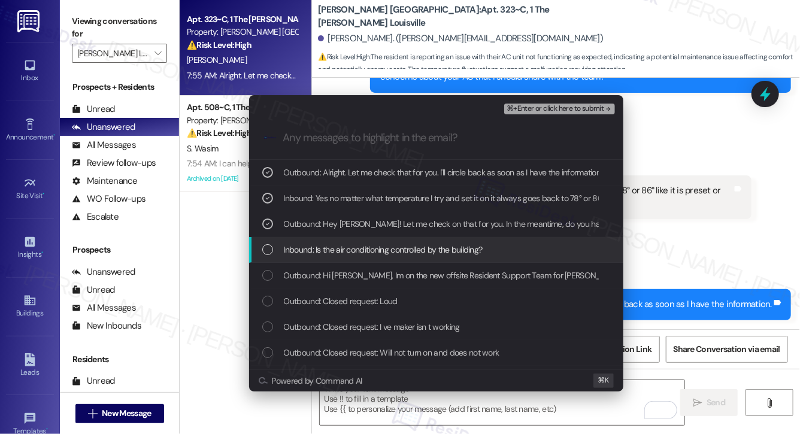
click at [367, 261] on div "Inbound: Is the air conditioning controlled by the building?" at bounding box center [436, 250] width 374 height 26
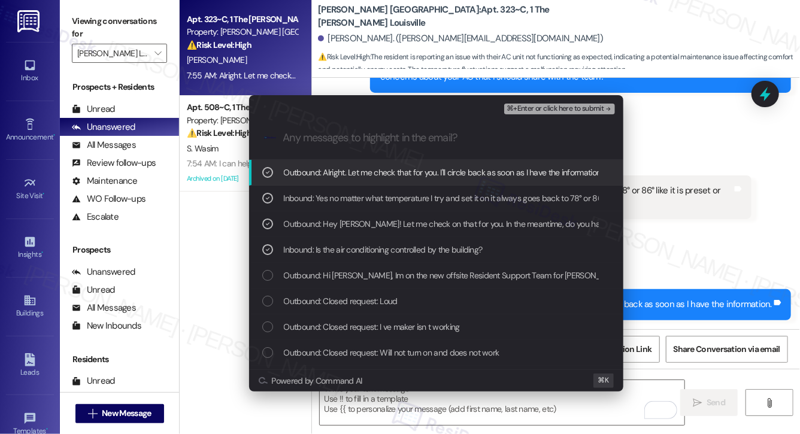
click at [542, 110] on span "⌘+Enter or click here to submit" at bounding box center [555, 109] width 97 height 8
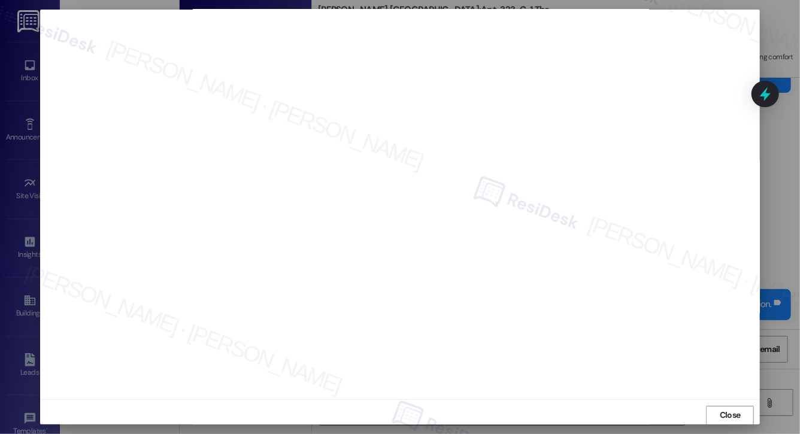
scroll to position [7, 0]
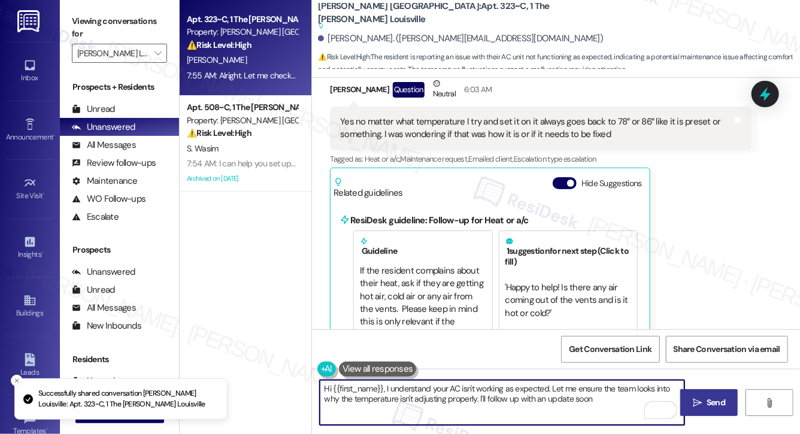
type textarea "Hi {{first_name}}, I understand your AC isn't working as expected. Let me ensur…"
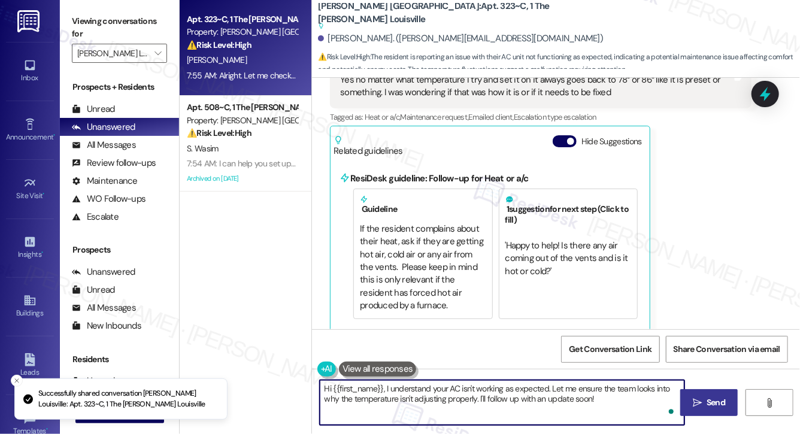
scroll to position [580, 0]
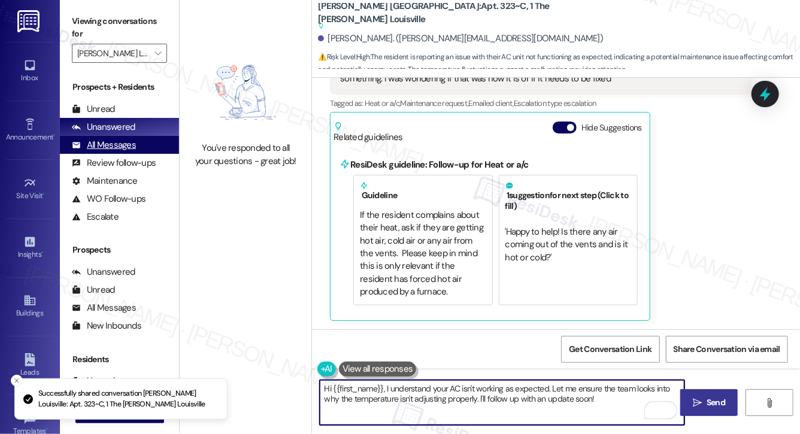
click at [120, 147] on div "All Messages" at bounding box center [104, 145] width 64 height 13
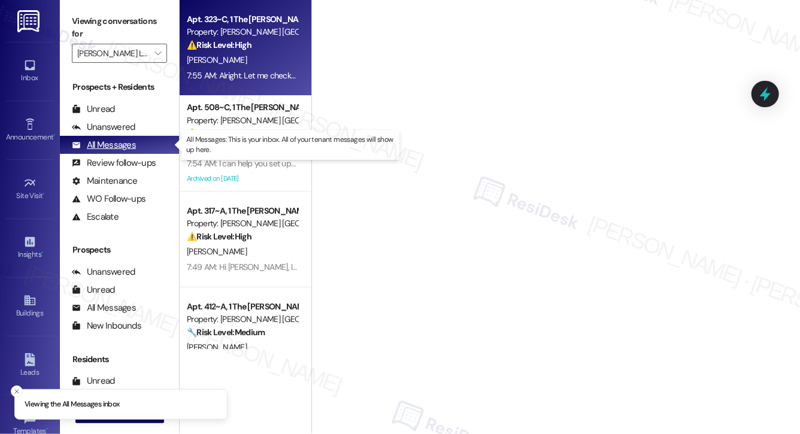
click at [120, 147] on div "All Messages" at bounding box center [104, 145] width 64 height 13
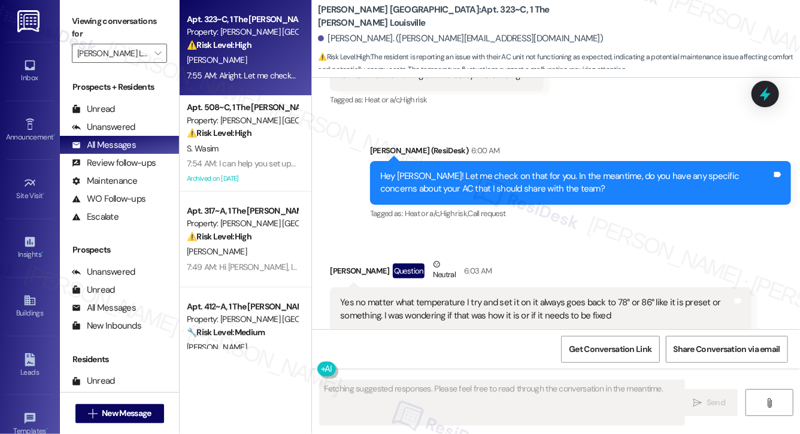
scroll to position [336, 0]
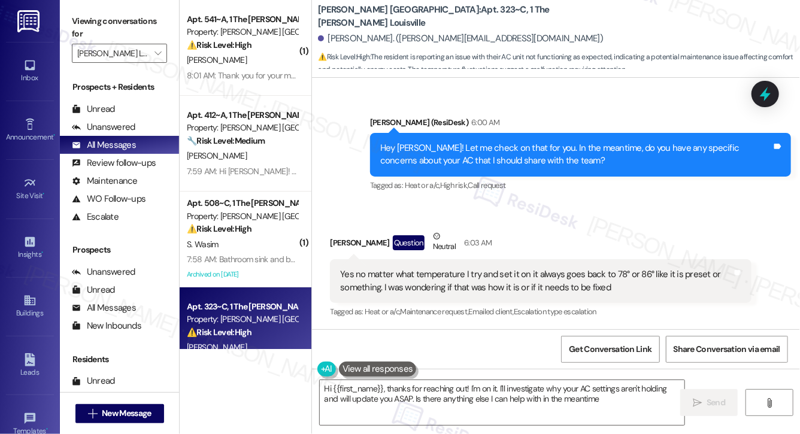
type textarea "Hi {{first_name}}, thanks for reaching out! I'm on it. I'll investigate why you…"
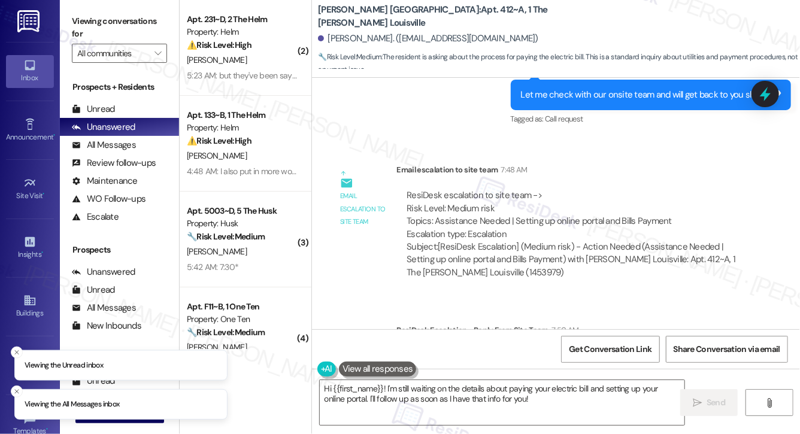
scroll to position [683, 0]
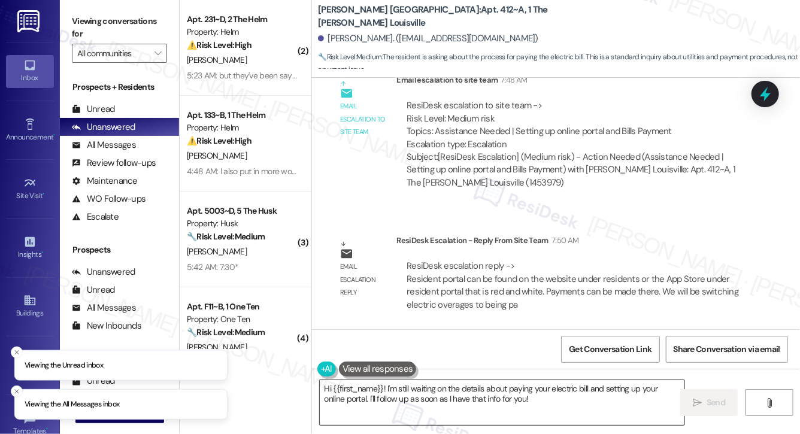
click at [413, 393] on textarea "Hi {{first_name}}! I'm still waiting on the details about paying your electric …" at bounding box center [502, 402] width 365 height 45
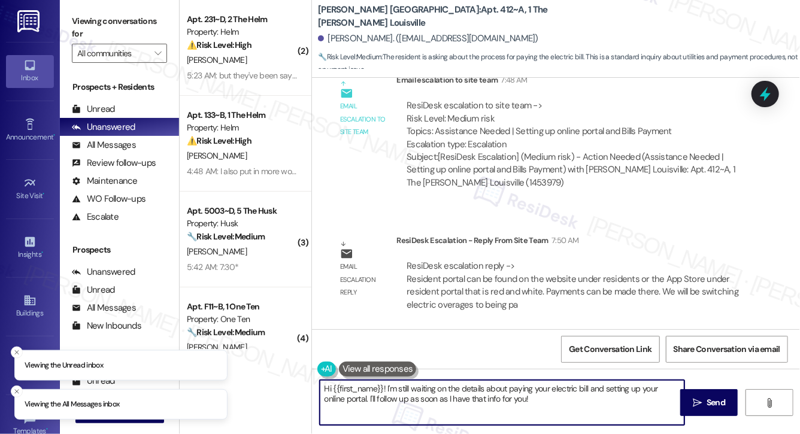
click at [413, 393] on textarea "Hi {{first_name}}! I'm still waiting on the details about paying your electric …" at bounding box center [502, 402] width 365 height 45
click at [413, 394] on textarea "Hi {{first_name}}! I'm still waiting on the details about paying your electric …" at bounding box center [502, 402] width 365 height 45
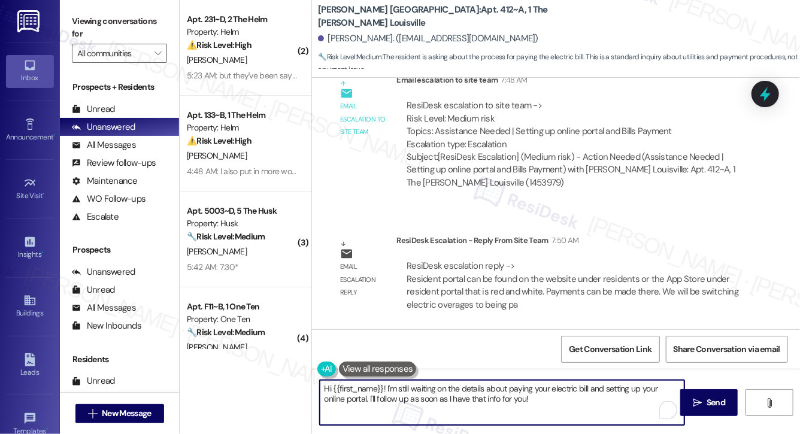
click at [413, 394] on textarea "Hi {{first_name}}! I'm still waiting on the details about paying your electric …" at bounding box center [502, 402] width 365 height 45
click at [414, 394] on textarea "Hi {{first_name}}! I'm still waiting on the details about paying your electric …" at bounding box center [502, 402] width 365 height 45
click at [415, 393] on textarea "Hi {{first_name}}! I'm still waiting on the details about paying your electric …" at bounding box center [502, 402] width 365 height 45
click at [533, 412] on textarea "Hi {{first_name}}! I'm still waiting on the details about paying your electric …" at bounding box center [502, 402] width 365 height 45
drag, startPoint x: 542, startPoint y: 404, endPoint x: 386, endPoint y: 387, distance: 156.2
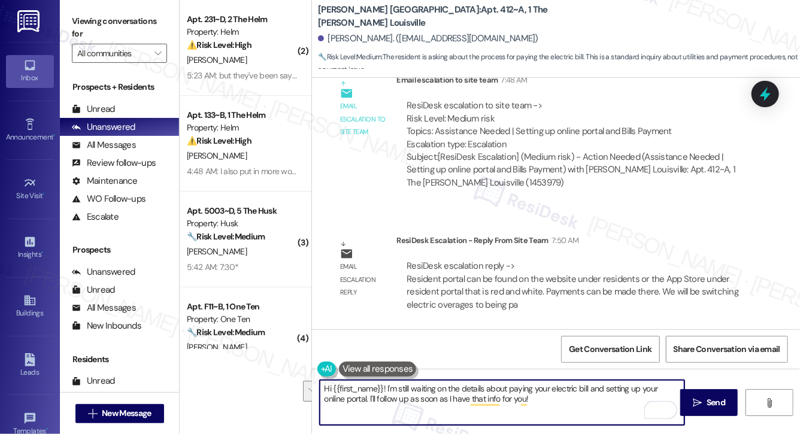
click at [386, 387] on textarea "Hi {{first_name}}! I'm still waiting on the details about paying your electric …" at bounding box center [502, 402] width 365 height 45
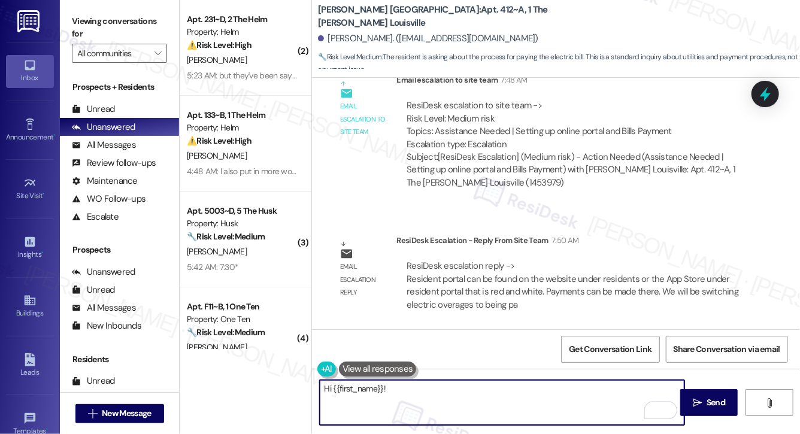
paste textarea "You can access the resident portal on our website under the Residents section, …"
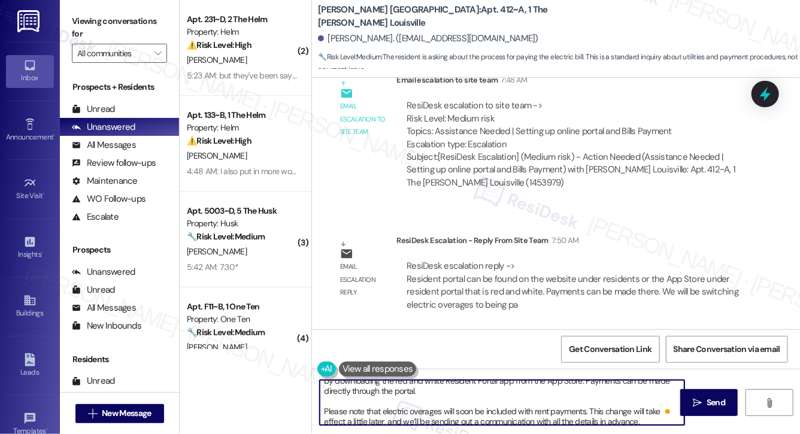
scroll to position [0, 0]
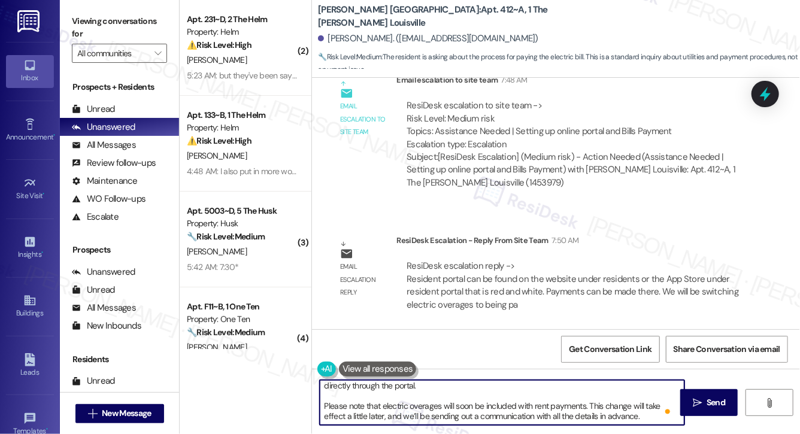
click at [397, 397] on textarea "Hi {{first_name}}! You can access the resident portal on our website under the …" at bounding box center [502, 402] width 365 height 45
type textarea "Hi {{first_name}}! You can access the resident portal on our website under the …"
click at [696, 401] on icon "" at bounding box center [697, 403] width 9 height 10
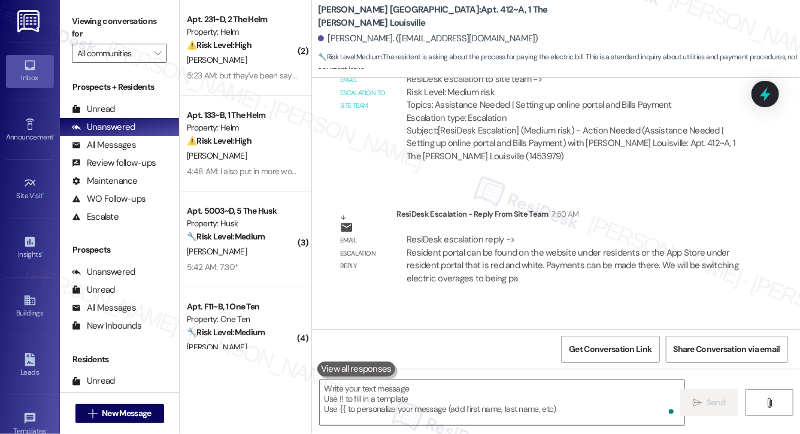
scroll to position [831, 0]
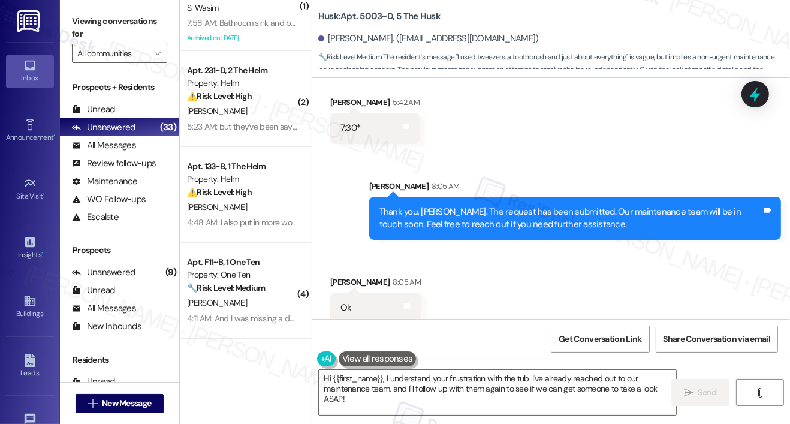
scroll to position [2179, 0]
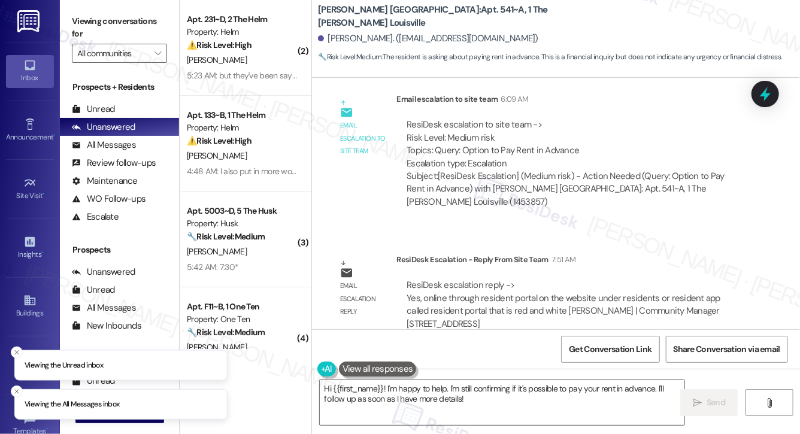
scroll to position [573, 0]
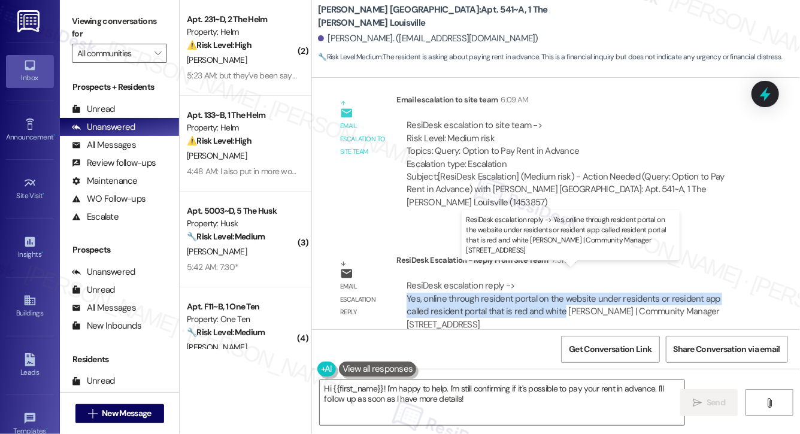
drag, startPoint x: 406, startPoint y: 283, endPoint x: 539, endPoint y: 298, distance: 134.5
click at [539, 298] on div "ResiDesk escalation reply -> Yes, online through resident portal on the website…" at bounding box center [574, 306] width 337 height 52
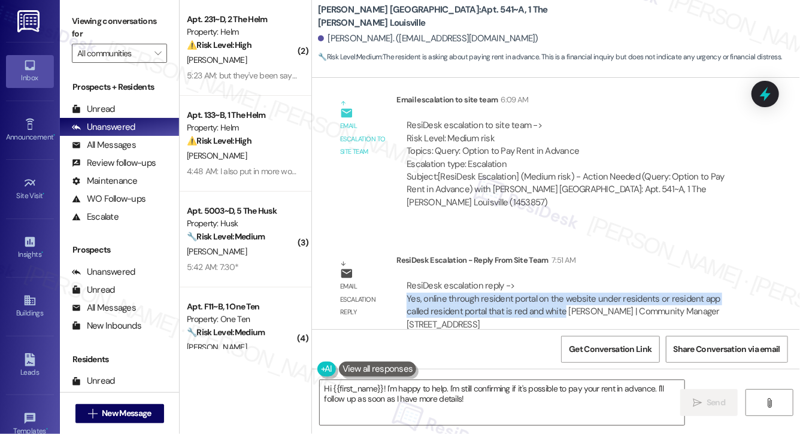
copy div "Yes, online through resident portal on the website under residents or resident …"
click at [493, 397] on textarea "Hi {{first_name}}! I'm happy to help. I'm still confirming if it's possible to …" at bounding box center [502, 402] width 365 height 45
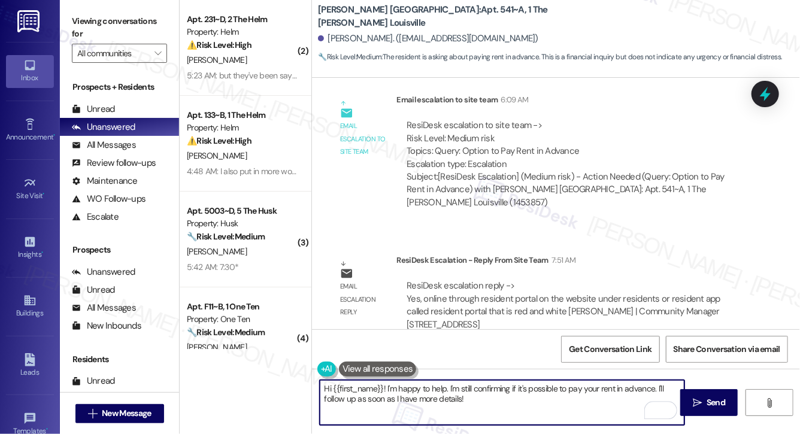
drag, startPoint x: 493, startPoint y: 397, endPoint x: 301, endPoint y: 380, distance: 192.5
click at [301, 380] on div "( 2 ) Apt. 231~D, 2 The Helm Property: Helm ⚠️ Risk Level: High The resident in…" at bounding box center [490, 217] width 621 height 434
paste textarea "Yes, online through resident portal on the website under residents or resident …"
click at [340, 388] on textarea "Yes, online through resident portal on the website under residents or resident …" at bounding box center [502, 402] width 365 height 45
click at [441, 385] on textarea "Yes, there is. Online through resident portal on the website under residents or…" at bounding box center [502, 402] width 365 height 45
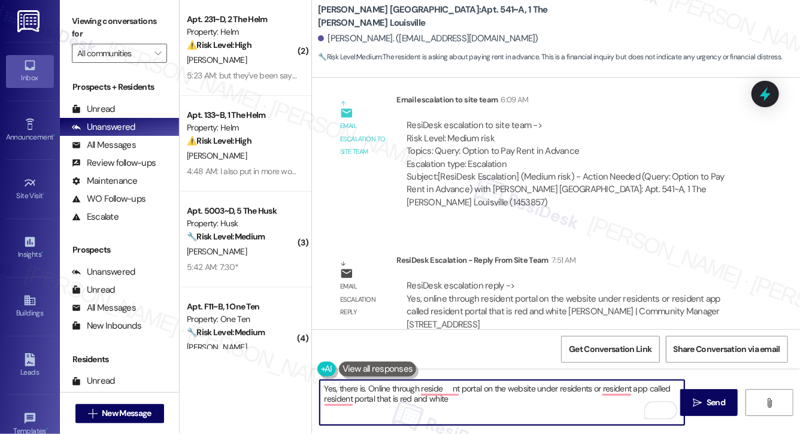
click at [446, 401] on textarea "Yes, there is. Online through reside nt portal on the website under residents o…" at bounding box center [502, 402] width 365 height 45
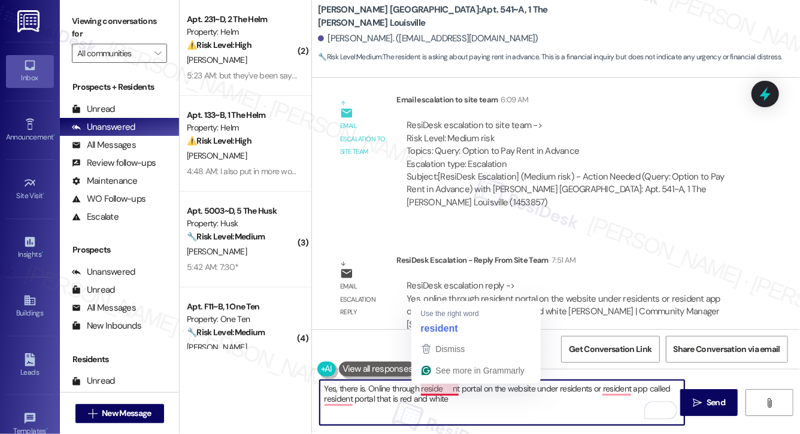
click at [452, 389] on textarea "Yes, there is. Online through reside nt portal on the website under residents o…" at bounding box center [502, 402] width 365 height 45
click at [434, 399] on textarea "Yes, there is. Online through resident portal on the website under residents or…" at bounding box center [502, 402] width 365 height 45
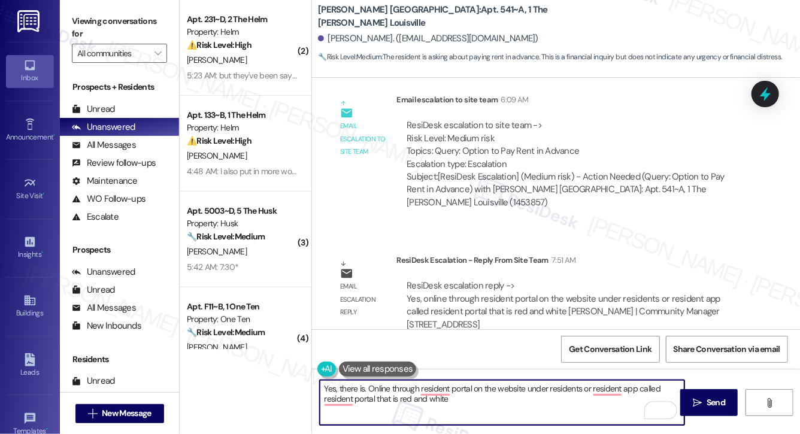
click at [434, 399] on textarea "Yes, there is. Online through resident portal on the website under residents or…" at bounding box center [502, 402] width 365 height 45
paste textarea "o"
click at [340, 388] on textarea "Yes, online through resident portal on the website under residents or resident …" at bounding box center [502, 402] width 365 height 45
click at [564, 400] on textarea "Yes, you may pay online through the resident portal on the website under reside…" at bounding box center [502, 402] width 365 height 45
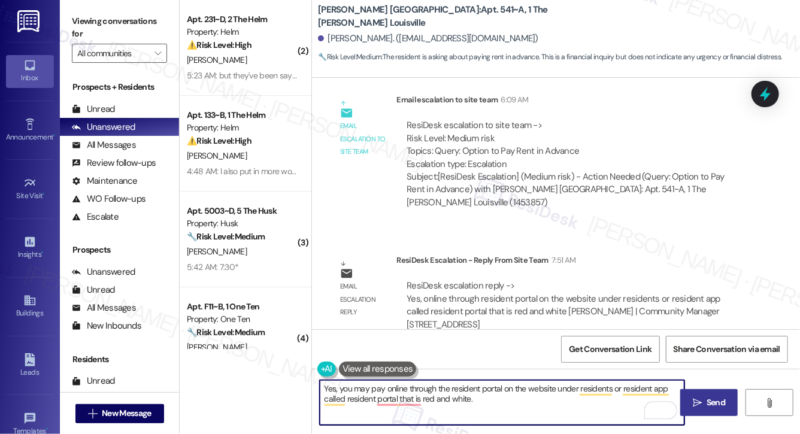
type textarea "Yes, you may pay online through the resident portal on the website under reside…"
click at [702, 405] on icon "" at bounding box center [697, 403] width 9 height 10
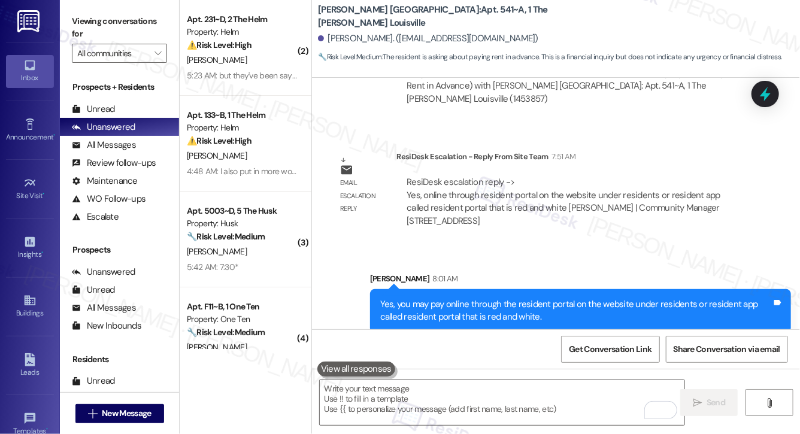
scroll to position [34, 0]
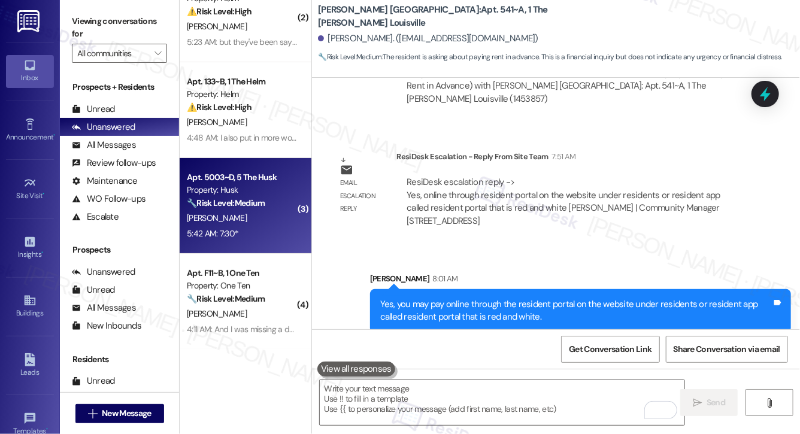
click at [246, 237] on div "5:42 AM: 7:30* 5:42 AM: 7:30*" at bounding box center [242, 233] width 113 height 15
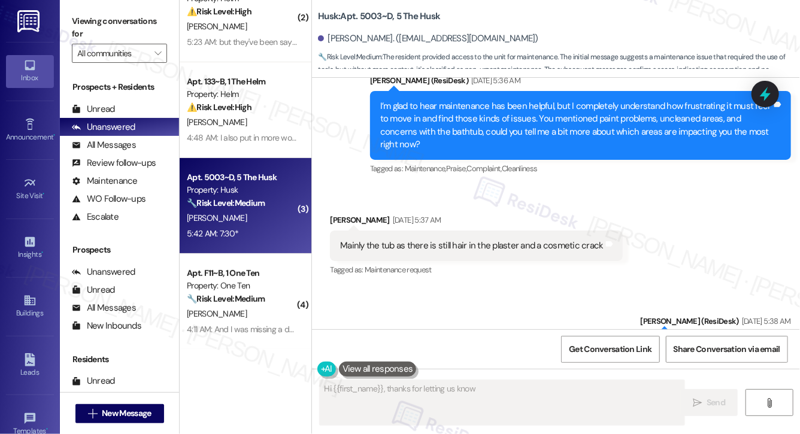
scroll to position [1989, 0]
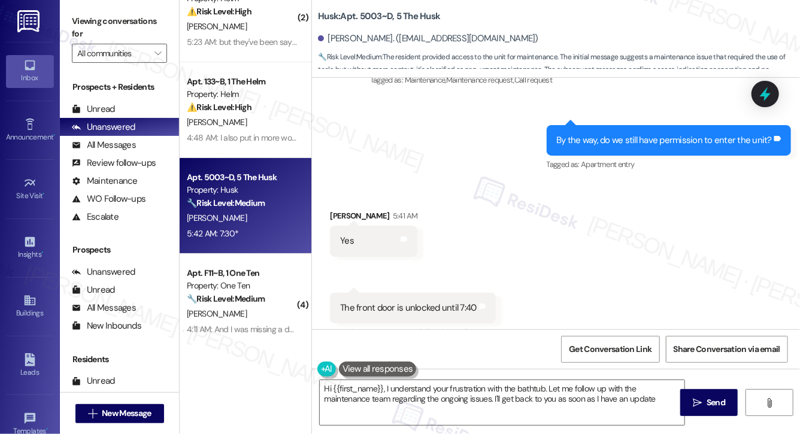
type textarea "Hi {{first_name}}, I understand your frustration with the bathtub. Let me follo…"
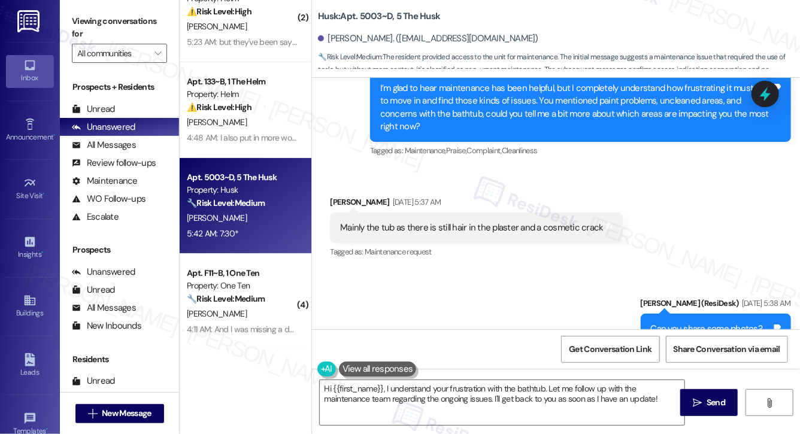
scroll to position [691, 0]
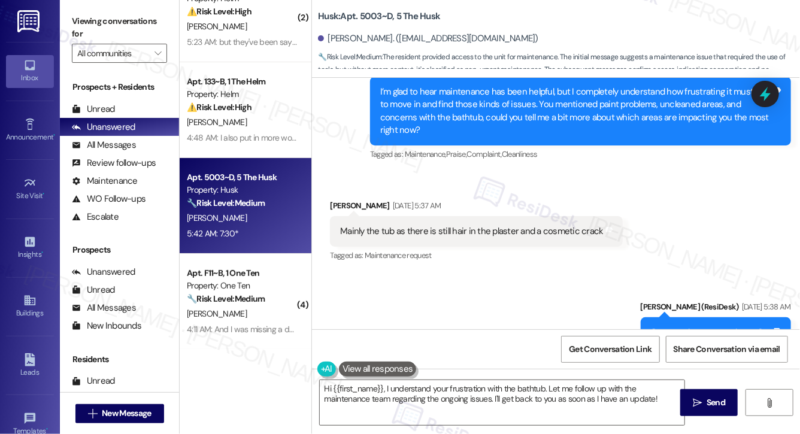
click at [398, 230] on div "Mainly the tub as there is still hair in the plaster and a cosmetic crack" at bounding box center [471, 231] width 263 height 13
click at [398, 229] on div "Mainly the tub as there is still hair in the plaster and a cosmetic crack" at bounding box center [471, 231] width 263 height 13
click at [398, 228] on div "Mainly the tub as there is still hair in the plaster and a cosmetic crack" at bounding box center [471, 231] width 263 height 13
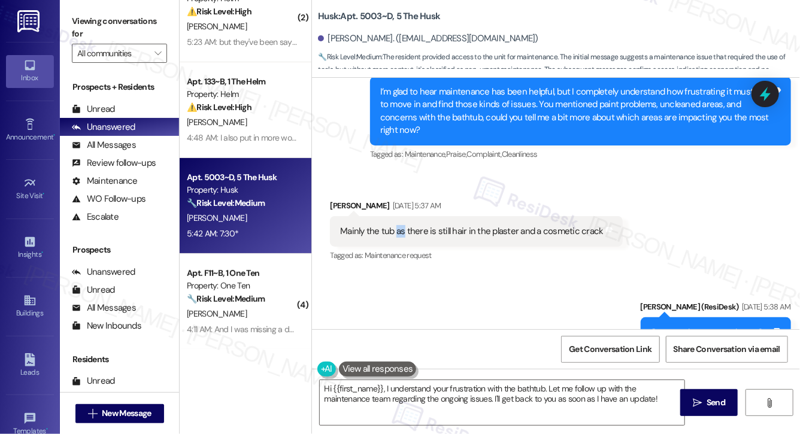
click at [399, 229] on div "Mainly the tub as there is still hair in the plaster and a cosmetic crack" at bounding box center [471, 231] width 263 height 13
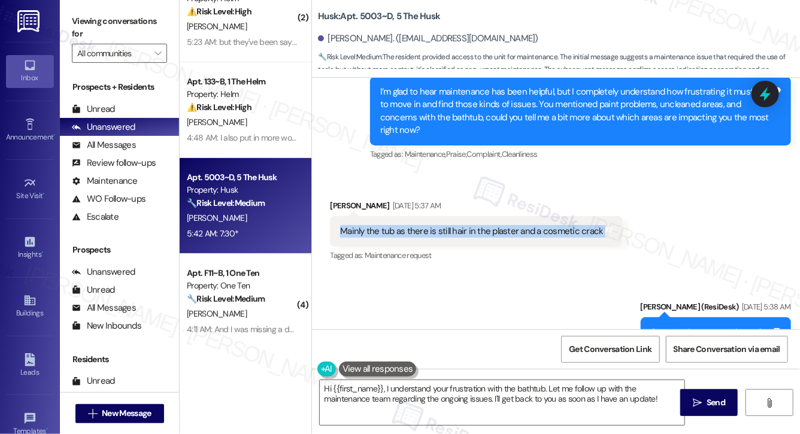
copy div "Mainly the tub as there is still hair in the plaster and a cosmetic crack Tags …"
click at [412, 400] on textarea "Hi {{first_name}}, I understand your frustration with the bathtub. Let me follo…" at bounding box center [502, 402] width 365 height 45
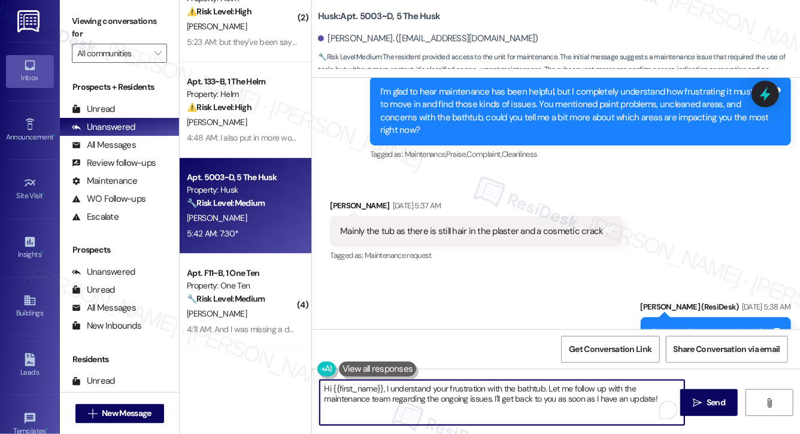
click at [412, 399] on textarea "Hi {{first_name}}, I understand your frustration with the bathtub. Let me follo…" at bounding box center [502, 402] width 365 height 45
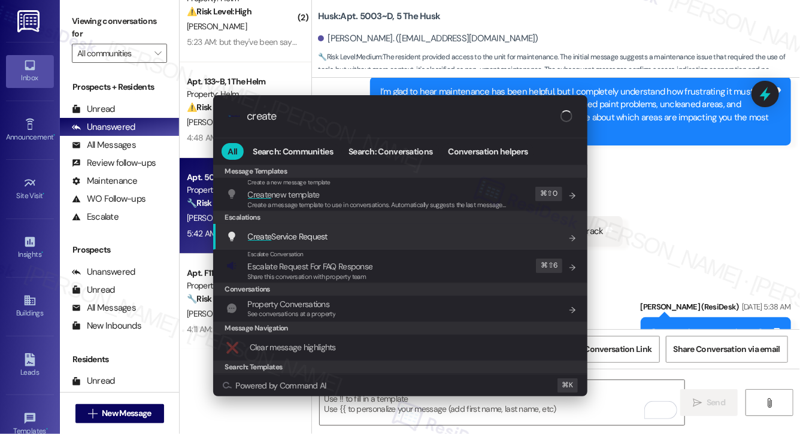
type input "create"
click at [355, 239] on div "Create Service Request Add shortcut" at bounding box center [401, 236] width 351 height 13
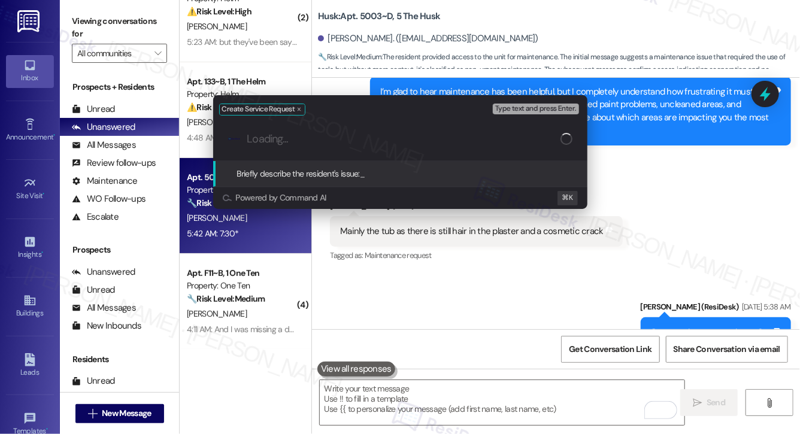
paste input "Mainly the tub as there is still hair in the plaster and a cosmetic crack"
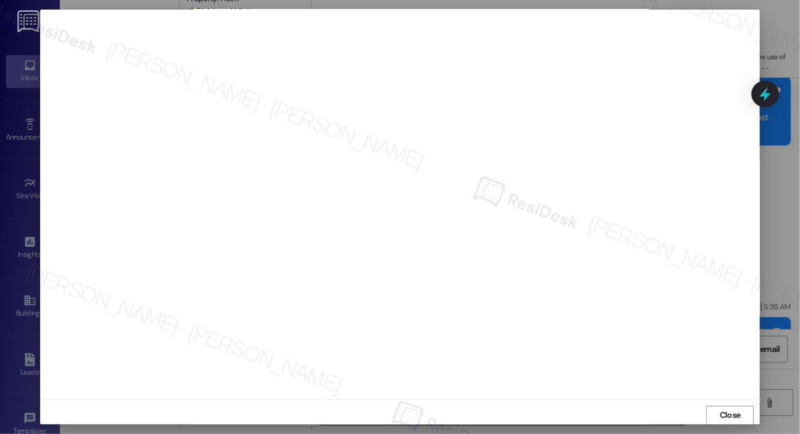
scroll to position [7, 0]
click at [720, 414] on span "Close" at bounding box center [730, 409] width 21 height 13
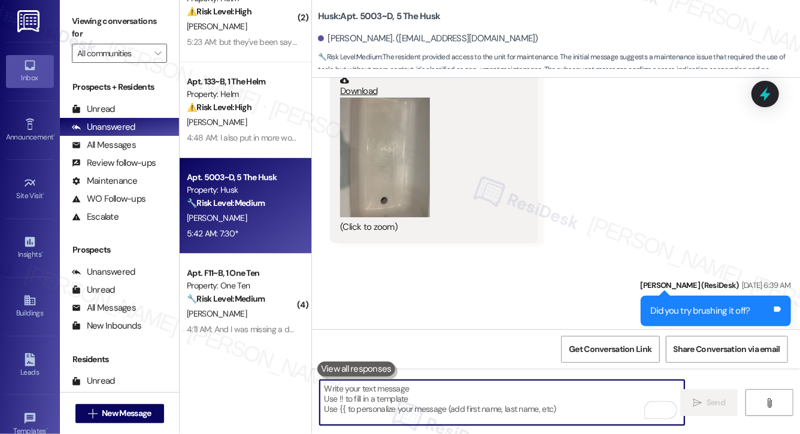
scroll to position [1437, 0]
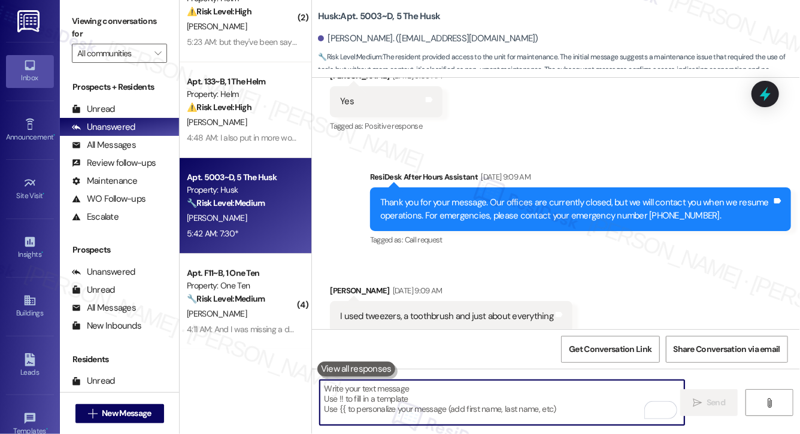
click at [483, 407] on textarea "To enrich screen reader interactions, please activate Accessibility in Grammarl…" at bounding box center [502, 402] width 365 height 45
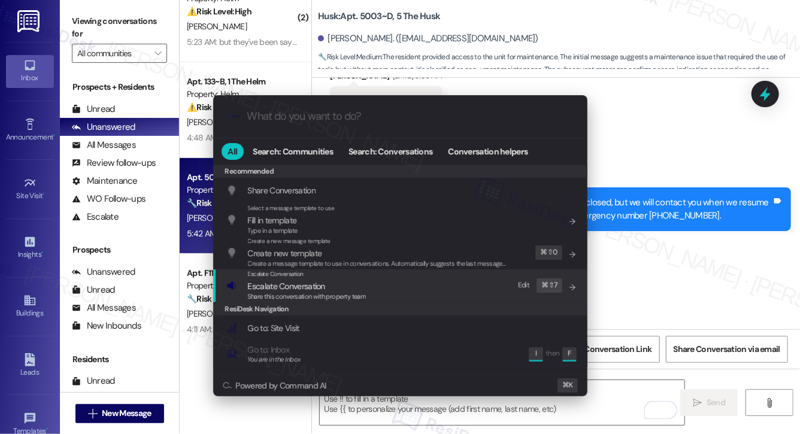
click at [366, 288] on div "Escalate Conversation Escalate Conversation Share this conversation with proper…" at bounding box center [401, 286] width 351 height 32
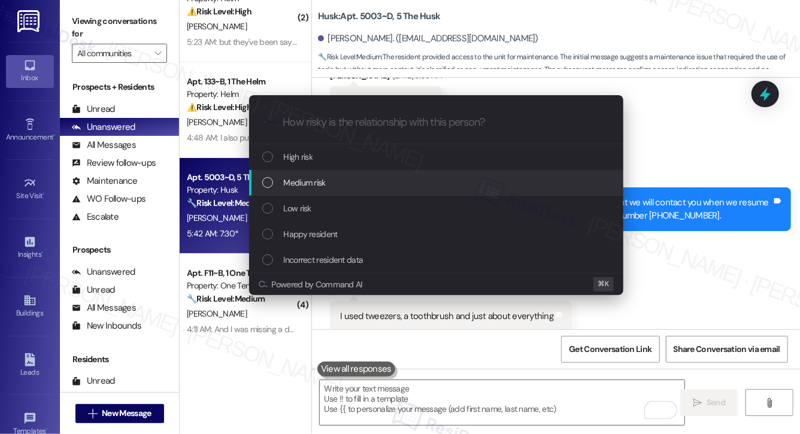
click at [364, 189] on div "Medium risk" at bounding box center [437, 182] width 351 height 13
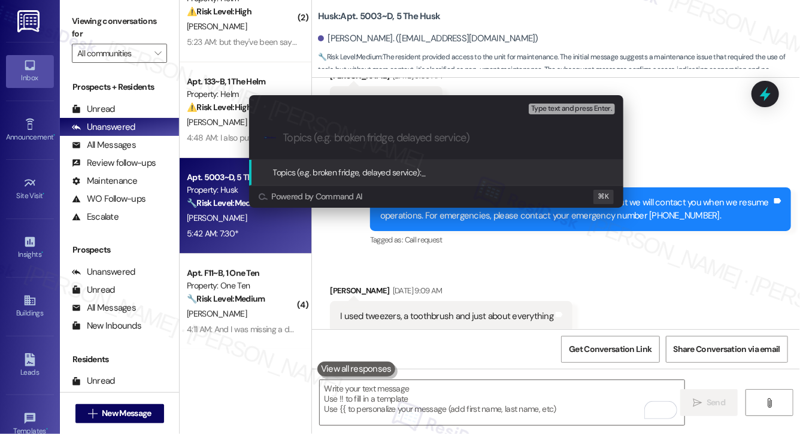
paste input "12913194"
click at [280, 138] on div ".cls-1{fill:#0a055f;}.cls-2{fill:#0cc4c4;} resideskLogoBlueOrange 12913194" at bounding box center [436, 138] width 374 height 43
click at [281, 138] on div ".cls-1{fill:#0a055f;}.cls-2{fill:#0cc4c4;} resideskLogoBlueOrange 12913194" at bounding box center [436, 138] width 374 height 43
drag, startPoint x: 293, startPoint y: 134, endPoint x: 286, endPoint y: 182, distance: 48.5
click at [293, 134] on input "12913194" at bounding box center [441, 138] width 316 height 13
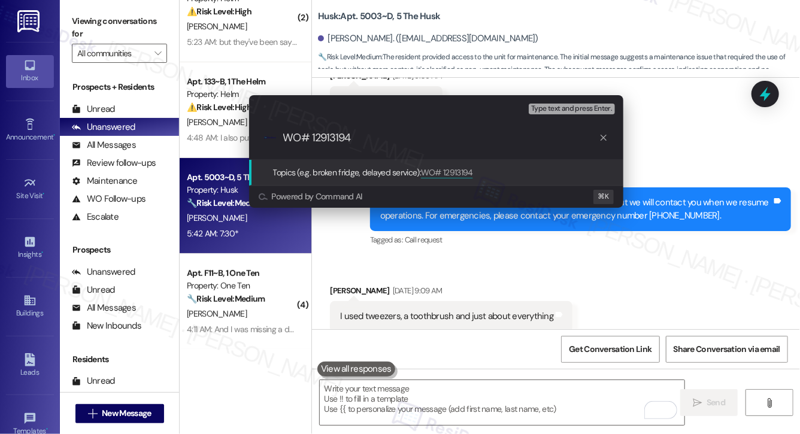
click at [380, 141] on input "WO# 12913194" at bounding box center [441, 138] width 316 height 13
click at [282, 137] on div ".cls-1{fill:#0a055f;}.cls-2{fill:#0cc4c4;} resideskLogoBlueOrange WO# 12913194 …" at bounding box center [436, 138] width 374 height 43
click at [283, 139] on input "WO# 12913194 - Tub" at bounding box center [441, 138] width 316 height 13
paste input "Work order submitted by Residesk |"
type input "Work order submitted by Residesk | WO# 12913194 - Tub"
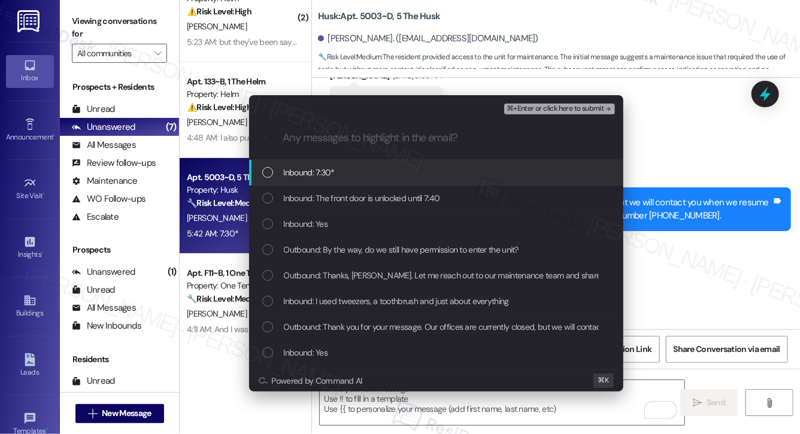
click at [299, 174] on span "Inbound: 7:30*" at bounding box center [309, 172] width 51 height 13
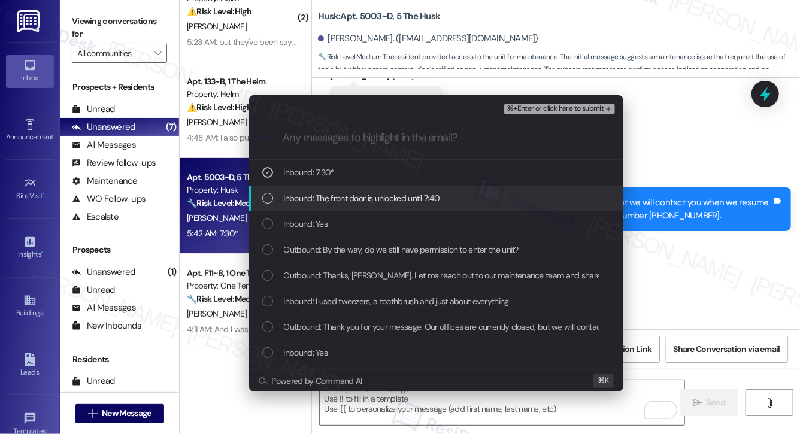
click at [294, 197] on span "Inbound: The front door is unlocked until 7:40" at bounding box center [362, 198] width 156 height 13
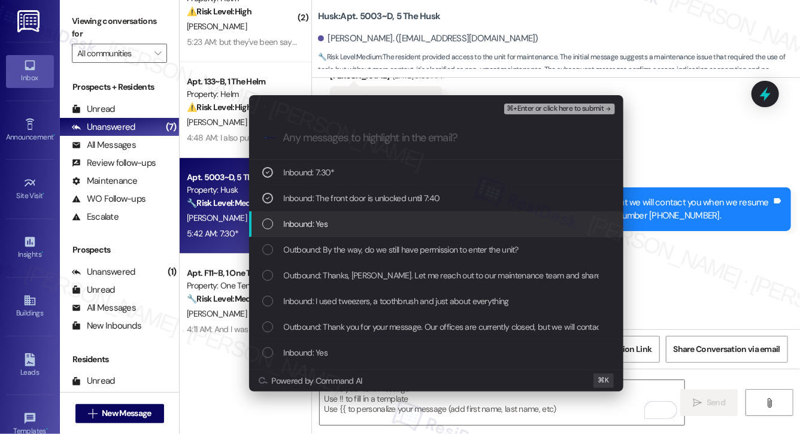
click at [286, 228] on span "Inbound: Yes" at bounding box center [306, 224] width 44 height 13
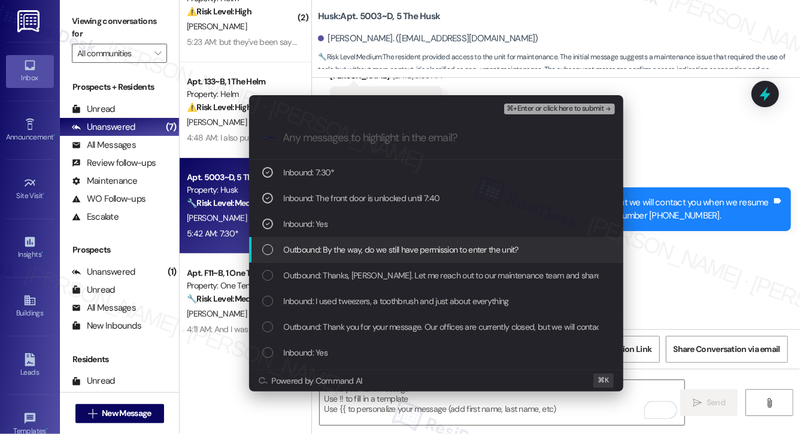
click at [280, 259] on div "Outbound: By the way, do we still have permission to enter the unit?" at bounding box center [436, 250] width 374 height 26
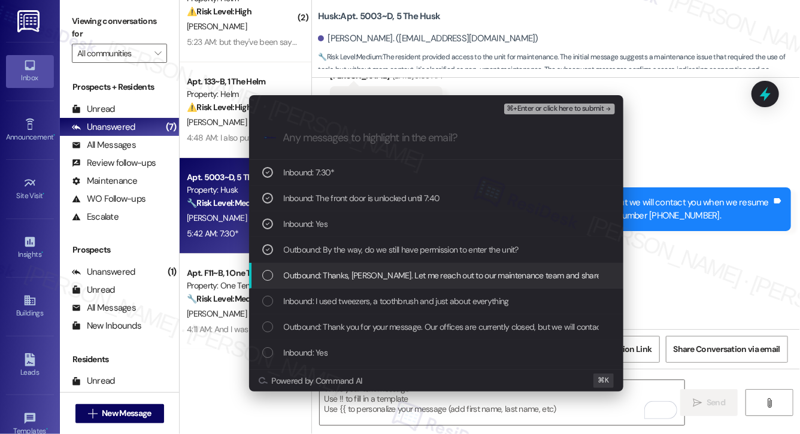
click at [279, 280] on div "Outbound: Thanks, Tana. Let me reach out to our maintenance team and share this…" at bounding box center [437, 275] width 351 height 13
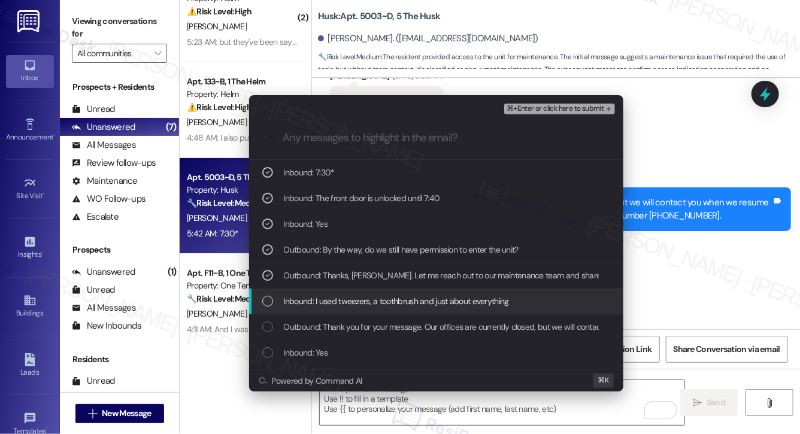
click at [281, 305] on div "Inbound: I used tweezers, a toothbrush and just about everything" at bounding box center [437, 301] width 351 height 13
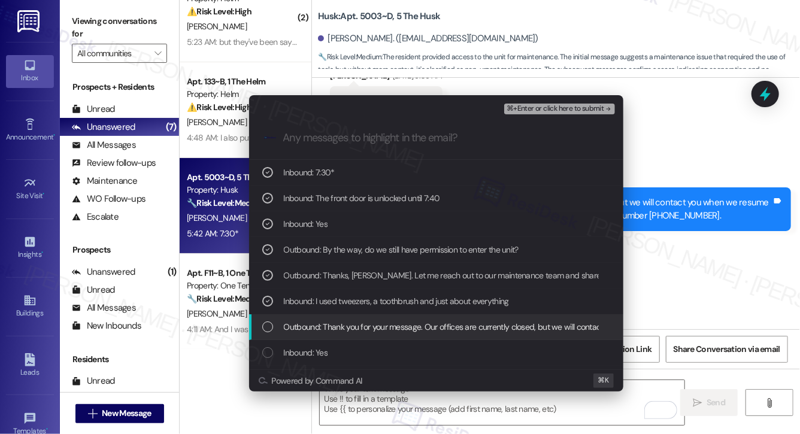
click at [282, 325] on div "Outbound: Thank you for your message. Our offices are currently closed, but we …" at bounding box center [437, 327] width 351 height 13
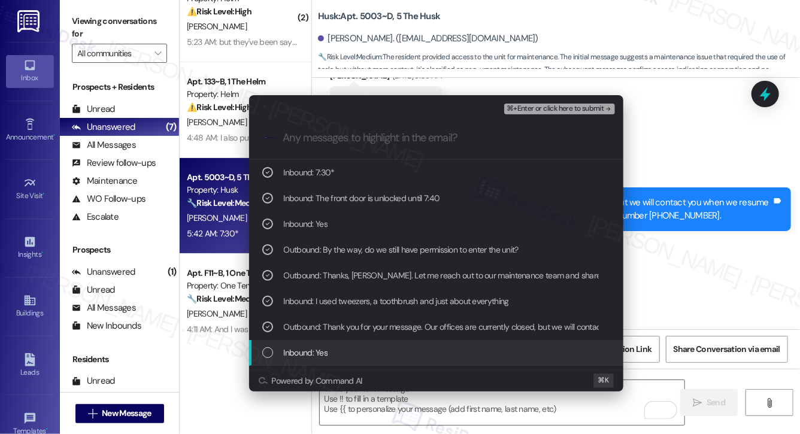
click at [284, 350] on span "Inbound: Yes" at bounding box center [306, 352] width 44 height 13
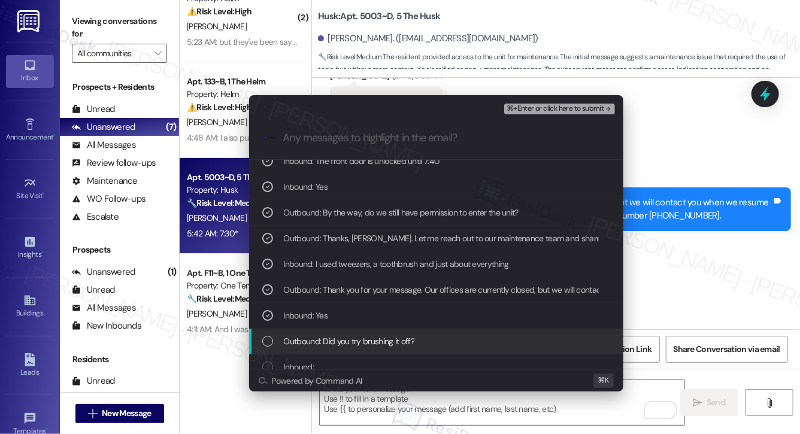
scroll to position [48, 0]
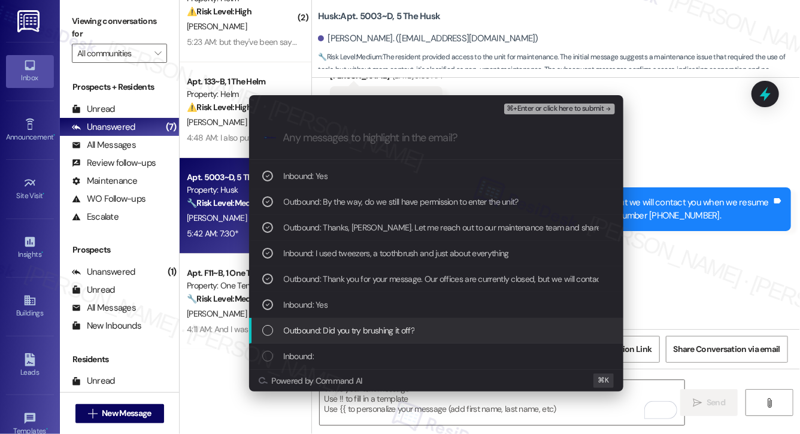
click at [301, 327] on span "Outbound: Did you try brushing it off?" at bounding box center [349, 330] width 131 height 13
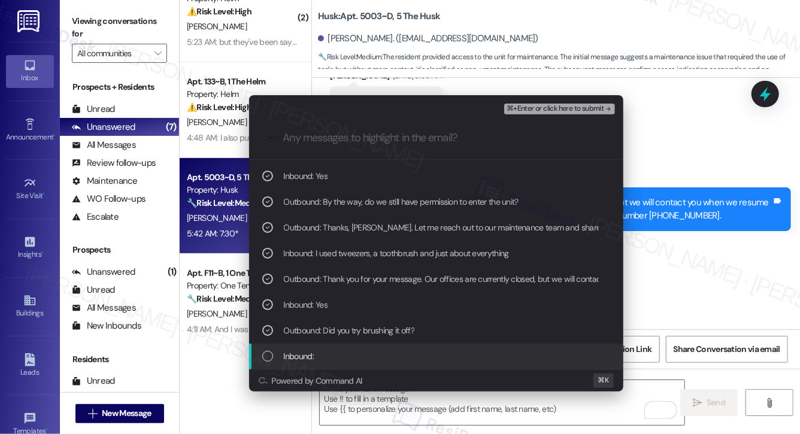
click at [295, 355] on span "Inbound:" at bounding box center [299, 356] width 30 height 13
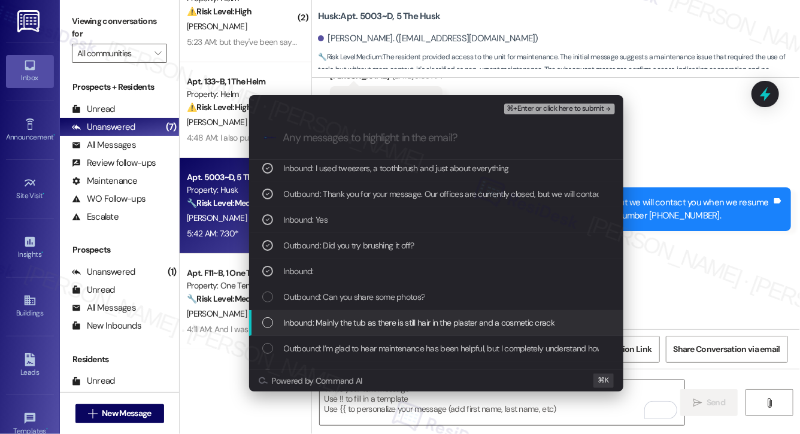
scroll to position [141, 0]
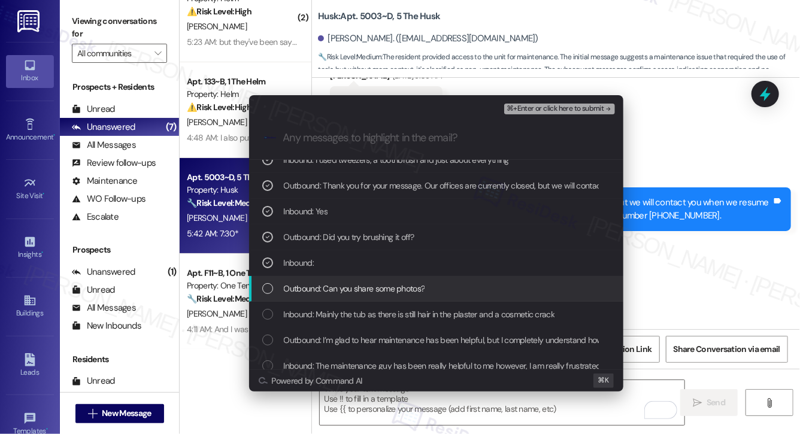
click at [319, 282] on span "Outbound: Can you share some photos?" at bounding box center [354, 288] width 141 height 13
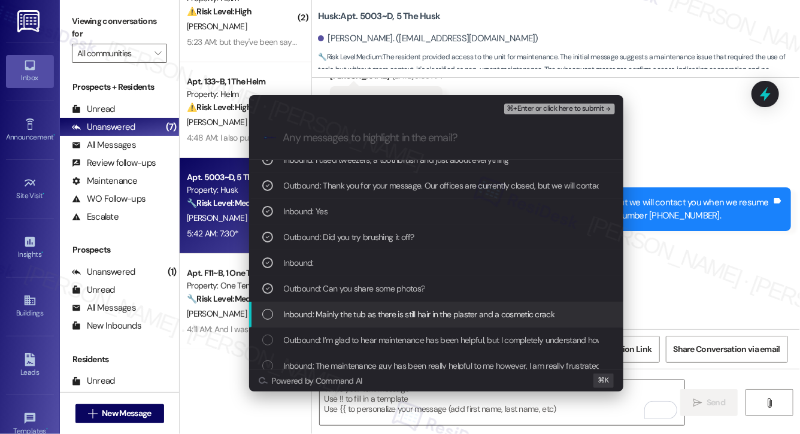
click at [312, 304] on div "Inbound: Mainly the tub as there is still hair in the plaster and a cosmetic cr…" at bounding box center [436, 315] width 374 height 26
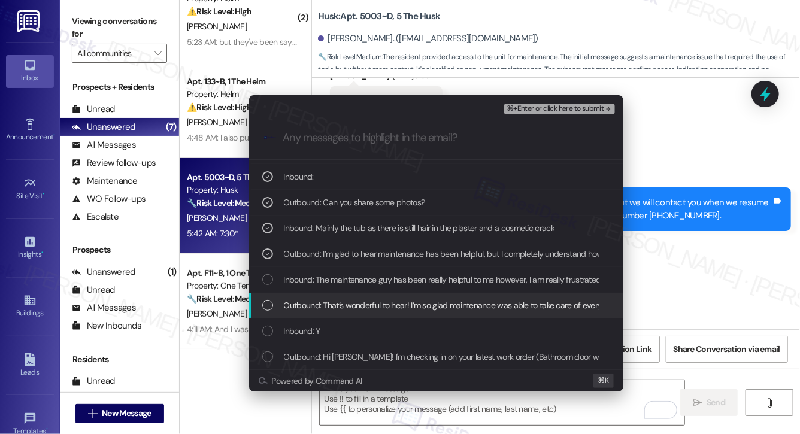
scroll to position [228, 0]
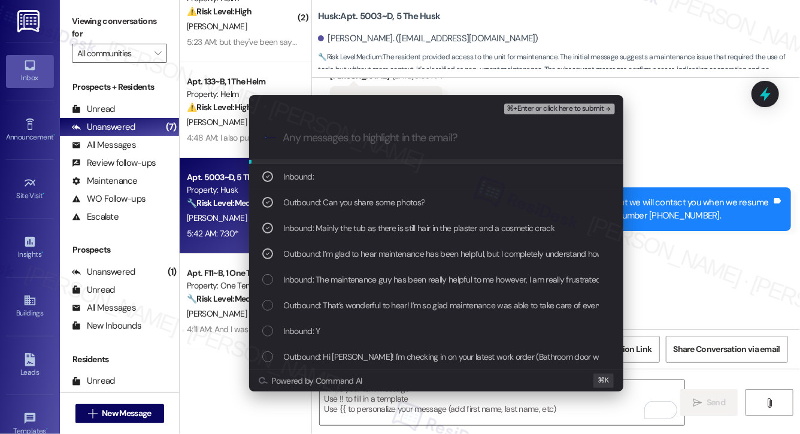
click at [521, 108] on span "⌘+Enter or click here to submit" at bounding box center [555, 109] width 97 height 8
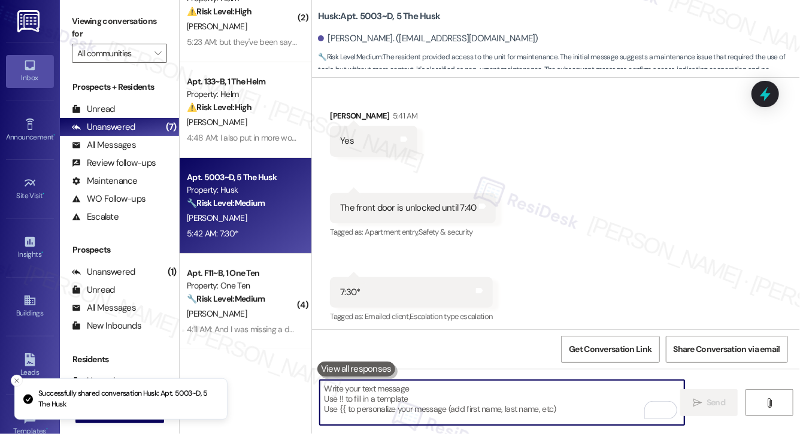
scroll to position [2009, 0]
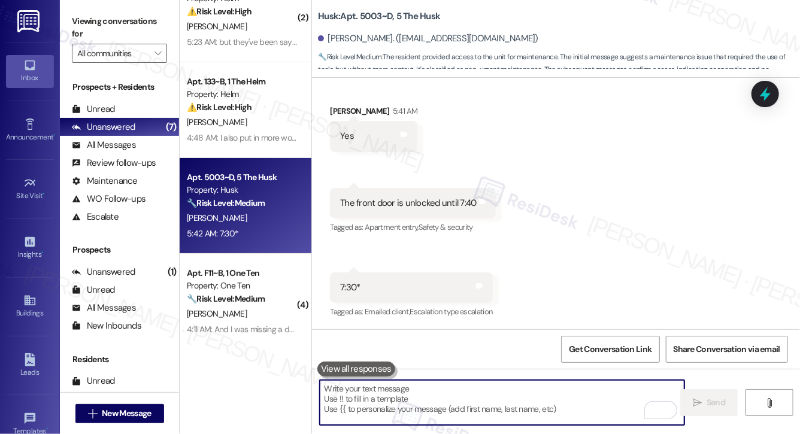
click at [439, 405] on textarea "To enrich screen reader interactions, please activate Accessibility in Grammarl…" at bounding box center [502, 402] width 365 height 45
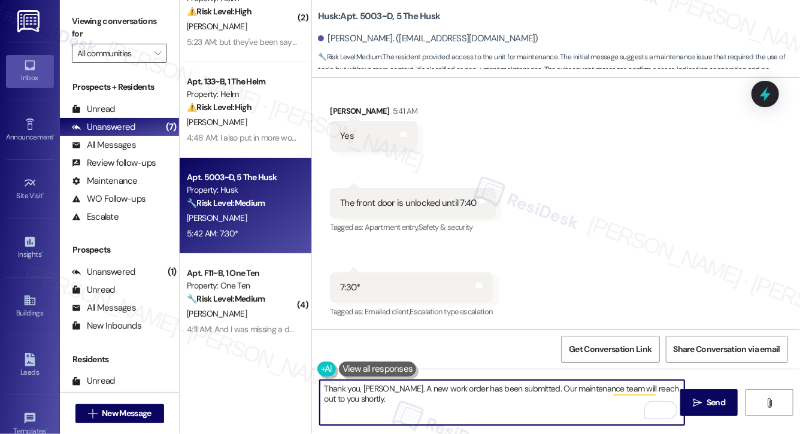
click at [363, 388] on textarea "Thank you, Tana. A new work order has been submitted. Our maintenance team will…" at bounding box center [502, 402] width 365 height 45
paste textarea "{{first_name}}. The request has been submitted. Our maintenance team will be in…"
drag, startPoint x: 512, startPoint y: 394, endPoint x: 360, endPoint y: 403, distance: 152.5
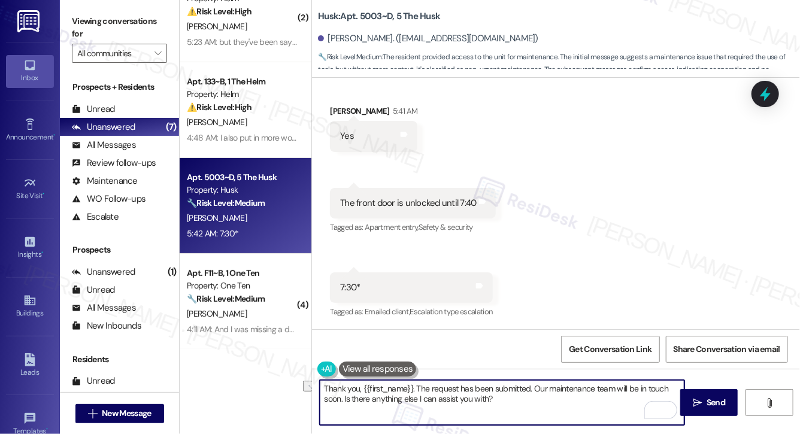
click at [360, 403] on textarea "Thank you, {{first_name}}. The request has been submitted. Our maintenance team…" at bounding box center [502, 402] width 365 height 45
click at [513, 401] on textarea "Thank you, {{first_name}}. The request has been submitted. Our maintenance team…" at bounding box center [502, 402] width 365 height 45
drag, startPoint x: 513, startPoint y: 401, endPoint x: 344, endPoint y: 401, distance: 169.0
click at [344, 401] on textarea "Thank you, {{first_name}}. The request has been submitted. Our maintenance team…" at bounding box center [502, 402] width 365 height 45
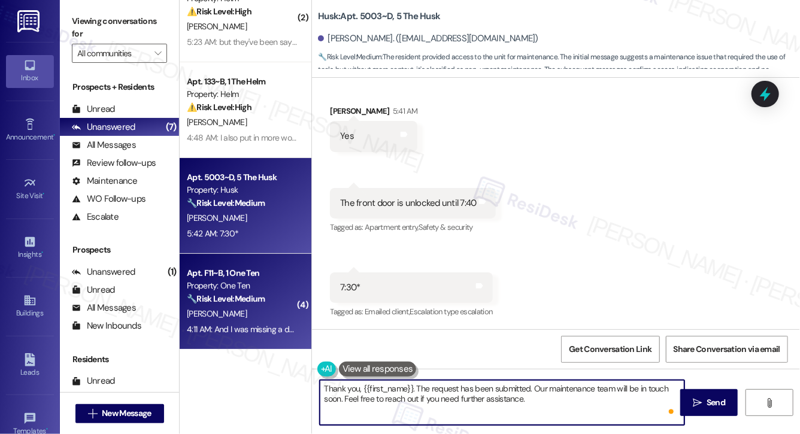
type textarea "Thank you, {{first_name}}. The request has been submitted. Our maintenance team…"
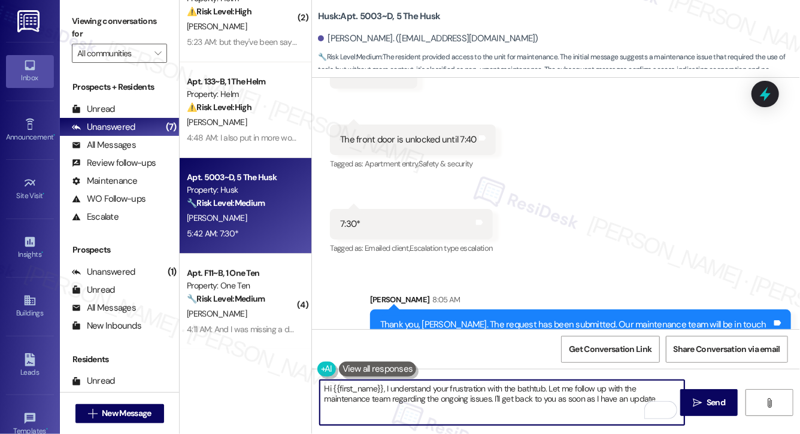
type textarea "Hi {{first_name}}, I understand your frustration with the bathtub. Let me follo…"
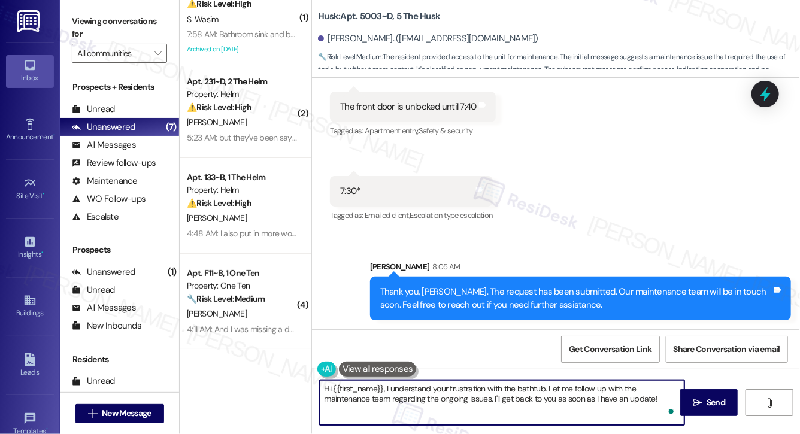
click at [391, 404] on textarea "Hi {{first_name}}, I understand your frustration with the bathtub. Let me follo…" at bounding box center [502, 402] width 365 height 45
click at [390, 404] on textarea "Hi {{first_name}}, I understand your frustration with the bathtub. Let me follo…" at bounding box center [502, 402] width 365 height 45
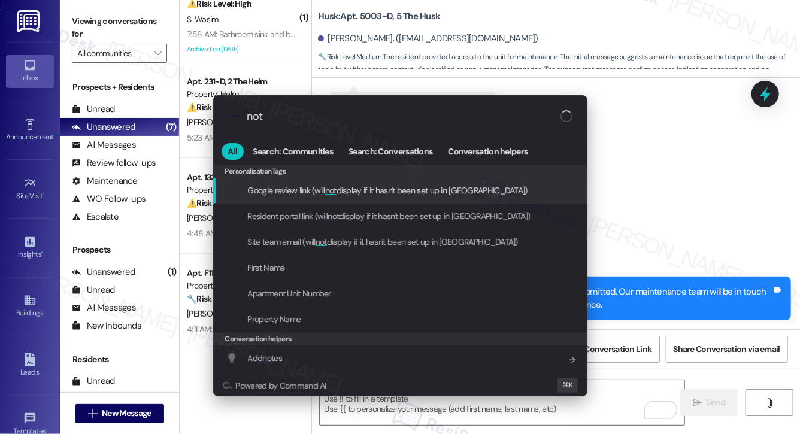
type input "note"
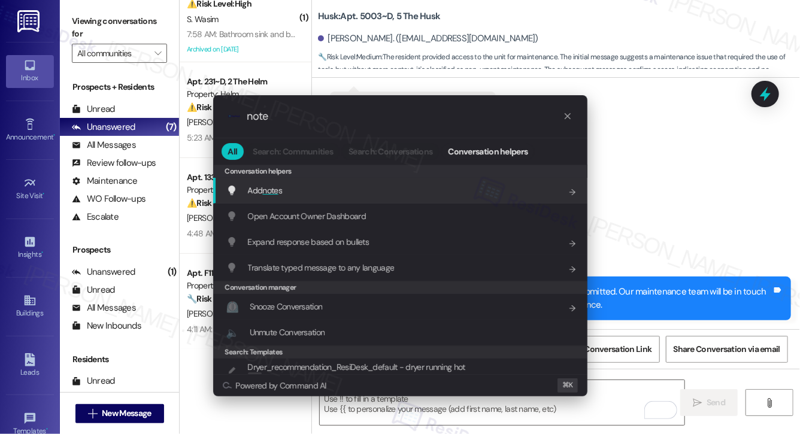
click at [391, 197] on div "Add note s Add shortcut" at bounding box center [401, 190] width 351 height 13
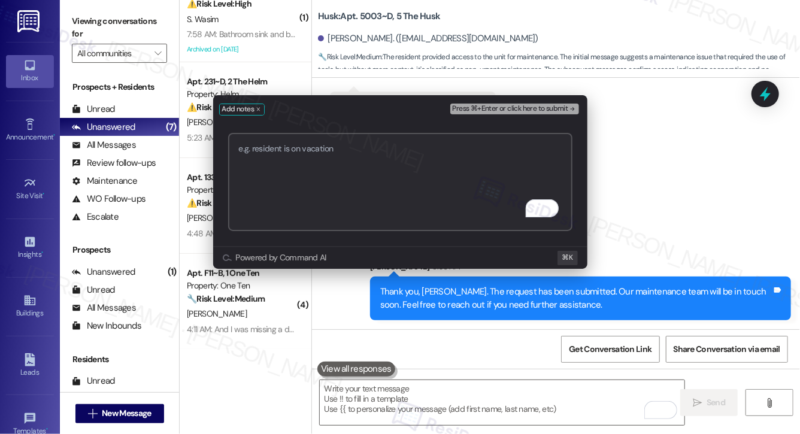
paste textarea "Work order submitted by Residesk | WO# 12913194 - Tub"
type textarea "Work order submitted by Residesk | WO# 12913194 - Tub"
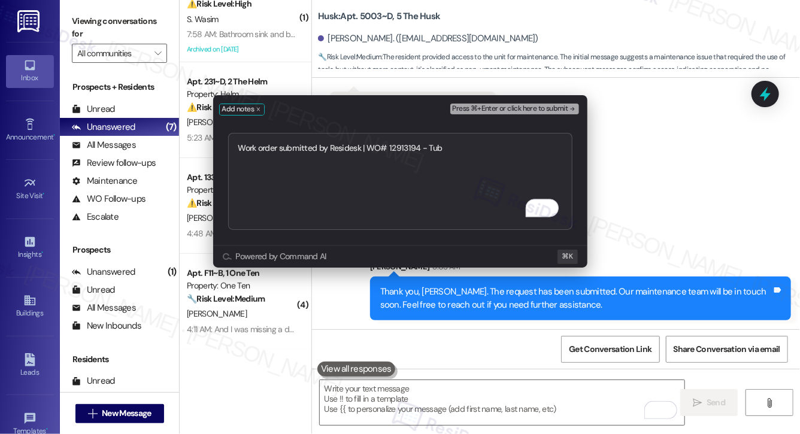
click at [510, 108] on span "Press ⌘+Enter or click here to submit" at bounding box center [511, 109] width 116 height 8
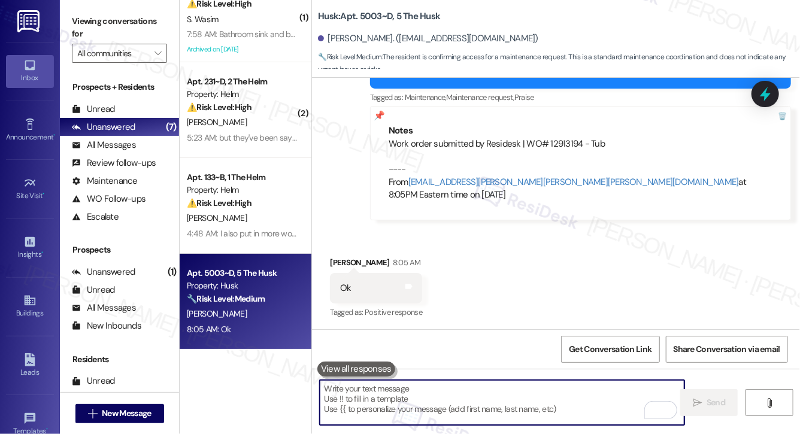
scroll to position [2582, 0]
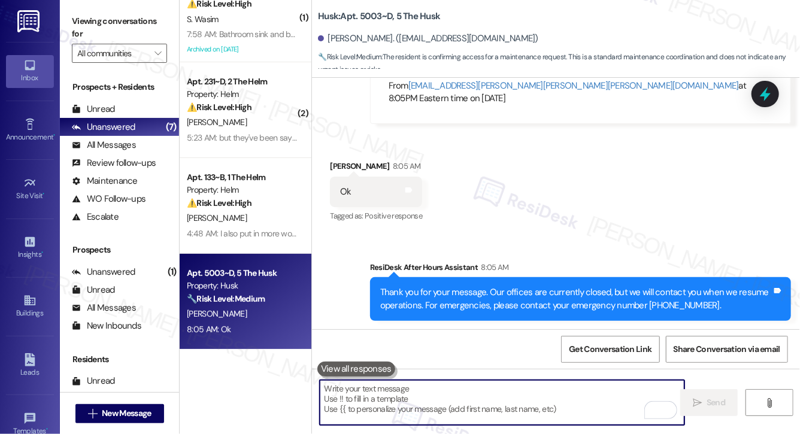
click at [431, 406] on textarea "To enrich screen reader interactions, please activate Accessibility in Grammarl…" at bounding box center [502, 402] width 365 height 45
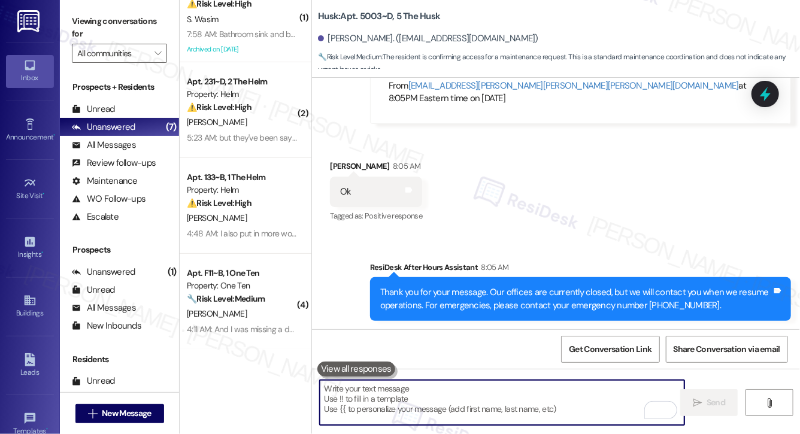
click at [431, 406] on textarea "To enrich screen reader interactions, please activate Accessibility in Grammarl…" at bounding box center [502, 402] width 365 height 45
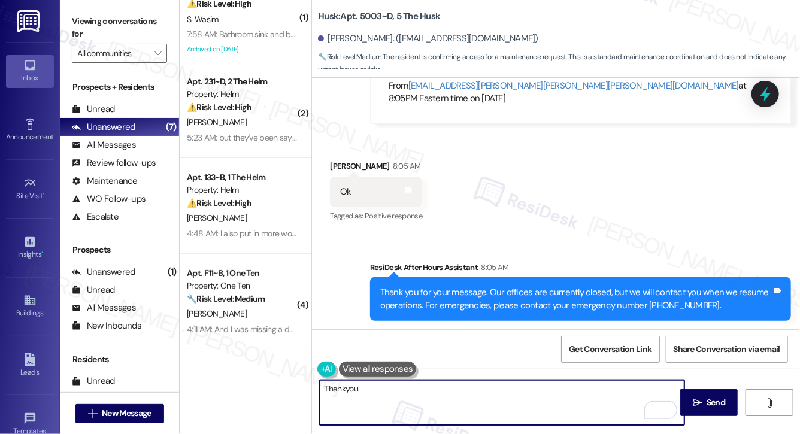
type textarea "Thank you."
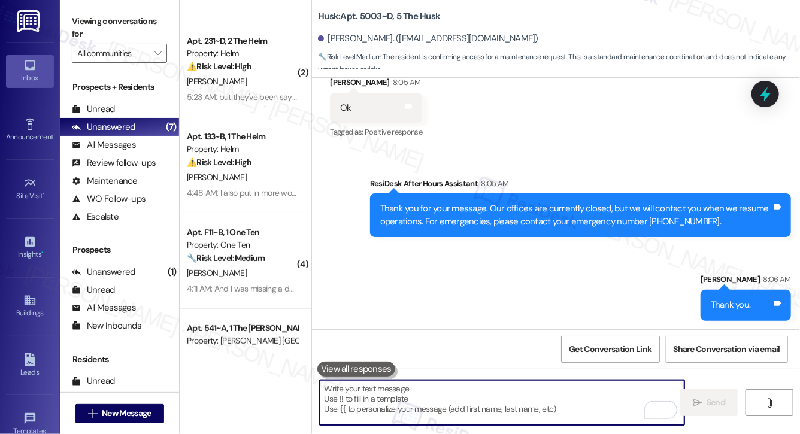
scroll to position [225, 0]
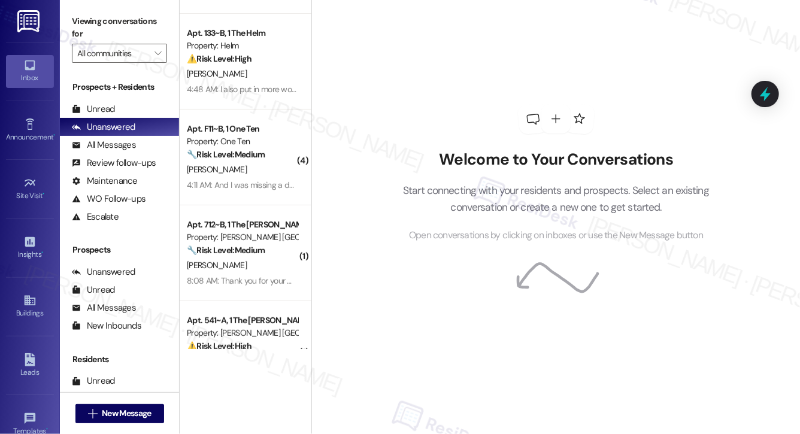
scroll to position [225, 0]
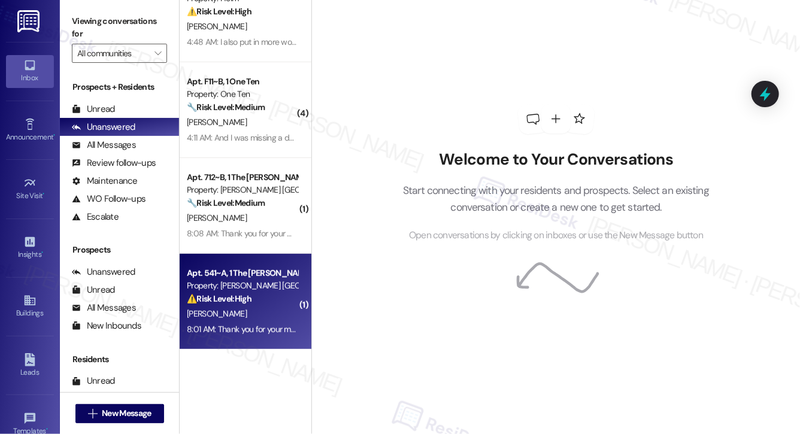
click at [235, 317] on div "[PERSON_NAME]" at bounding box center [242, 314] width 113 height 15
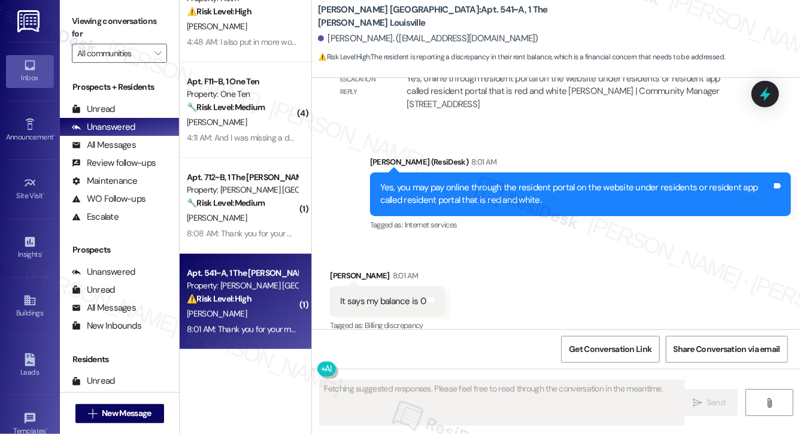
scroll to position [795, 0]
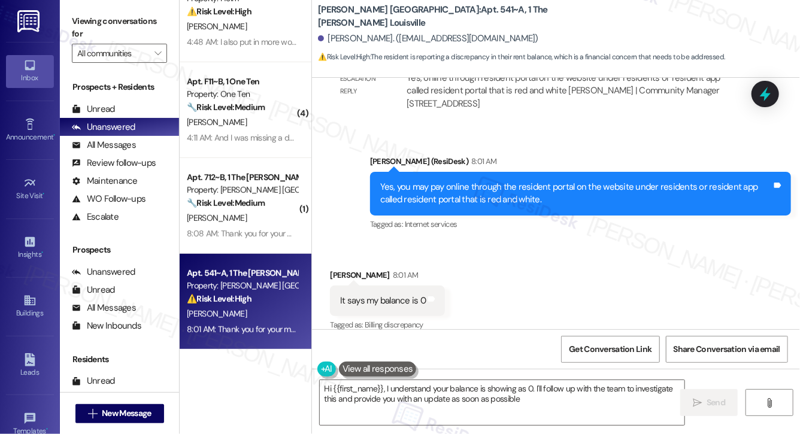
type textarea "Hi {{first_name}}, I understand your balance is showing as 0. I'll follow up wi…"
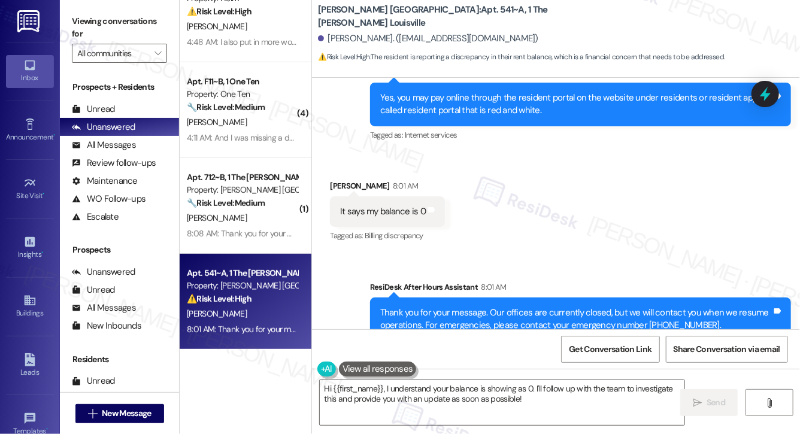
scroll to position [910, 0]
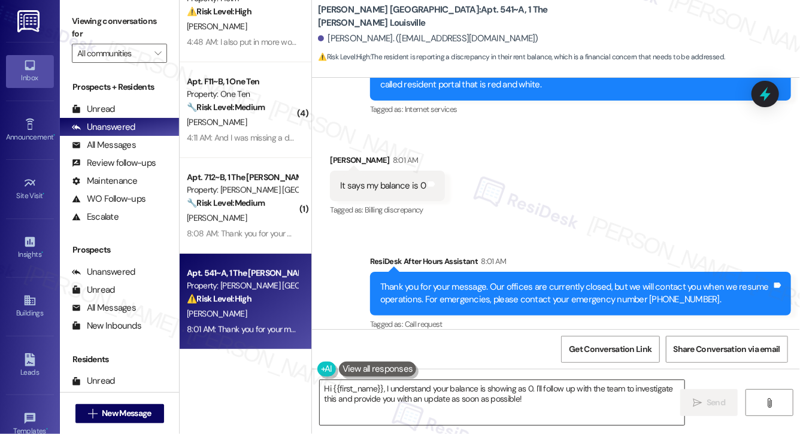
click at [463, 411] on textarea "Hi {{first_name}}, I understand your balance is showing as 0. I'll follow up wi…" at bounding box center [502, 402] width 365 height 45
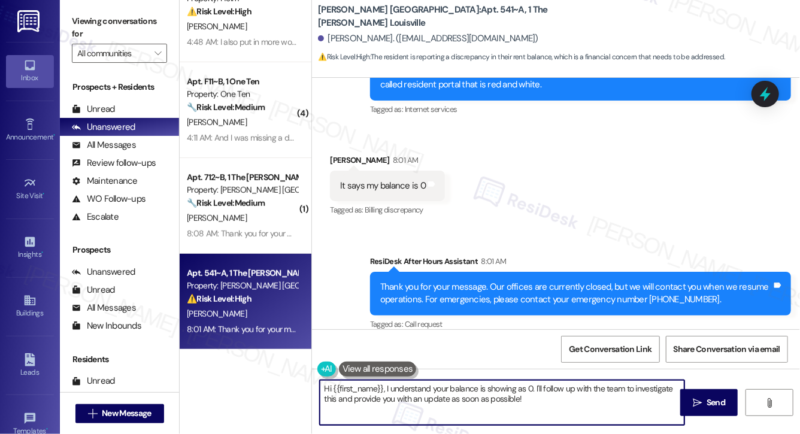
click at [463, 411] on textarea "Hi {{first_name}}, I understand your balance is showing as 0. I'll follow up wi…" at bounding box center [502, 402] width 365 height 45
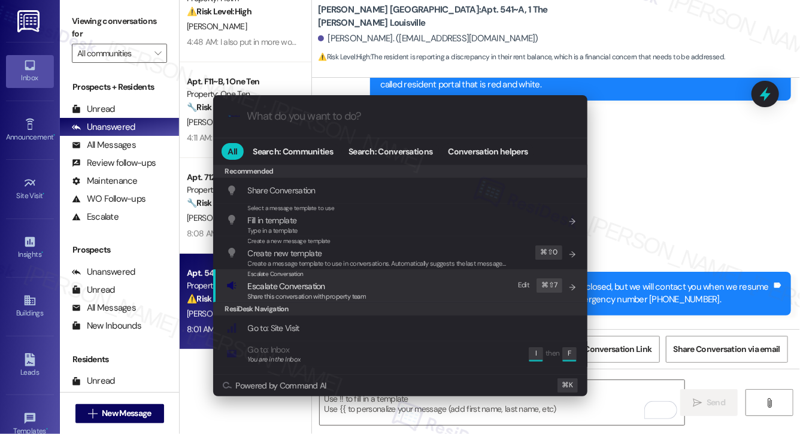
click at [440, 282] on div "Escalate Conversation Escalate Conversation Share this conversation with proper…" at bounding box center [401, 286] width 351 height 32
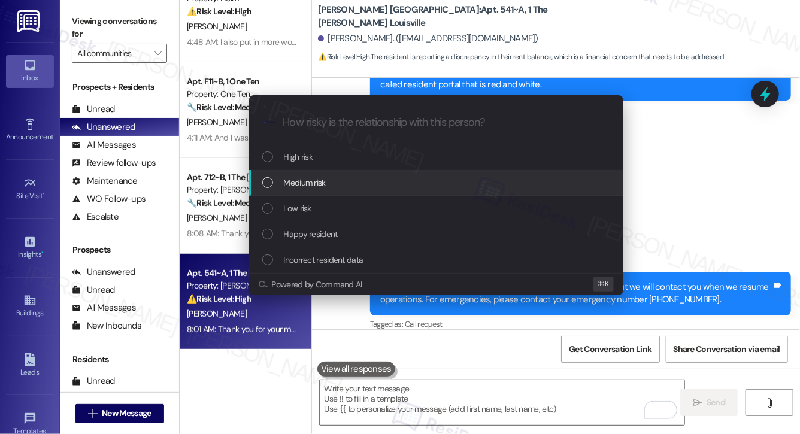
click at [386, 184] on div "Medium risk" at bounding box center [437, 182] width 351 height 13
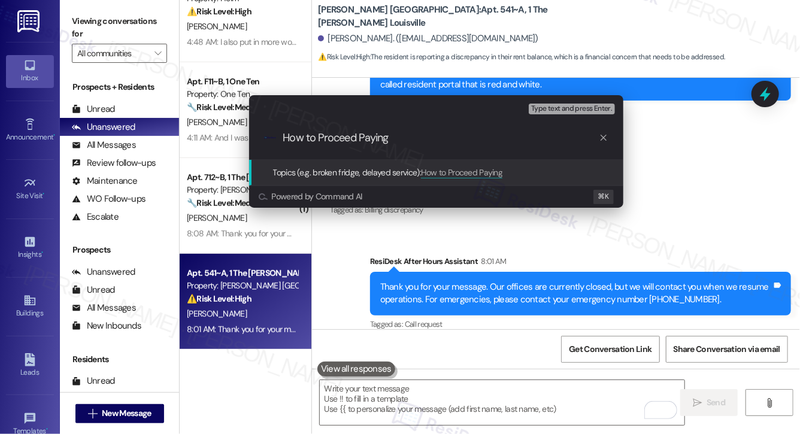
type input "How to Proceed Paying i"
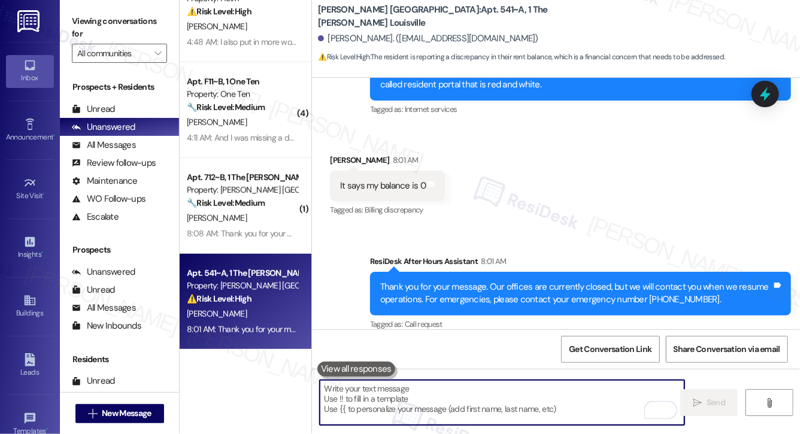
click at [375, 416] on textarea "To enrich screen reader interactions, please activate Accessibility in Grammarl…" at bounding box center [502, 402] width 365 height 45
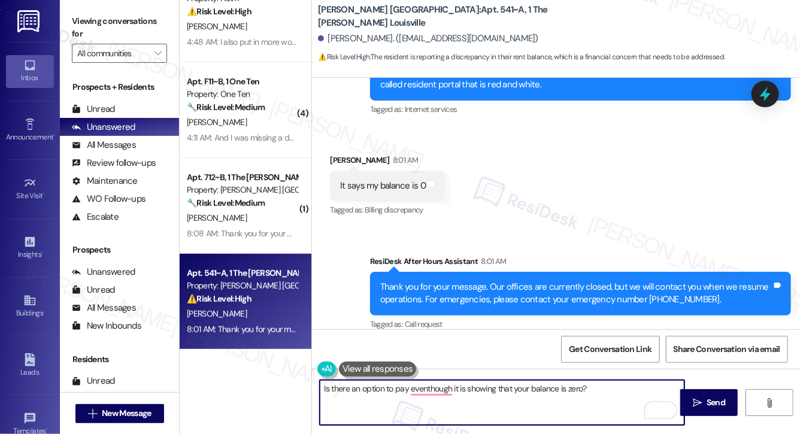
type textarea "Is there an option to pay eventhough it is showing that your balance is zero?"
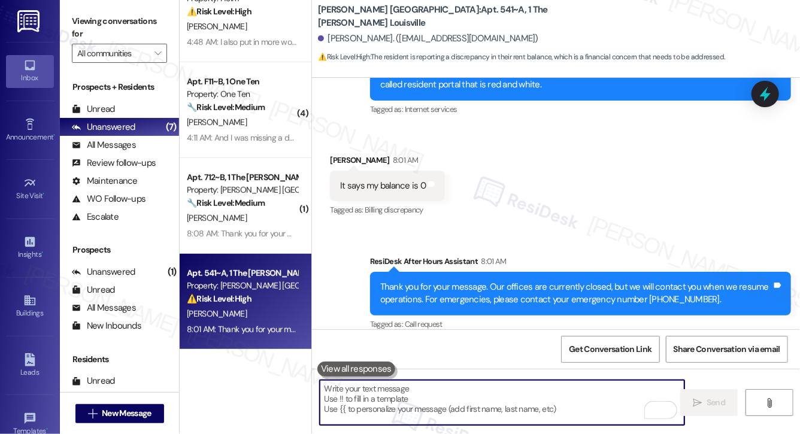
click at [365, 404] on textarea "To enrich screen reader interactions, please activate Accessibility in Grammarl…" at bounding box center [502, 402] width 365 height 45
paste textarea "Is there an option to make a payment even if your balance shows as zero?"
type textarea "Is there an option to make a payment even if your balance shows as zero?"
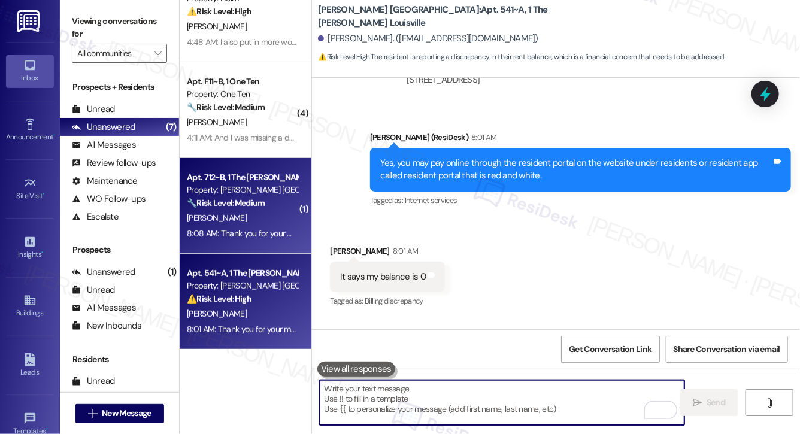
scroll to position [795, 0]
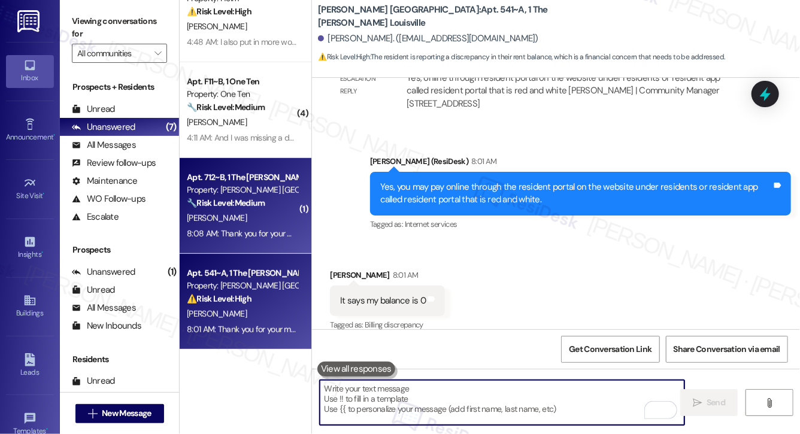
click at [251, 227] on div "8:08 AM: Thank you for your message. Our offices are currently closed, but we w…" at bounding box center [242, 233] width 113 height 15
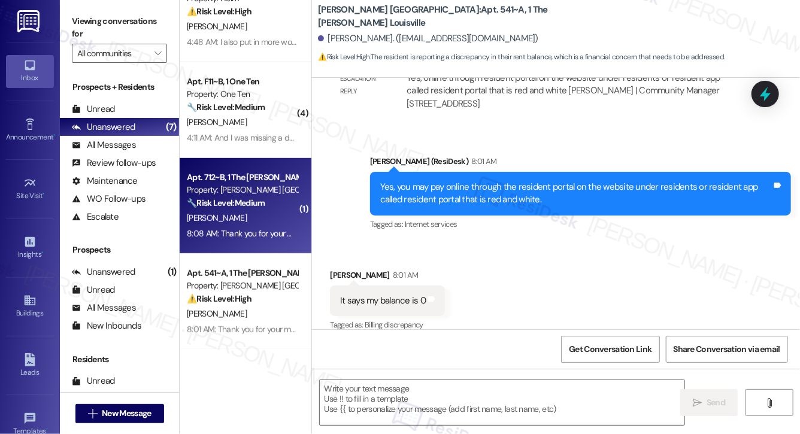
type textarea "Fetching suggested responses. Please feel free to read through the conversation…"
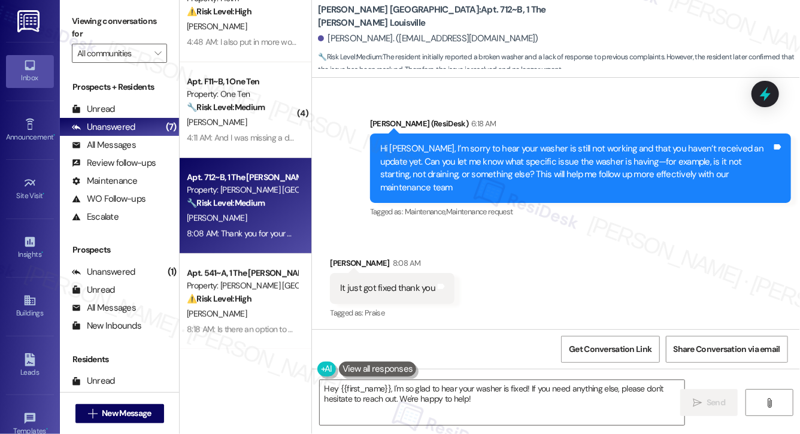
scroll to position [736, 0]
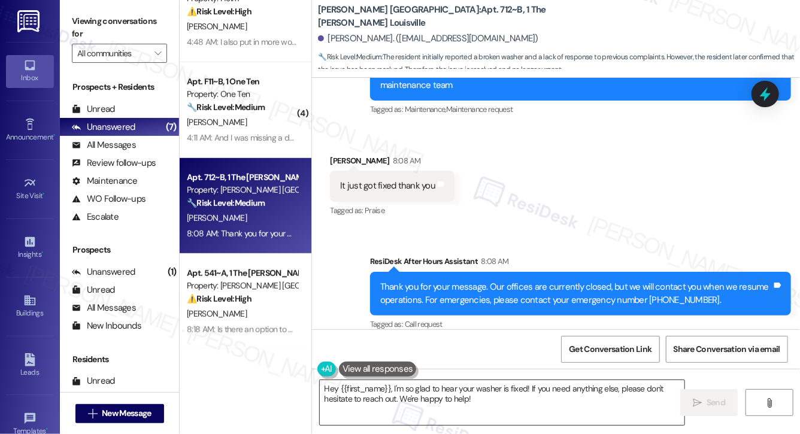
click at [469, 415] on textarea "Hey {{first_name}}, I'm so glad to hear your washer is fixed! If you need anyth…" at bounding box center [502, 402] width 365 height 45
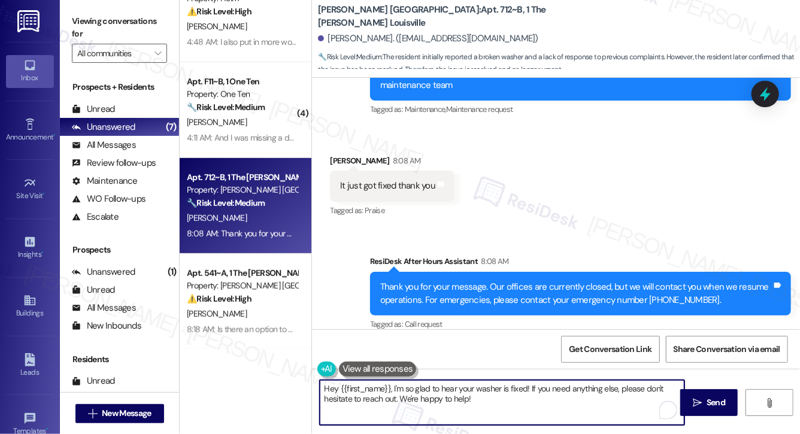
click at [491, 412] on textarea "Hey {{first_name}}, I'm so glad to hear your washer is fixed! If you need anyth…" at bounding box center [502, 402] width 365 height 45
type textarea "Hey {{first_name}}, I'm so glad to hear your washer is fixed! If you need anyth…"
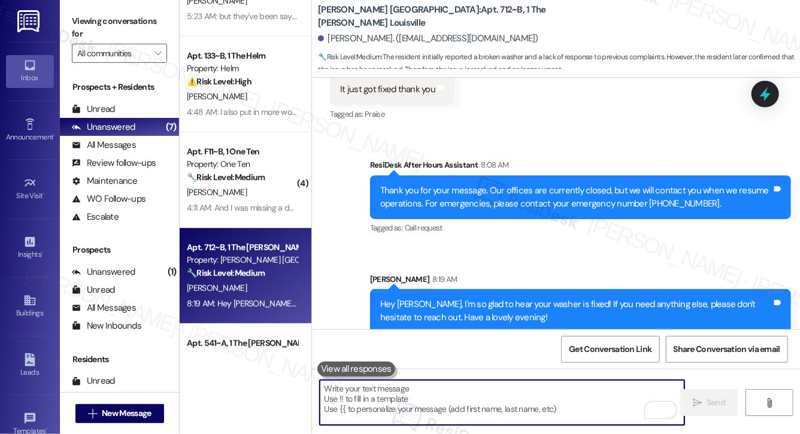
scroll to position [225, 0]
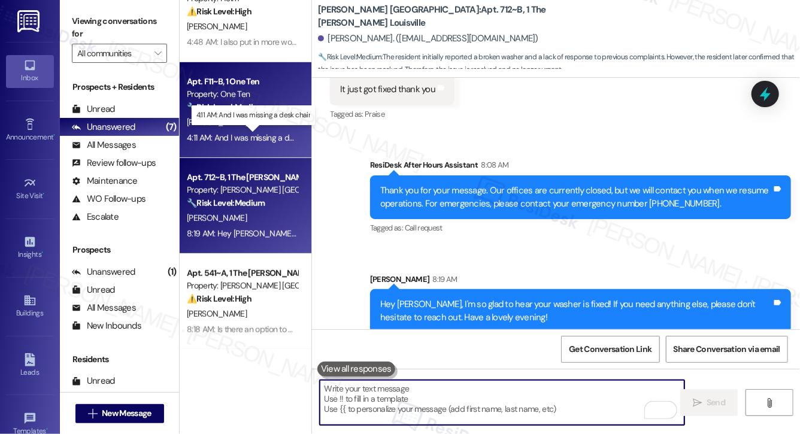
click at [241, 137] on div "4:11 AM: And I was missing a desk chair 4:11 AM: And I was missing a desk chair" at bounding box center [254, 137] width 134 height 11
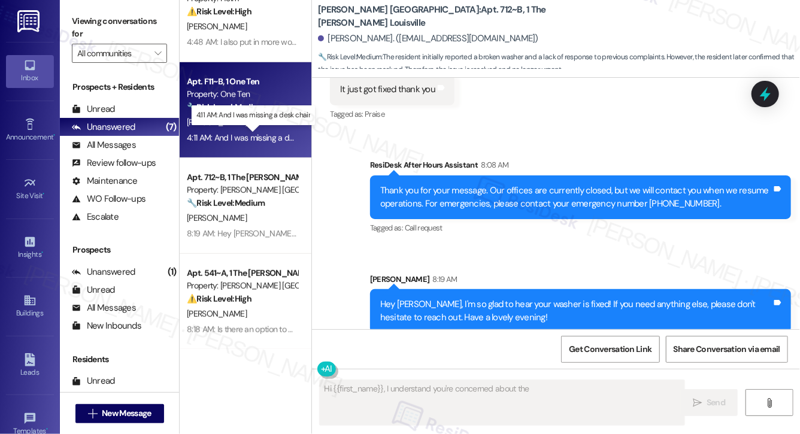
scroll to position [536, 0]
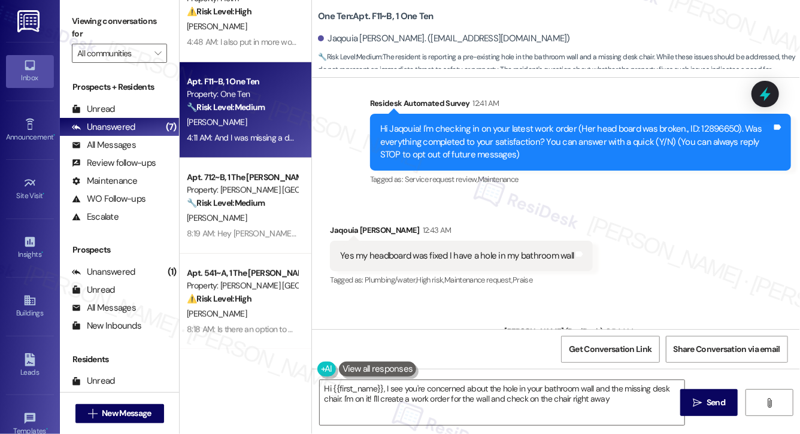
type textarea "Hi {{first_name}}, I see you're concerned about the hole in your bathroom wall …"
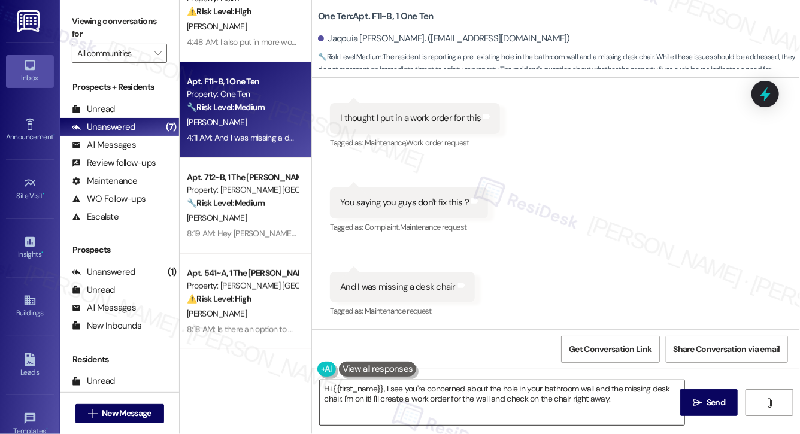
click at [424, 407] on textarea "Hi {{first_name}}, I see you're concerned about the hole in your bathroom wall …" at bounding box center [502, 402] width 365 height 45
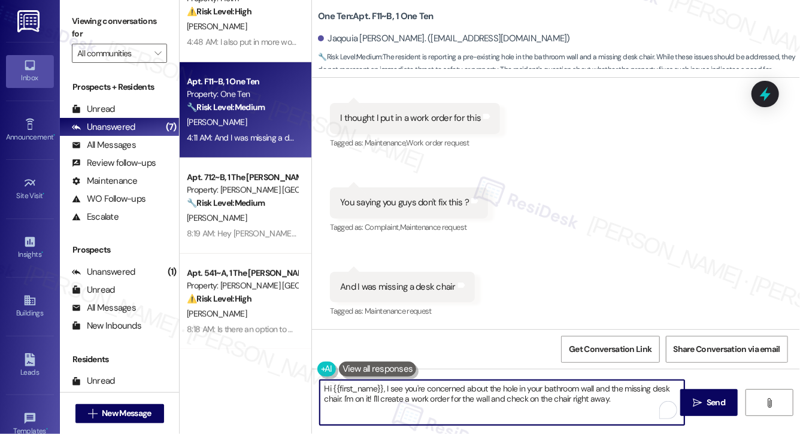
click at [424, 407] on textarea "Hi {{first_name}}, I see you're concerned about the hole in your bathroom wall …" at bounding box center [502, 402] width 365 height 45
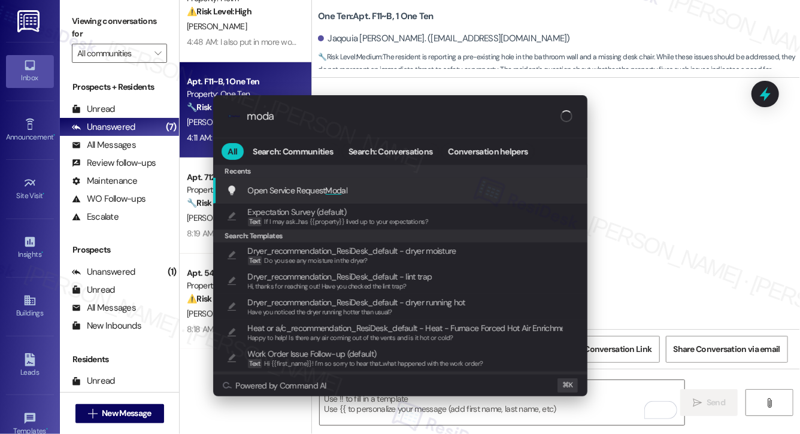
type input "modal"
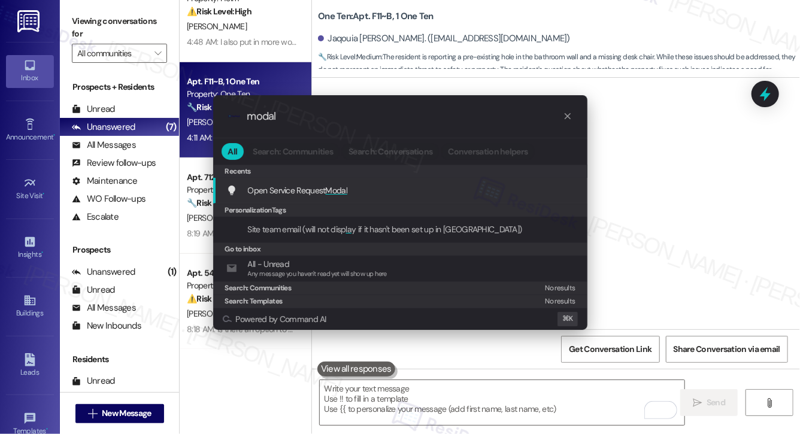
click at [445, 194] on div "Open Service Request Modal Add shortcut" at bounding box center [401, 190] width 351 height 13
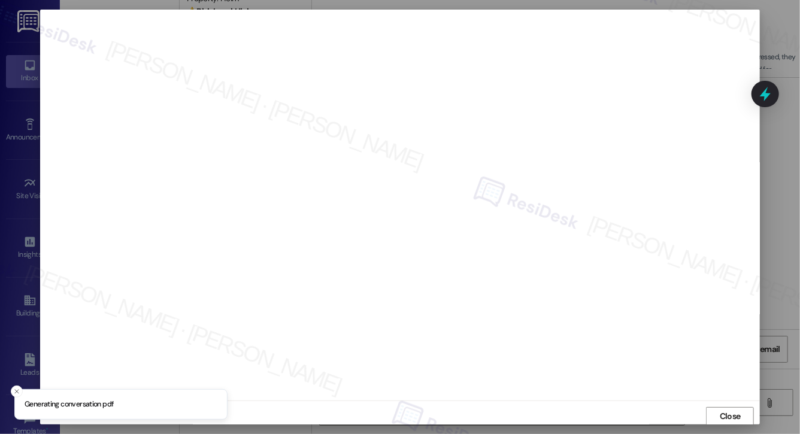
scroll to position [1, 0]
click at [712, 419] on button "Close" at bounding box center [730, 415] width 48 height 19
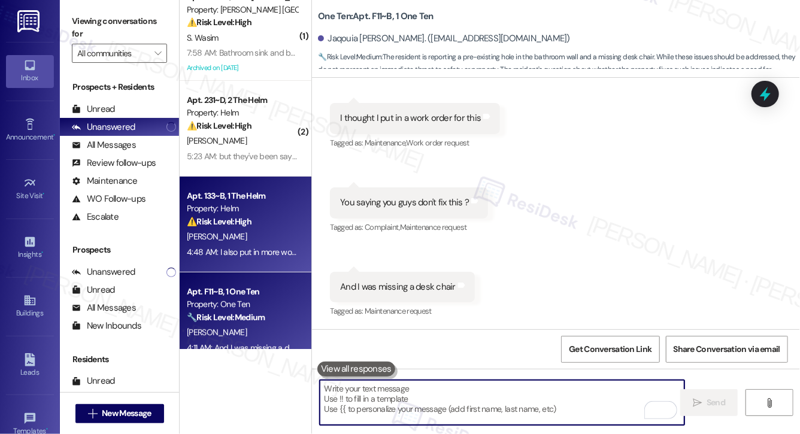
scroll to position [15, 0]
click at [225, 238] on div "[PERSON_NAME]" at bounding box center [242, 236] width 113 height 15
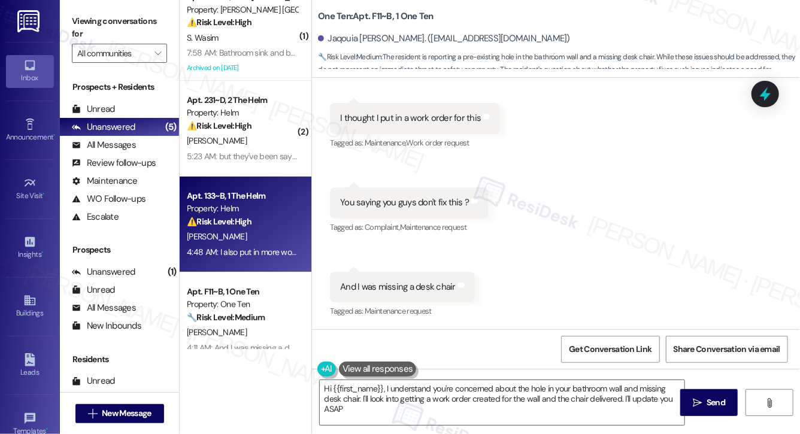
type textarea "Hi {{first_name}}, I understand you're concerned about the hole in your bathroo…"
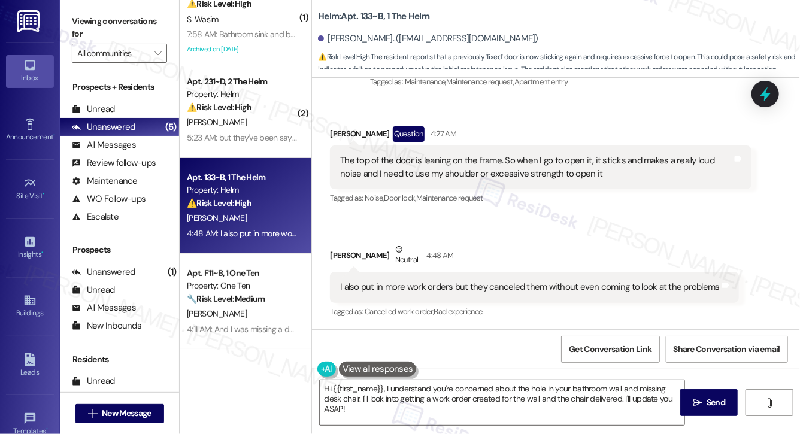
scroll to position [0, 0]
